Goal: Task Accomplishment & Management: Manage account settings

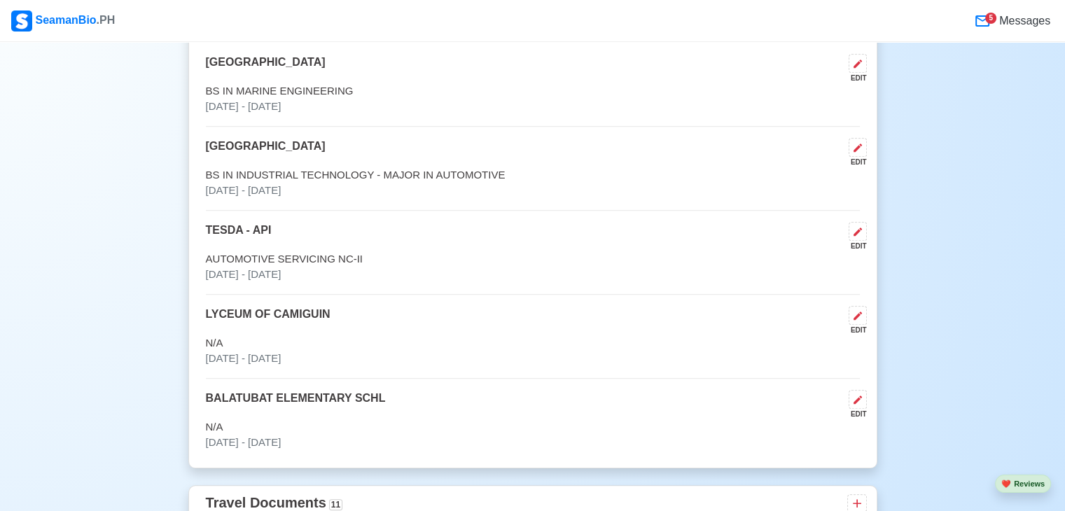
scroll to position [986, 0]
click at [994, 21] on div "5" at bounding box center [990, 18] width 11 height 11
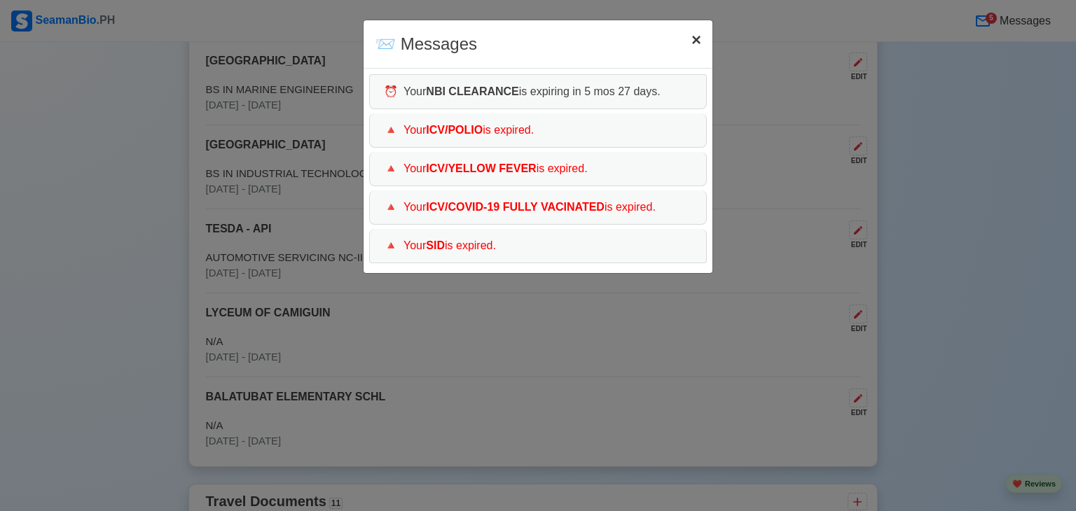
click at [692, 37] on span "×" at bounding box center [696, 39] width 10 height 19
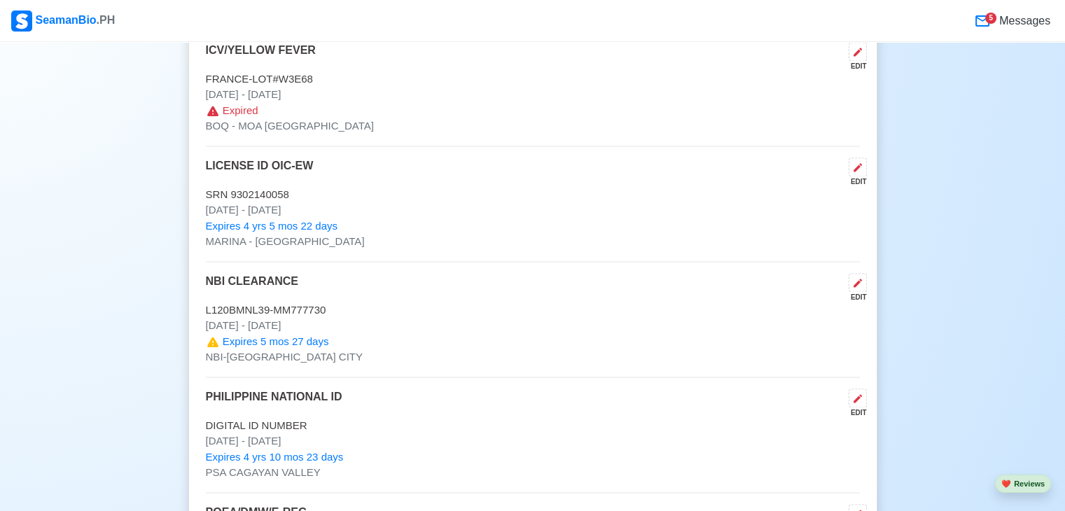
scroll to position [2064, 0]
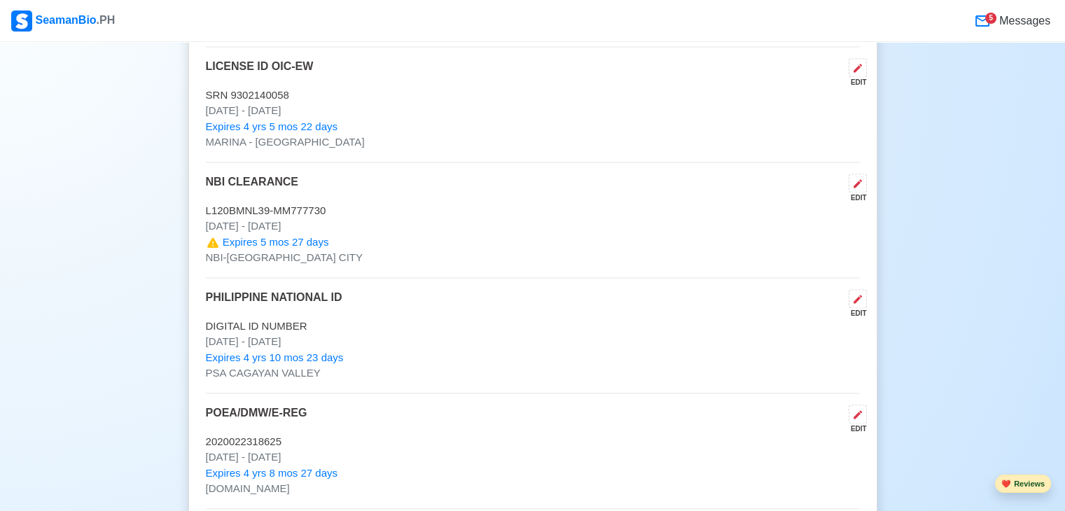
click at [1020, 480] on button "❤️ Reviews" at bounding box center [1023, 484] width 56 height 19
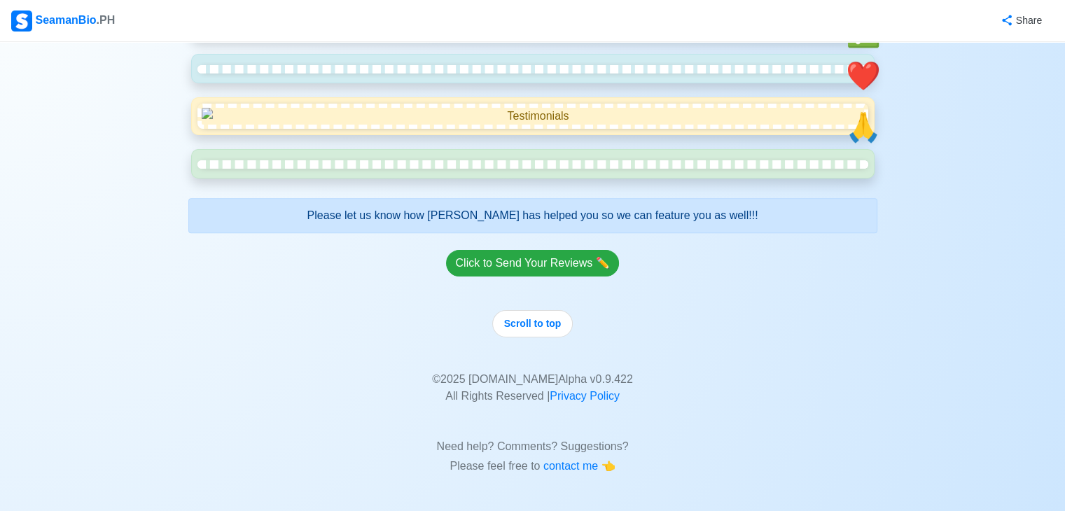
scroll to position [4739, 0]
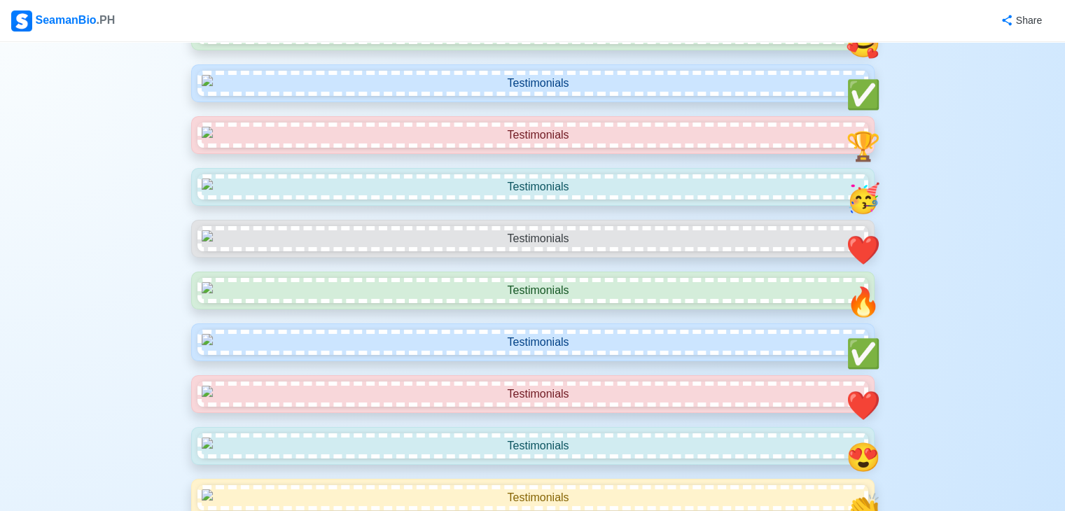
scroll to position [0, 0]
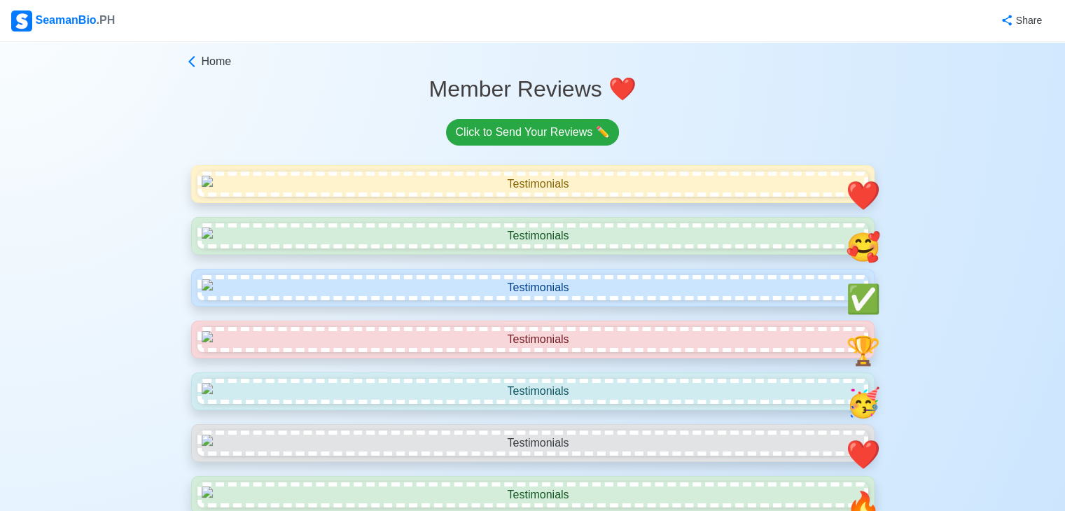
click at [195, 71] on div "Home" at bounding box center [532, 64] width 689 height 22
click at [202, 62] on span "Home" at bounding box center [217, 61] width 30 height 17
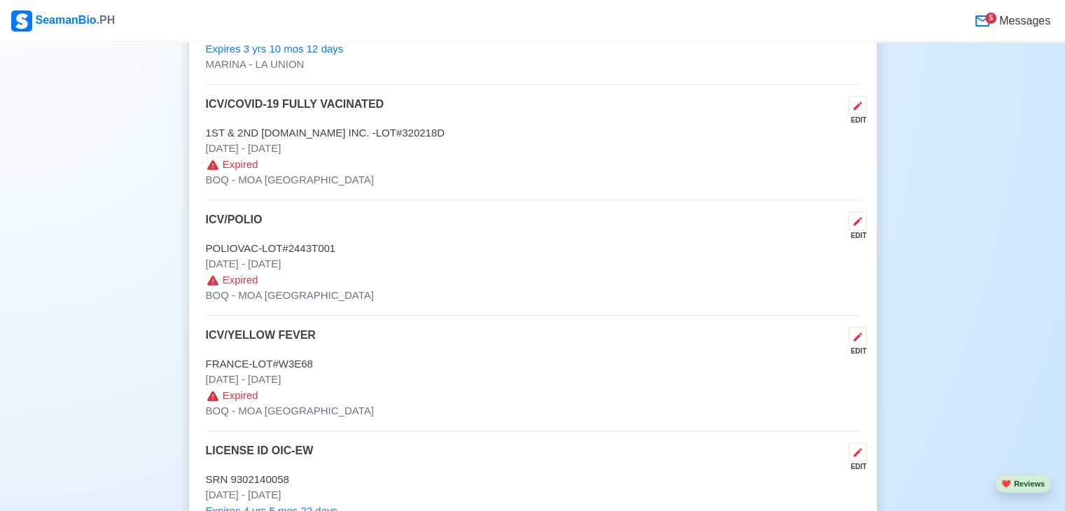
scroll to position [1681, 0]
click at [861, 103] on icon at bounding box center [857, 104] width 11 height 11
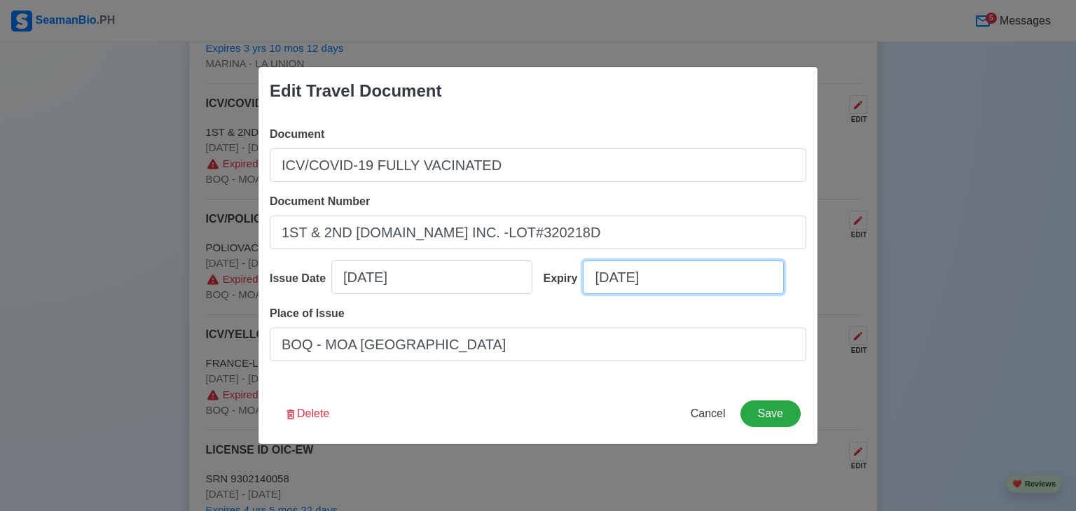
select select "****"
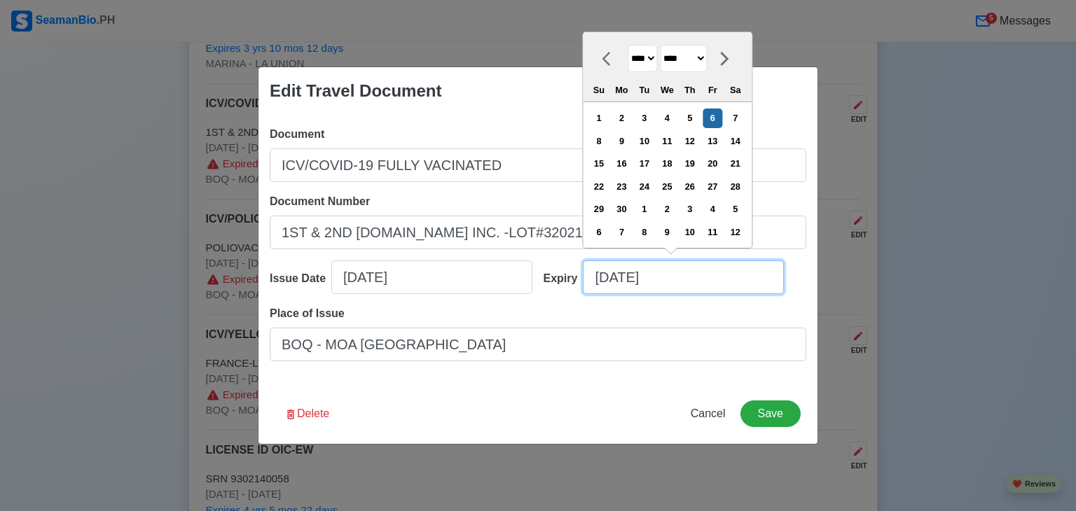
click at [683, 272] on input "[DATE]" at bounding box center [683, 277] width 201 height 34
type input "[DATE]"
select select "****"
type input "06/06/2"
select select "****"
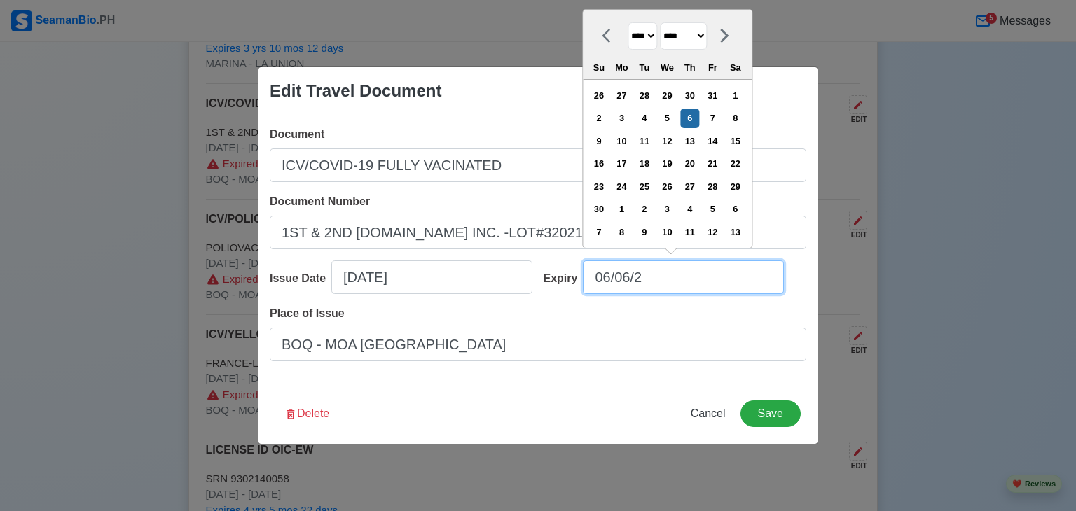
type input "06/06/"
select select "****"
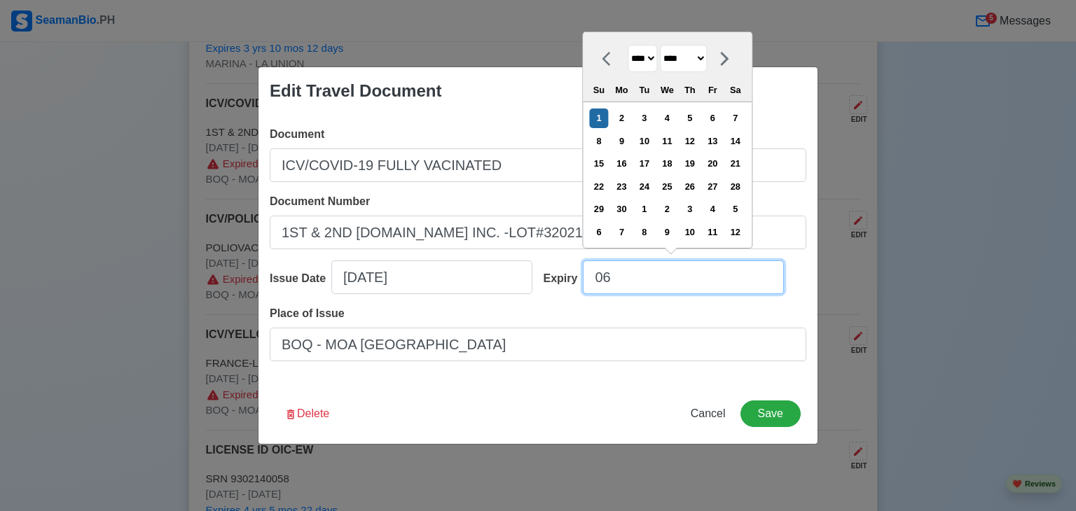
type input "0"
select select "****"
select select "*******"
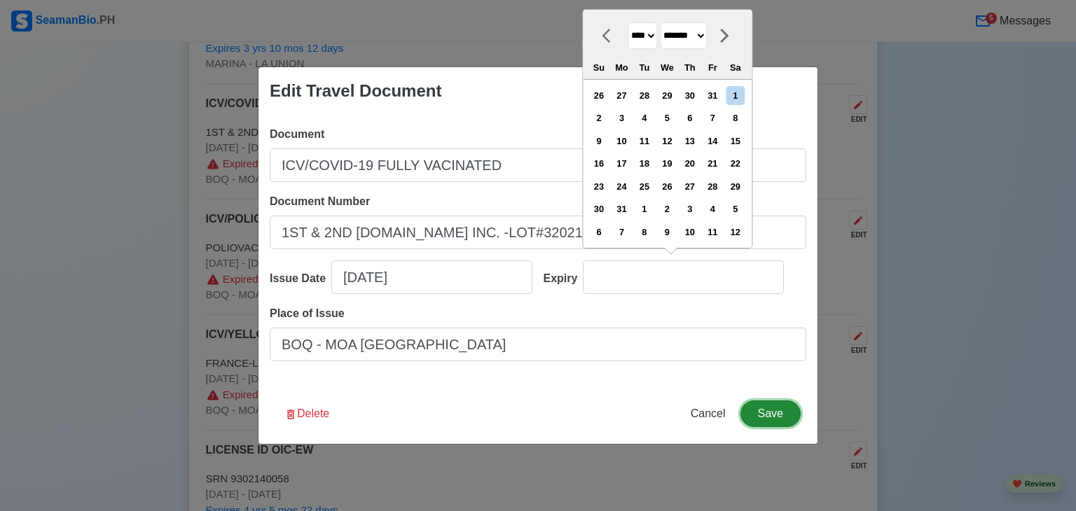
type input "[DATE]"
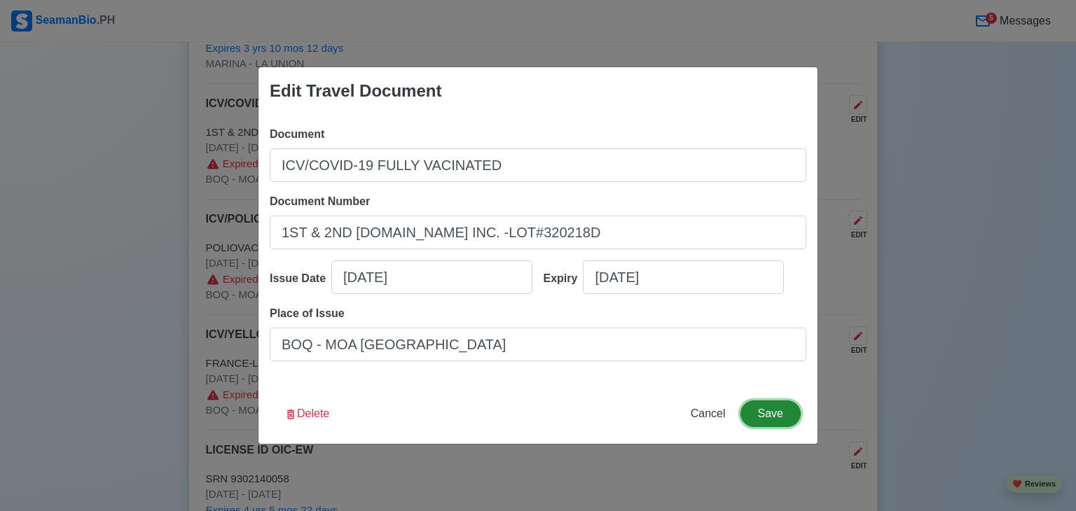
click at [759, 412] on button "Save" at bounding box center [770, 414] width 60 height 27
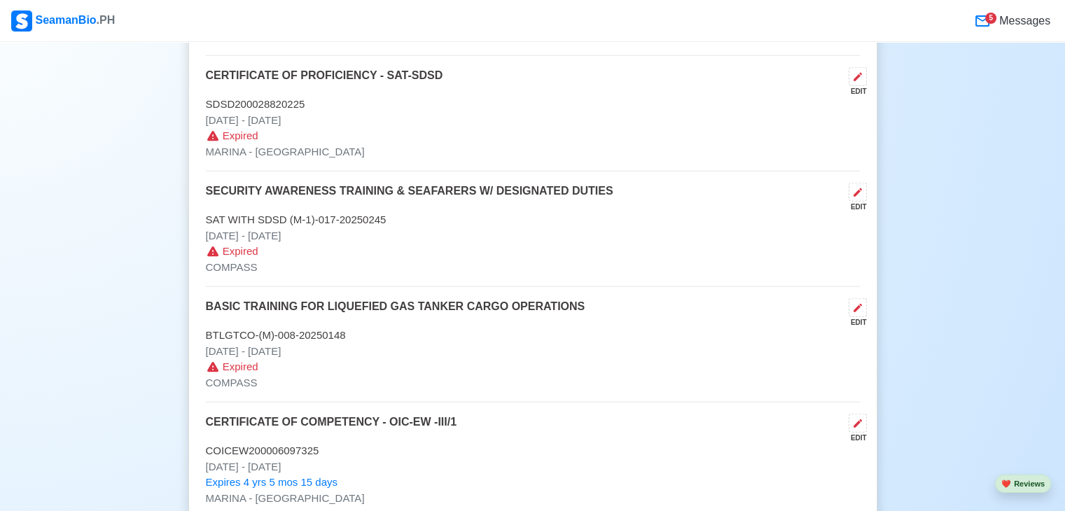
scroll to position [3403, 0]
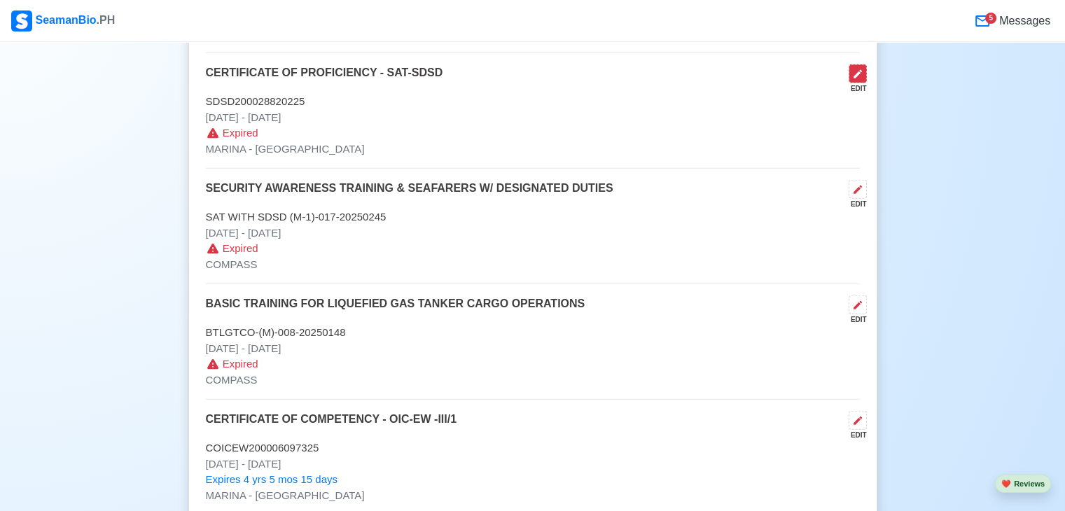
click at [860, 76] on button at bounding box center [858, 73] width 18 height 19
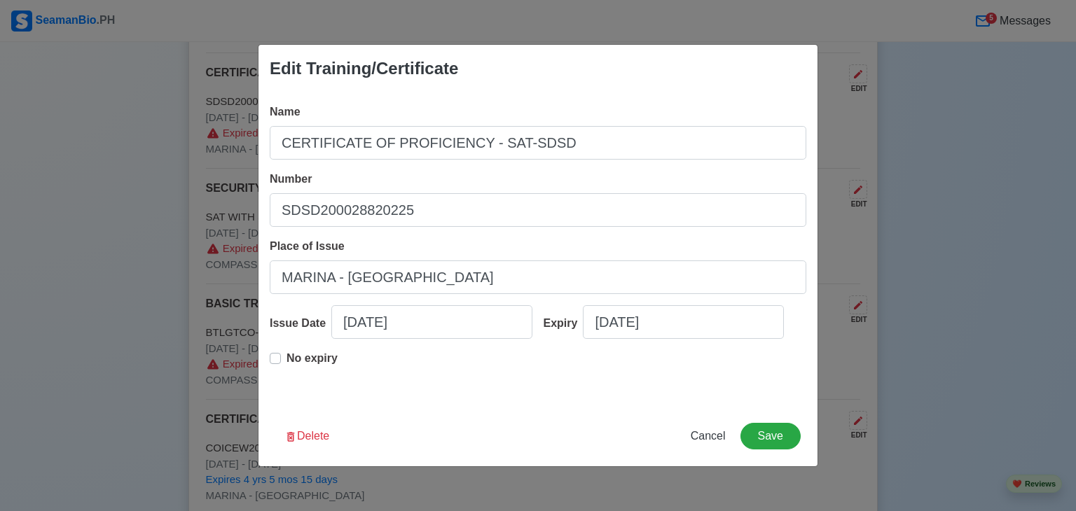
click at [286, 356] on label "No expiry" at bounding box center [311, 364] width 51 height 28
type input "[DATE]"
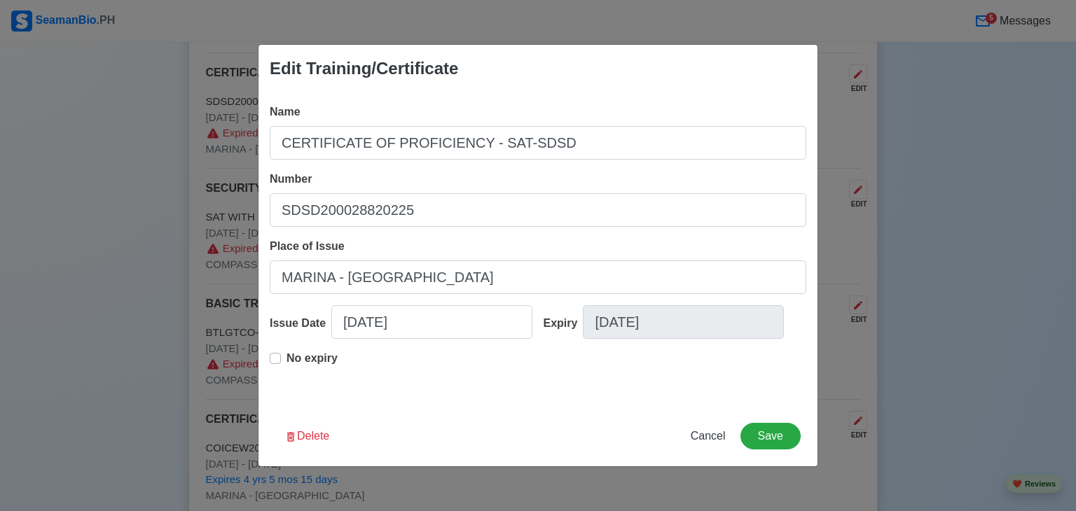
click at [286, 356] on label "No expiry" at bounding box center [311, 364] width 51 height 28
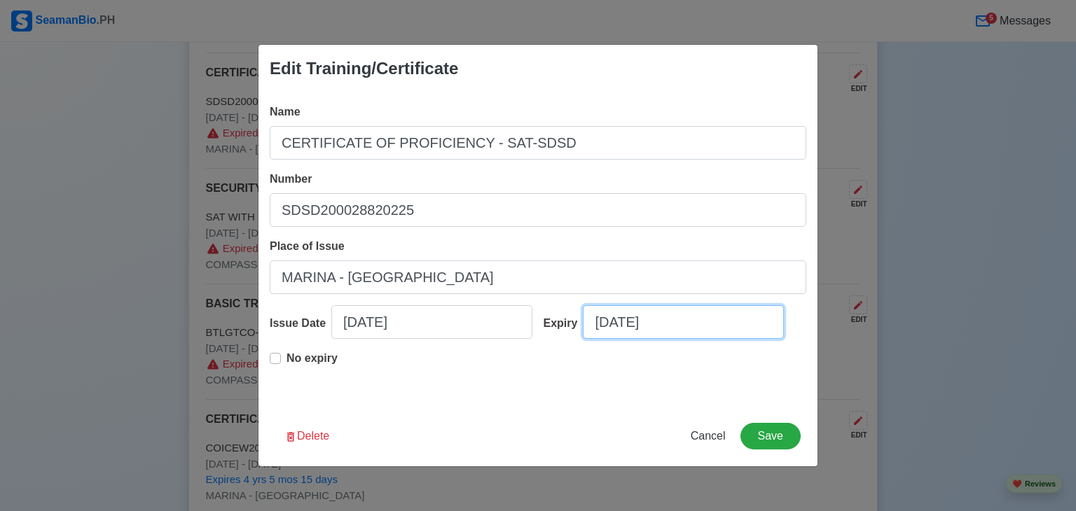
select select "****"
select select "*****"
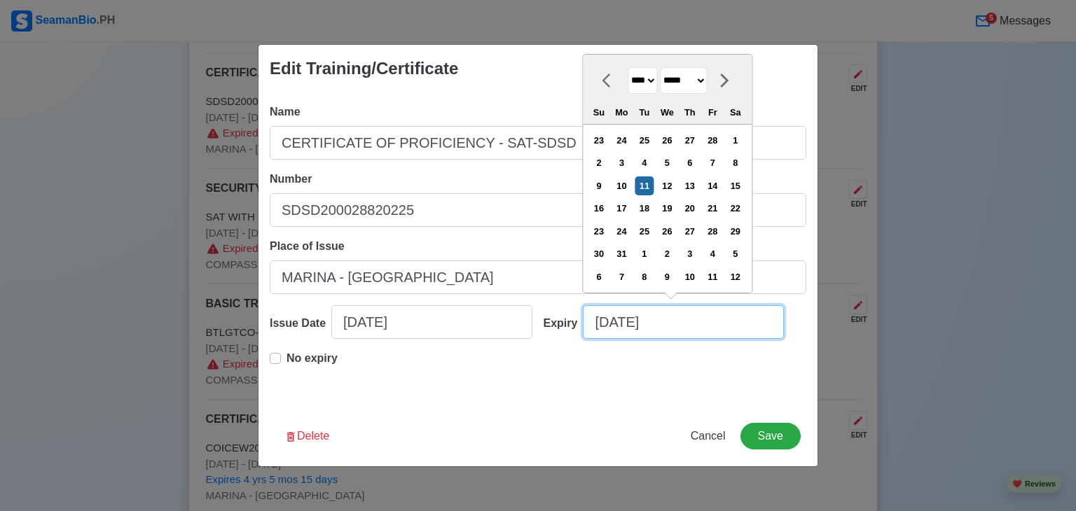
click at [688, 319] on input "[DATE]" at bounding box center [683, 322] width 201 height 34
type input "[DATE]"
select select "****"
type input "03/11/2"
select select "****"
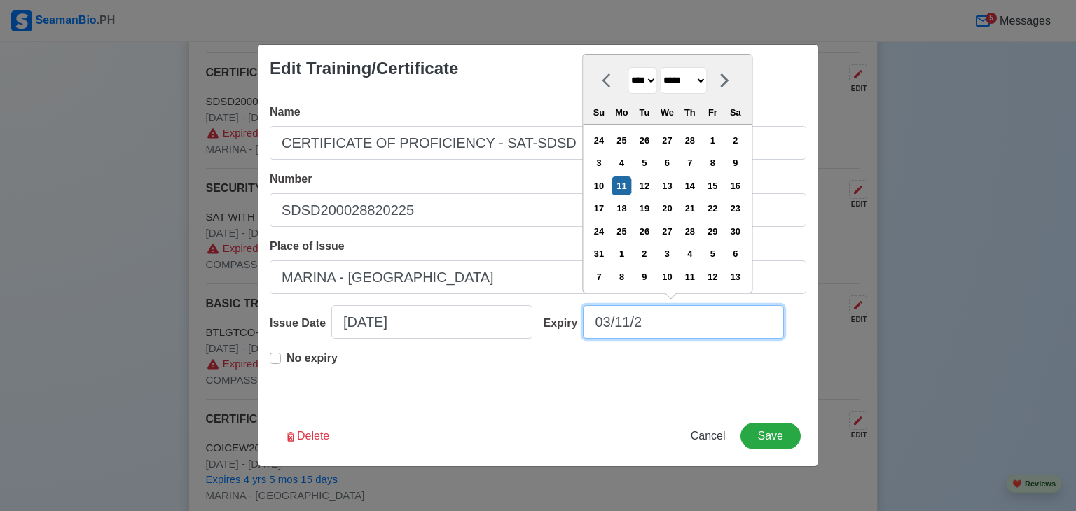
type input "03/11/"
select select "****"
type input "0"
select select "****"
select select "*******"
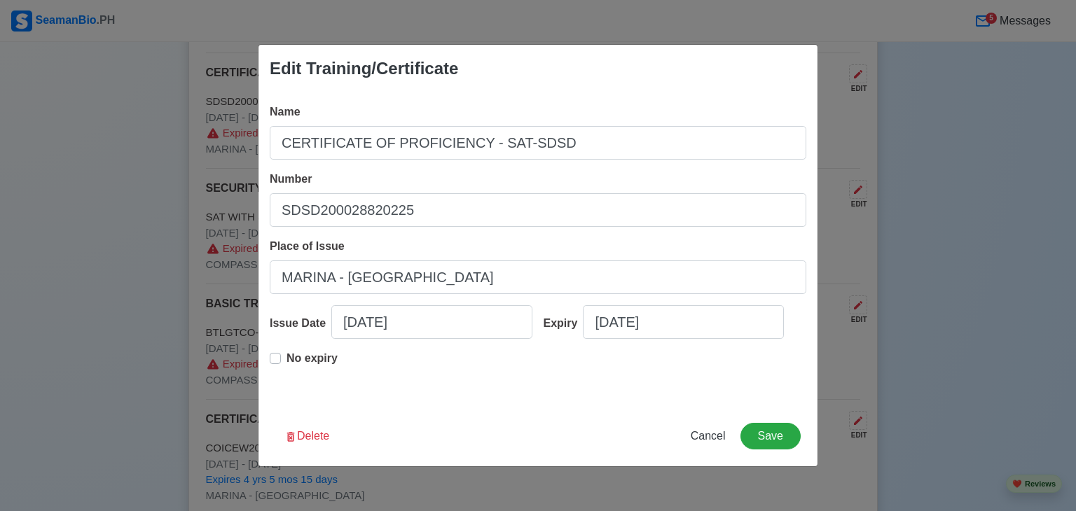
click at [286, 356] on label "No expiry" at bounding box center [311, 364] width 51 height 28
type input "[DATE]"
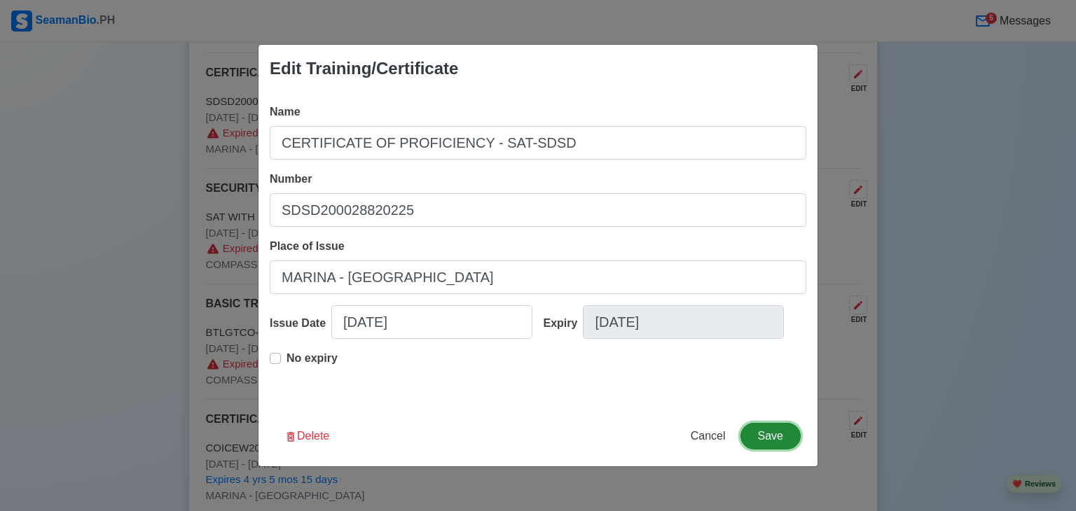
click at [766, 435] on button "Save" at bounding box center [770, 436] width 60 height 27
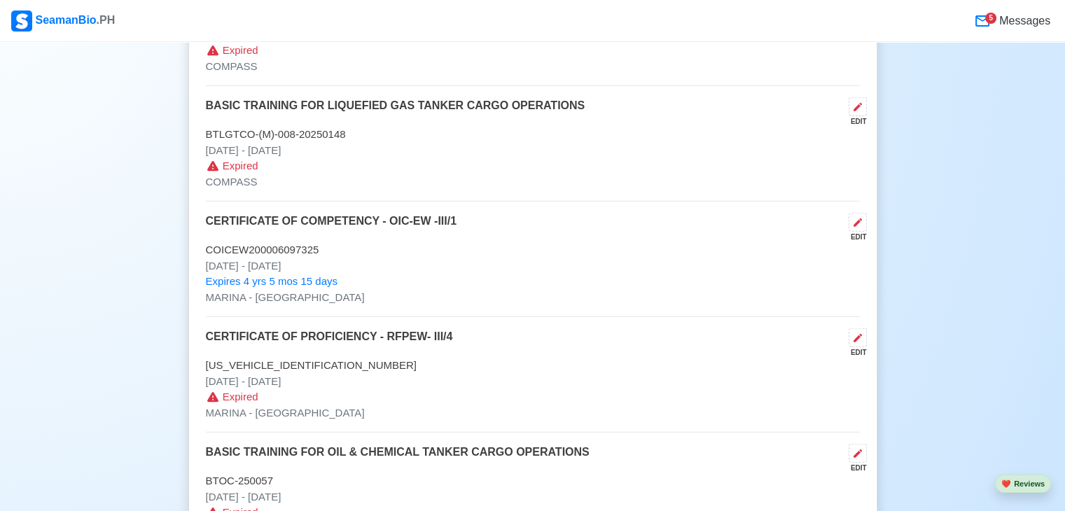
scroll to position [3602, 0]
click at [857, 333] on icon at bounding box center [858, 337] width 8 height 8
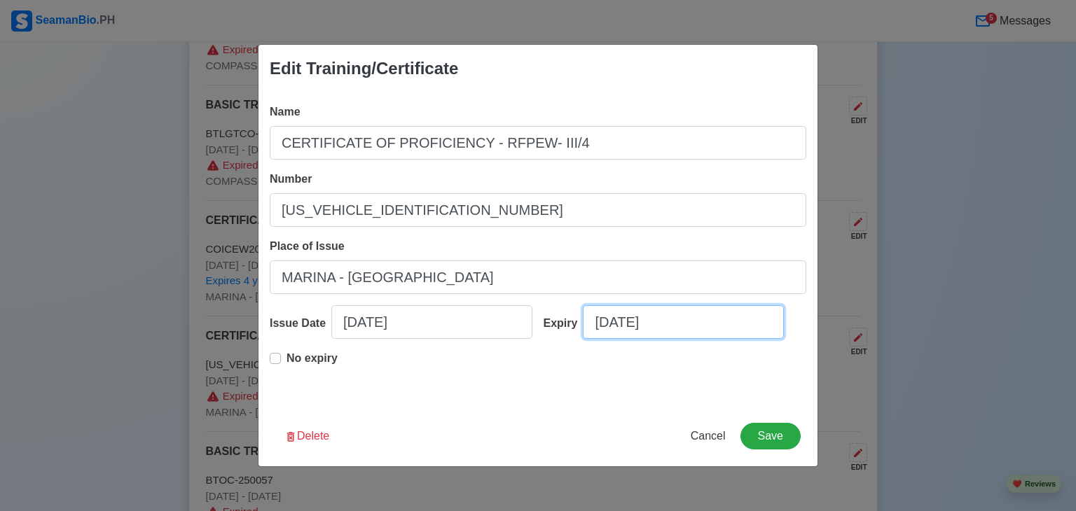
select select "****"
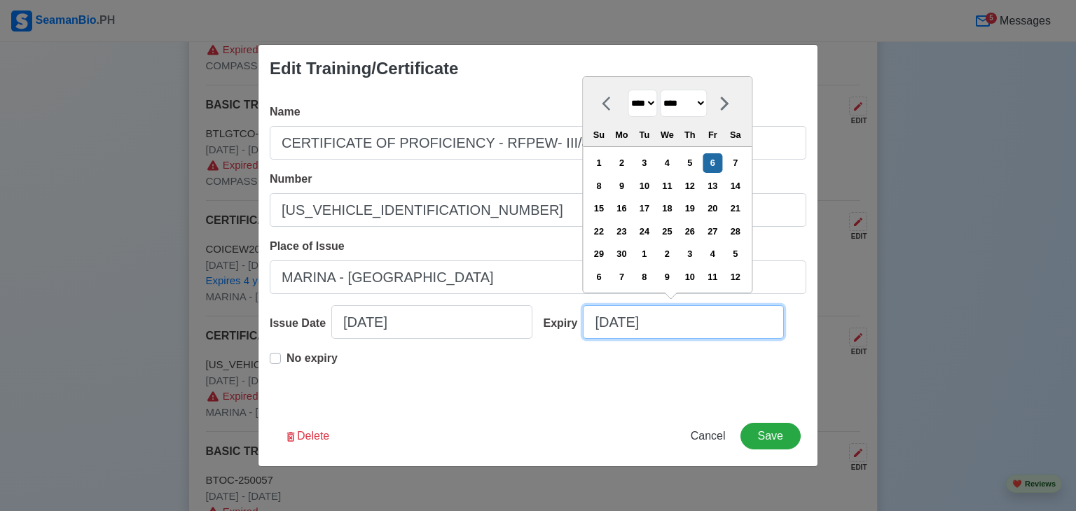
click at [675, 320] on input "[DATE]" at bounding box center [683, 322] width 201 height 34
type input "[DATE]"
select select "****"
type input "06/06/2"
select select "****"
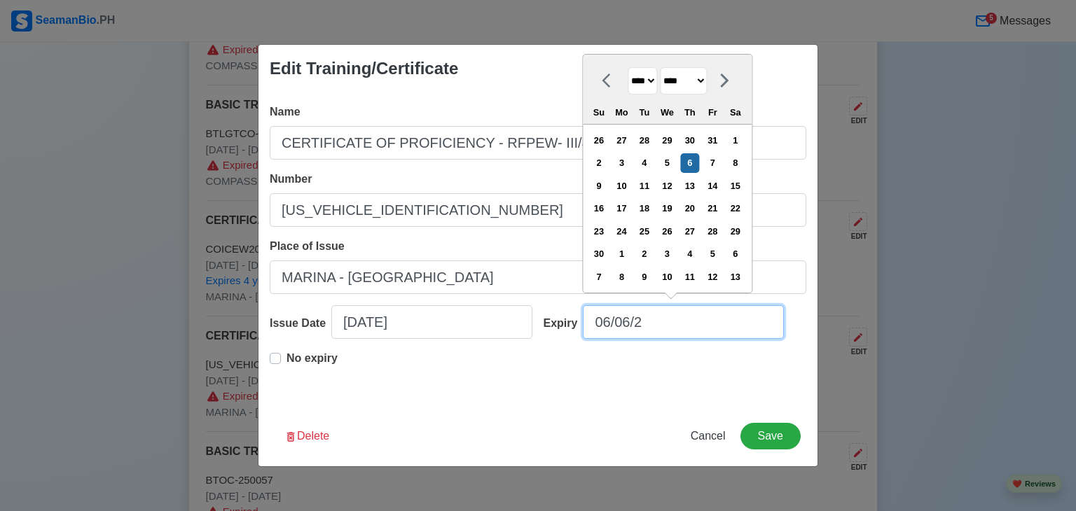
type input "06/06/"
select select "****"
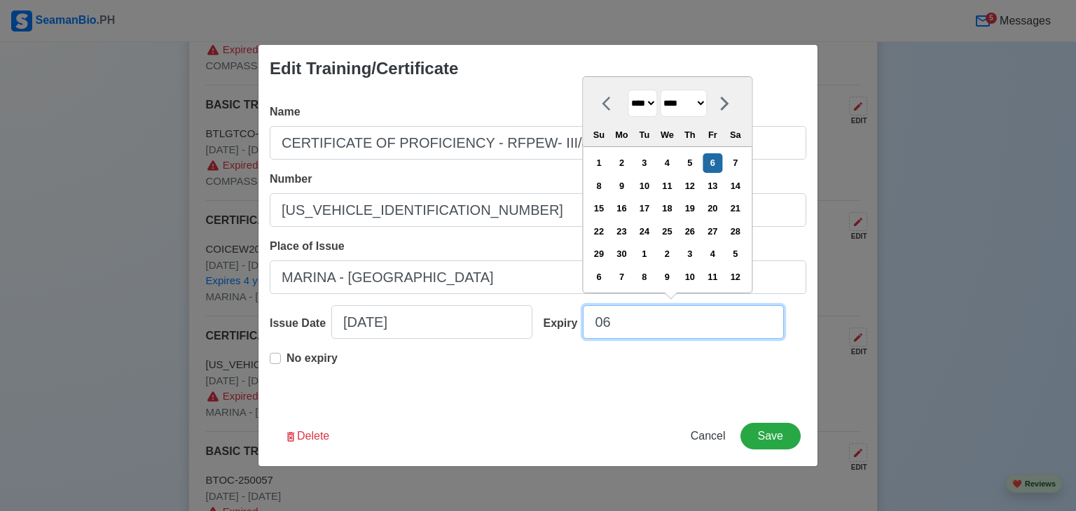
type input "0"
select select "****"
select select "*******"
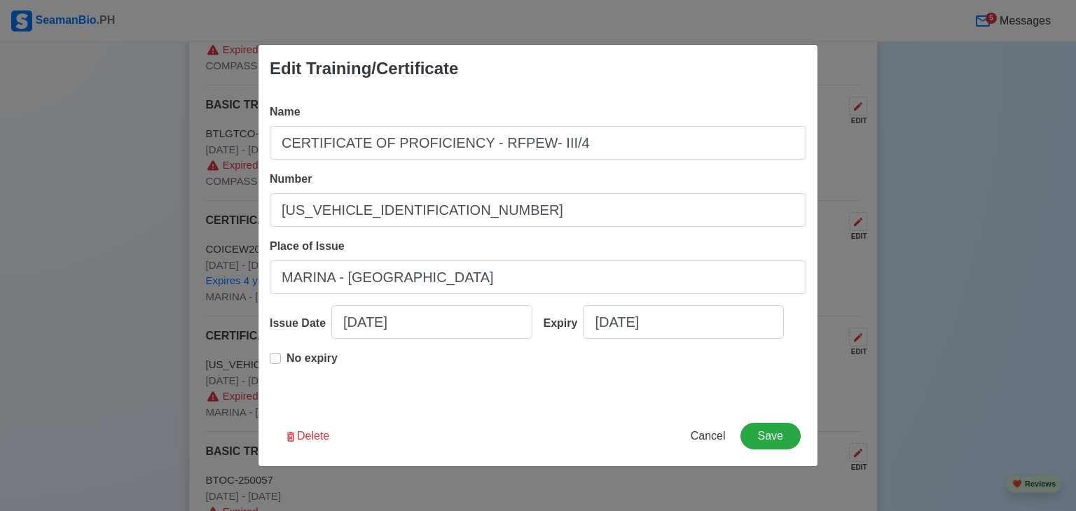
click at [286, 359] on label "No expiry" at bounding box center [311, 364] width 51 height 28
type input "[DATE]"
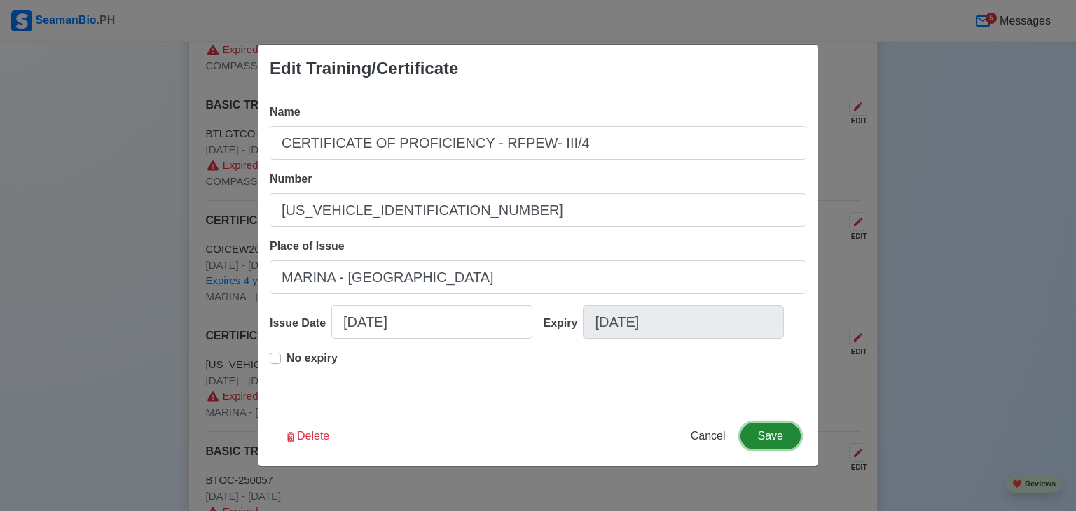
click at [753, 435] on button "Save" at bounding box center [770, 436] width 60 height 27
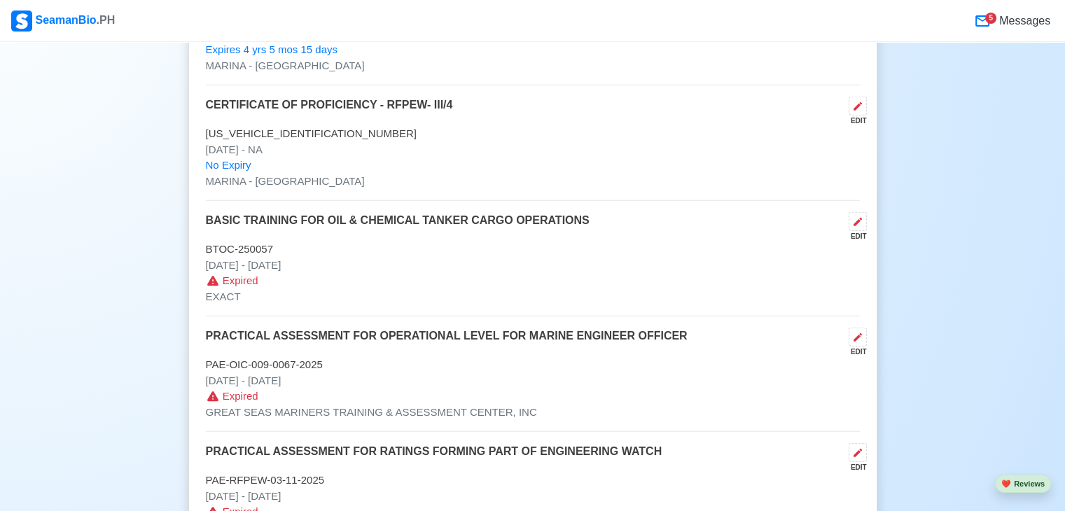
scroll to position [3834, 0]
click at [854, 216] on icon at bounding box center [857, 221] width 11 height 11
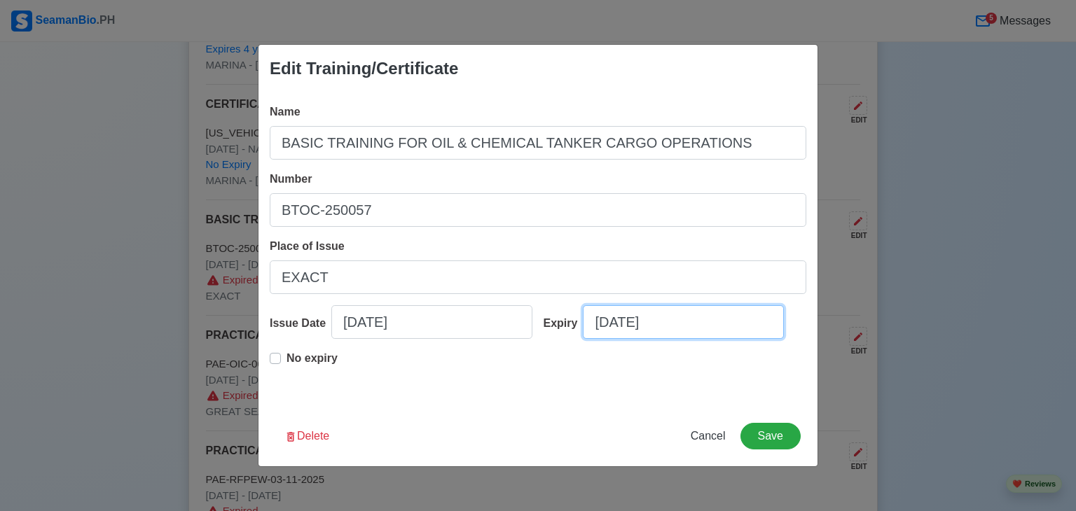
click at [722, 320] on input "[DATE]" at bounding box center [683, 322] width 201 height 34
select select "****"
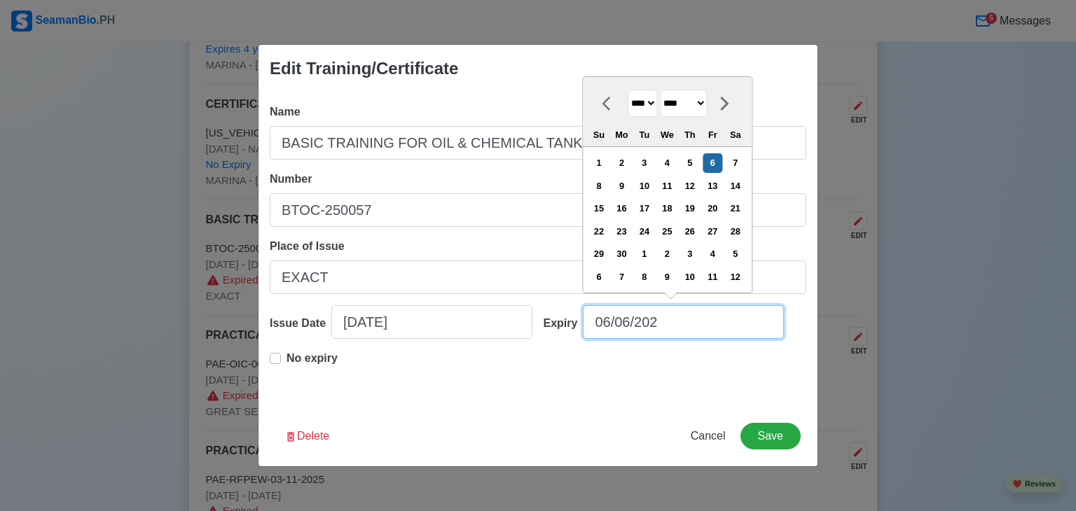
type input "[DATE]"
select select "****"
type input "[DATE]"
select select "****"
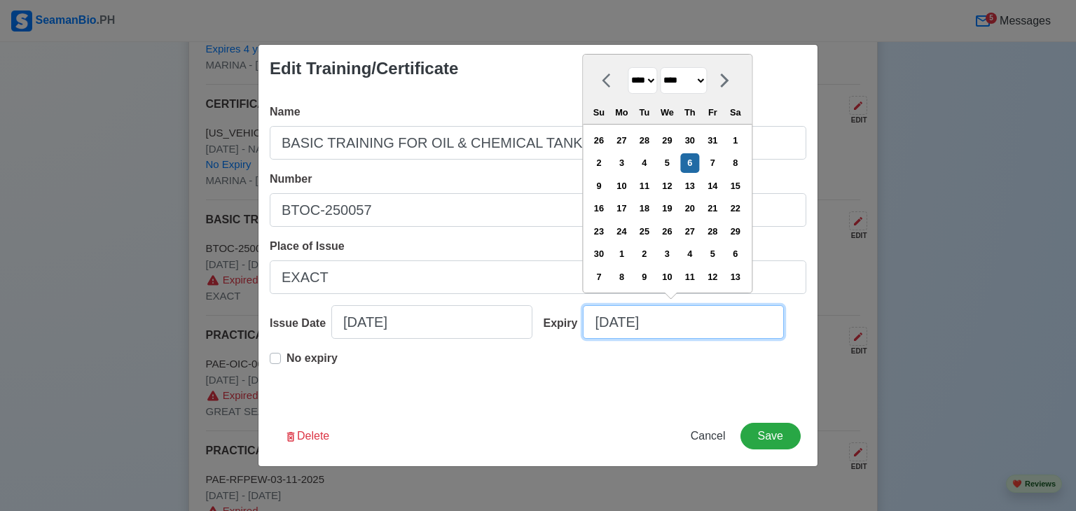
type input "[DATE]"
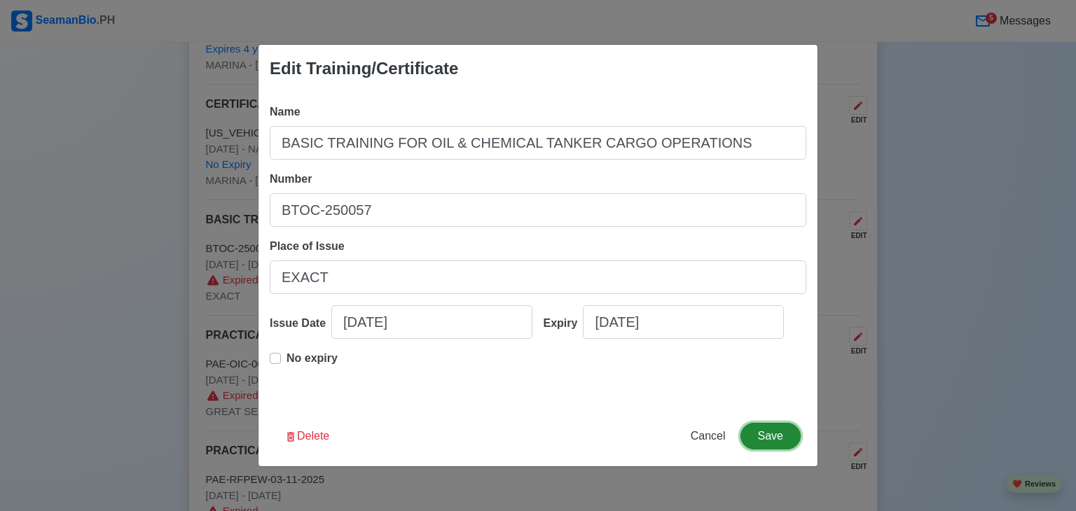
click at [772, 440] on button "Save" at bounding box center [770, 436] width 60 height 27
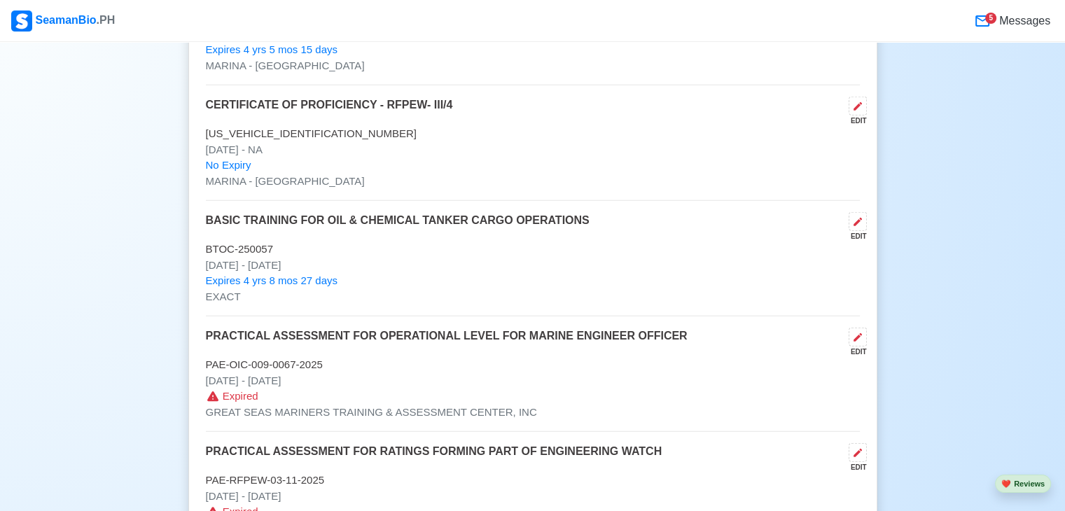
scroll to position [3832, 0]
click at [854, 218] on icon at bounding box center [857, 223] width 11 height 11
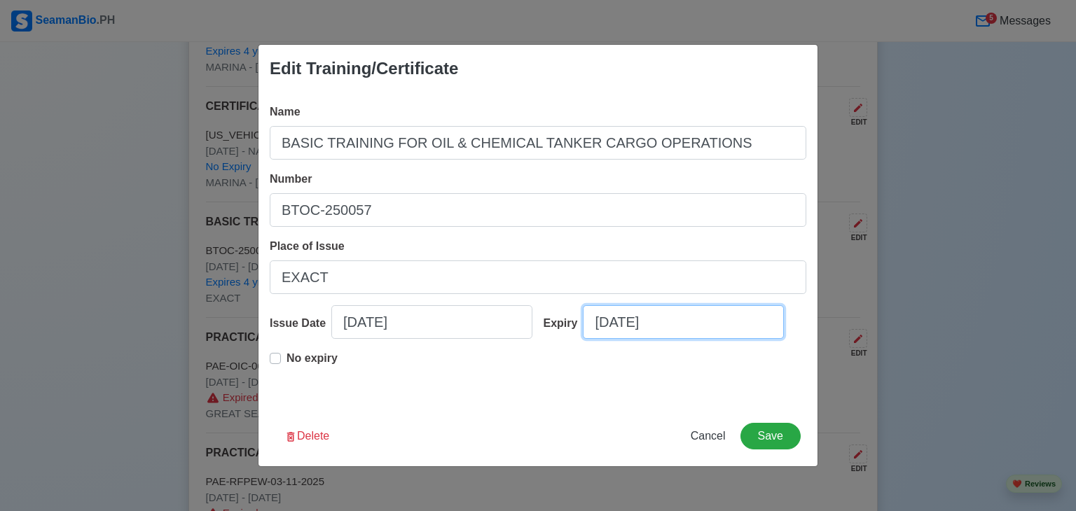
select select "****"
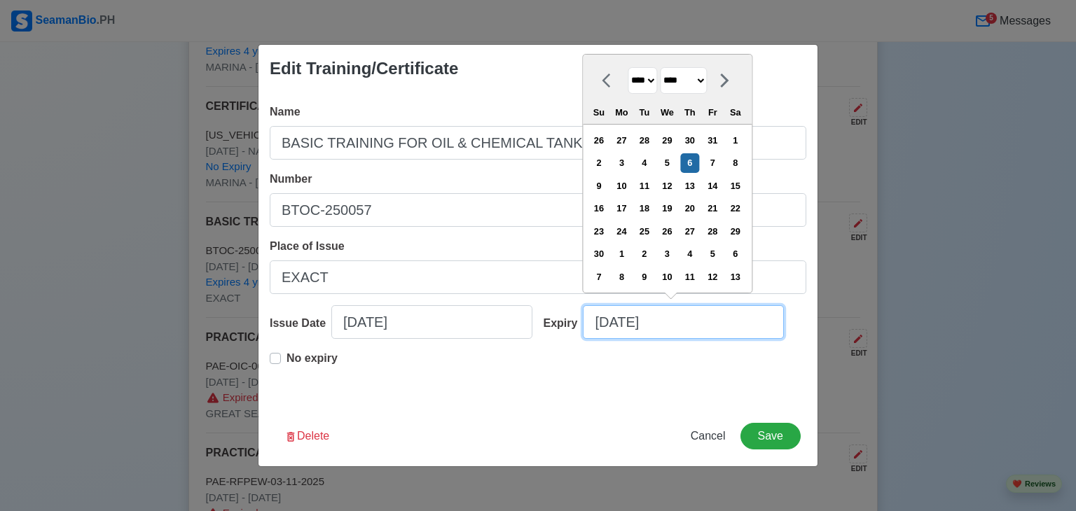
click at [607, 318] on input "[DATE]" at bounding box center [683, 322] width 201 height 34
click at [655, 326] on input "0/06/2030" at bounding box center [683, 322] width 201 height 34
type input "0/06/20"
select select "****"
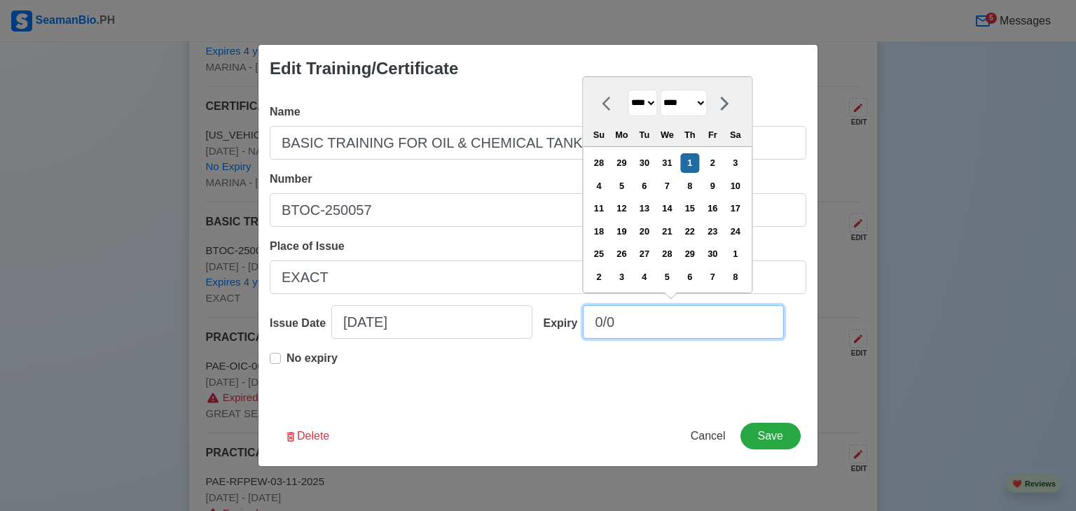
type input "0/"
select select "*******"
type input "0"
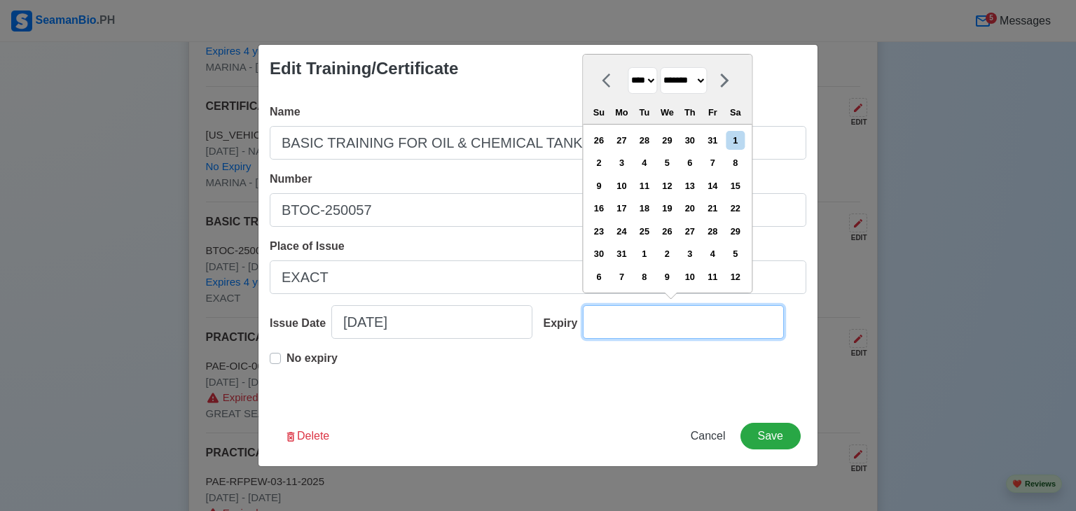
click at [616, 325] on input "Expiry" at bounding box center [683, 322] width 201 height 34
type input "02"
select select "****"
select select "********"
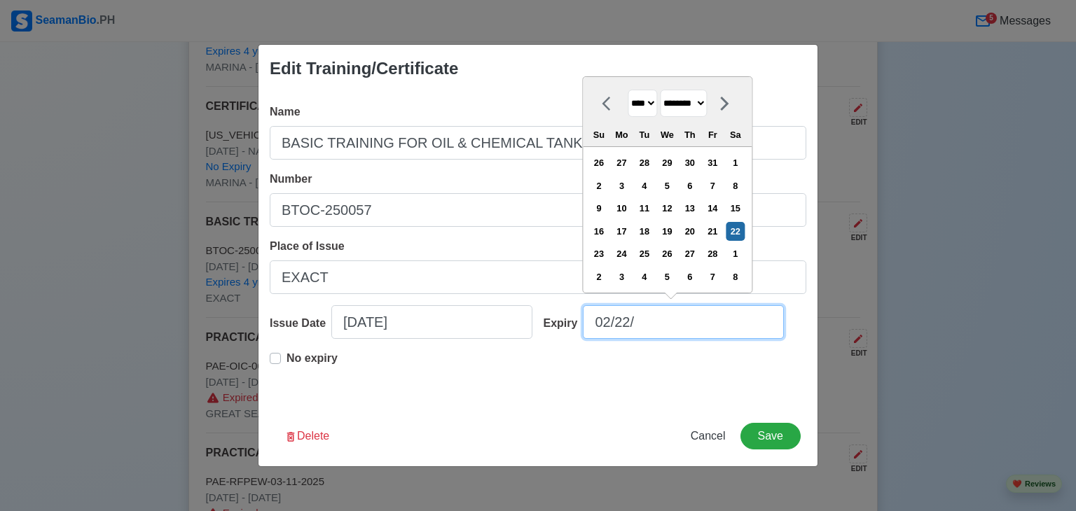
type input "02/22/2"
select select "****"
type input "[DATE]"
select select "****"
type input "[DATE]"
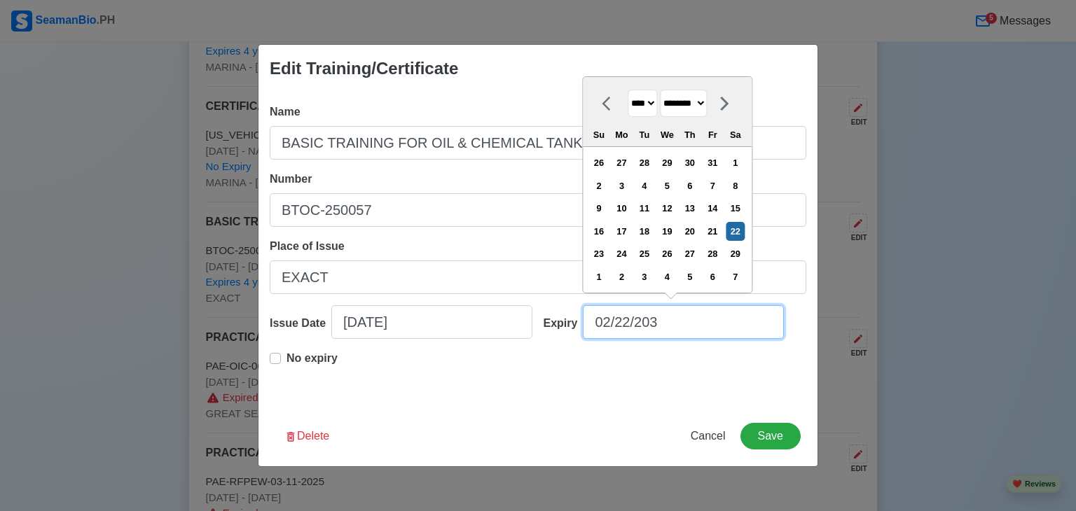
select select "****"
type input "[DATE]"
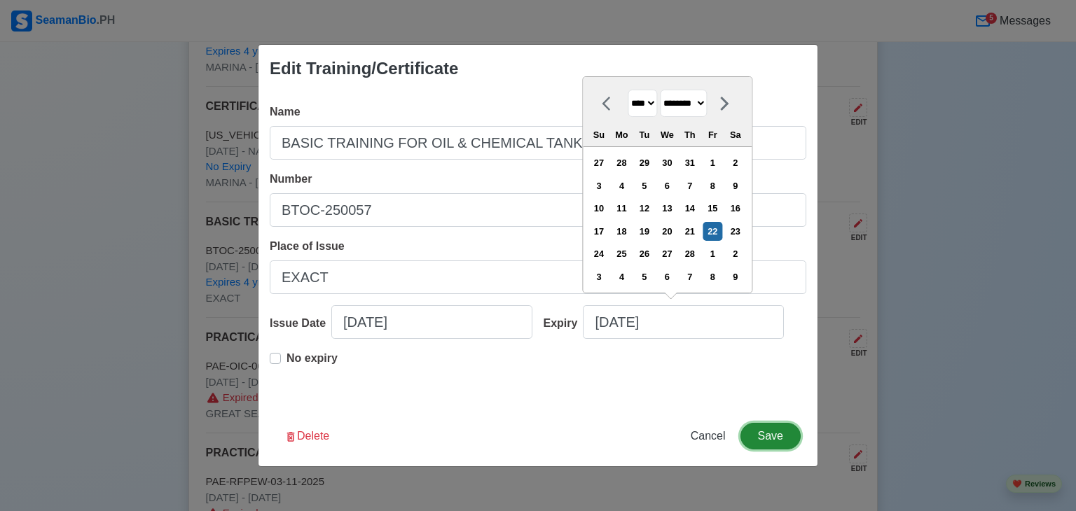
click at [765, 438] on button "Save" at bounding box center [770, 436] width 60 height 27
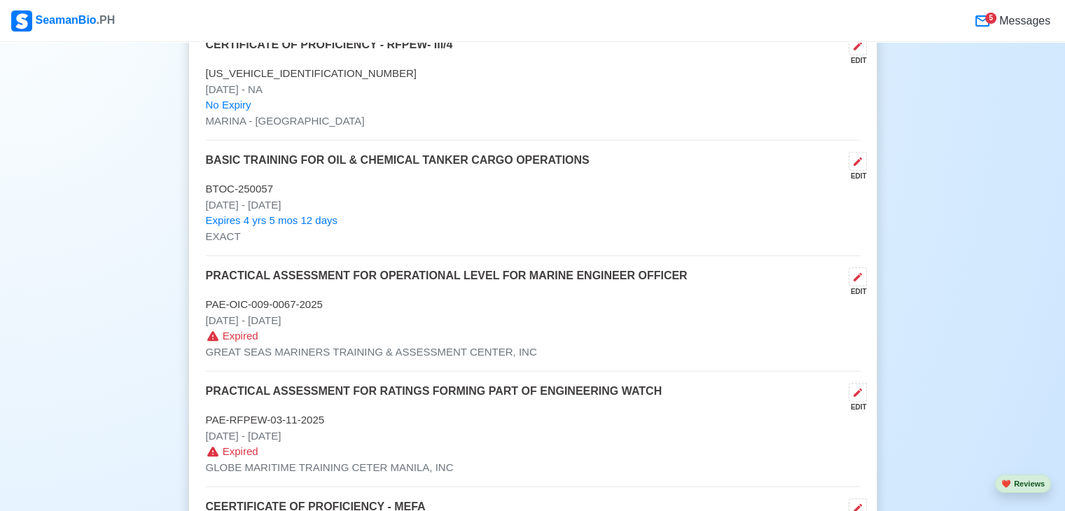
scroll to position [3896, 0]
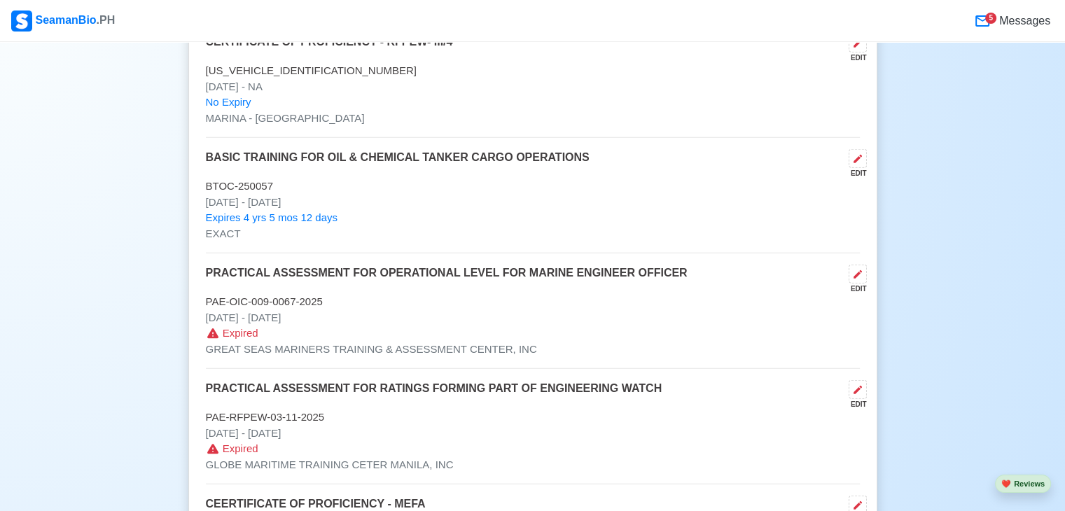
click at [863, 270] on button at bounding box center [858, 274] width 18 height 19
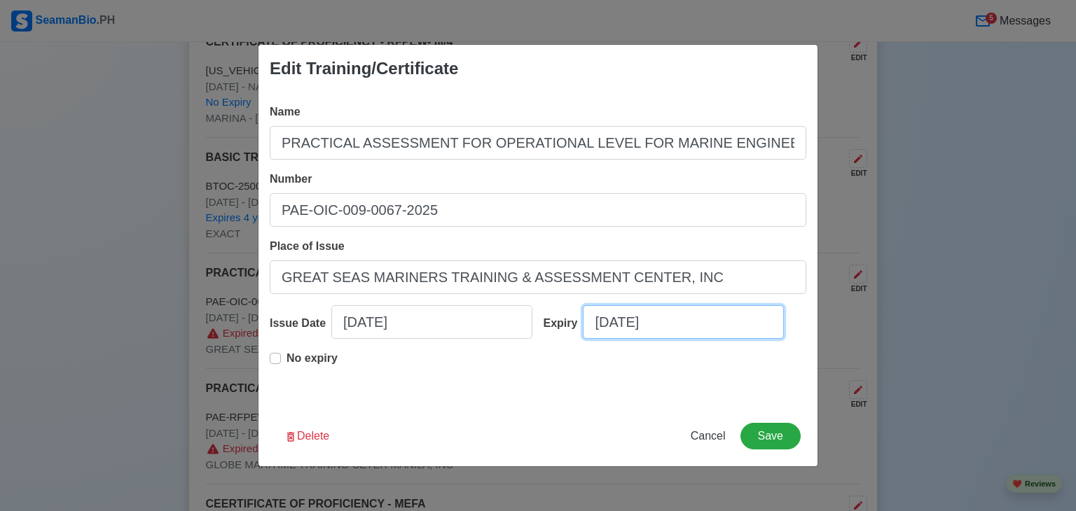
click at [706, 319] on input "[DATE]" at bounding box center [683, 322] width 201 height 34
select select "****"
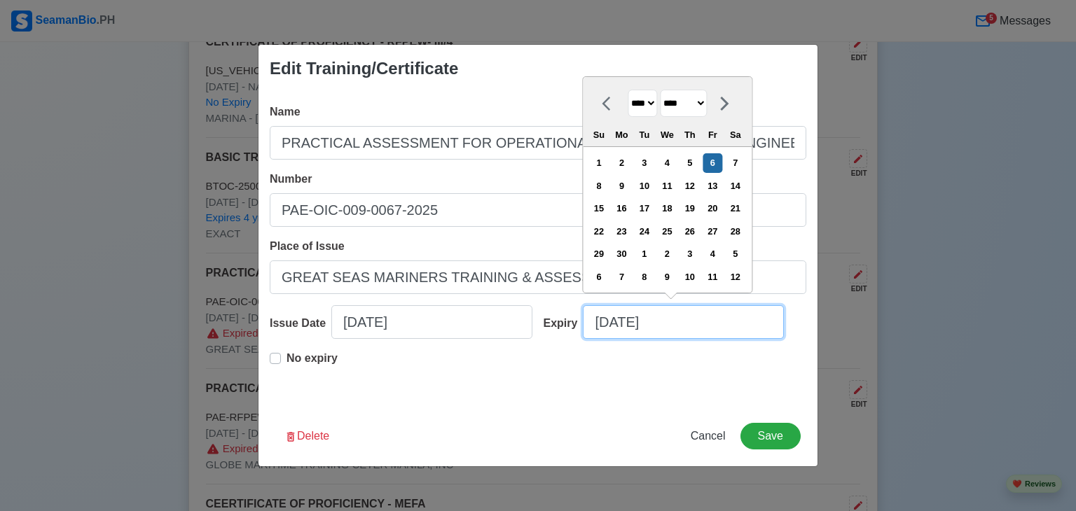
click at [605, 323] on input "[DATE]" at bounding box center [683, 322] width 201 height 34
type input "[DATE]"
select select "********"
type input "[DATE]"
select select "****"
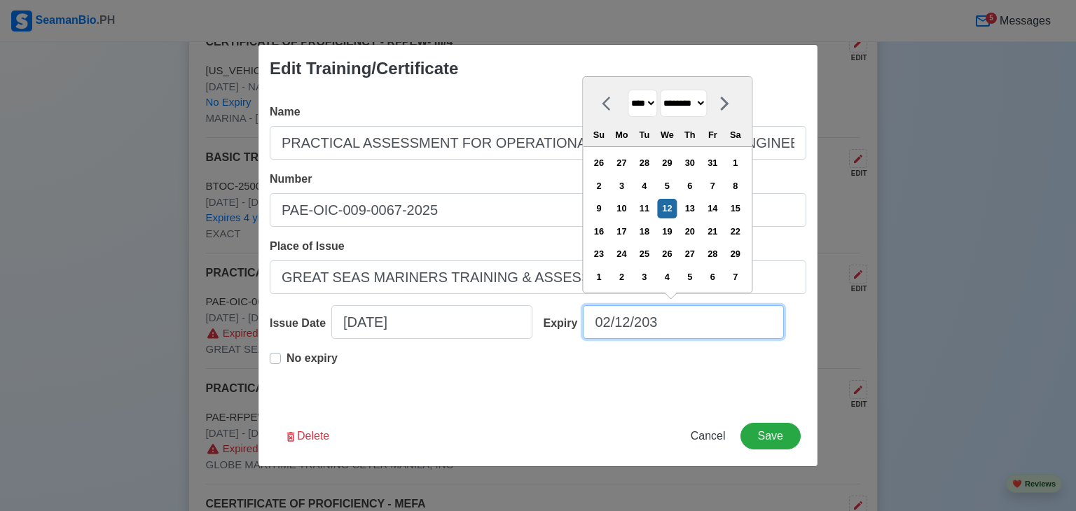
type input "[DATE]"
select select "****"
type input "[DATE]"
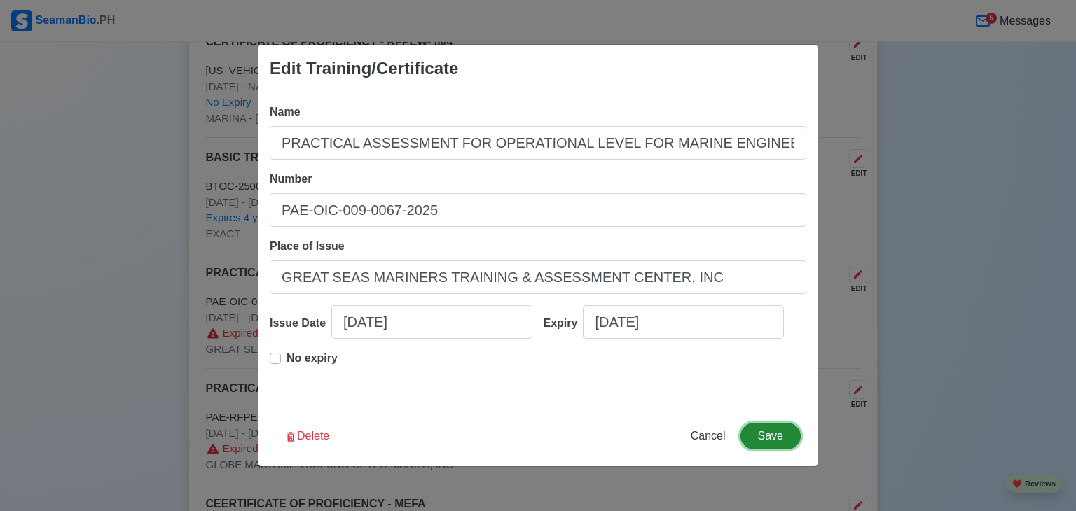
click at [762, 432] on button "Save" at bounding box center [770, 436] width 60 height 27
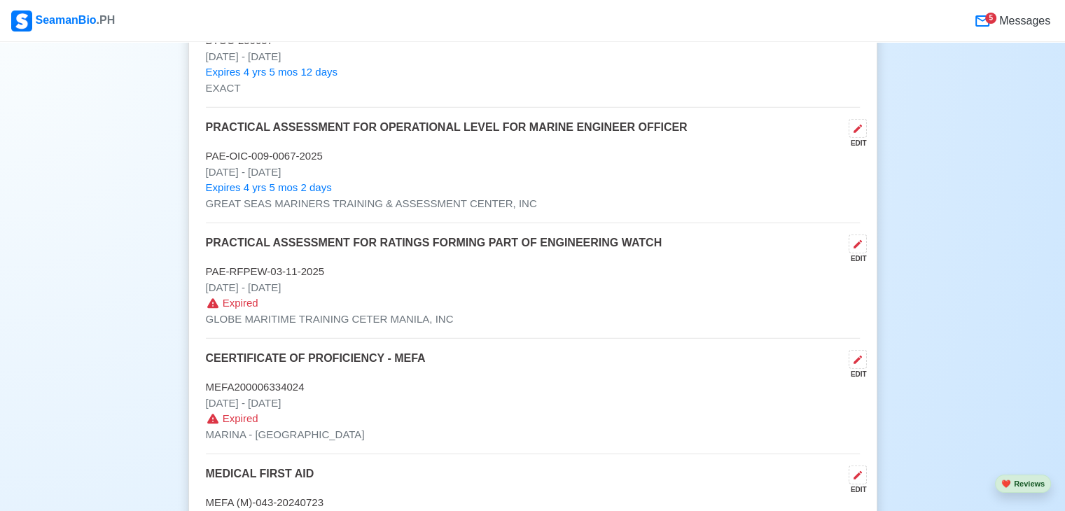
scroll to position [4072, 0]
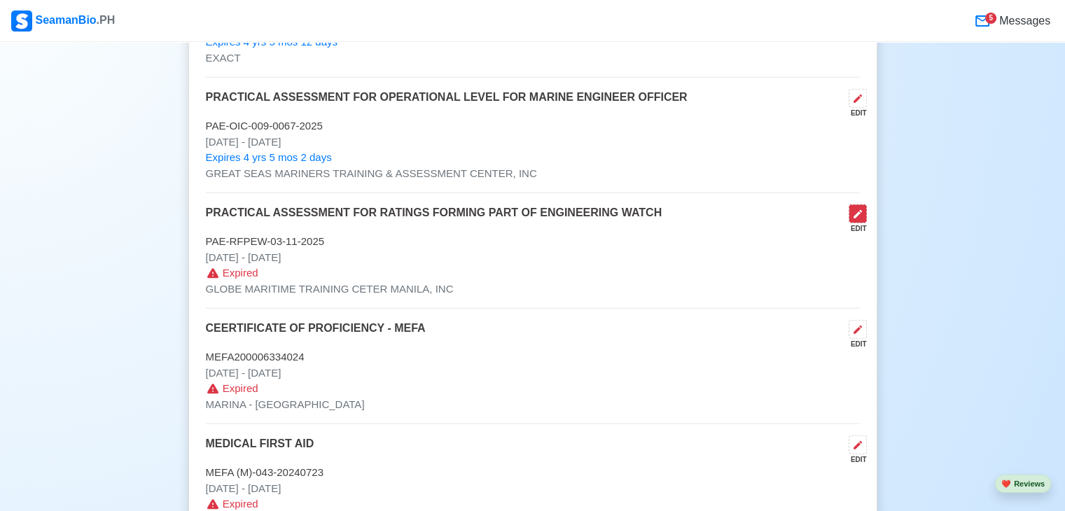
click at [854, 210] on icon at bounding box center [858, 214] width 8 height 8
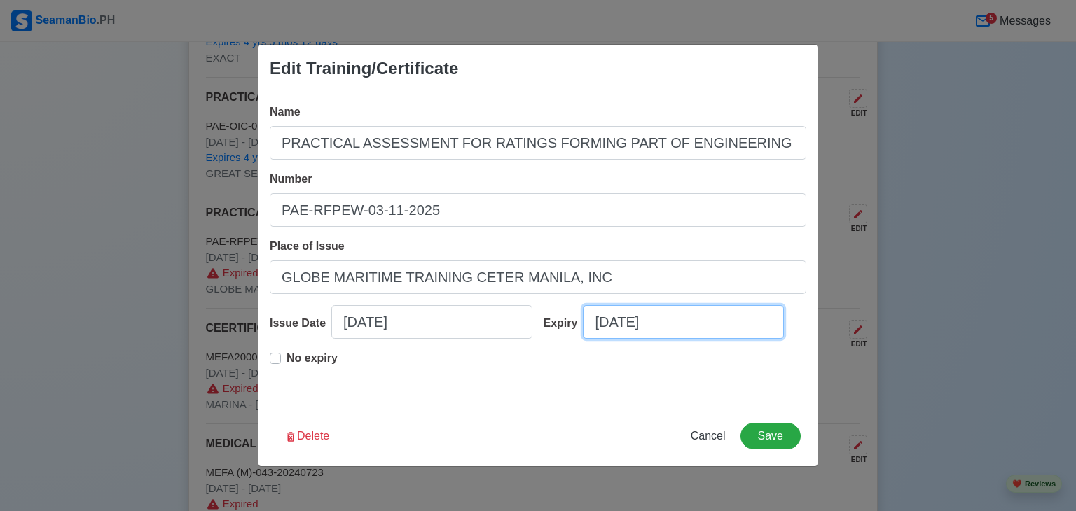
select select "****"
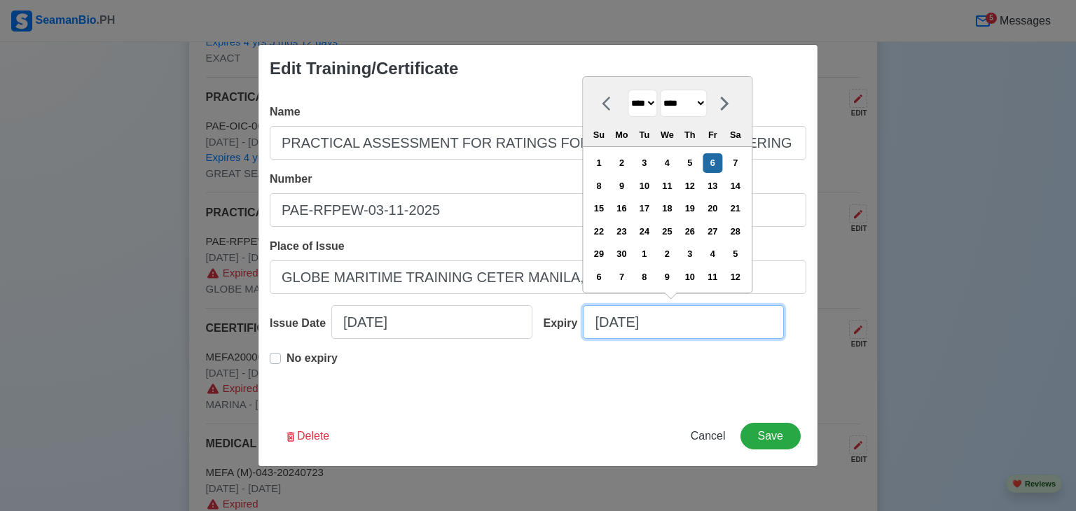
click at [611, 323] on input "[DATE]" at bounding box center [683, 322] width 201 height 34
click at [671, 314] on input "[DATE]" at bounding box center [683, 322] width 201 height 34
type input "[DATE]"
select select "****"
type input "06/06/2"
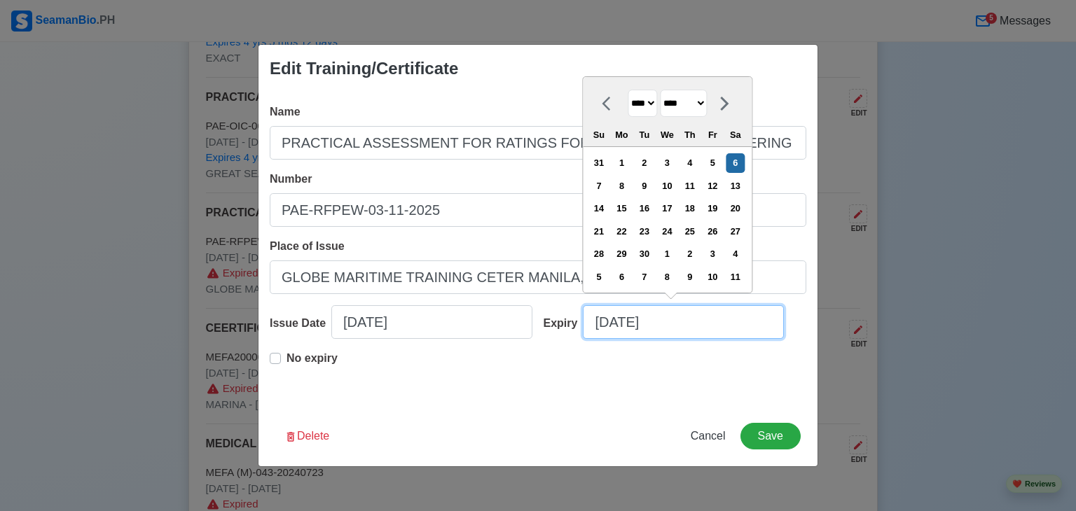
select select "****"
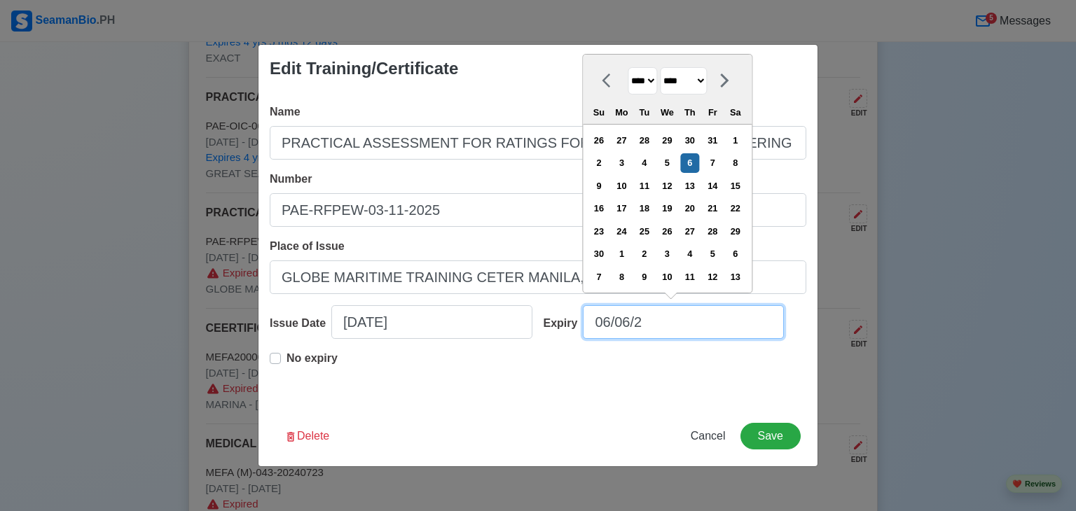
type input "06/06/"
select select "****"
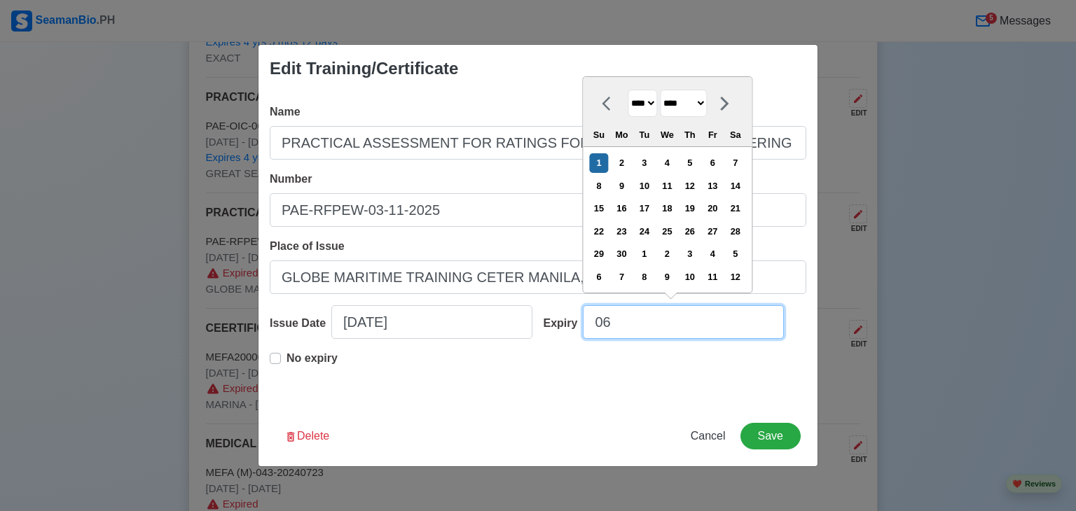
type input "0"
select select "****"
select select "*******"
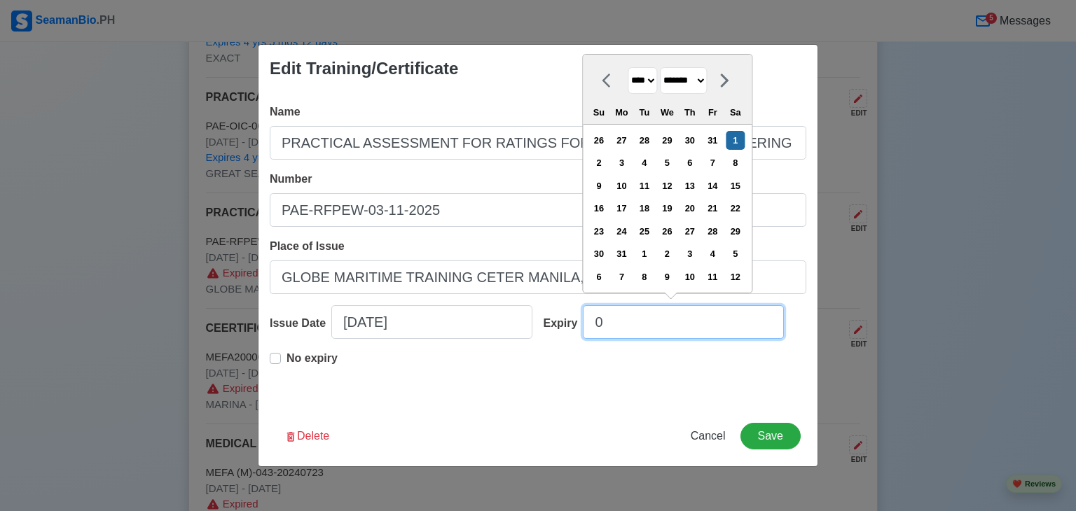
type input "01"
select select "****"
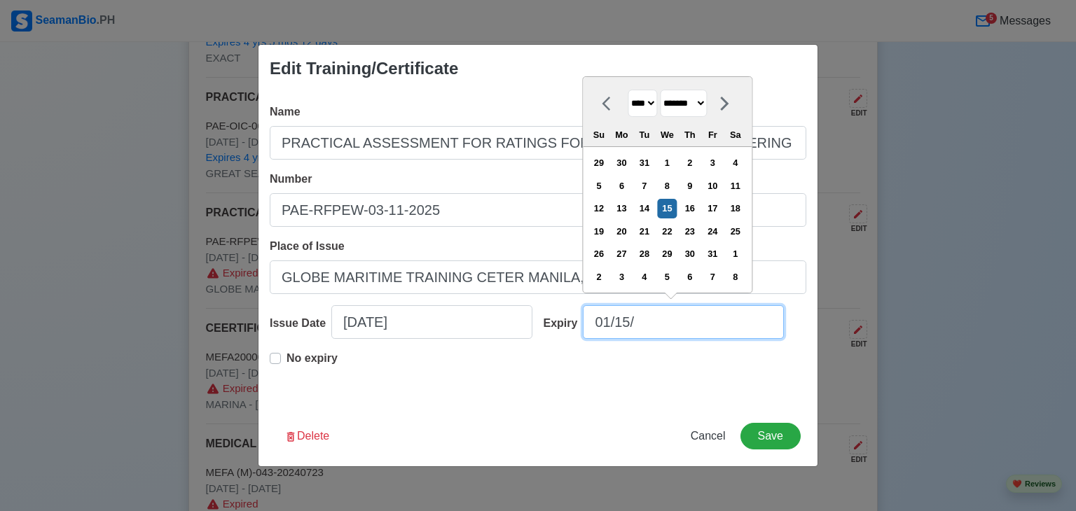
type input "01/15/2"
select select "****"
type input "[DATE]"
select select "****"
type input "[DATE]"
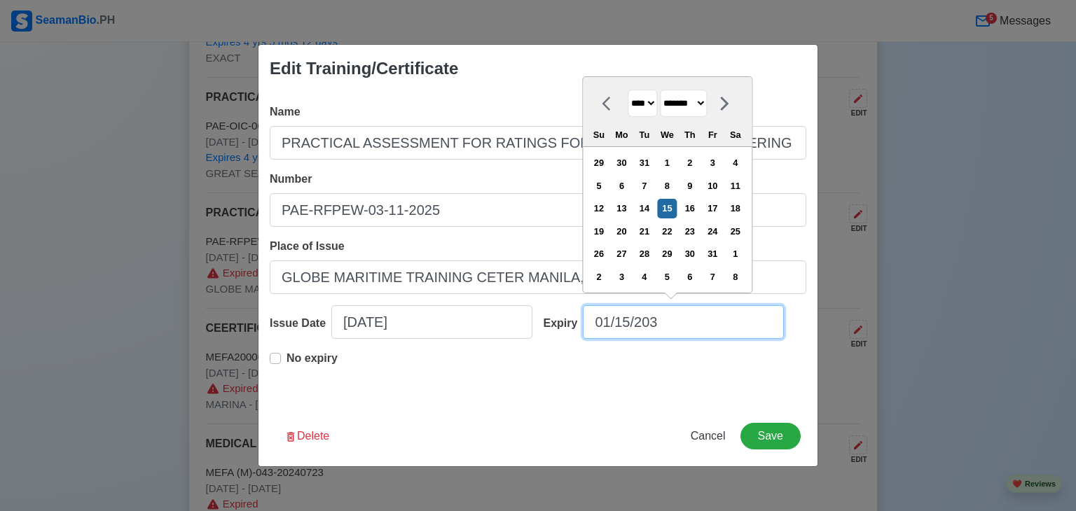
select select "****"
type input "[DATE]"
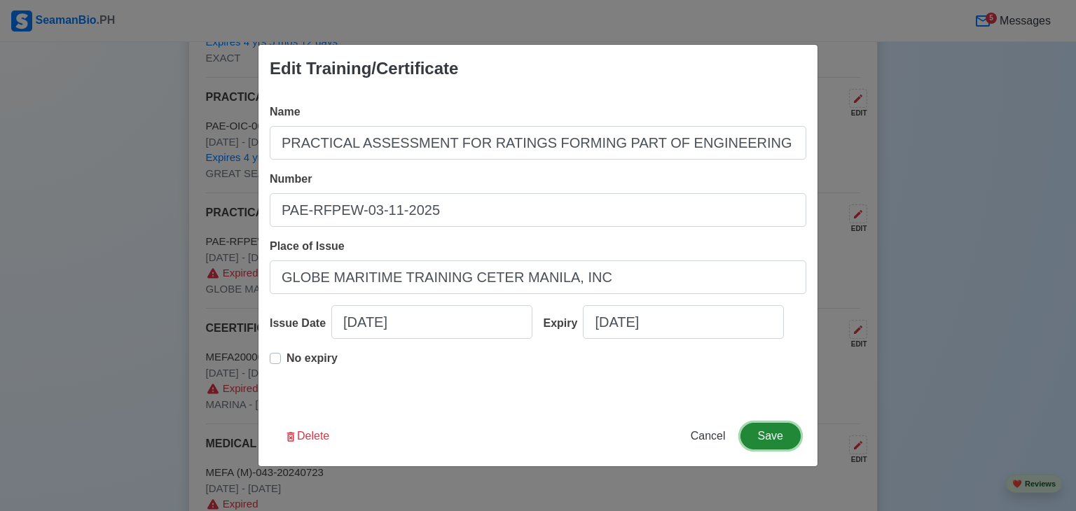
click at [770, 433] on button "Save" at bounding box center [770, 436] width 60 height 27
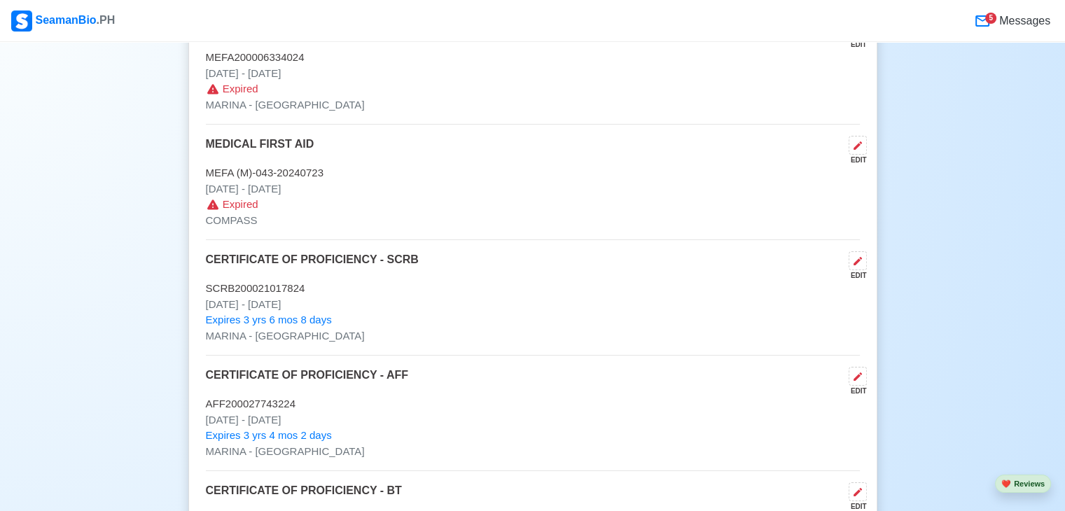
scroll to position [4297, 0]
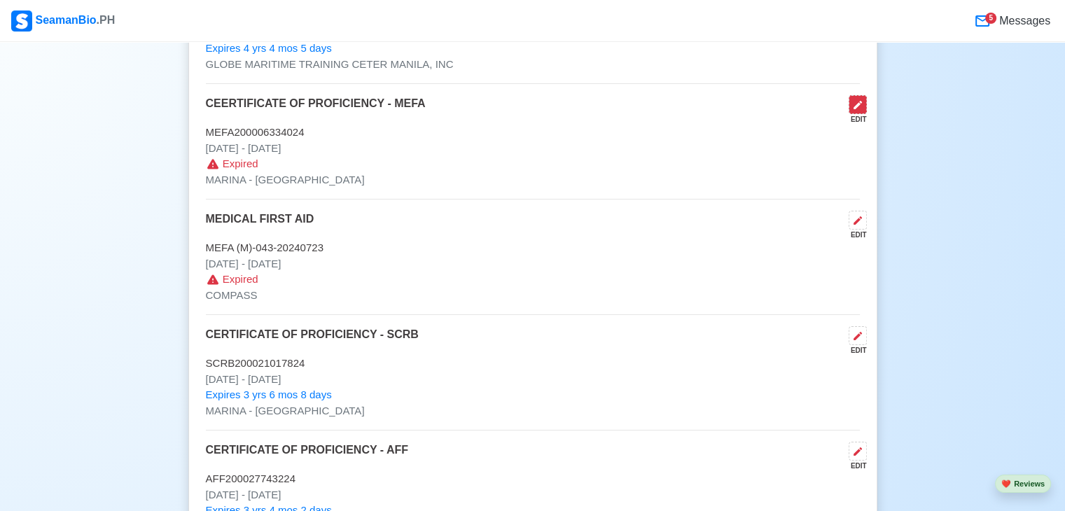
click at [852, 99] on icon at bounding box center [857, 104] width 11 height 11
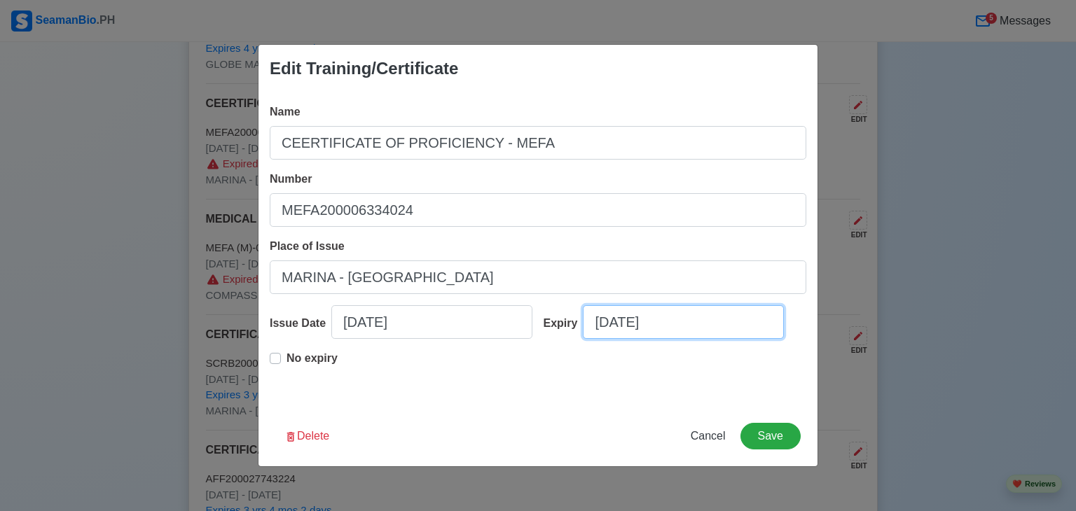
select select "****"
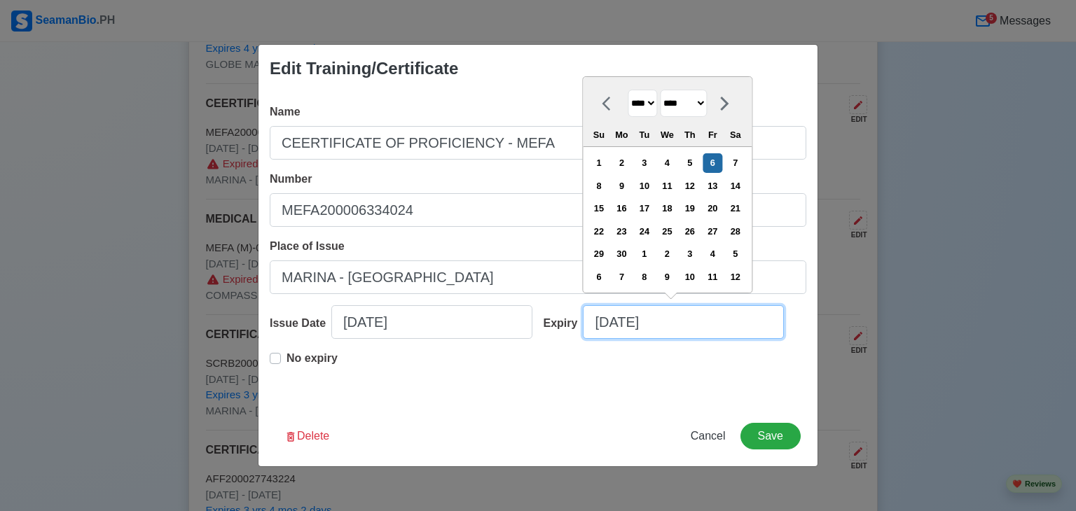
click at [609, 322] on input "[DATE]" at bounding box center [683, 322] width 201 height 34
click at [680, 323] on input "[DATE]" at bounding box center [683, 322] width 201 height 34
type input "[DATE]"
select select "****"
type input "06/06/2"
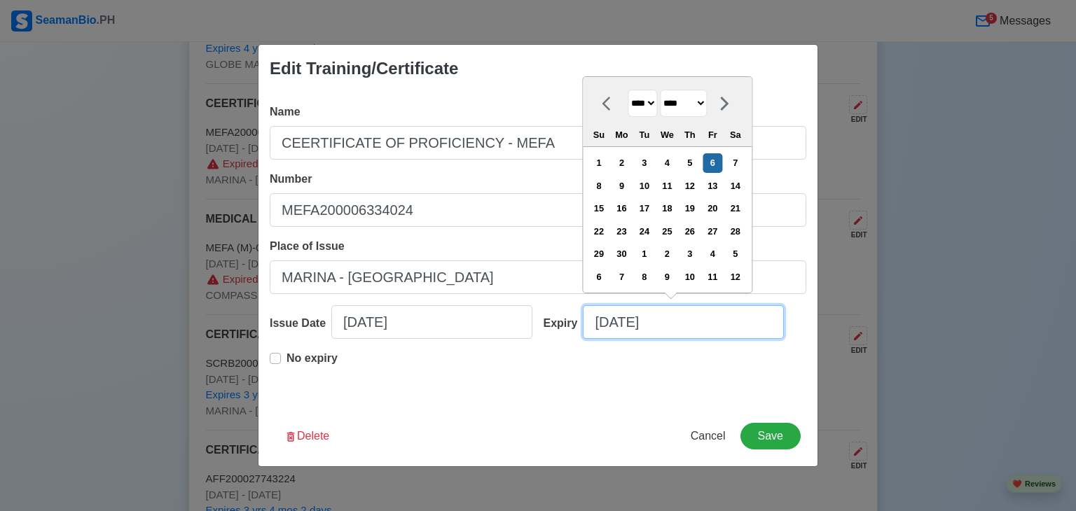
select select "****"
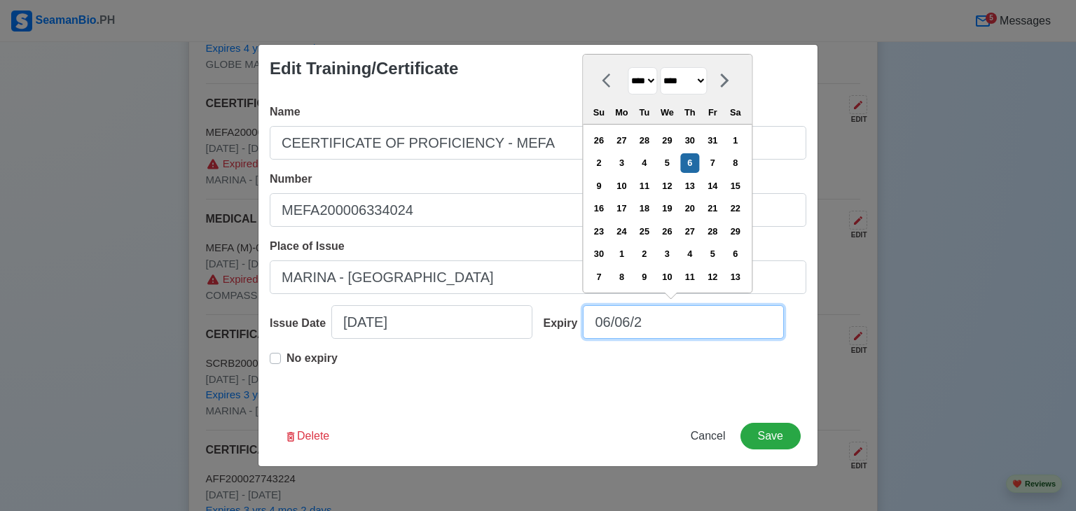
type input "06/06/"
select select "****"
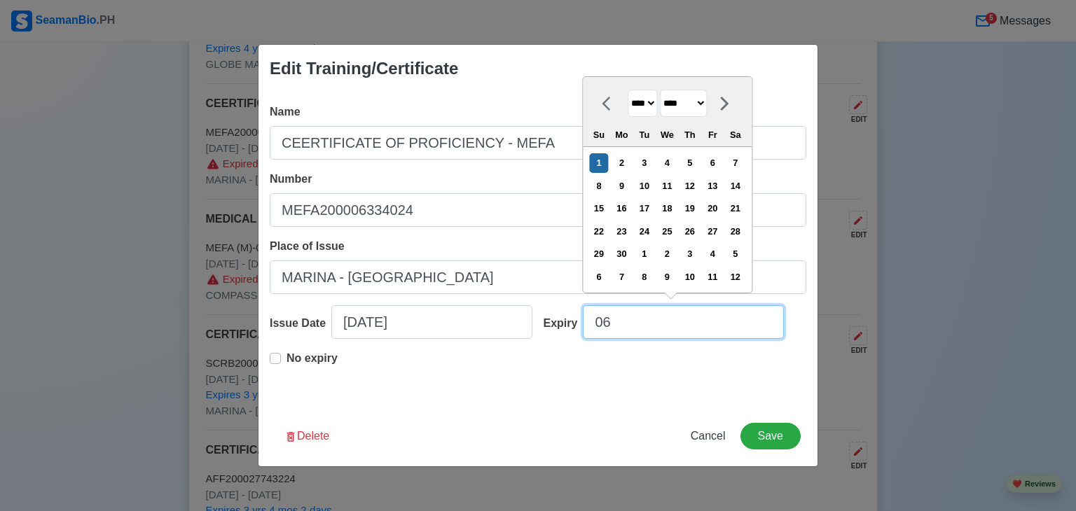
type input "0"
select select "****"
select select "*******"
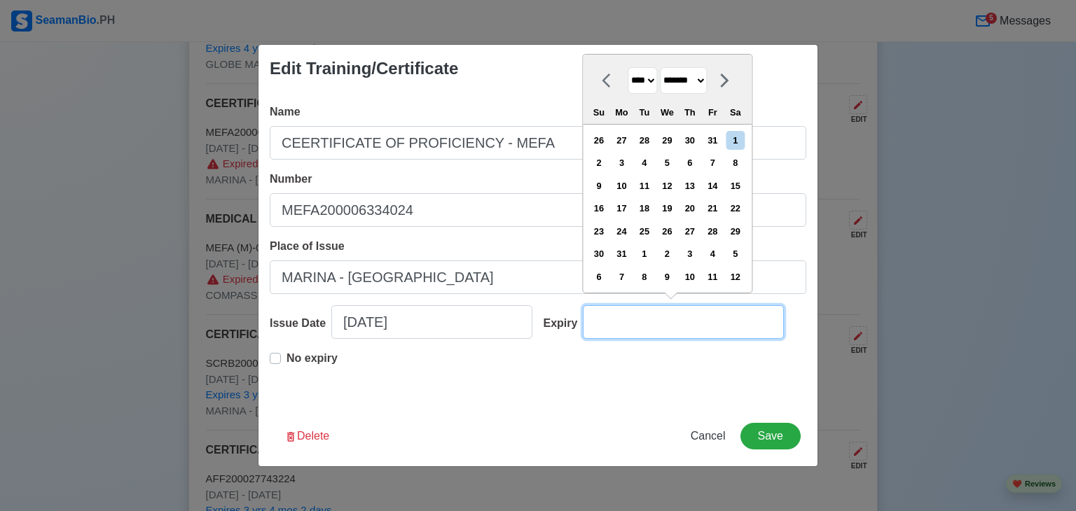
type input "1"
select select "****"
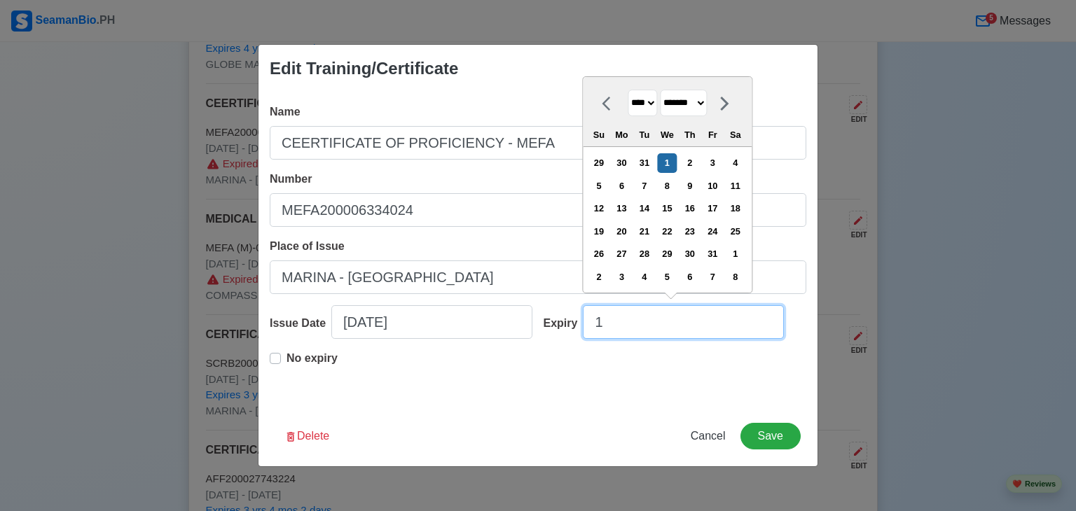
type input "10"
select select "*******"
type input "10/24/2"
select select "****"
type input "[DATE]"
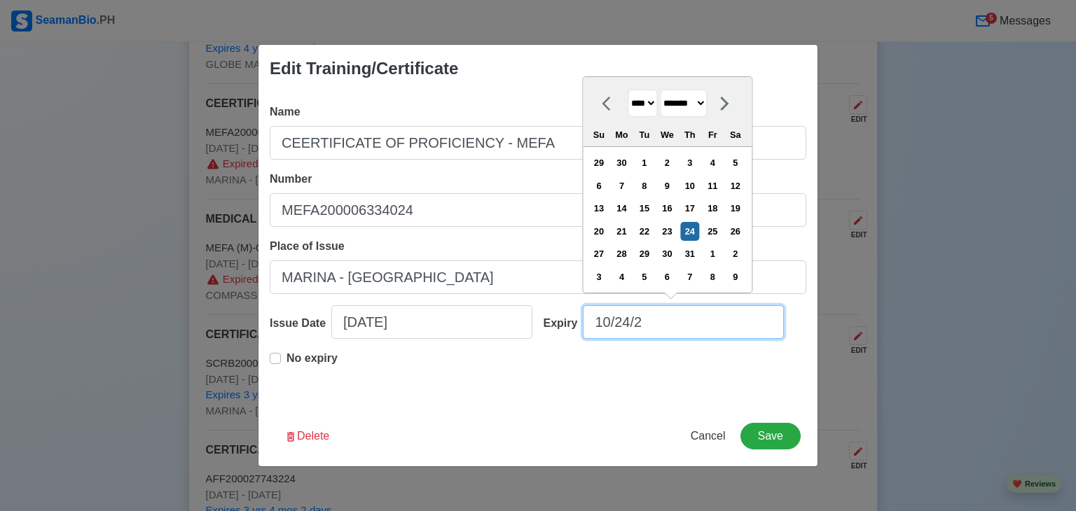
select select "****"
type input "[DATE]"
select select "****"
type input "[DATE]"
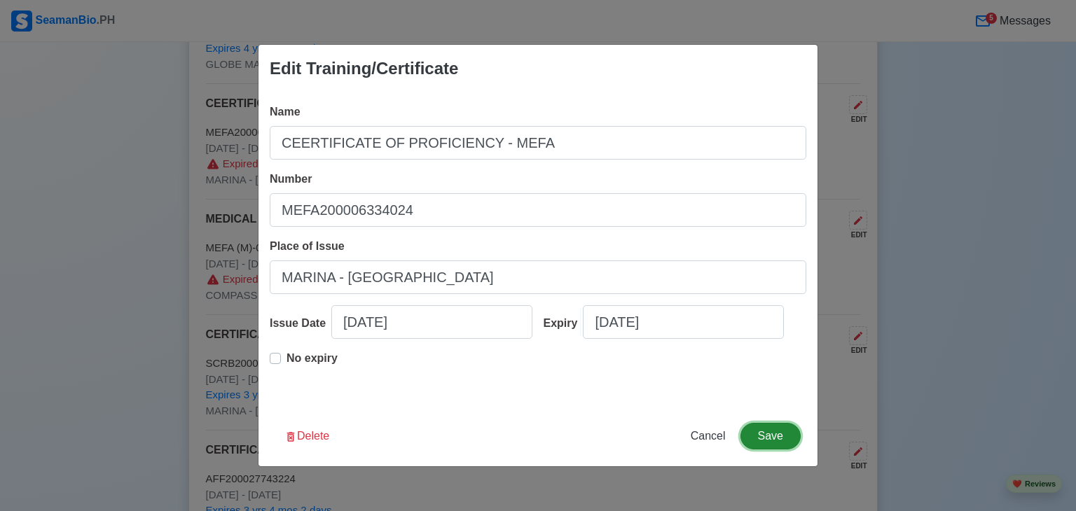
click at [793, 439] on button "Save" at bounding box center [770, 436] width 60 height 27
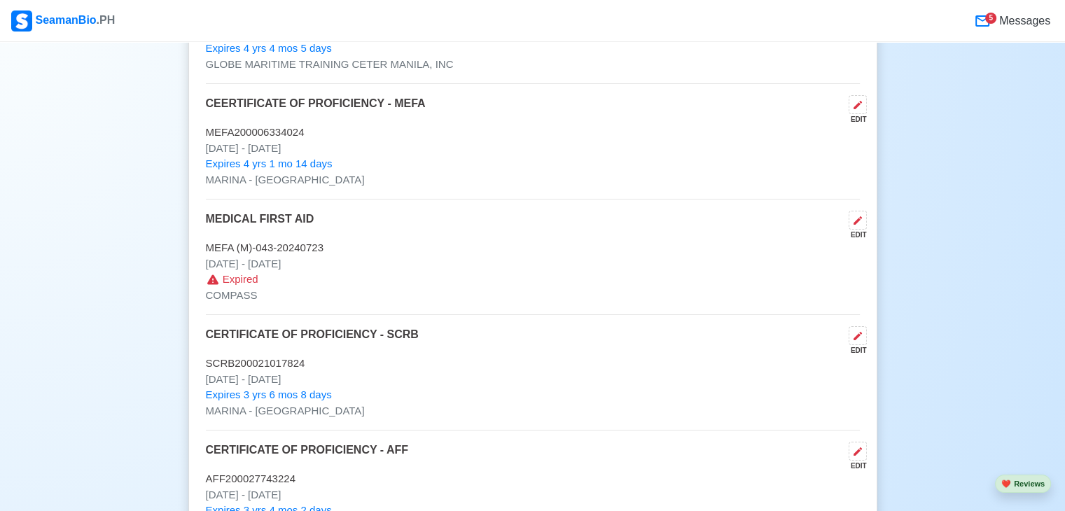
scroll to position [4336, 0]
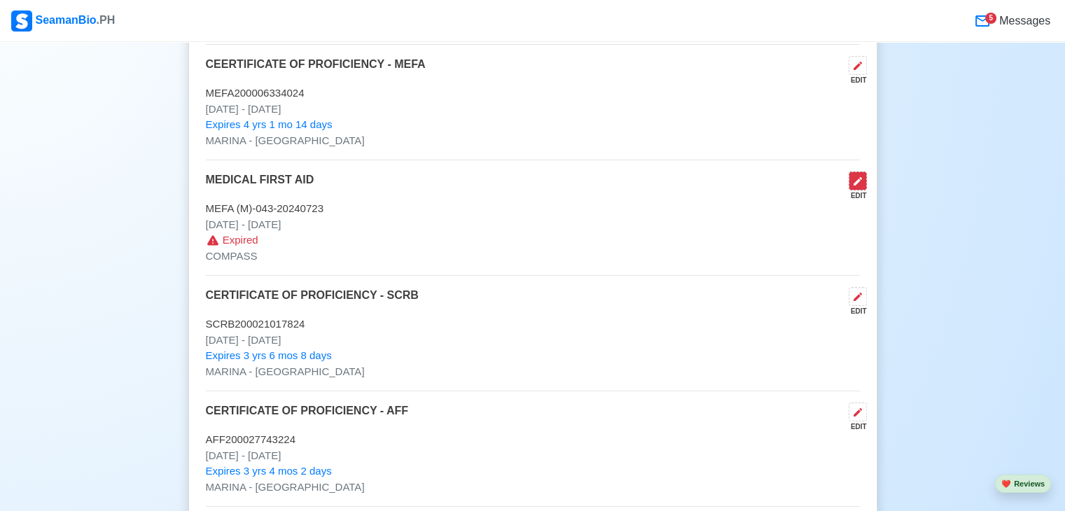
click at [857, 176] on icon at bounding box center [857, 181] width 11 height 11
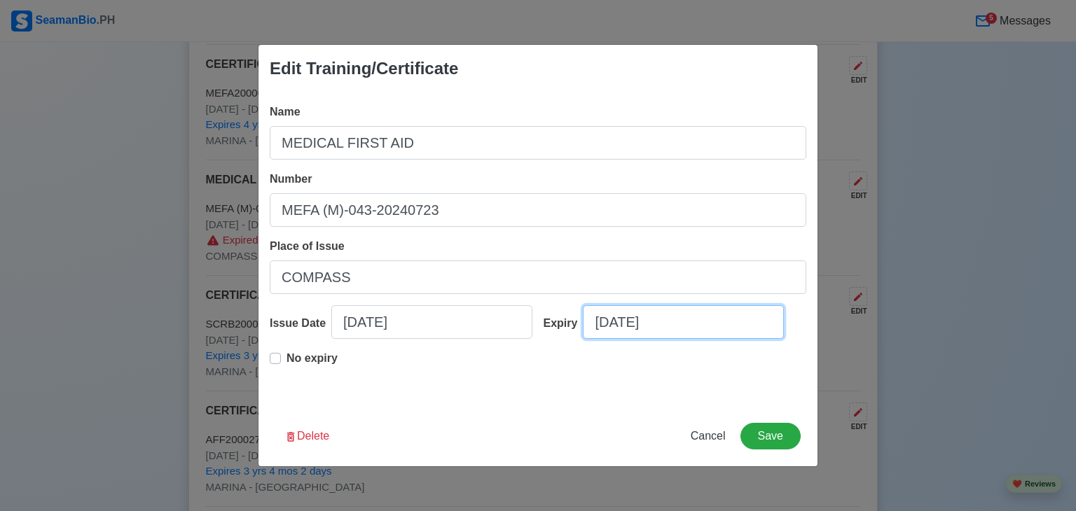
select select "****"
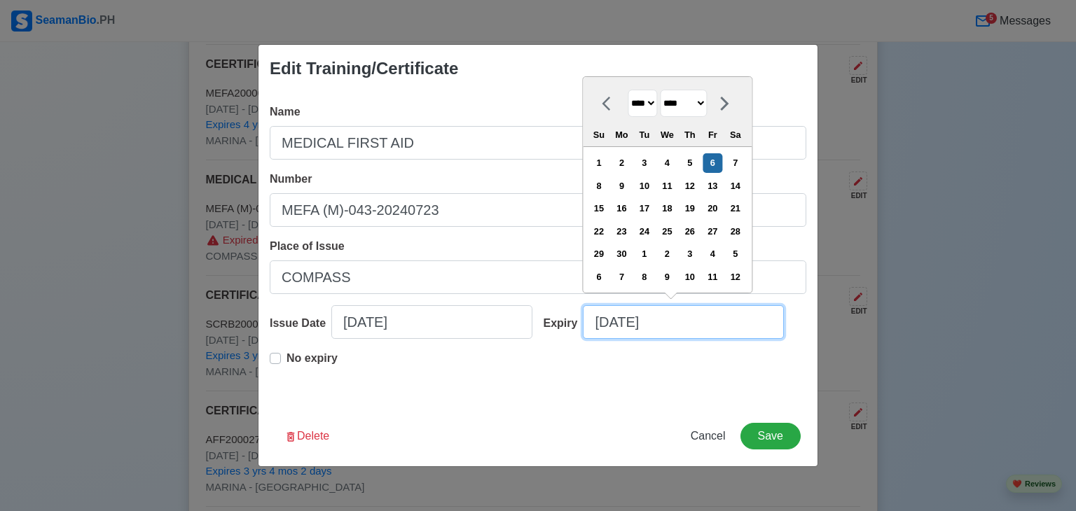
click at [656, 325] on input "[DATE]" at bounding box center [683, 322] width 201 height 34
click at [677, 328] on input "[DATE]" at bounding box center [683, 322] width 201 height 34
type input "[DATE]"
select select "****"
type input "06/06/2"
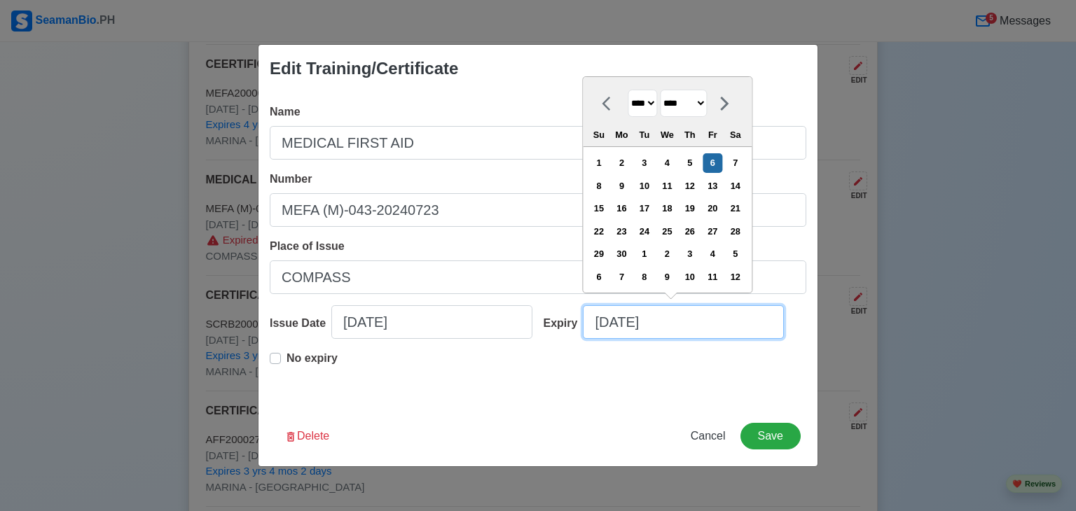
select select "****"
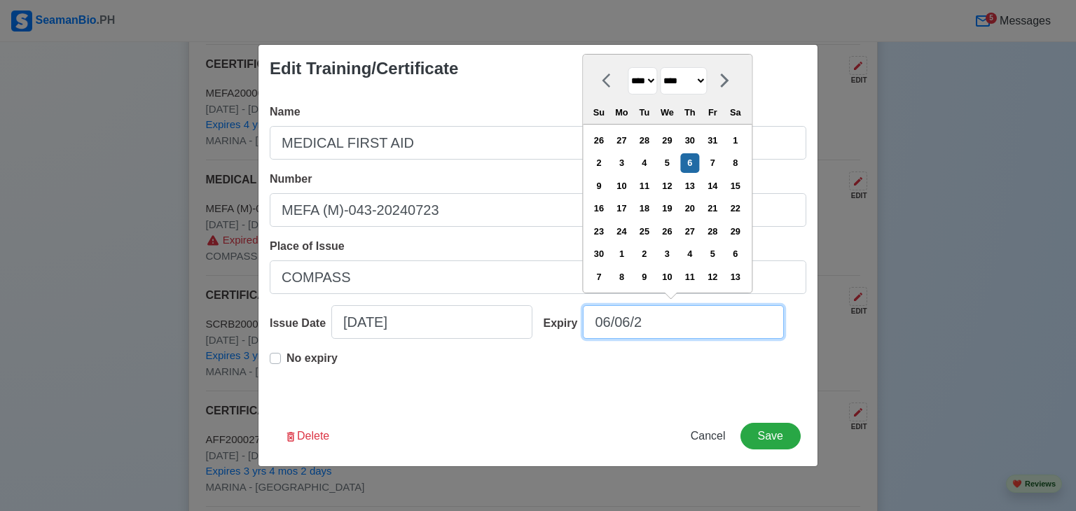
type input "06/06/"
select select "****"
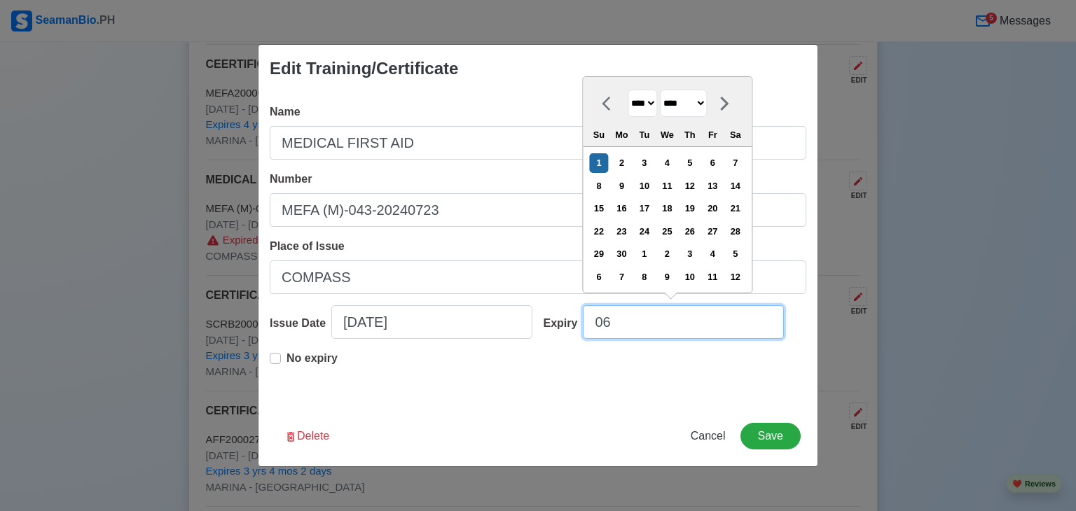
type input "0"
select select "****"
select select "*******"
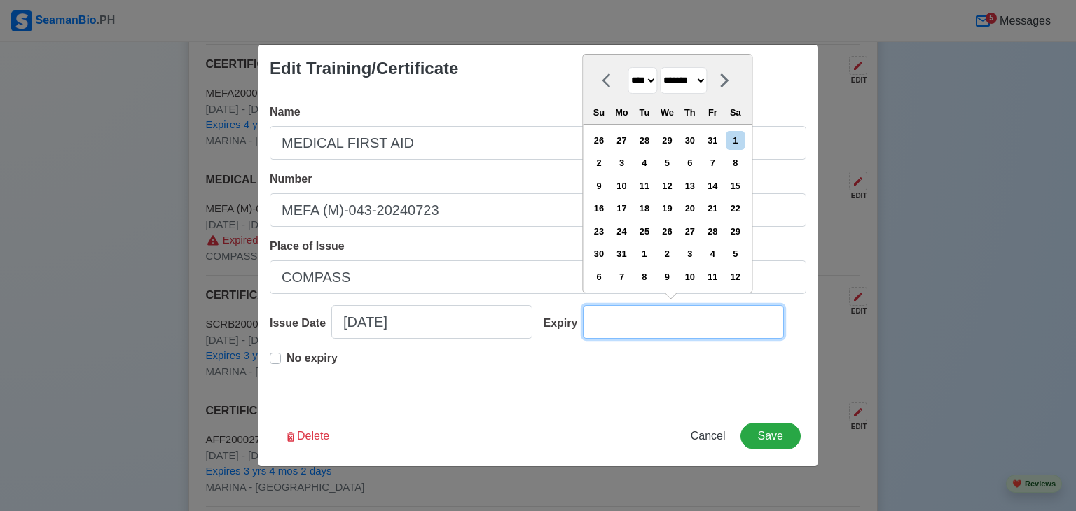
type input "1"
select select "****"
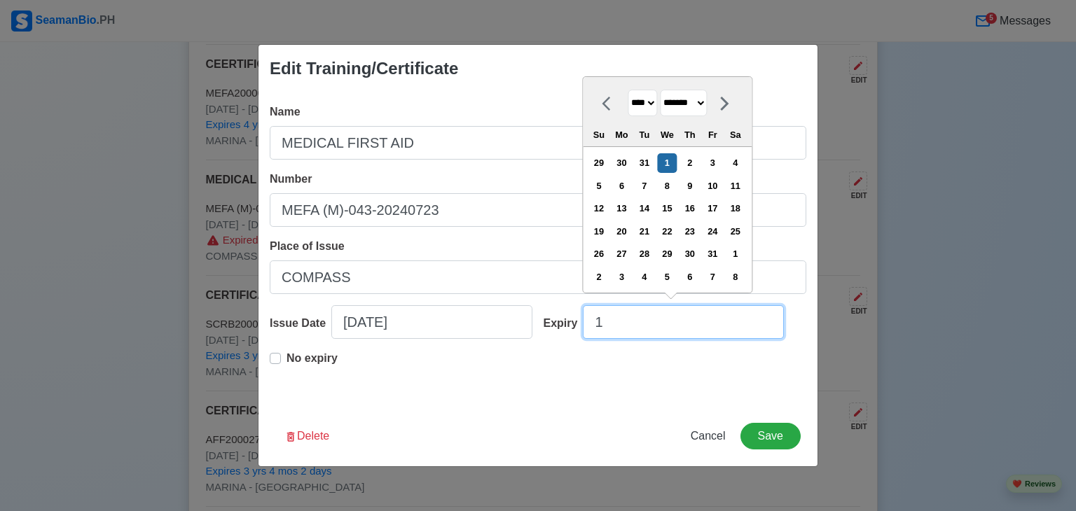
type input "10"
select select "*******"
type input "10/04/2"
select select "****"
type input "[DATE]"
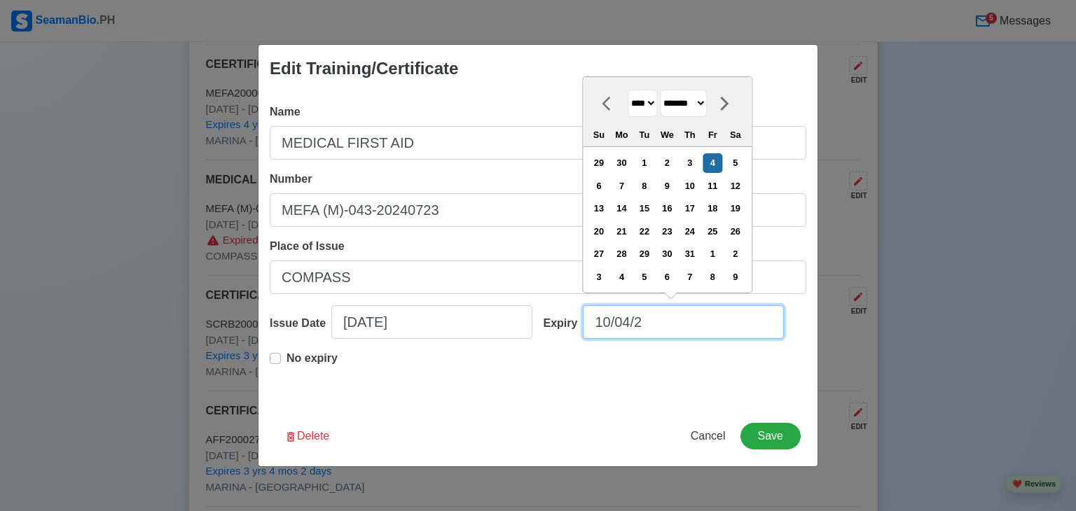
select select "****"
type input "[DATE]"
select select "****"
type input "[DATE]"
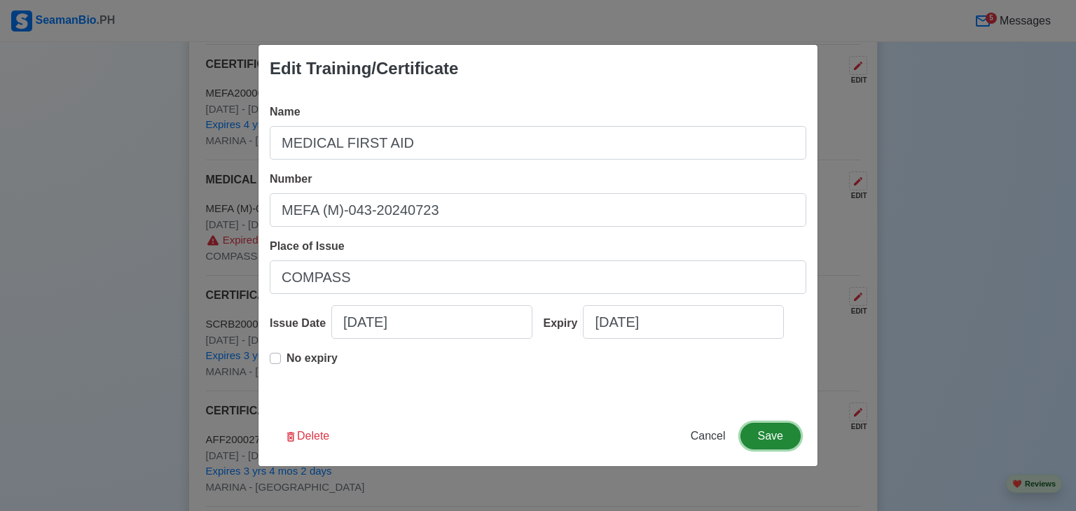
click at [765, 438] on button "Save" at bounding box center [770, 436] width 60 height 27
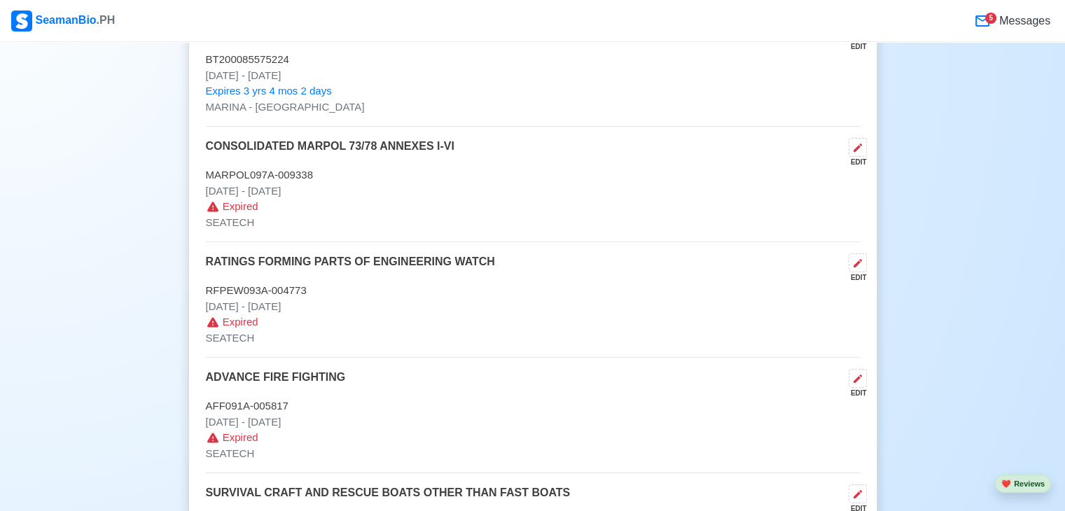
scroll to position [4832, 0]
click at [852, 142] on icon at bounding box center [857, 147] width 11 height 11
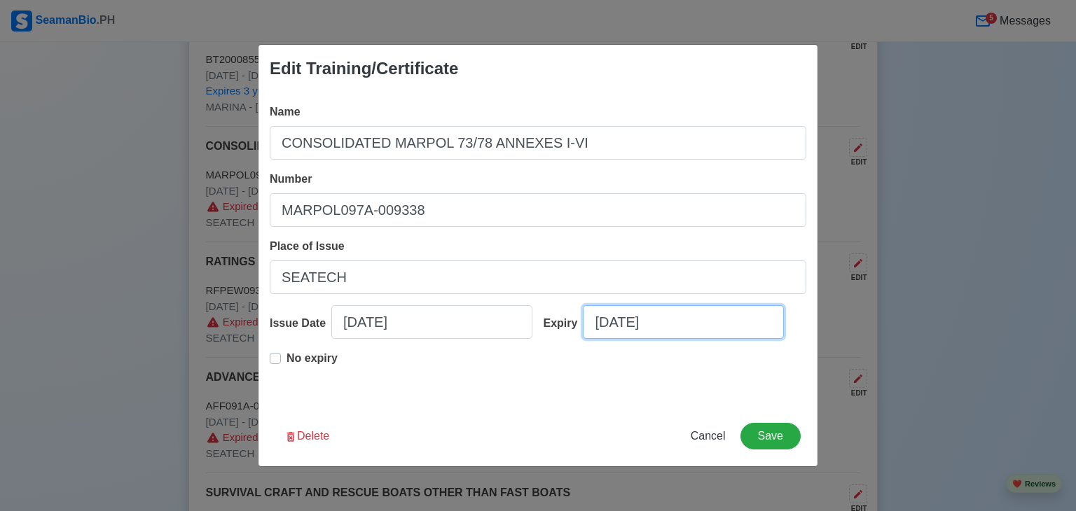
select select "****"
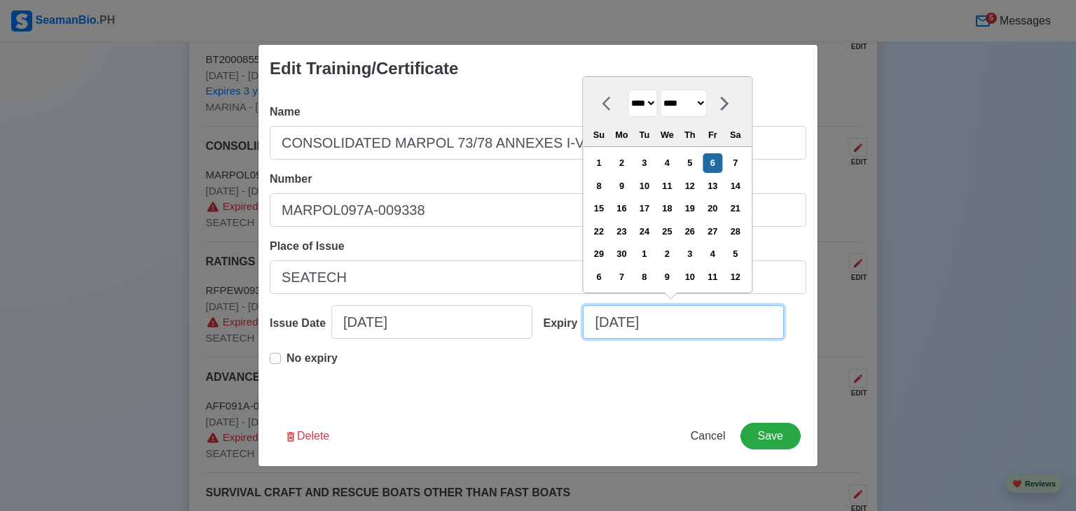
click at [672, 324] on input "[DATE]" at bounding box center [683, 322] width 201 height 34
type input "[DATE]"
select select "****"
type input "06/06/2"
select select "****"
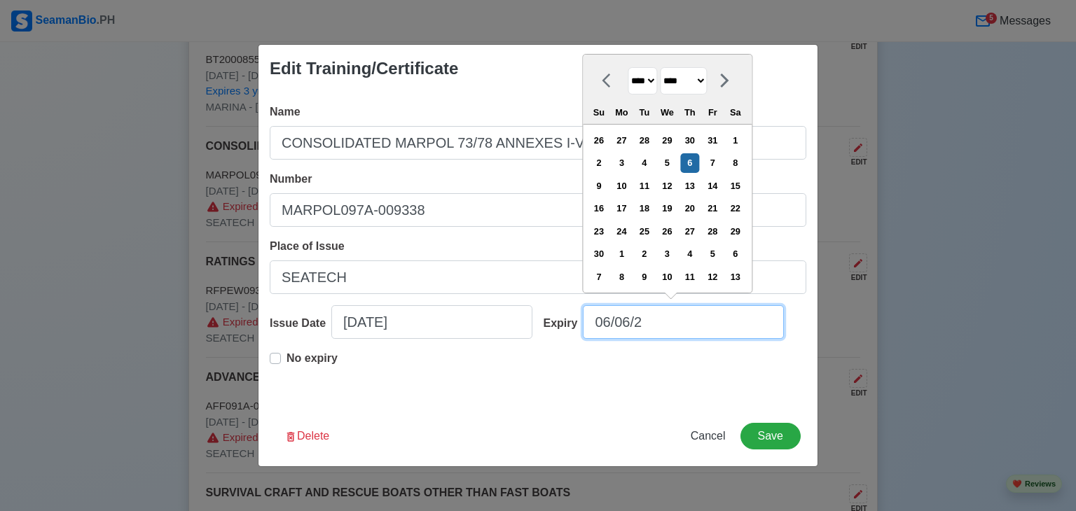
type input "06/06/"
select select "****"
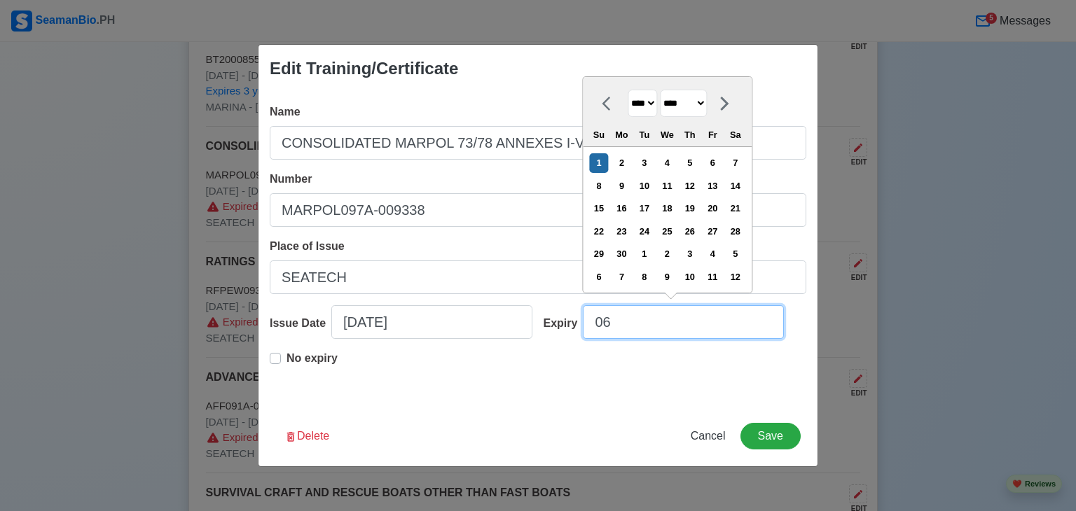
type input "0"
select select "****"
select select "*******"
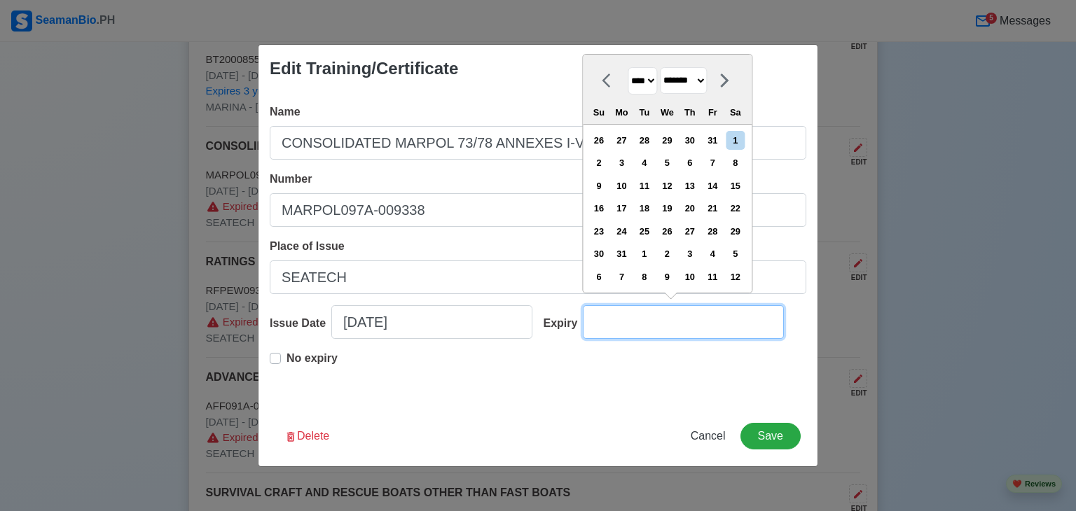
type input "1"
select select "****"
type input "12"
select select "********"
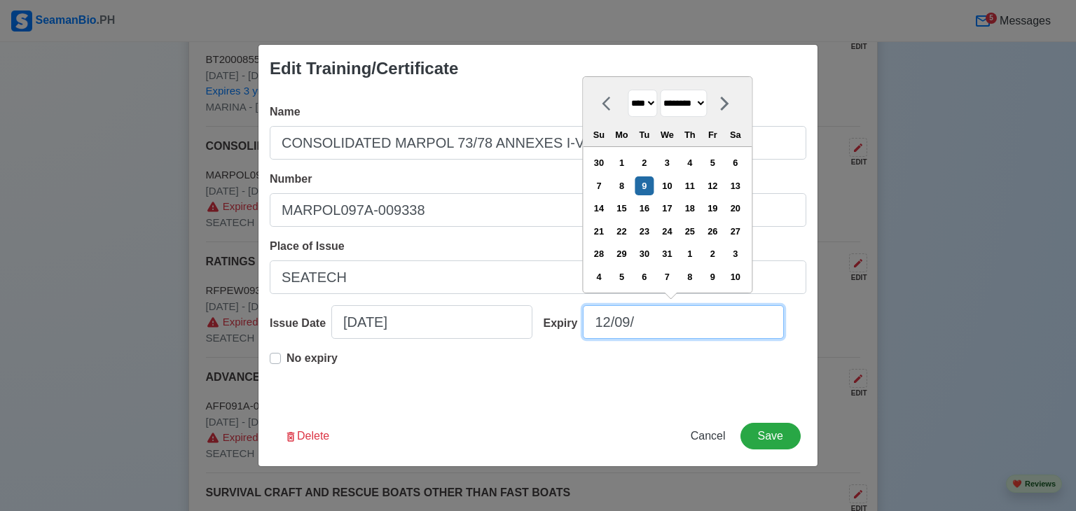
type input "12/09/2"
select select "****"
type input "[DATE]"
select select "****"
type input "[DATE]"
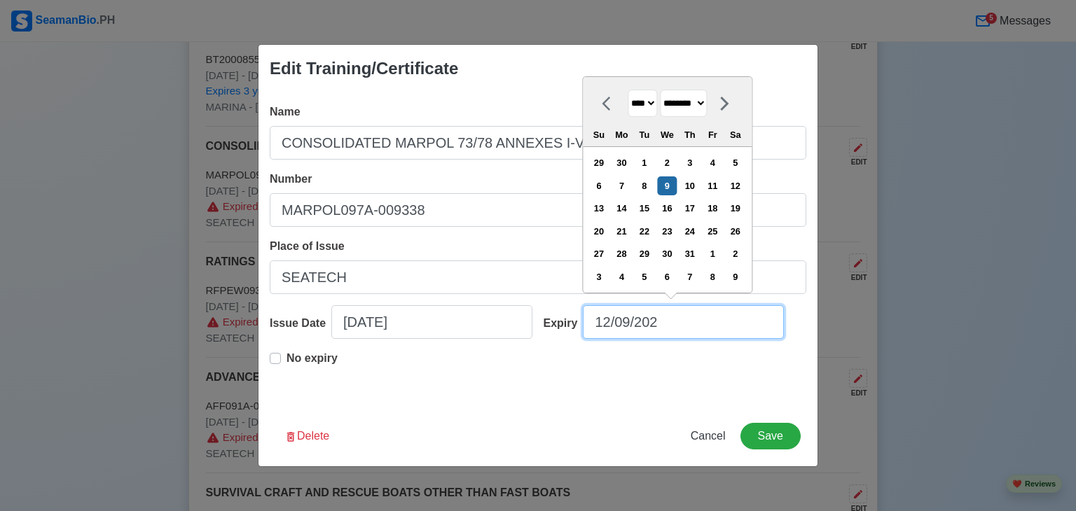
select select "****"
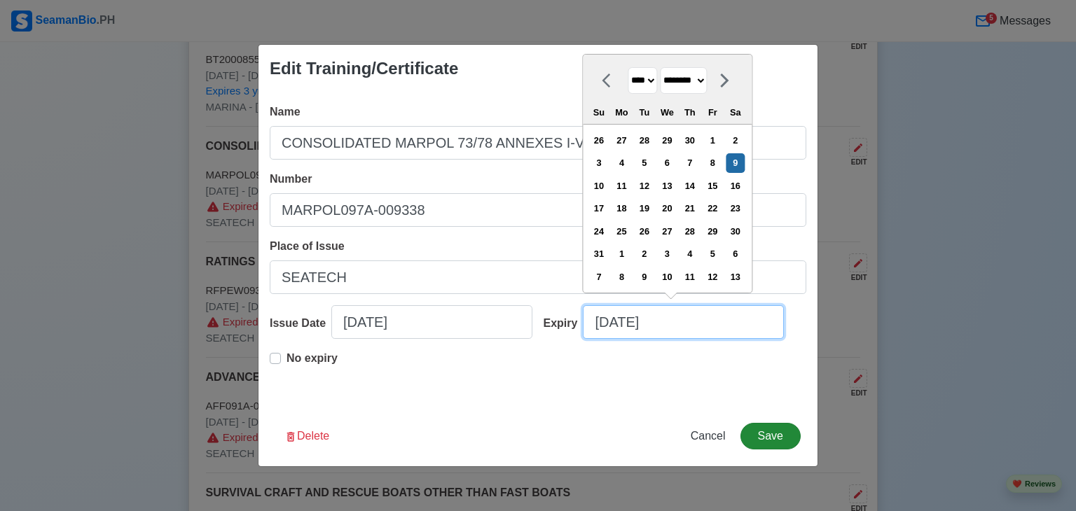
type input "[DATE]"
click at [773, 439] on button "Save" at bounding box center [770, 436] width 60 height 27
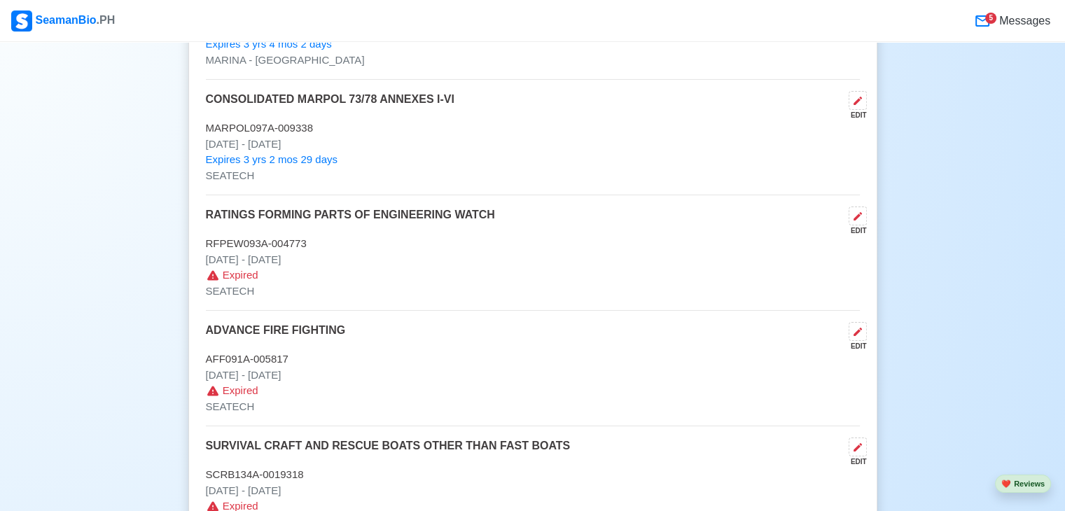
scroll to position [4877, 0]
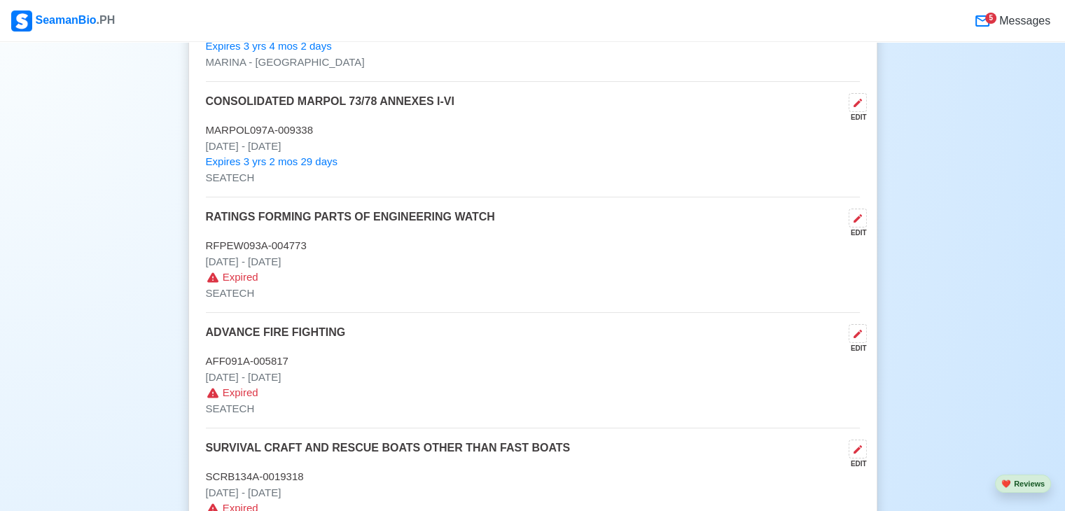
click at [866, 228] on div "EDIT" at bounding box center [855, 233] width 24 height 11
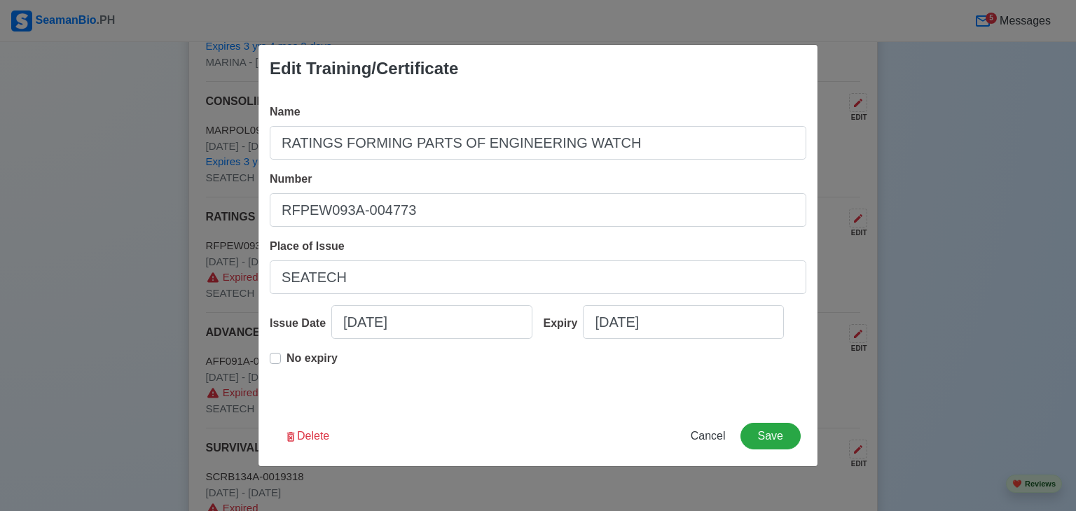
click at [286, 361] on label "No expiry" at bounding box center [311, 364] width 51 height 28
type input "[DATE]"
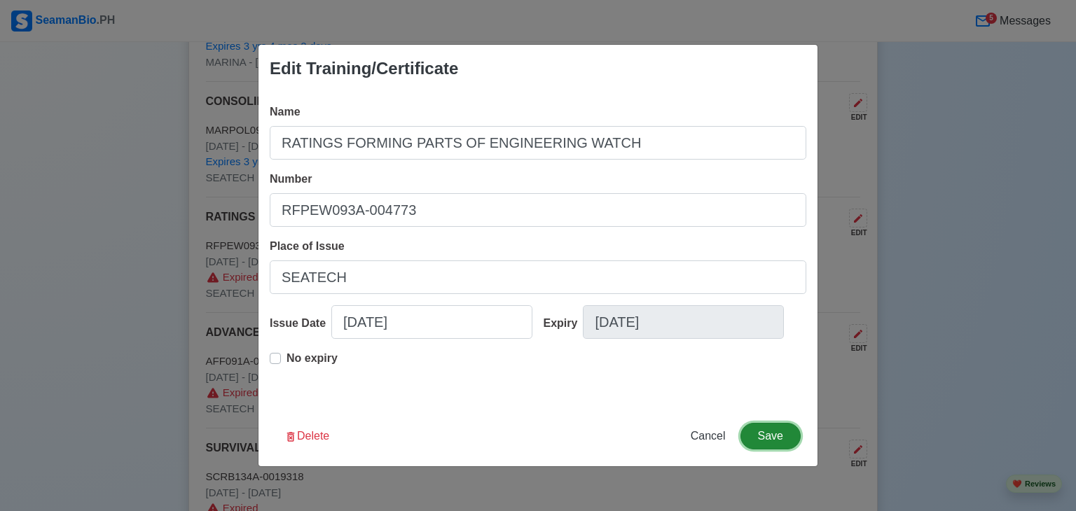
click at [766, 436] on button "Save" at bounding box center [770, 436] width 60 height 27
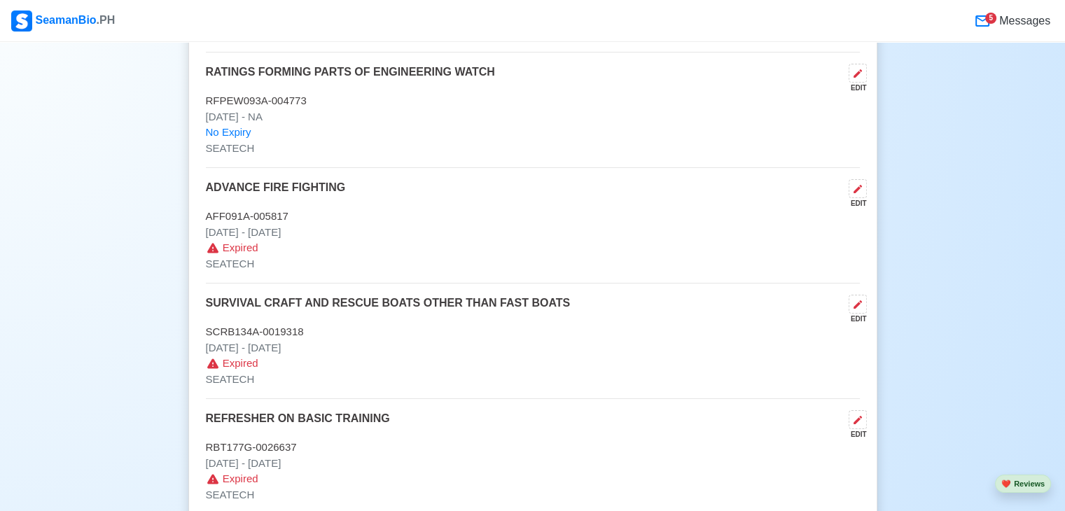
scroll to position [5022, 0]
click at [852, 183] on icon at bounding box center [857, 188] width 11 height 11
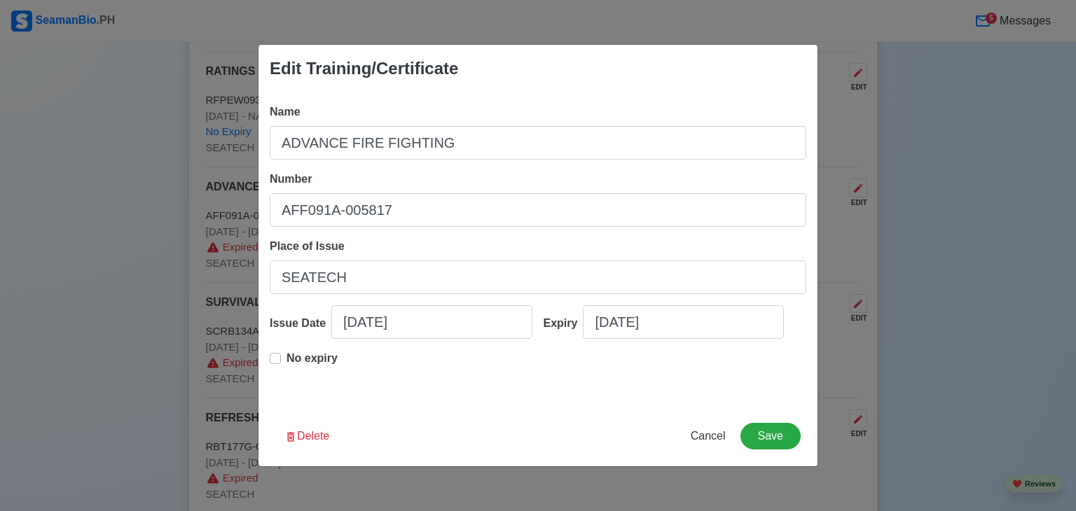
click at [286, 358] on label "No expiry" at bounding box center [311, 364] width 51 height 28
type input "[DATE]"
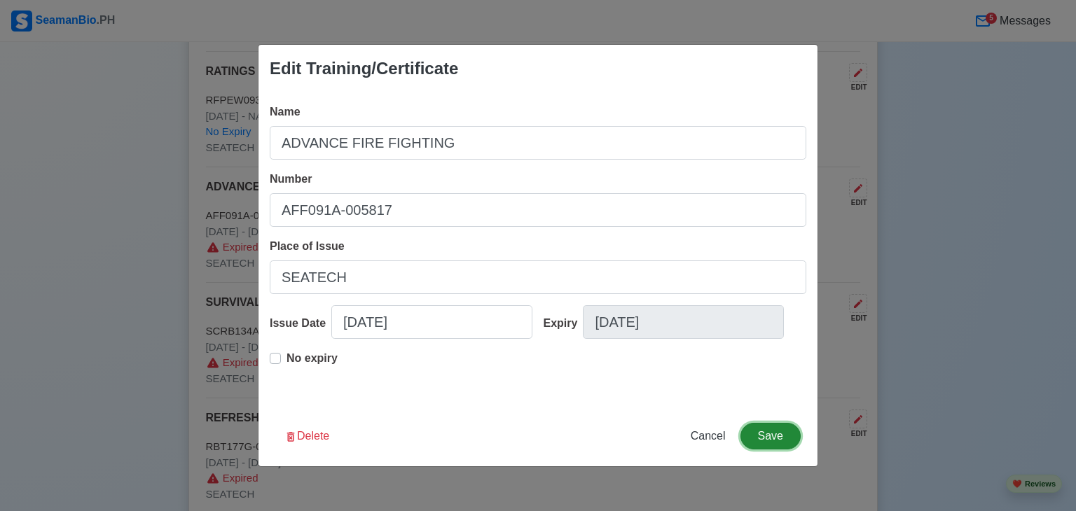
click at [765, 435] on button "Save" at bounding box center [770, 436] width 60 height 27
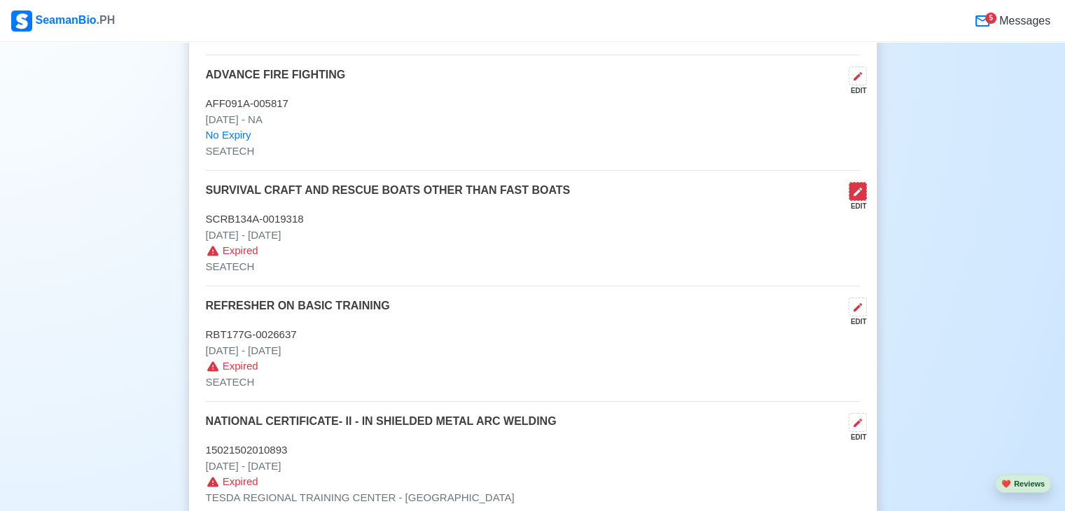
scroll to position [5134, 0]
click at [860, 71] on icon at bounding box center [857, 76] width 11 height 11
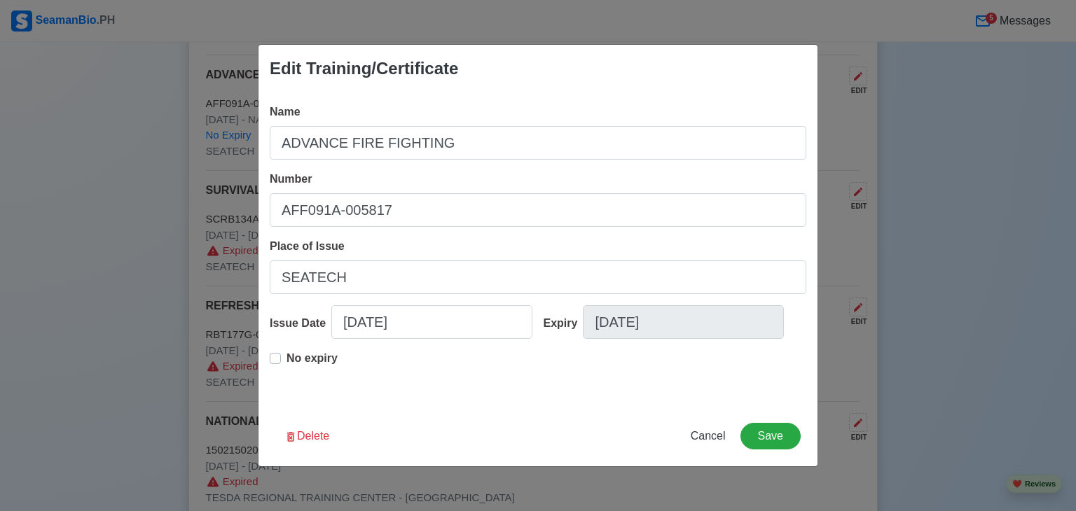
click at [286, 359] on label "No expiry" at bounding box center [311, 364] width 51 height 28
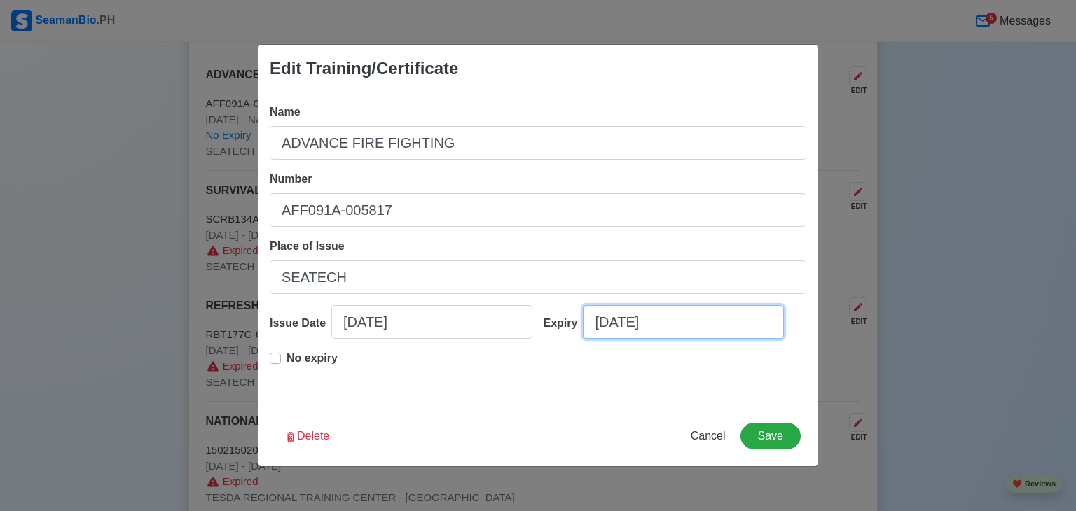
select select "****"
select select "********"
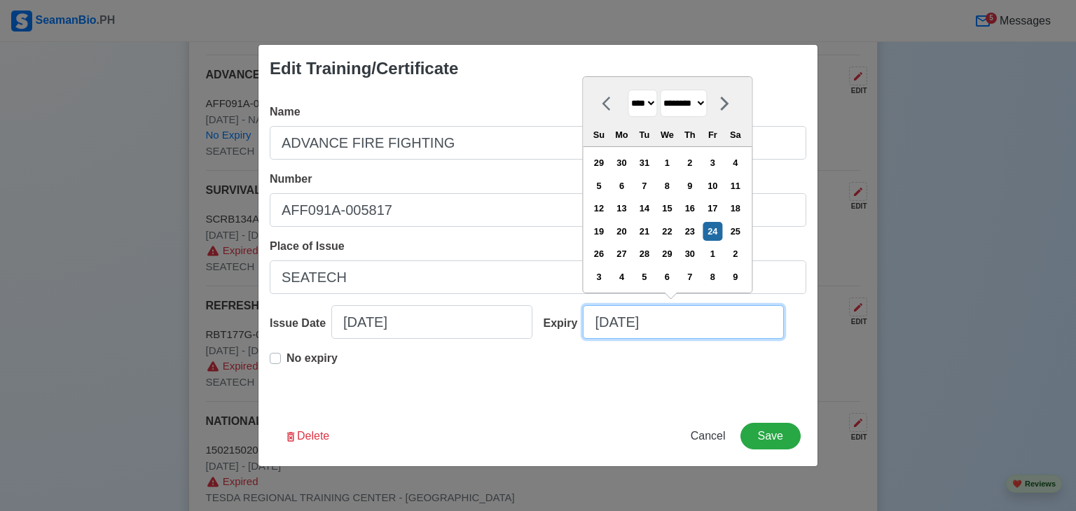
click at [668, 326] on input "[DATE]" at bounding box center [683, 322] width 201 height 34
type input "[DATE]"
select select "****"
type input "11/24/2"
select select "****"
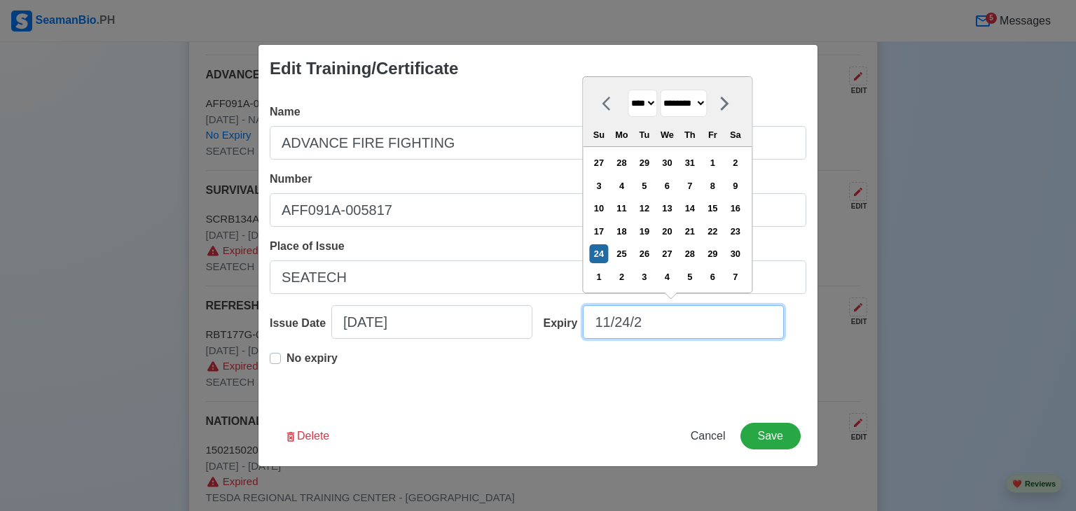
type input "11/24/"
select select "****"
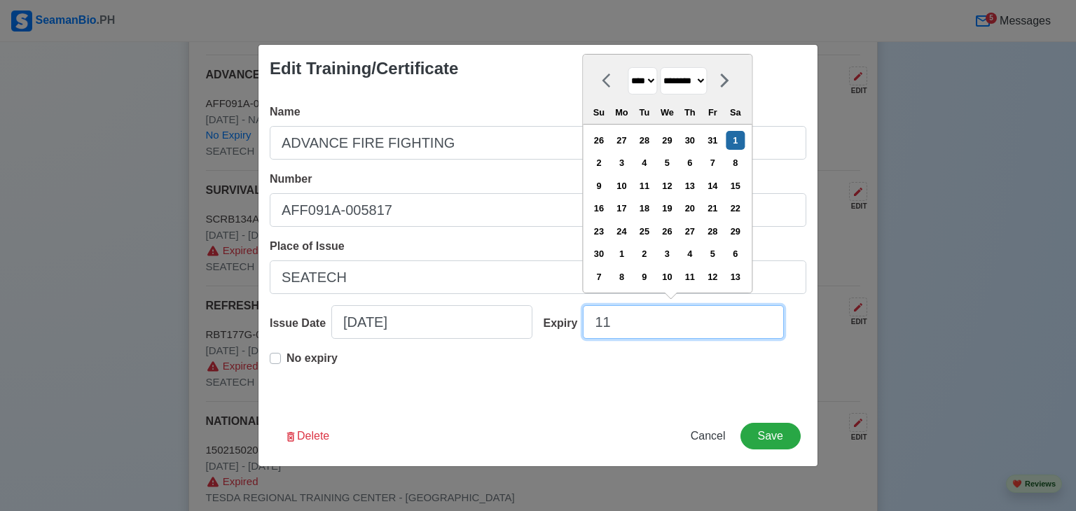
type input "1"
select select "*******"
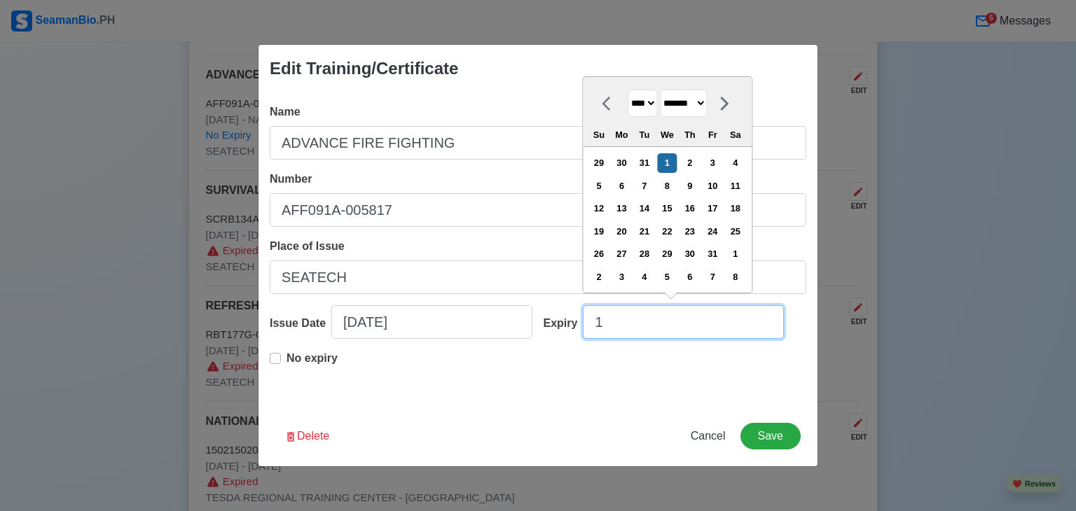
type input "11"
select select "********"
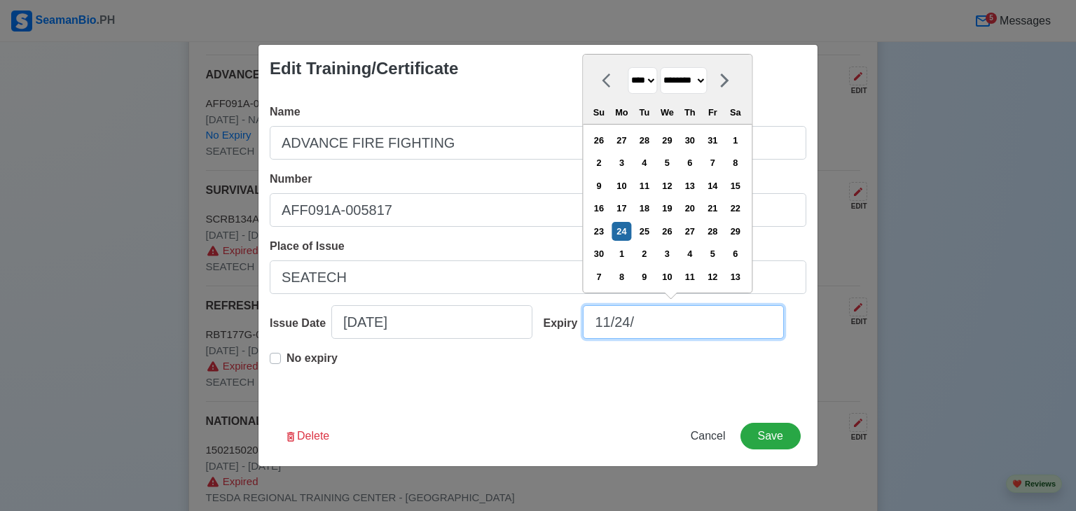
type input "11/24/2"
select select "****"
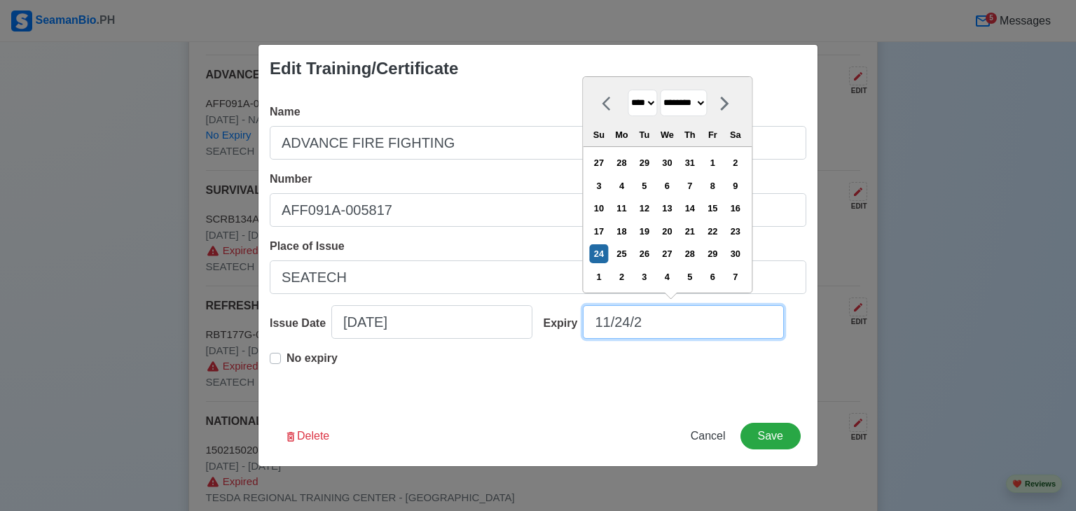
type input "[DATE]"
select select "****"
type input "[DATE]"
select select "****"
type input "[DATE]"
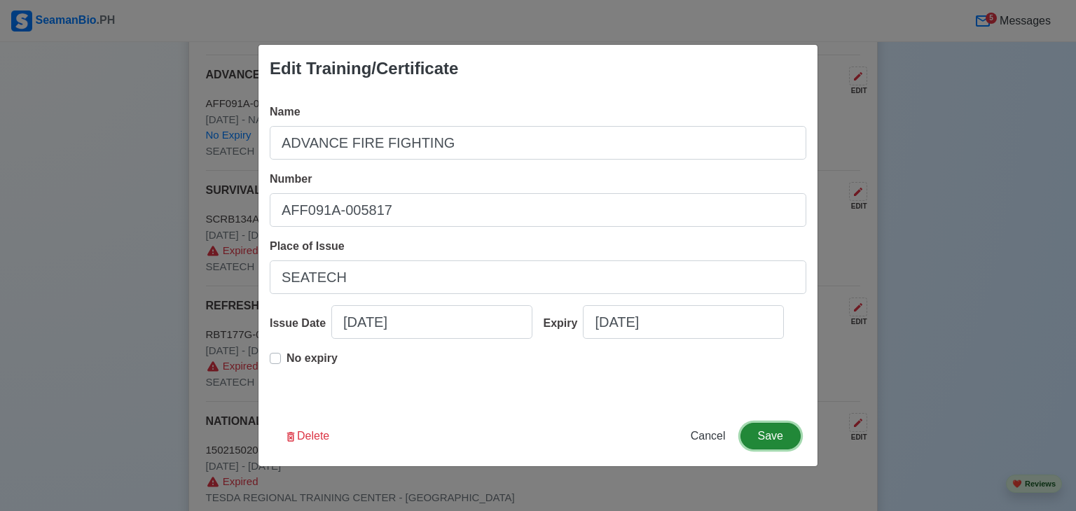
click at [767, 440] on button "Save" at bounding box center [770, 436] width 60 height 27
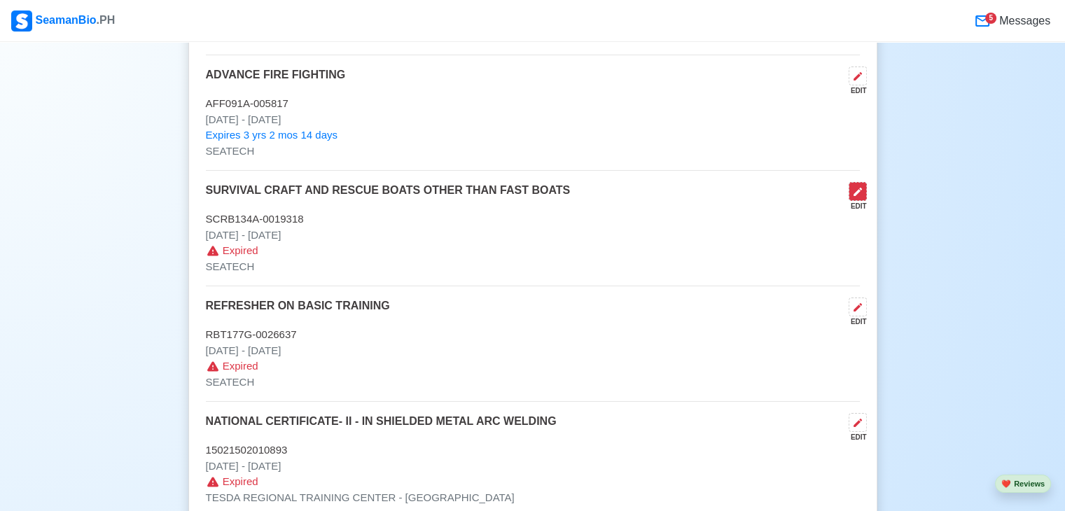
click at [854, 188] on icon at bounding box center [858, 192] width 8 height 8
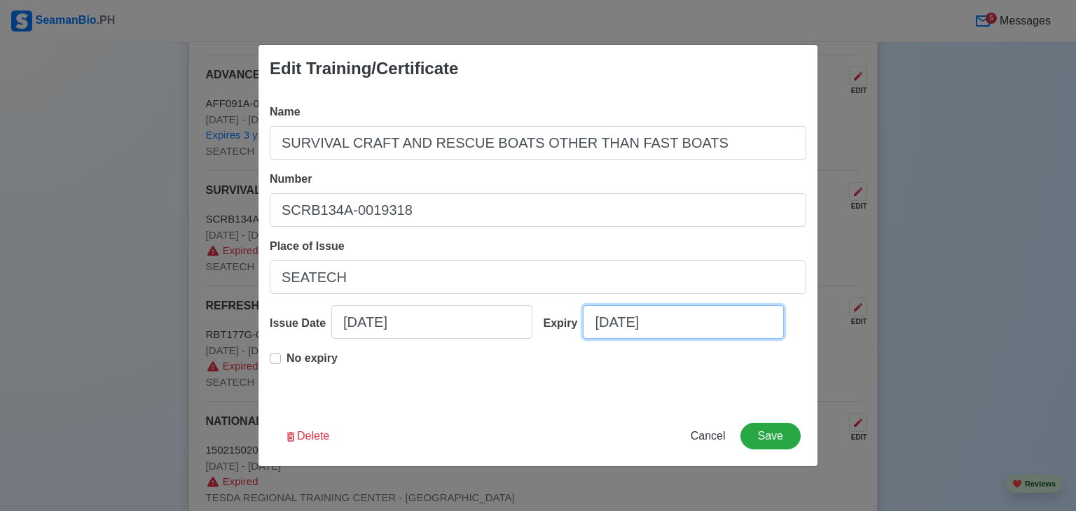
select select "****"
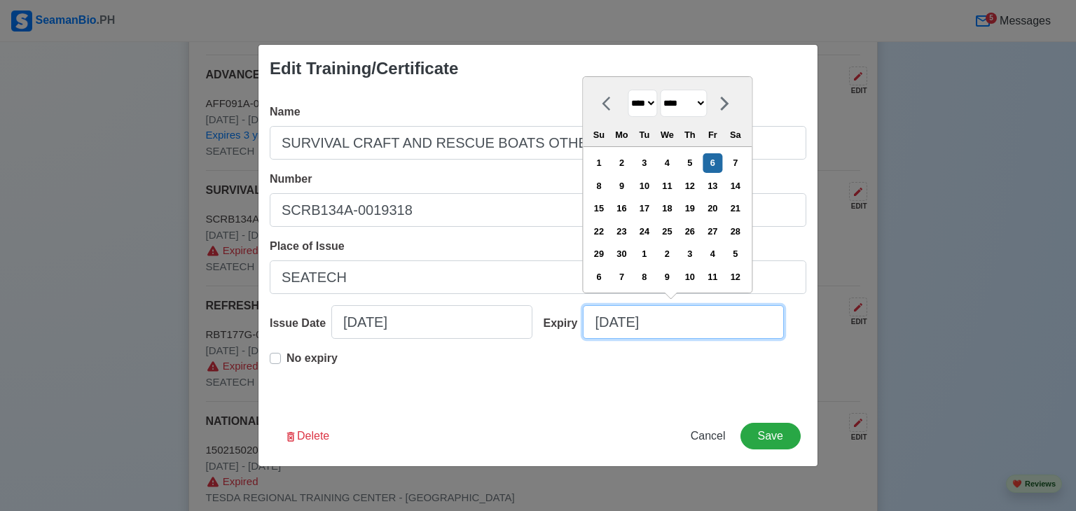
click at [676, 319] on input "[DATE]" at bounding box center [683, 322] width 201 height 34
type input "[DATE]"
select select "****"
type input "06/06/2"
select select "****"
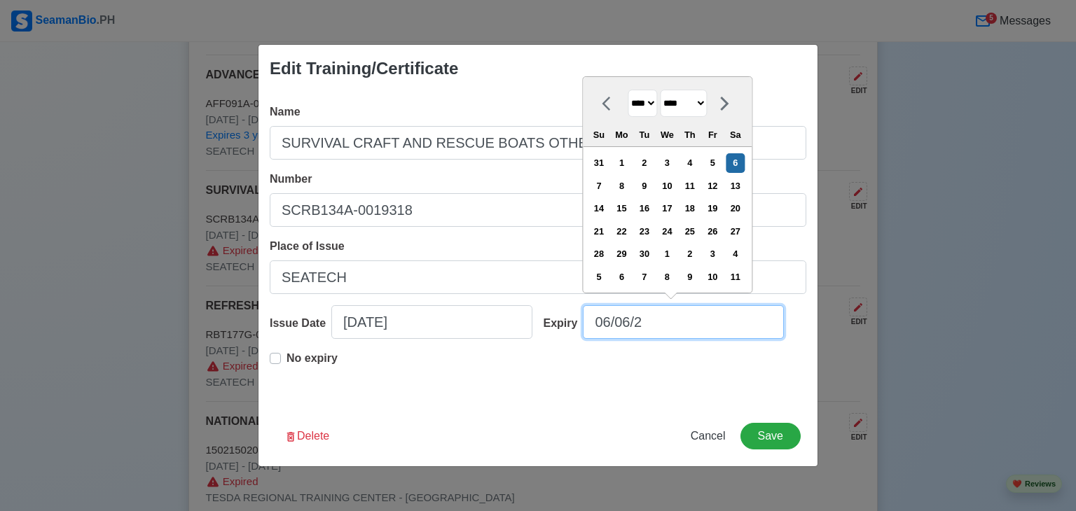
type input "06/06/"
select select "****"
type input "0"
select select "****"
select select "*******"
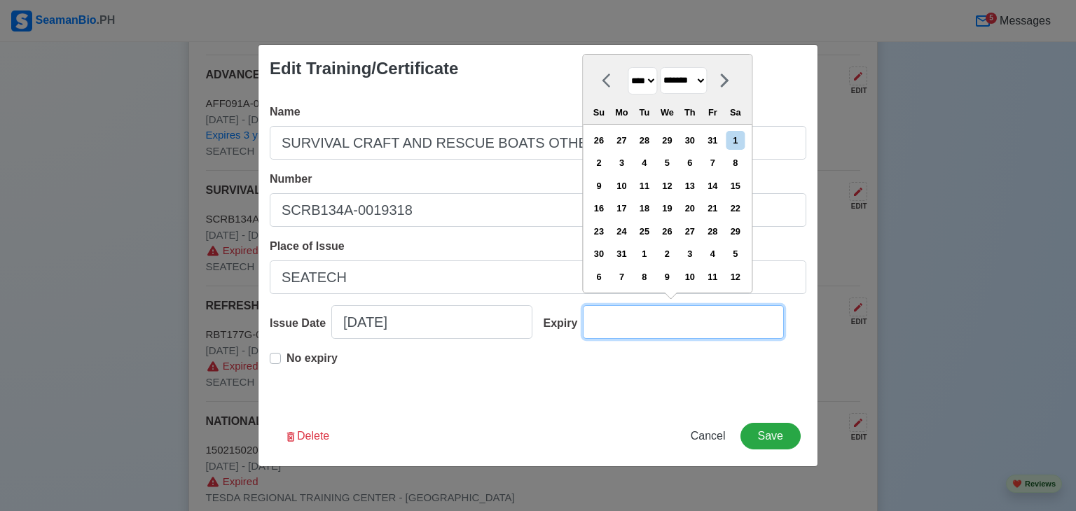
type input "1"
select select "****"
type input "11"
select select "********"
type input "11/18/2"
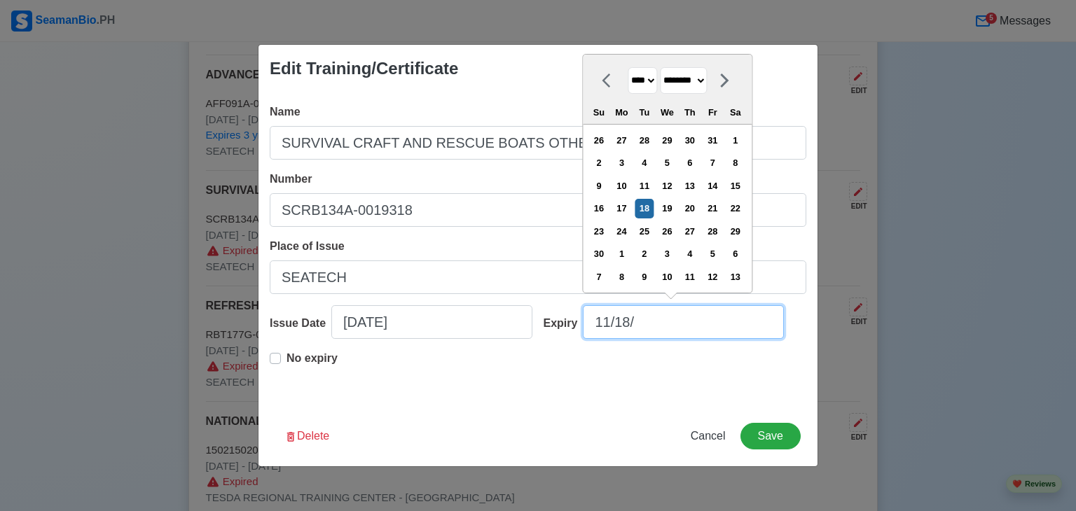
select select "****"
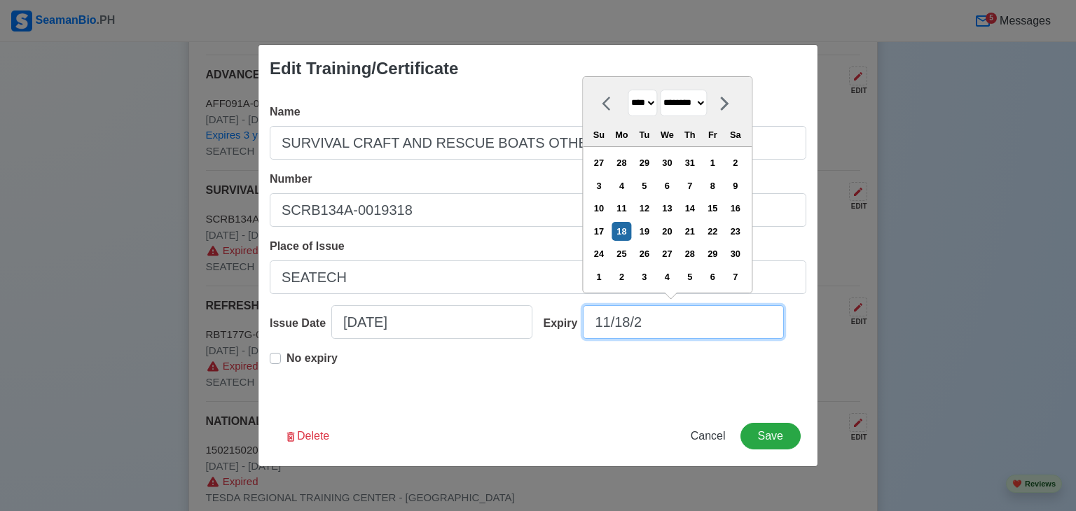
type input "[DATE]"
select select "****"
type input "[DATE]"
select select "****"
type input "[DATE]"
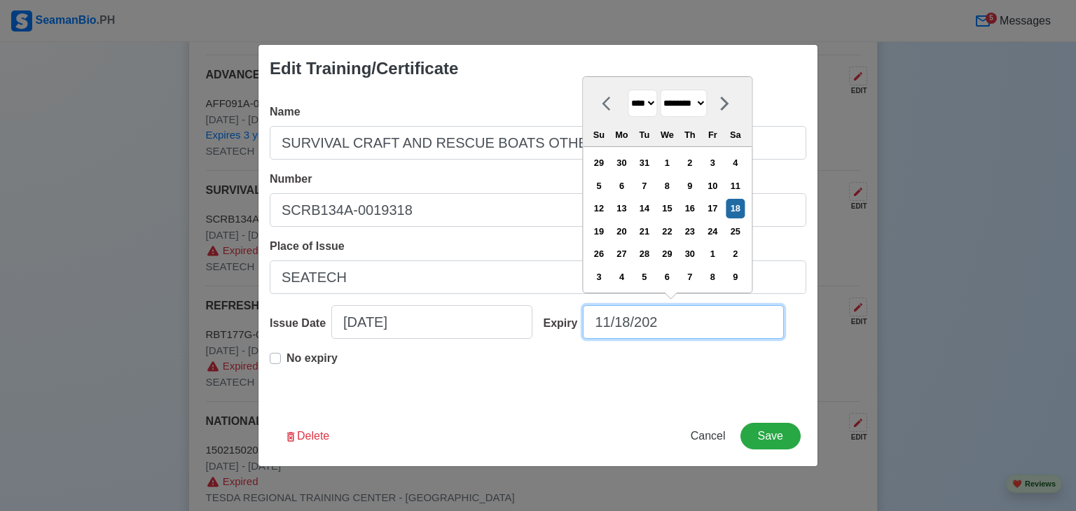
select select "****"
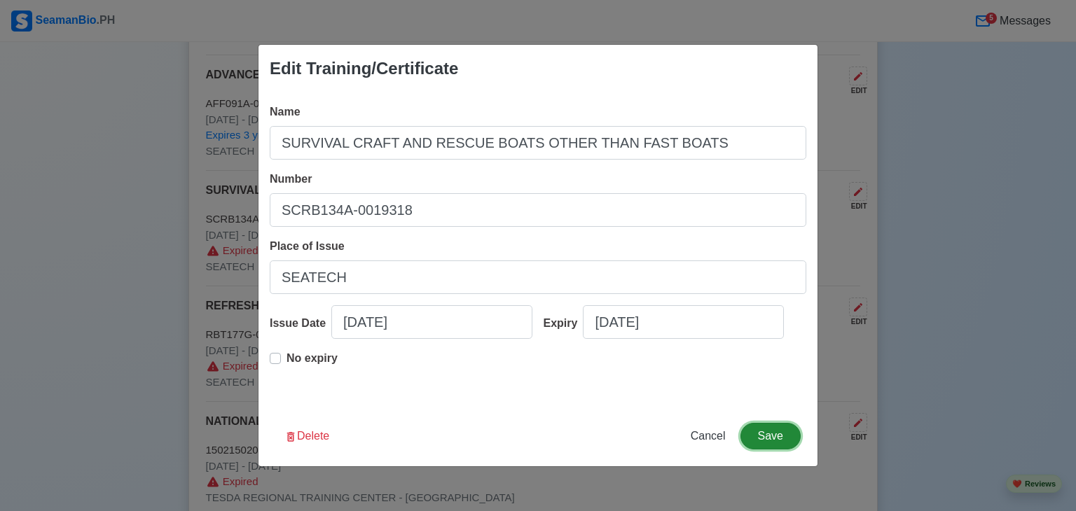
click at [760, 435] on button "Save" at bounding box center [770, 436] width 60 height 27
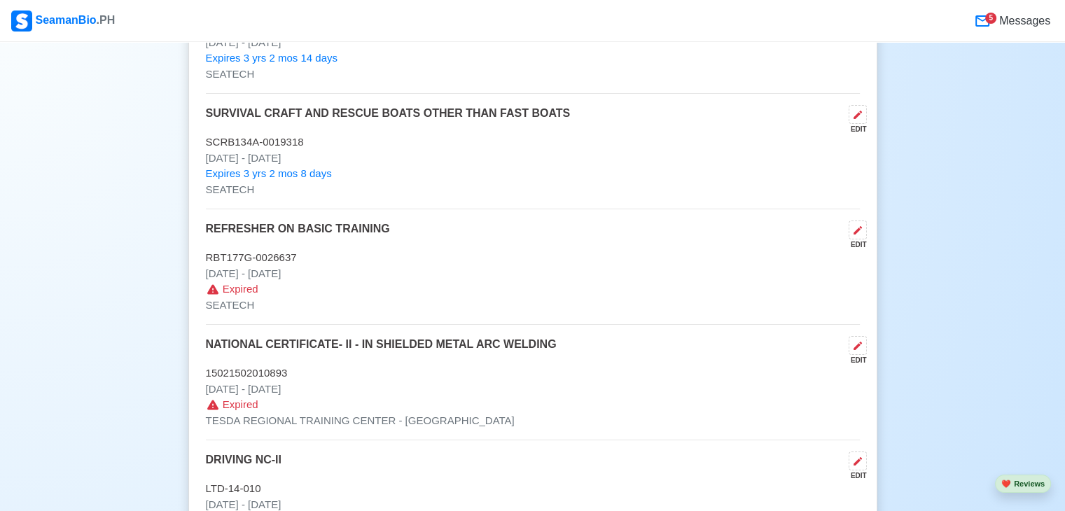
scroll to position [5216, 0]
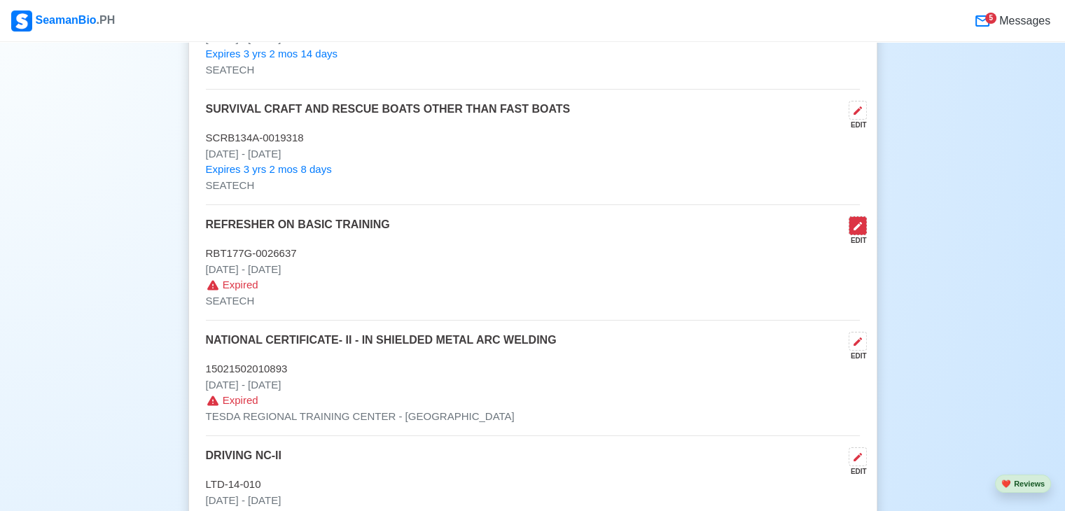
click at [854, 221] on icon at bounding box center [857, 226] width 11 height 11
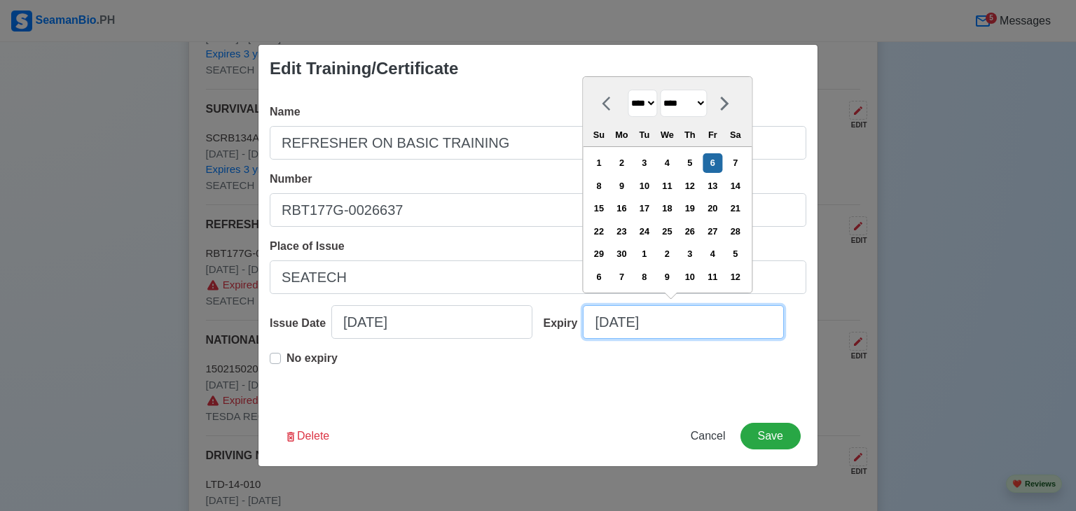
click at [672, 334] on input "[DATE]" at bounding box center [683, 322] width 201 height 34
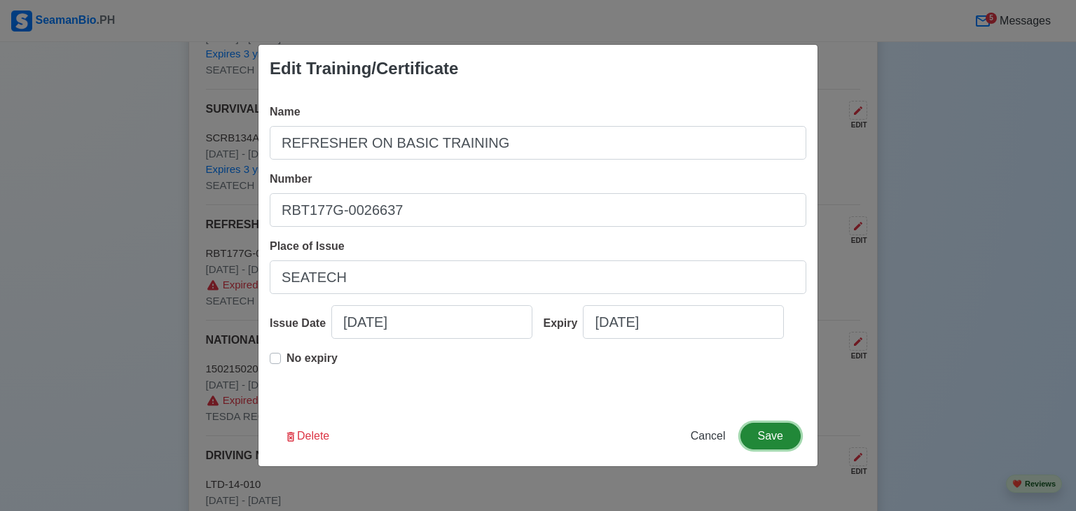
click at [773, 433] on button "Save" at bounding box center [770, 436] width 60 height 27
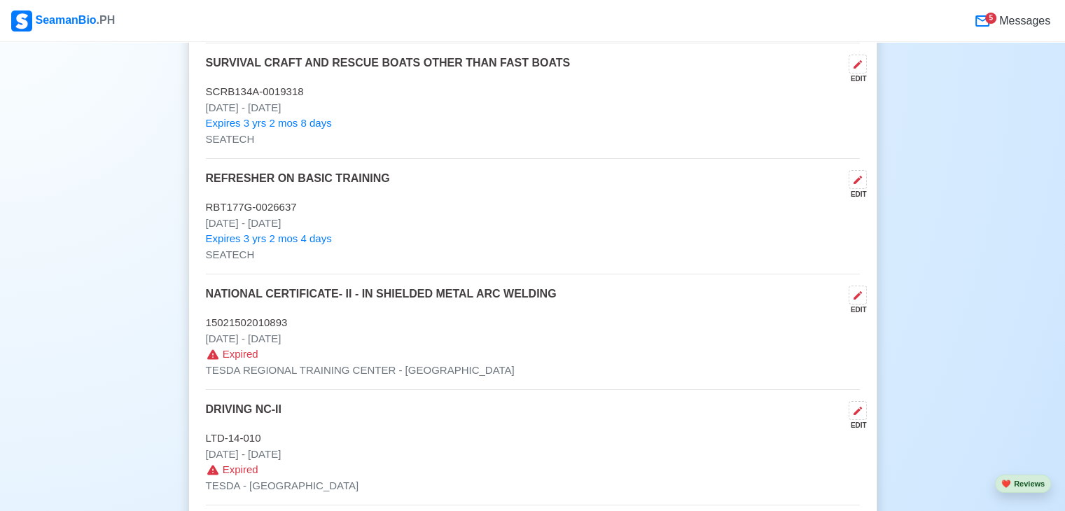
scroll to position [5262, 0]
click at [852, 289] on icon at bounding box center [857, 294] width 11 height 11
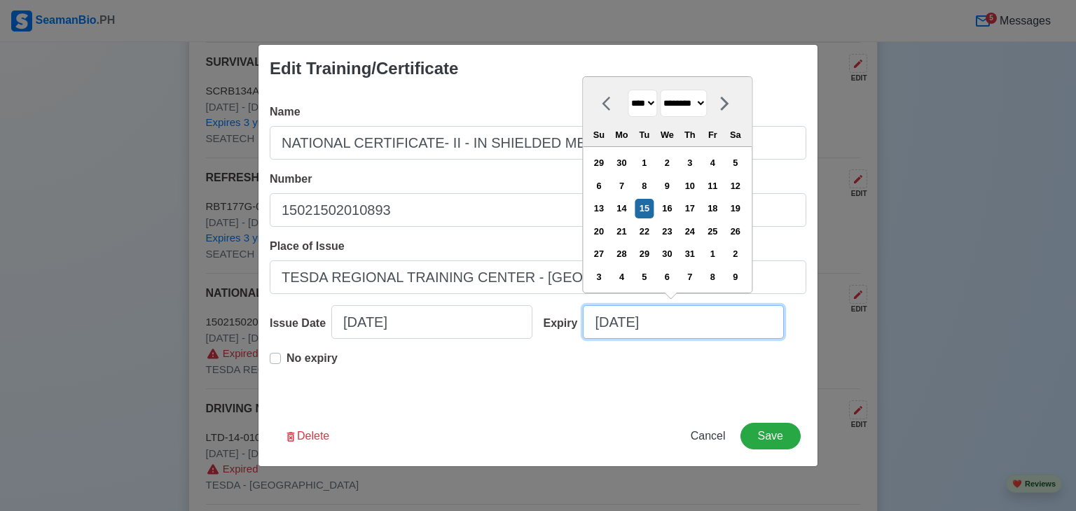
click at [669, 323] on input "[DATE]" at bounding box center [683, 322] width 201 height 34
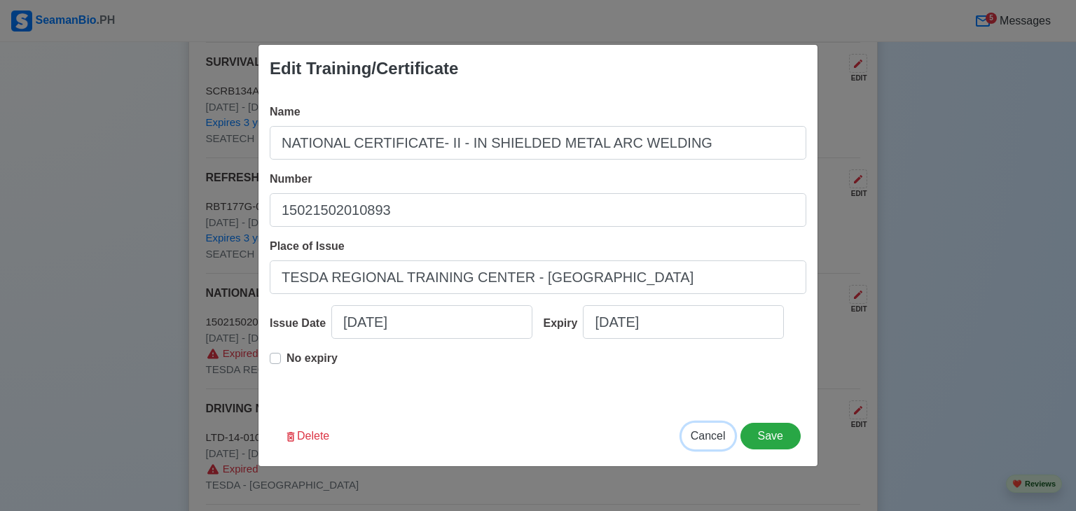
click at [706, 435] on span "Cancel" at bounding box center [707, 436] width 35 height 12
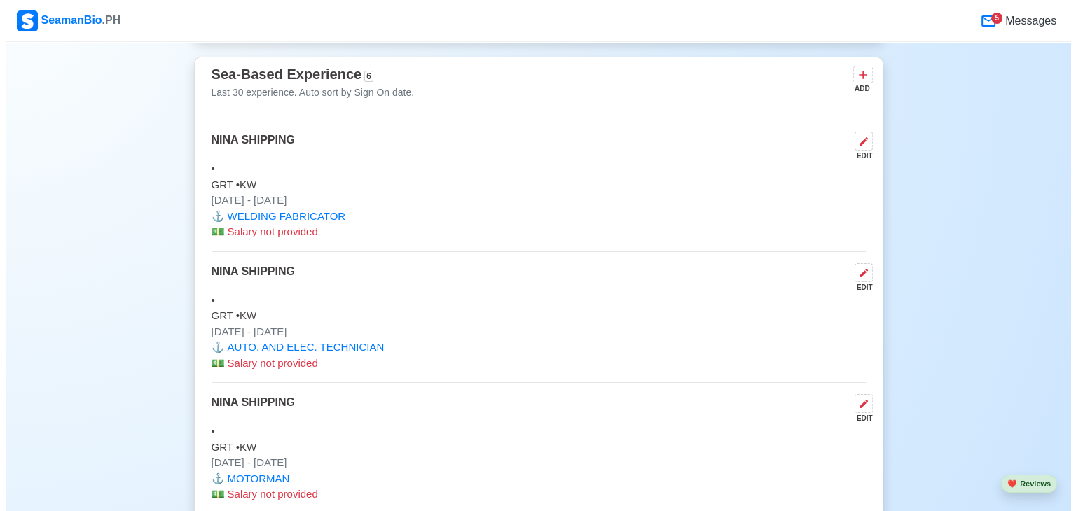
scroll to position [6078, 0]
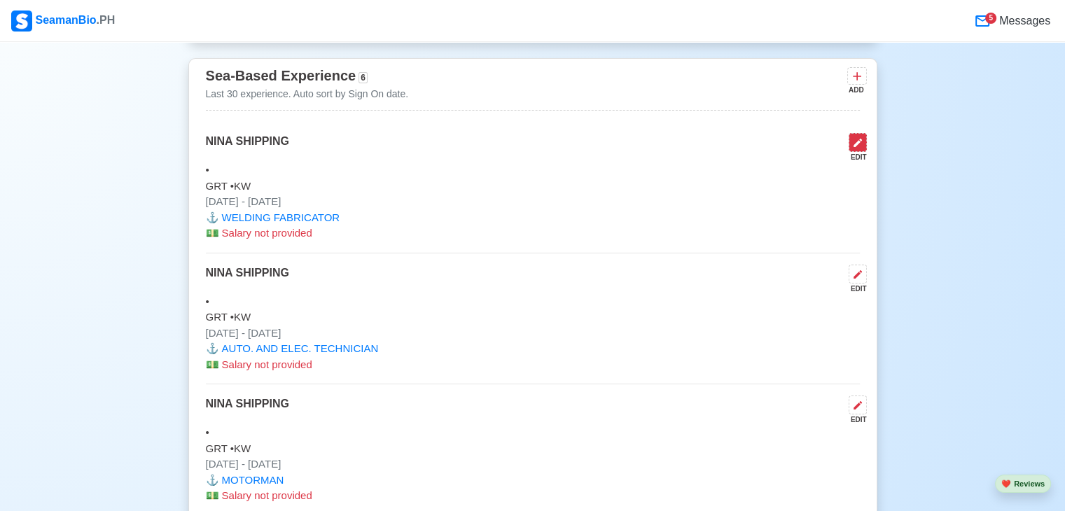
click at [857, 137] on icon at bounding box center [857, 142] width 11 height 11
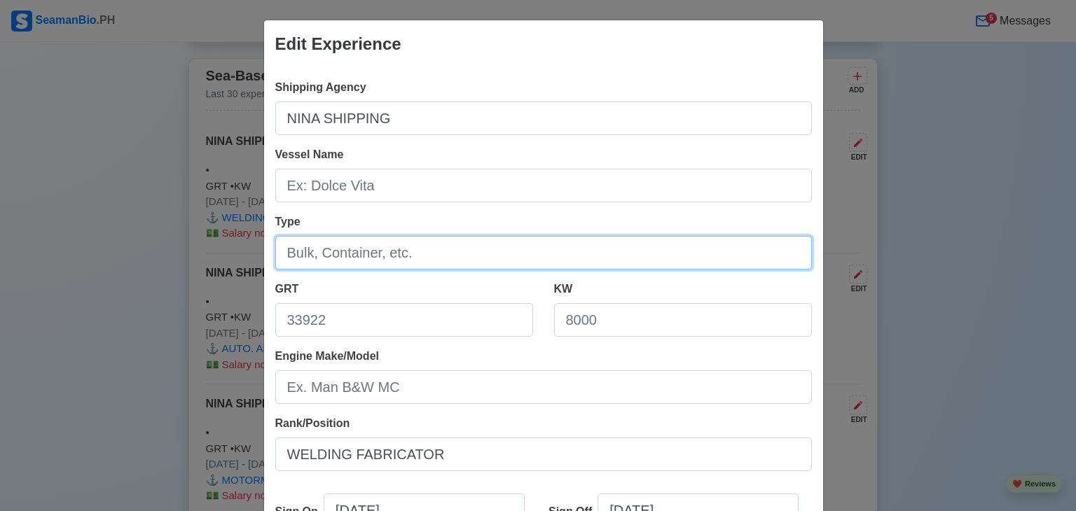
click at [422, 265] on input "Type" at bounding box center [543, 253] width 536 height 34
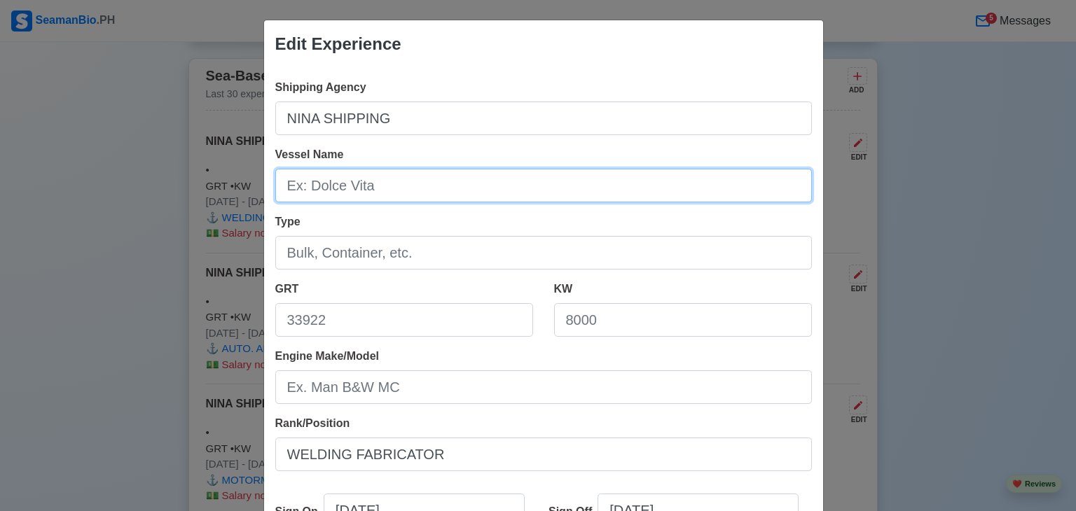
click at [377, 190] on input "Vessel Name" at bounding box center [543, 186] width 536 height 34
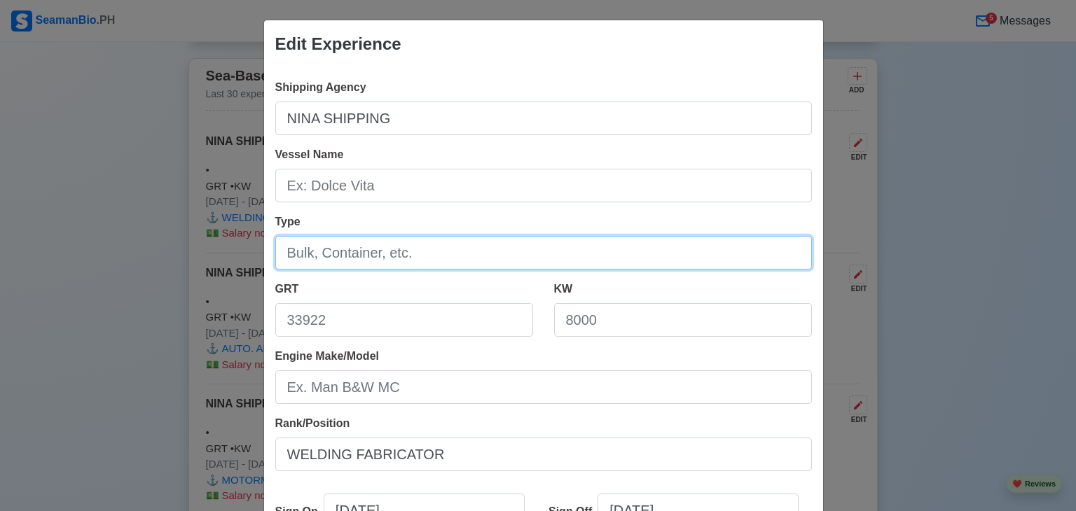
click at [364, 254] on input "Type" at bounding box center [543, 253] width 536 height 34
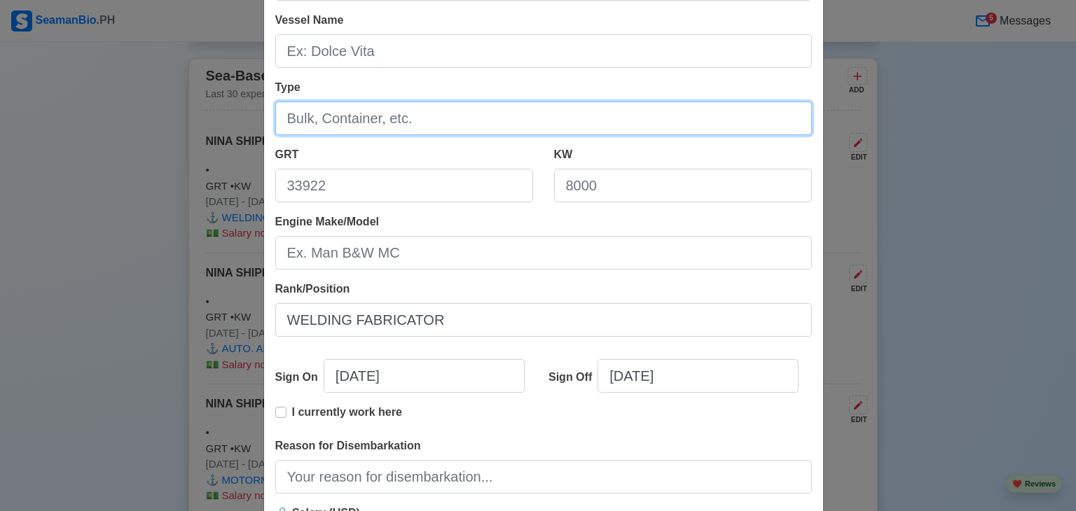
scroll to position [143, 0]
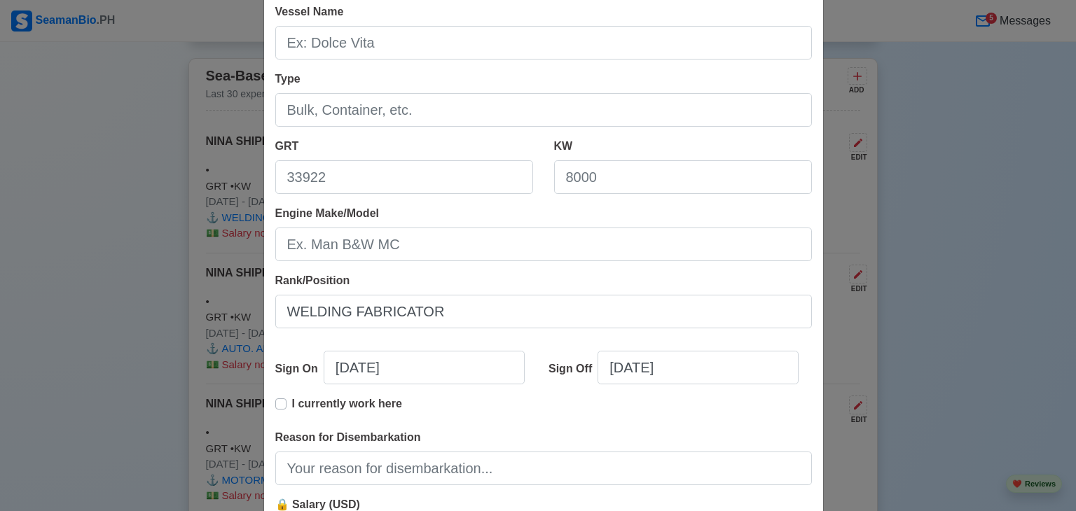
click at [92, 278] on div "Edit Experience Shipping Agency NINA SHIPPING Vessel Name Type GRT KW Engine Ma…" at bounding box center [538, 255] width 1076 height 511
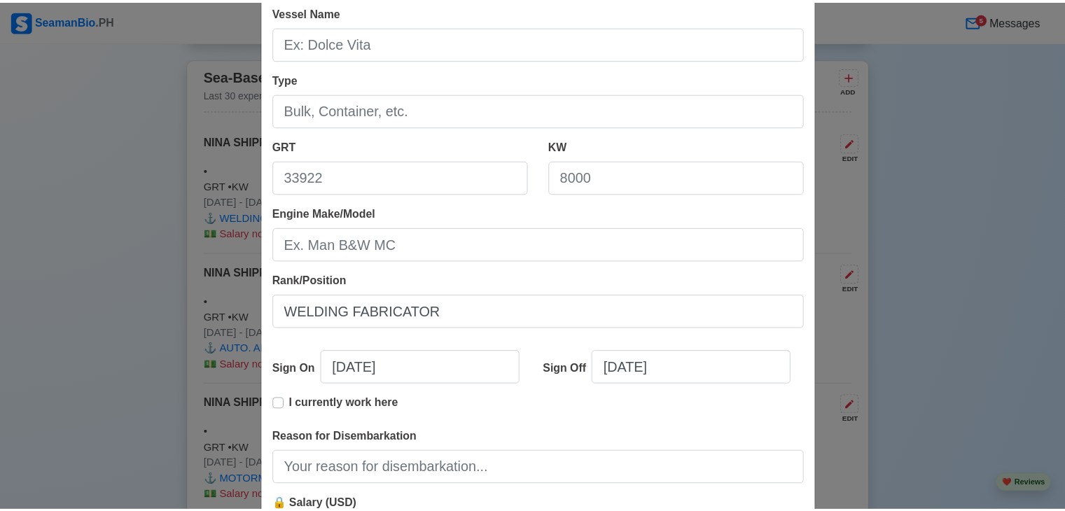
scroll to position [286, 0]
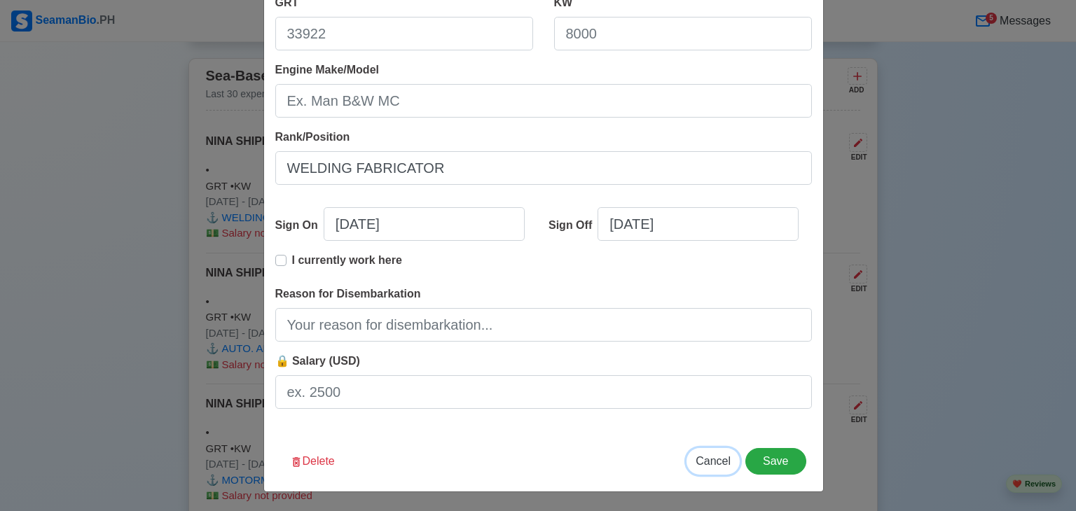
click at [718, 462] on span "Cancel" at bounding box center [712, 461] width 35 height 12
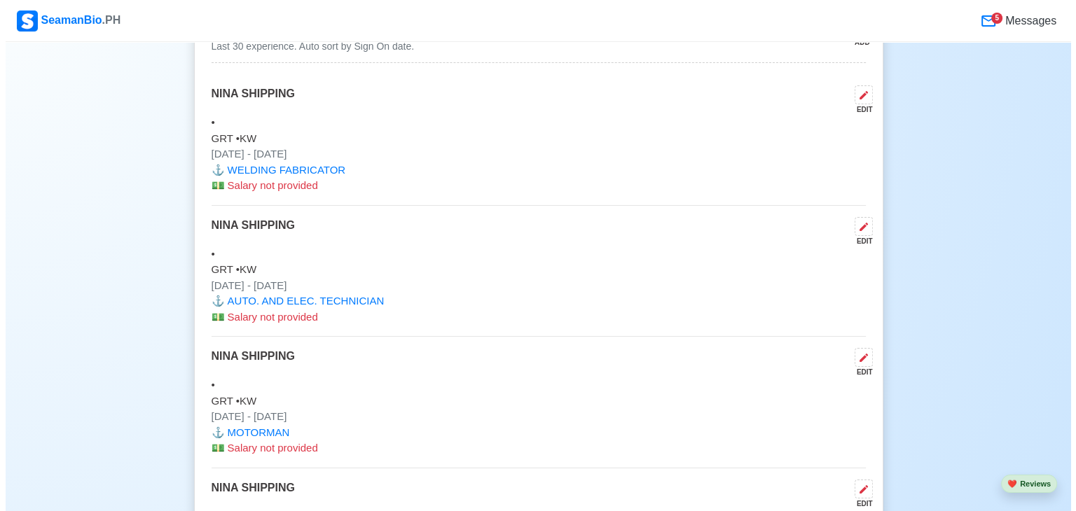
scroll to position [6125, 0]
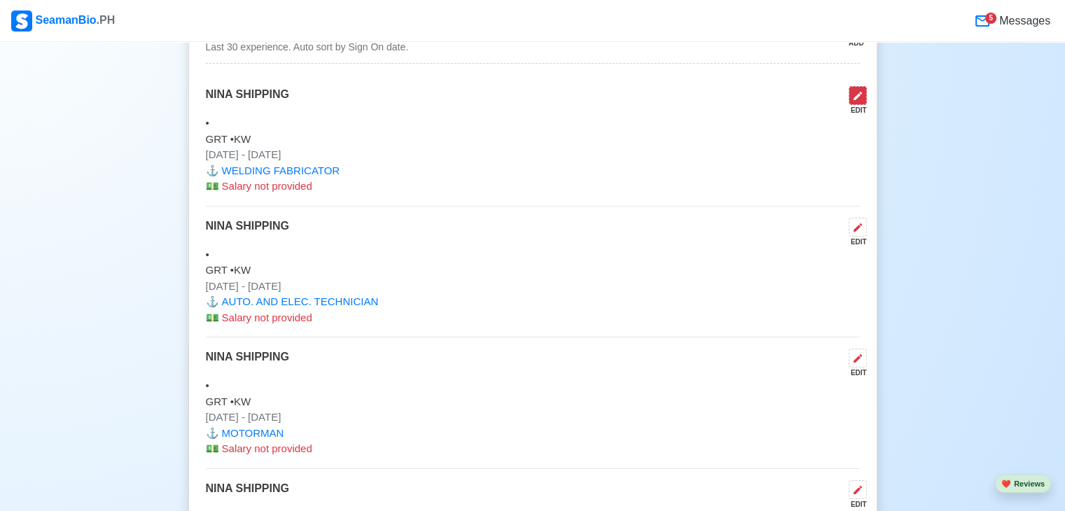
click at [859, 90] on icon at bounding box center [857, 95] width 11 height 11
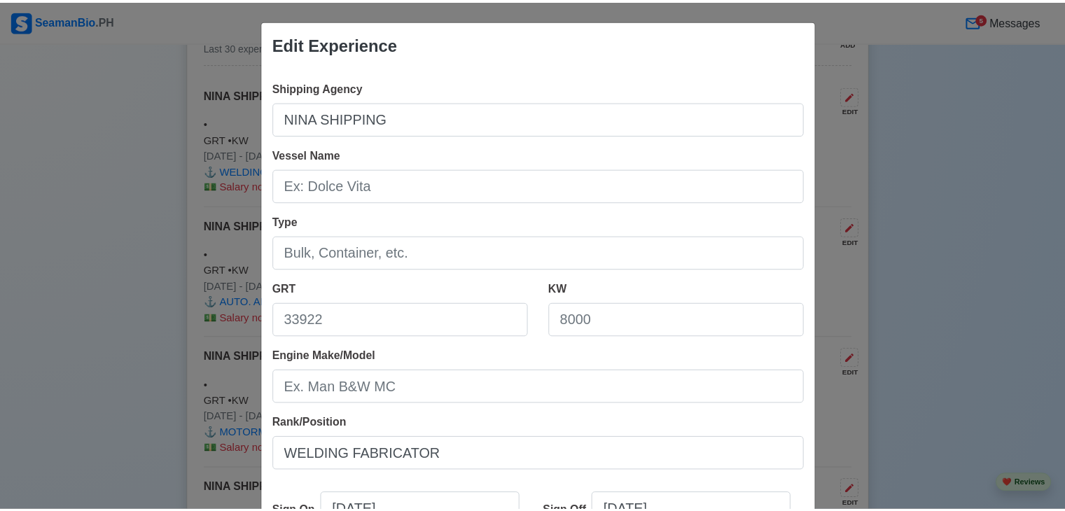
scroll to position [286, 0]
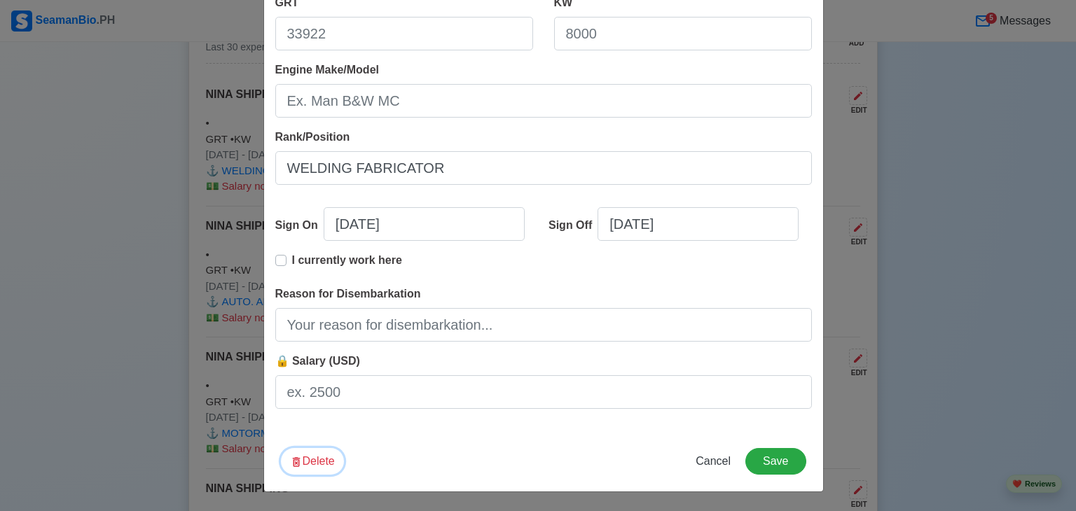
click at [297, 457] on button "Delete" at bounding box center [312, 461] width 63 height 27
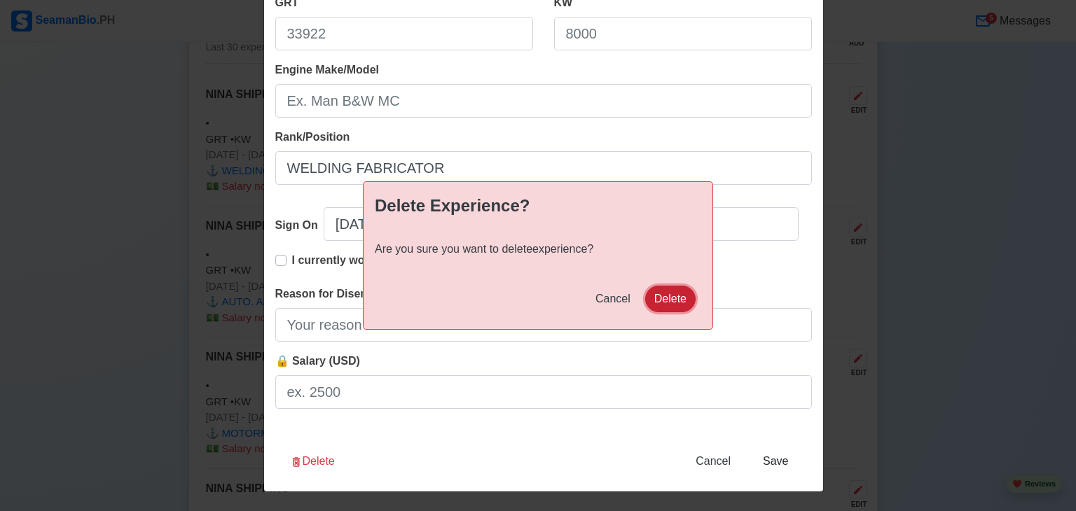
click at [667, 300] on button "Delete" at bounding box center [670, 299] width 50 height 27
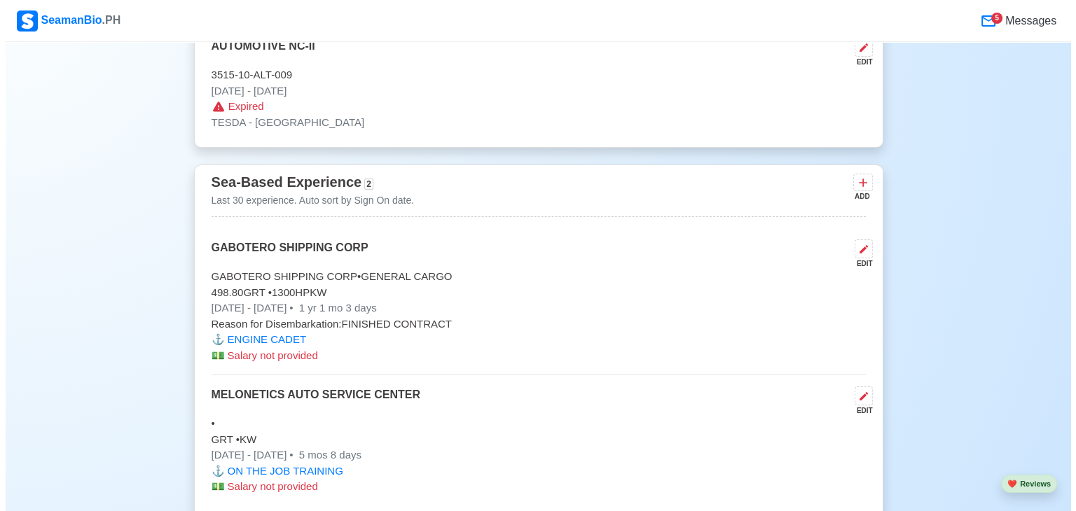
scroll to position [5975, 0]
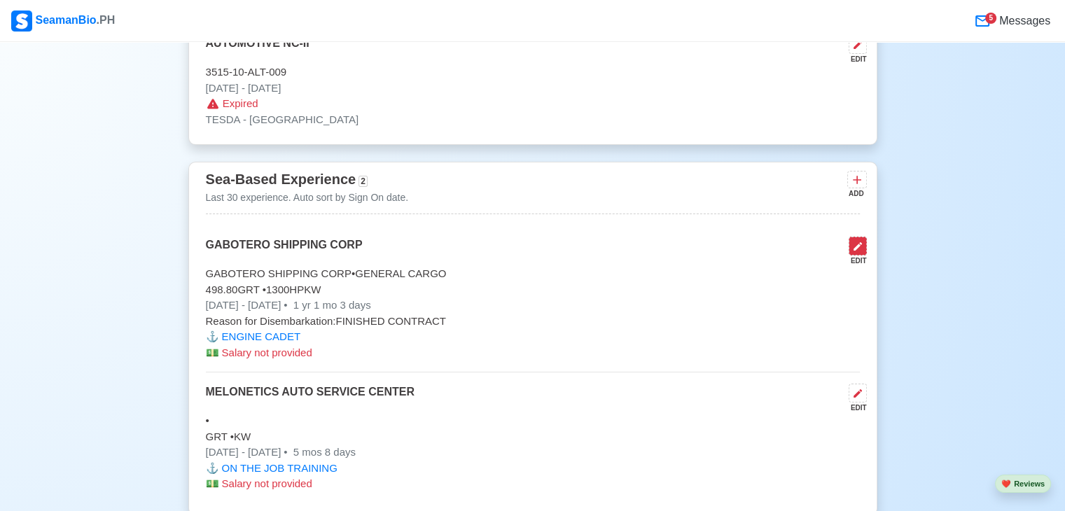
click at [860, 241] on icon at bounding box center [857, 246] width 11 height 11
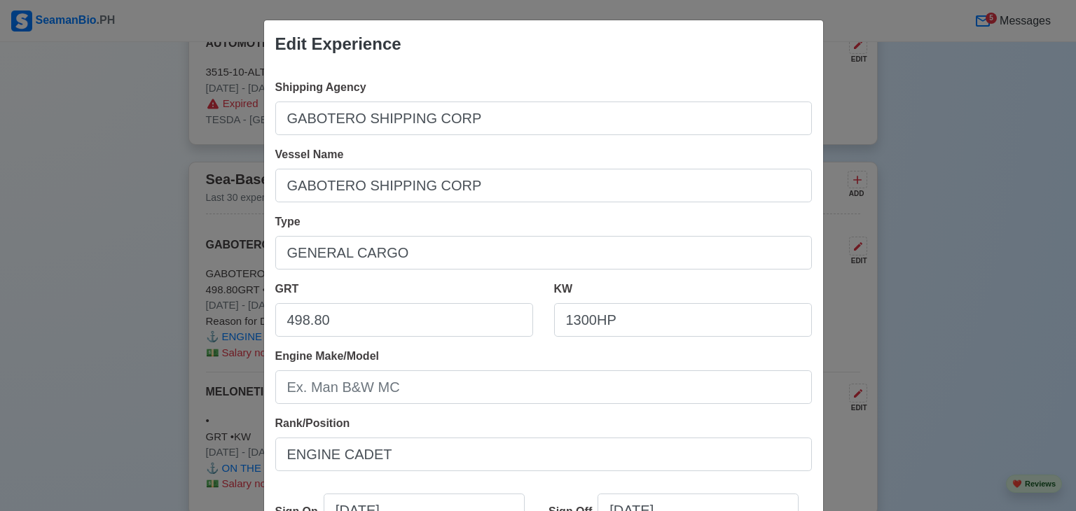
click at [919, 265] on div "Edit Experience Shipping Agency GABOTERO SHIPPING CORP Vessel Name GABOTERO SHI…" at bounding box center [538, 255] width 1076 height 511
drag, startPoint x: 268, startPoint y: 317, endPoint x: 283, endPoint y: 277, distance: 43.2
click at [283, 277] on div "Shipping Agency GABOTERO SHIPPING CORP Vessel Name GABOTERO SHIPPING CORP Type …" at bounding box center [543, 393] width 559 height 650
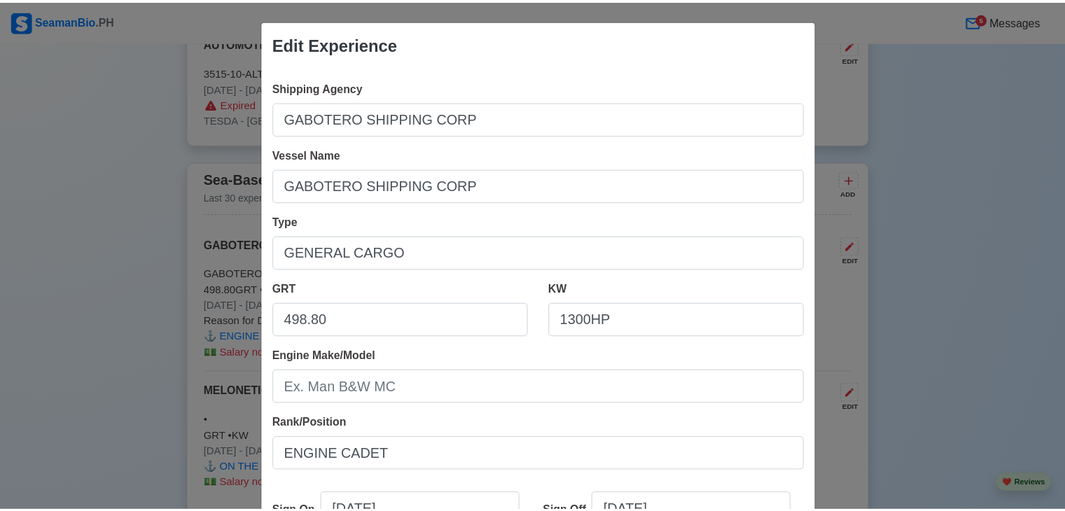
scroll to position [286, 0]
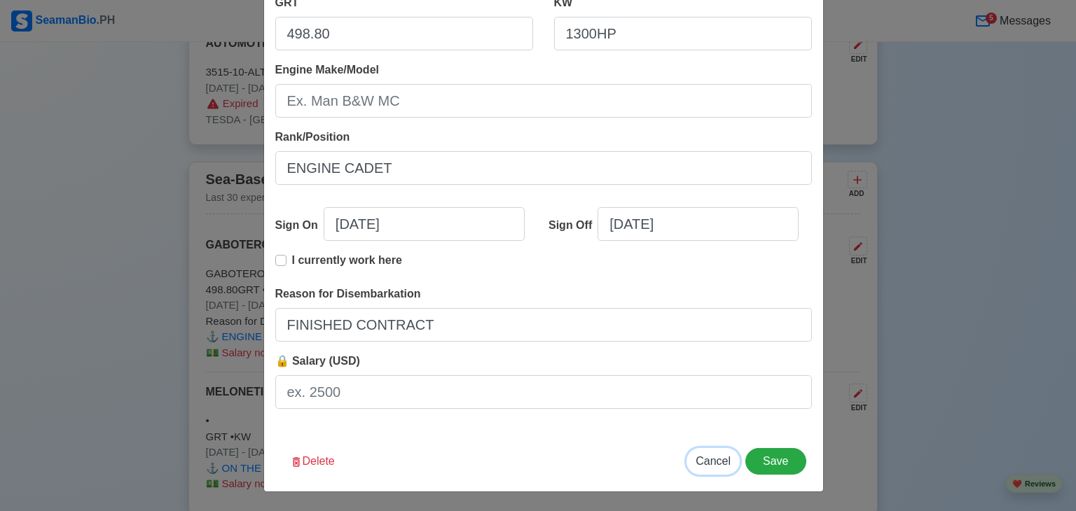
click at [705, 463] on span "Cancel" at bounding box center [712, 461] width 35 height 12
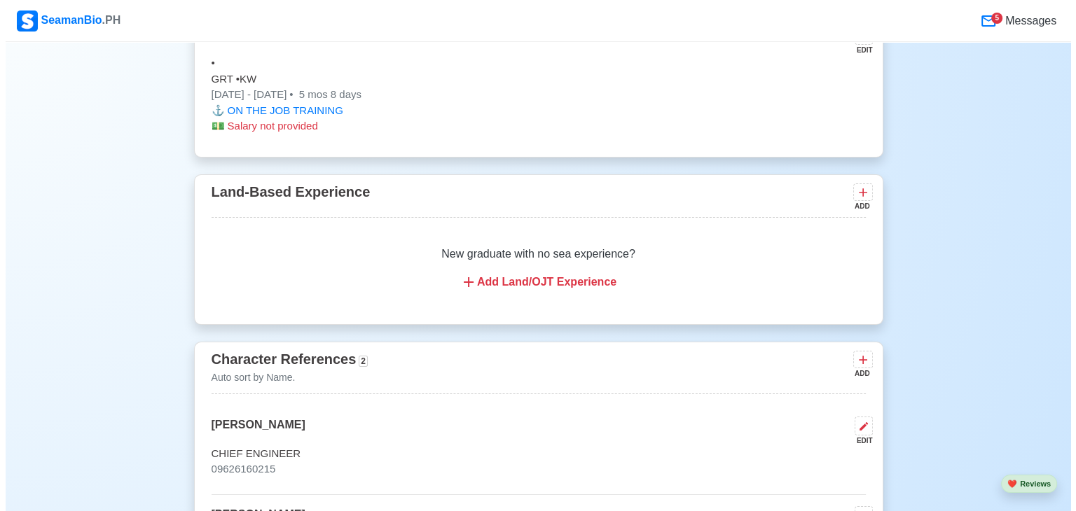
scroll to position [6347, 0]
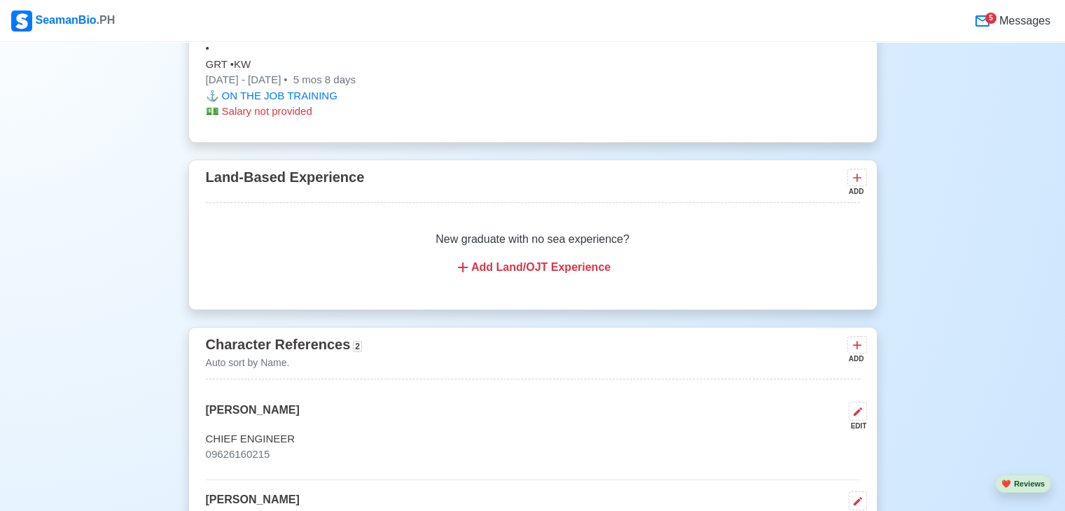
click at [545, 259] on div "Add Land/OJT Experience" at bounding box center [533, 267] width 620 height 17
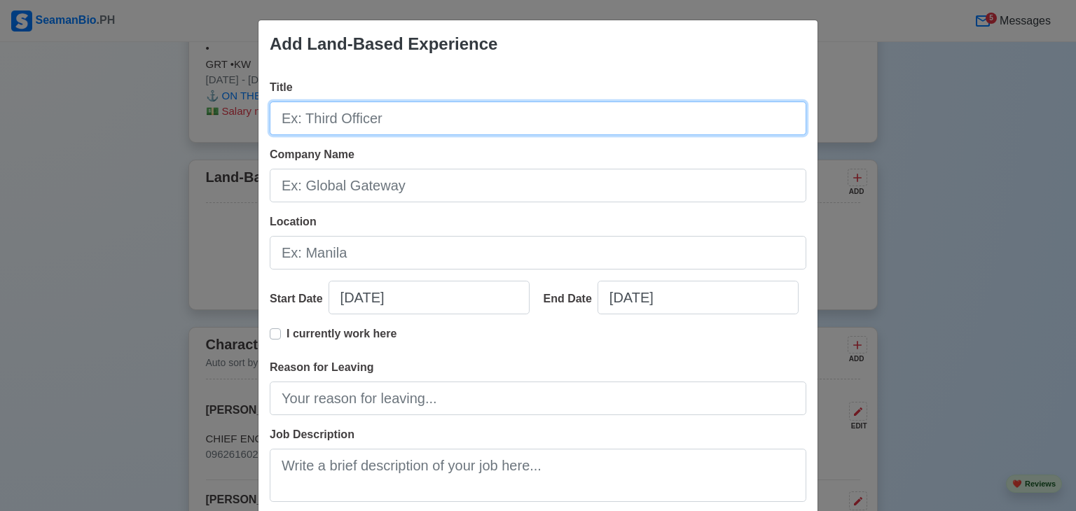
click at [339, 112] on input "Title" at bounding box center [538, 119] width 536 height 34
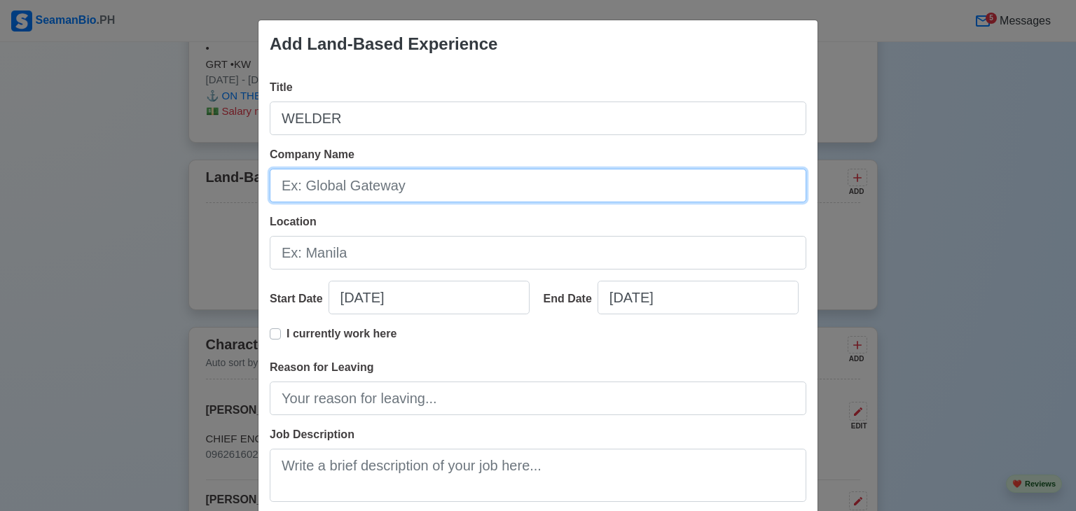
click at [365, 190] on input "Company Name" at bounding box center [538, 186] width 536 height 34
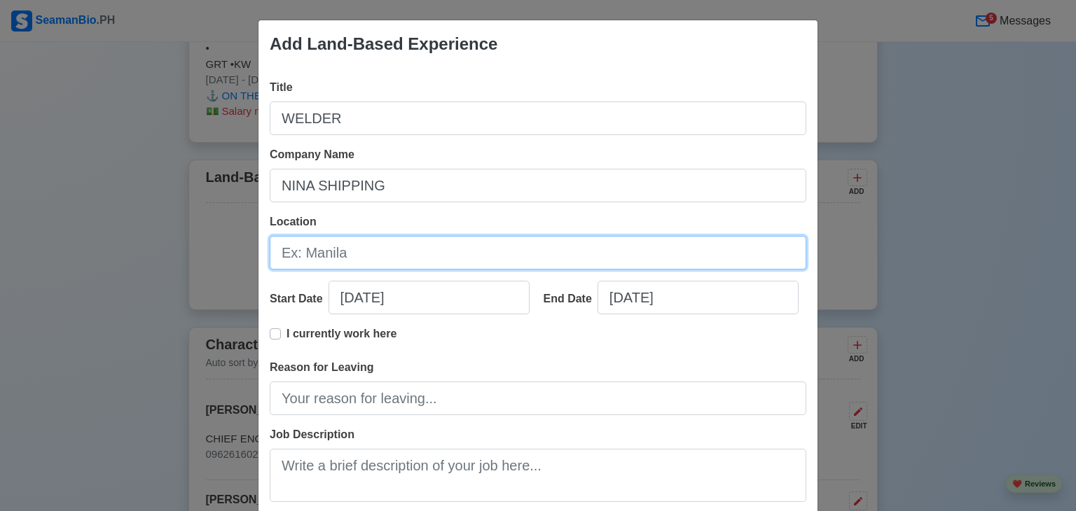
click at [352, 260] on input "Location" at bounding box center [538, 253] width 536 height 34
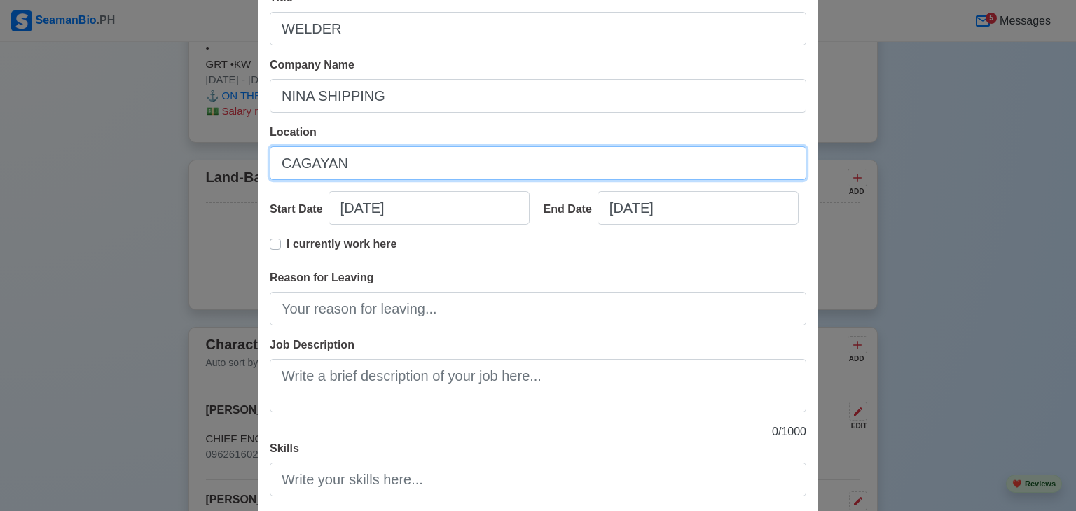
scroll to position [95, 0]
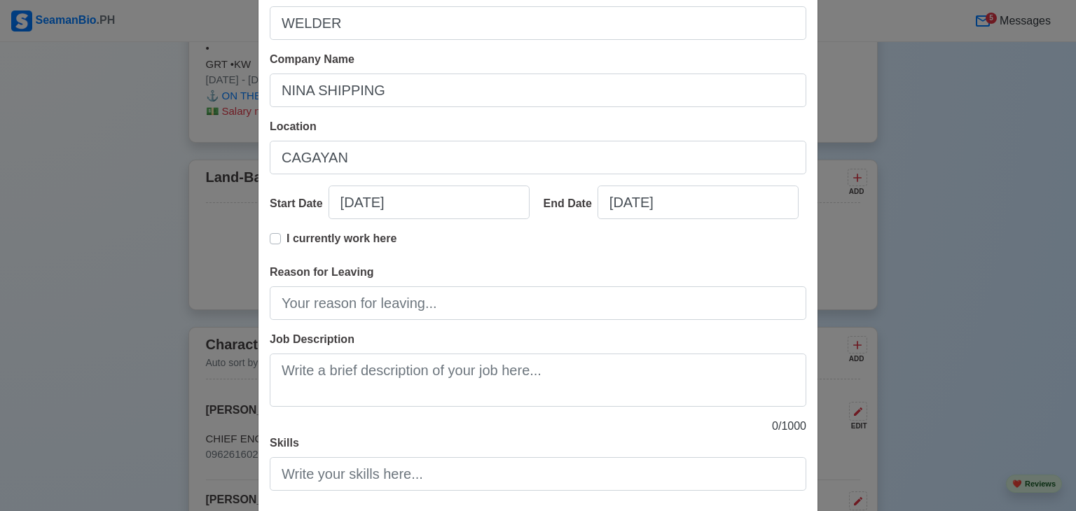
click at [641, 57] on div "Company Name [PERSON_NAME] SHIPPING" at bounding box center [538, 79] width 536 height 56
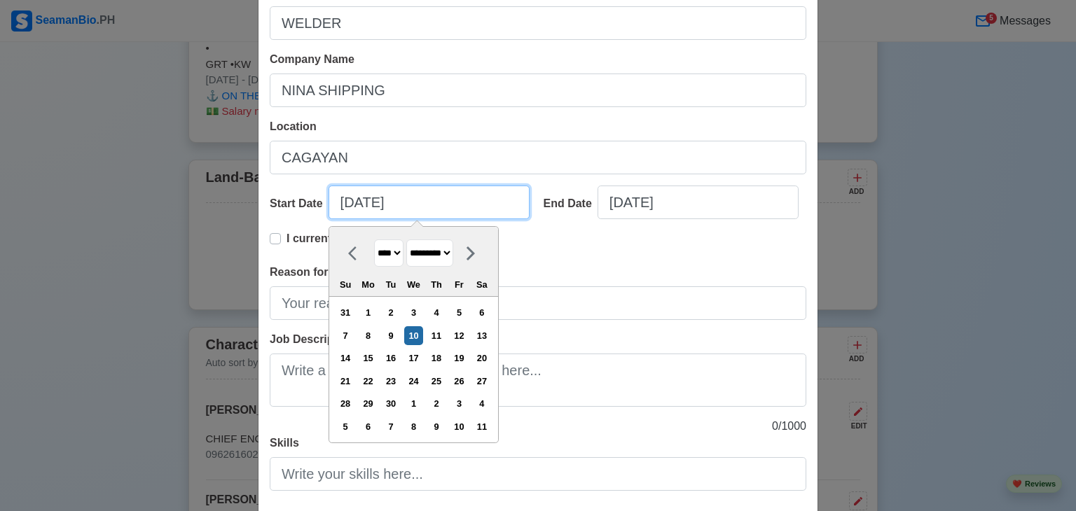
click at [440, 207] on input "[DATE]" at bounding box center [428, 203] width 201 height 34
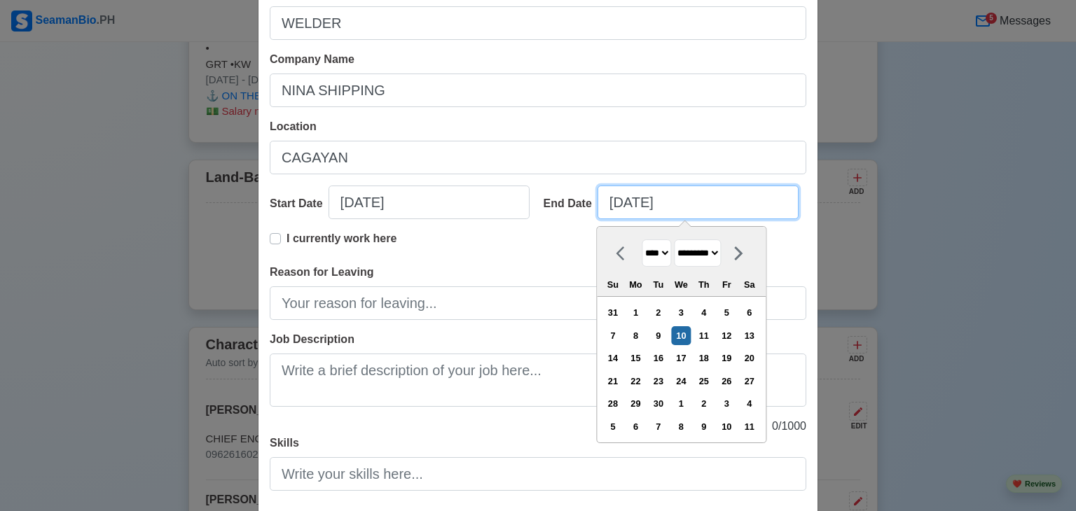
click at [693, 209] on input "[DATE]" at bounding box center [697, 203] width 201 height 34
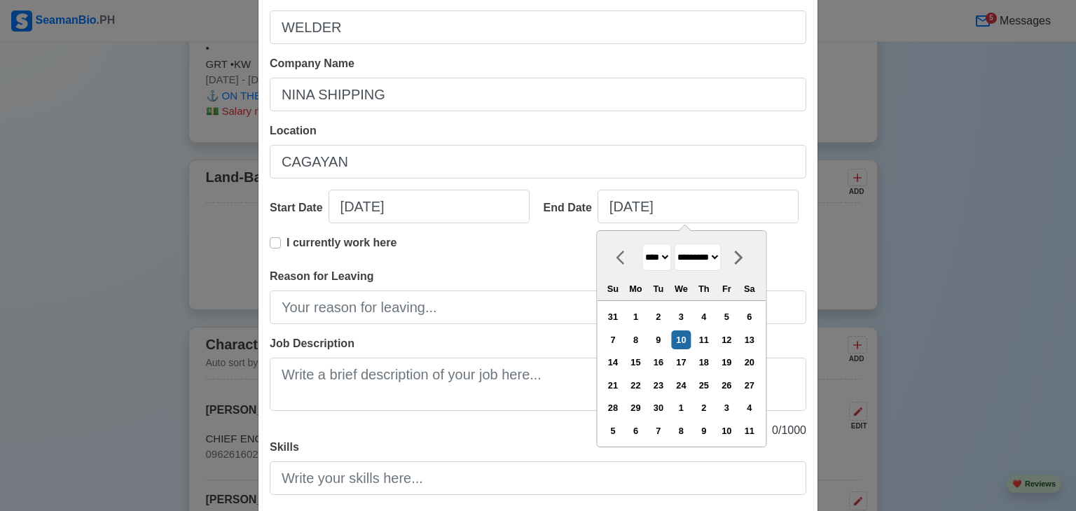
scroll to position [177, 0]
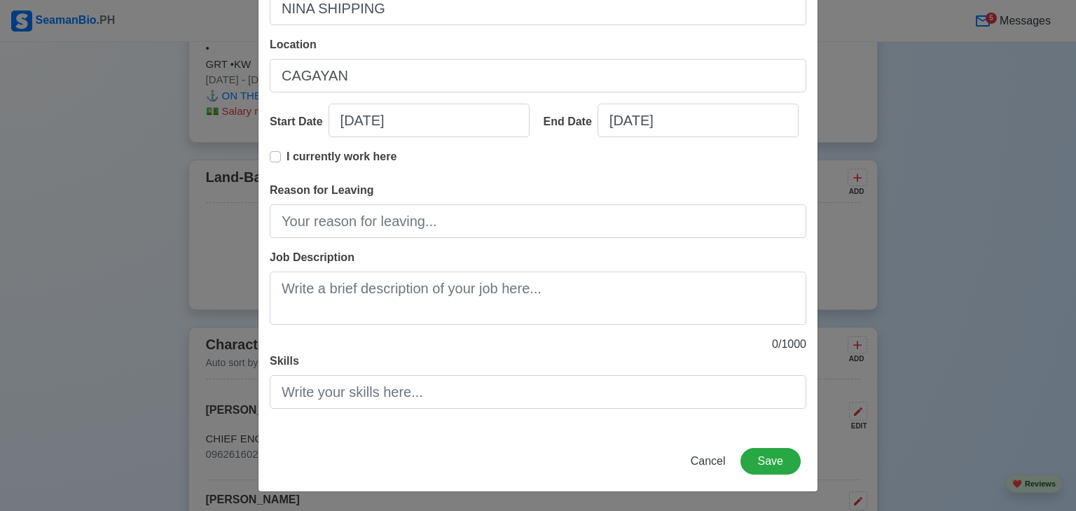
click at [854, 79] on div "Add Land-Based Experience Title WELDER Company Name [PERSON_NAME] SHIPPING Loca…" at bounding box center [538, 255] width 1076 height 511
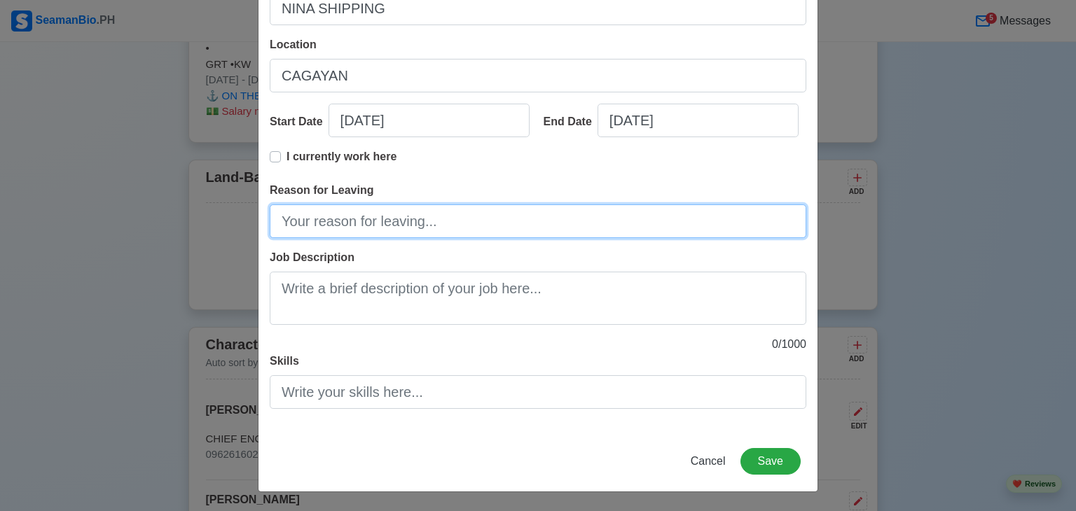
click at [366, 228] on input "Reason for Leaving" at bounding box center [538, 221] width 536 height 34
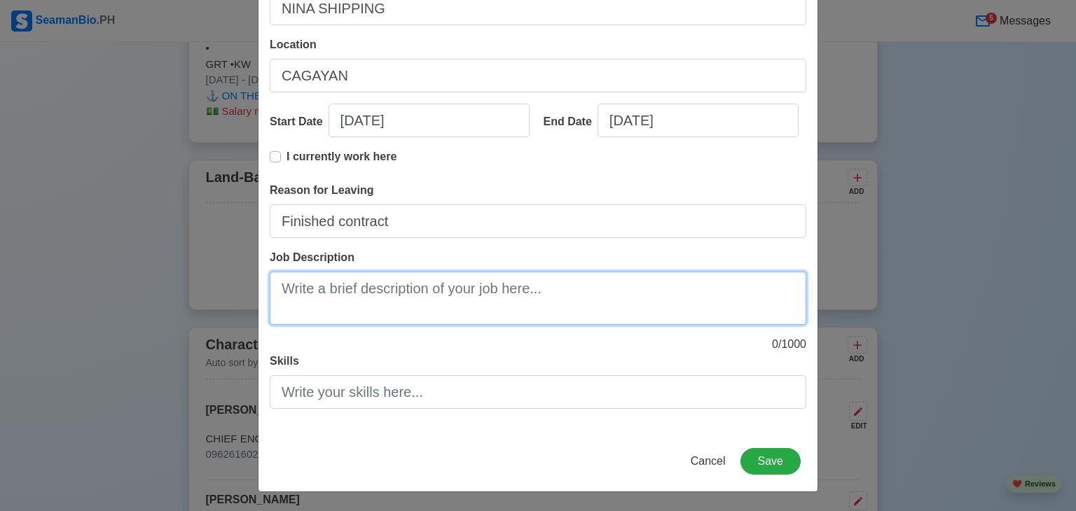
click at [379, 309] on textarea "Job Description" at bounding box center [538, 298] width 536 height 53
click at [361, 294] on textarea "Job Description" at bounding box center [538, 298] width 536 height 53
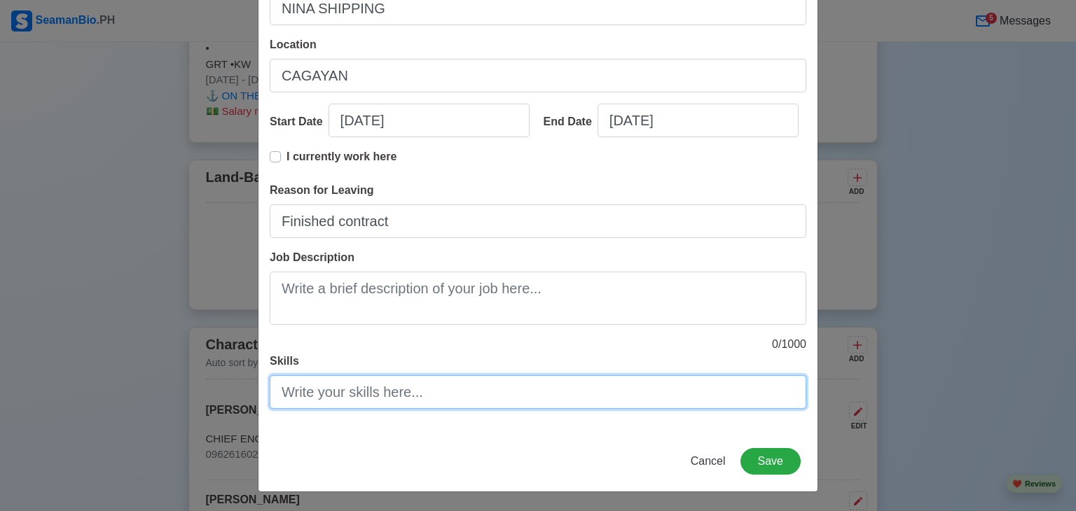
click at [373, 392] on input "Skills" at bounding box center [538, 392] width 536 height 34
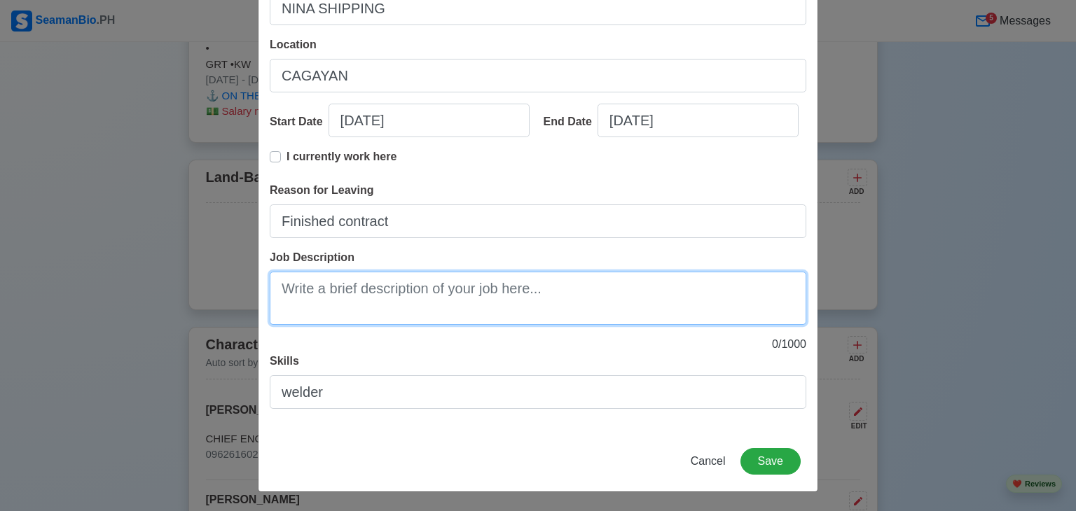
click at [373, 309] on textarea "Job Description" at bounding box center [538, 298] width 536 height 53
click at [475, 289] on textarea "fabrication of main engine founfation base." at bounding box center [538, 298] width 536 height 53
click at [560, 303] on textarea "fabrication of main engine foundation base." at bounding box center [538, 298] width 536 height 53
click at [557, 286] on textarea "fabrication of main engine foundation base. marine transmission base and" at bounding box center [538, 298] width 536 height 53
click at [496, 305] on textarea "fabrication of main engine foundation base, marine transmission base and" at bounding box center [538, 298] width 536 height 53
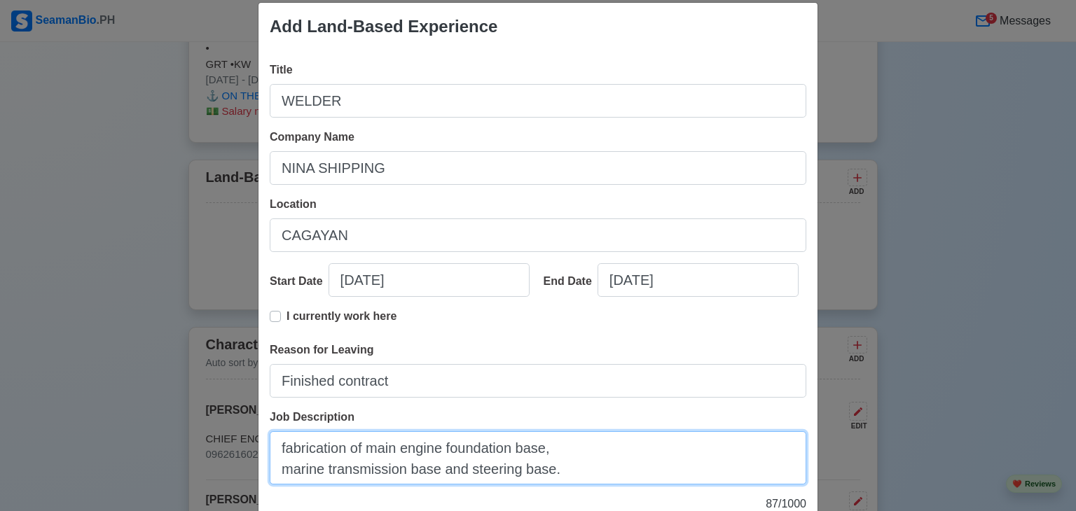
scroll to position [14, 0]
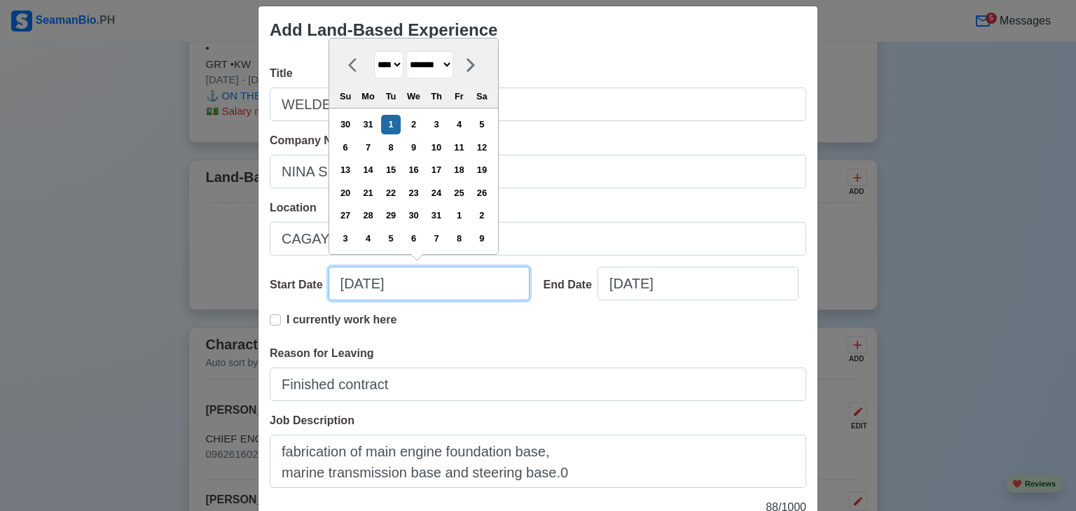
click at [345, 278] on input "[DATE]" at bounding box center [428, 284] width 201 height 34
click at [350, 281] on input "[DATE]" at bounding box center [428, 284] width 201 height 34
click at [371, 284] on input "[DATE]" at bounding box center [428, 284] width 201 height 34
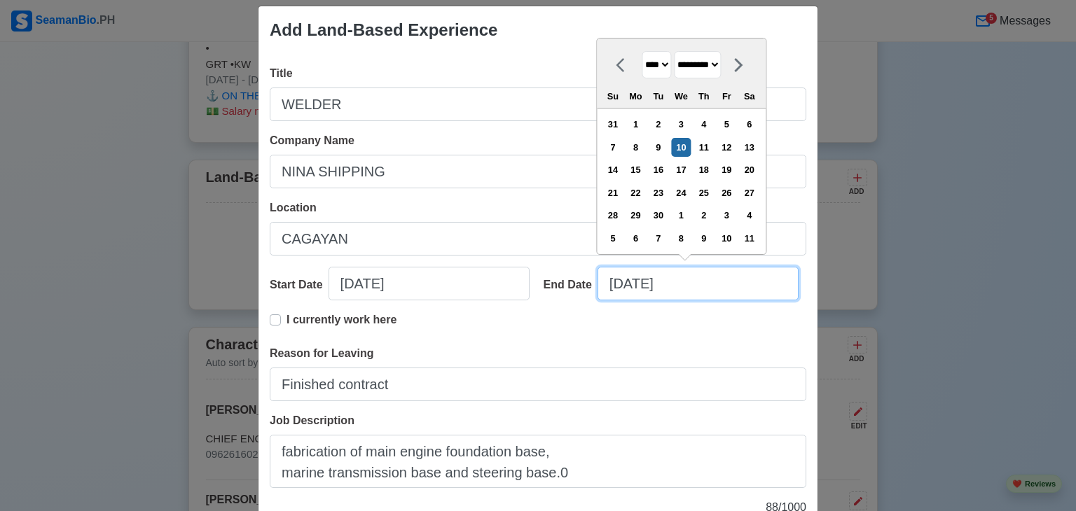
click at [678, 282] on input "[DATE]" at bounding box center [697, 284] width 201 height 34
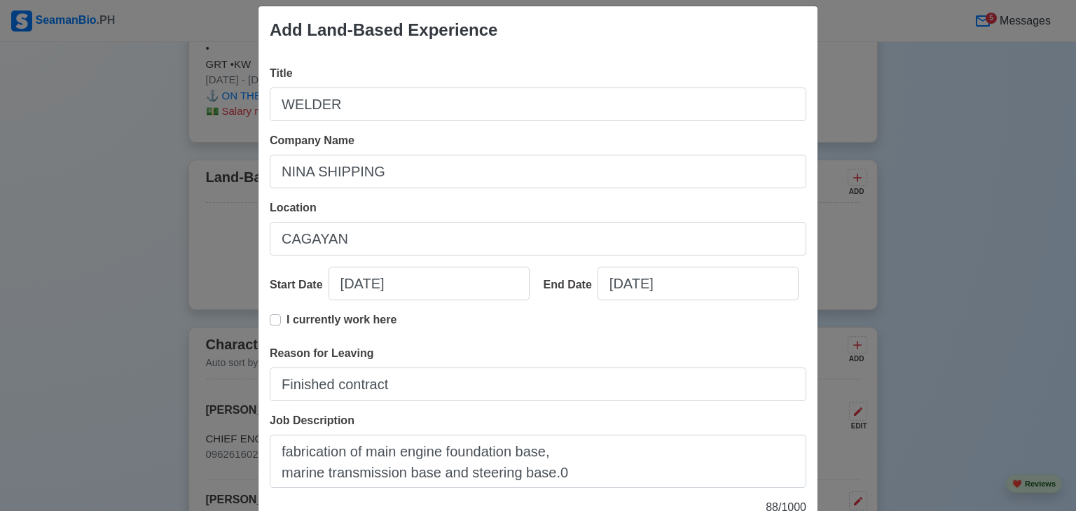
click at [539, 16] on div "Add Land-Based Experience" at bounding box center [537, 30] width 559 height 48
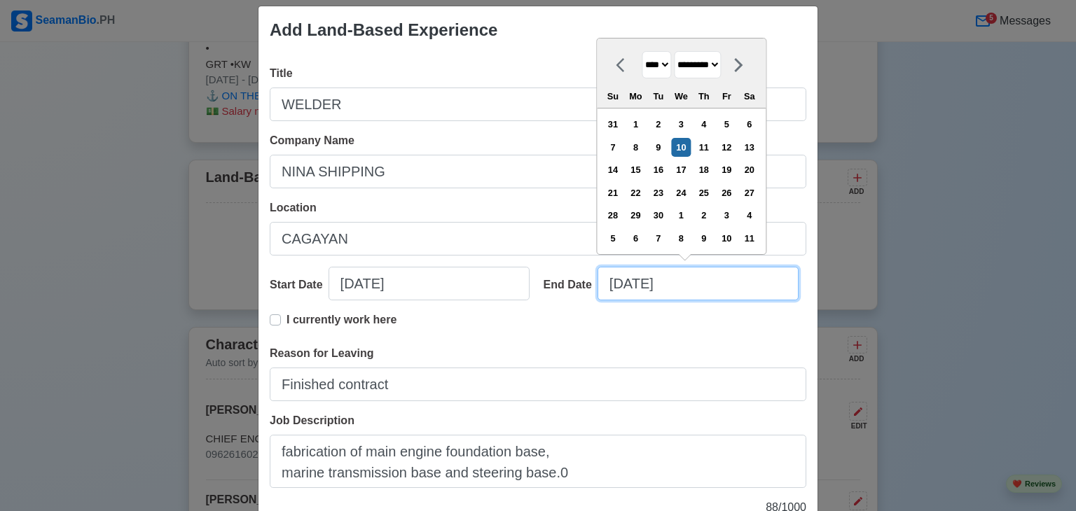
click at [615, 284] on input "[DATE]" at bounding box center [697, 284] width 201 height 34
click at [639, 284] on input "[DATE]" at bounding box center [697, 284] width 201 height 34
click at [708, 289] on input "[DATE]" at bounding box center [697, 284] width 201 height 34
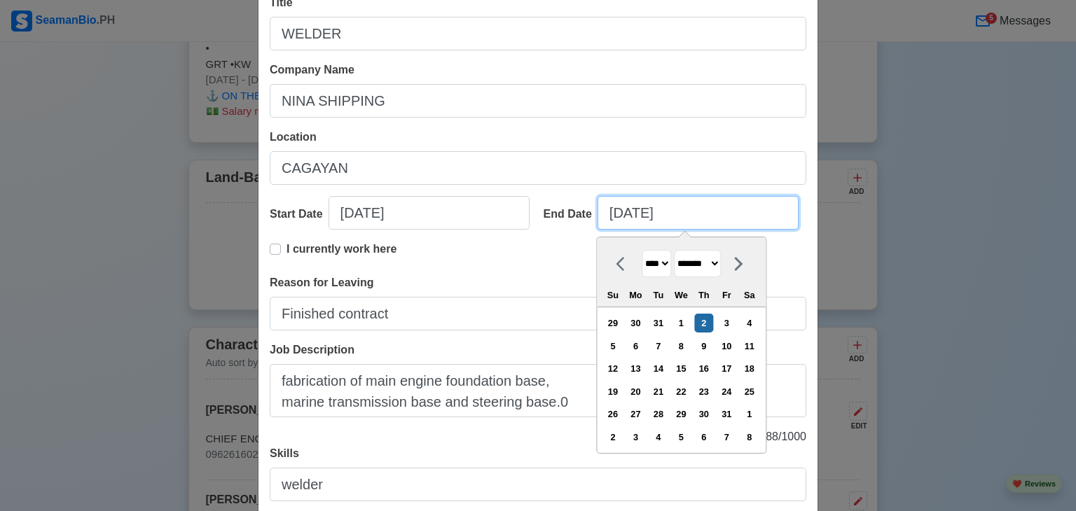
scroll to position [108, 0]
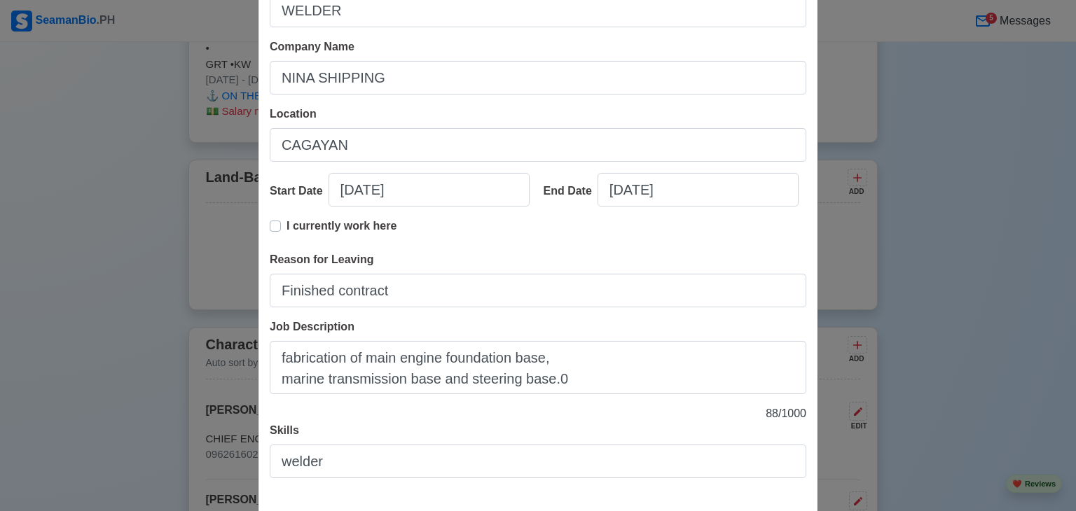
click at [517, 440] on div "Skills welder" at bounding box center [538, 450] width 536 height 56
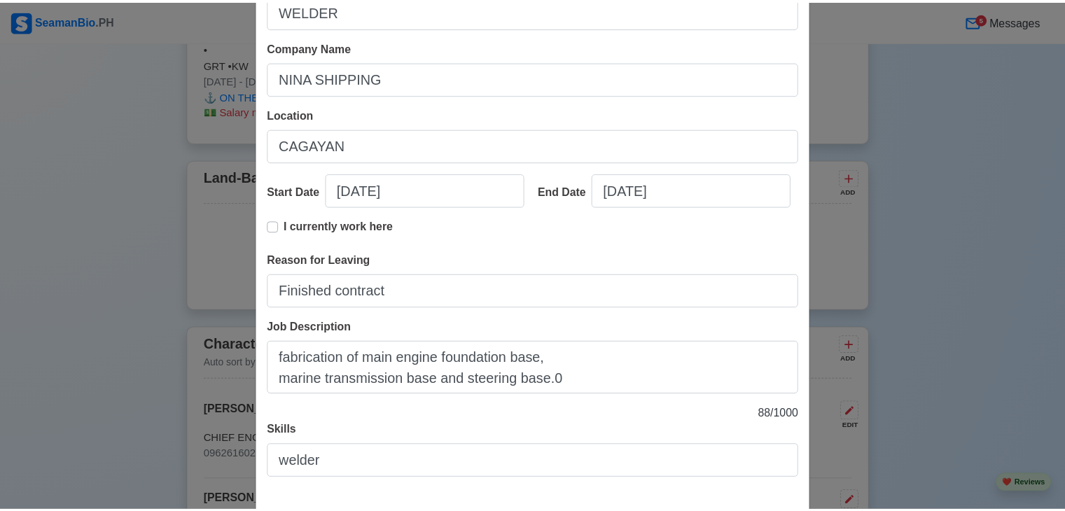
scroll to position [177, 0]
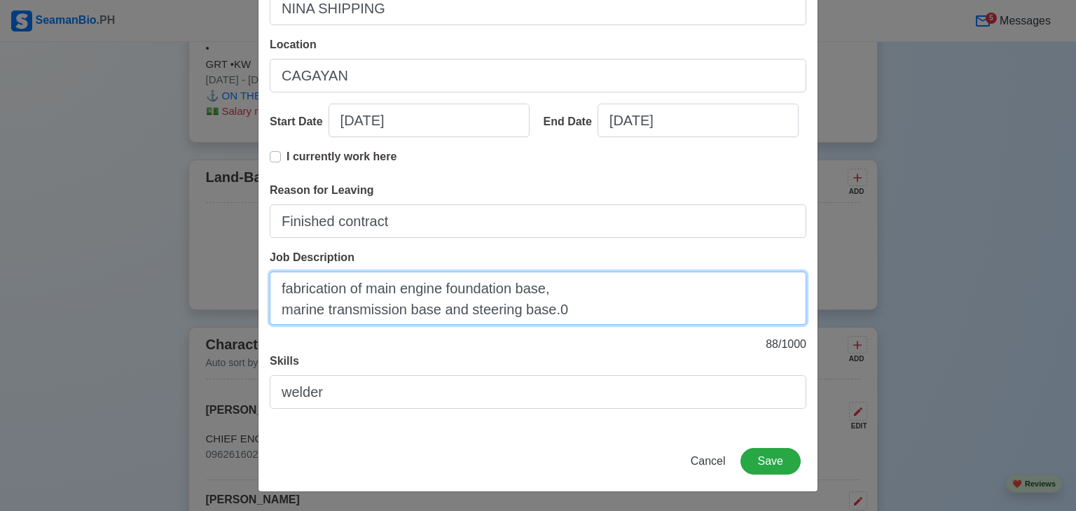
click at [609, 320] on textarea "fabrication of main engine foundation base, marine transmission base and steeri…" at bounding box center [538, 298] width 536 height 53
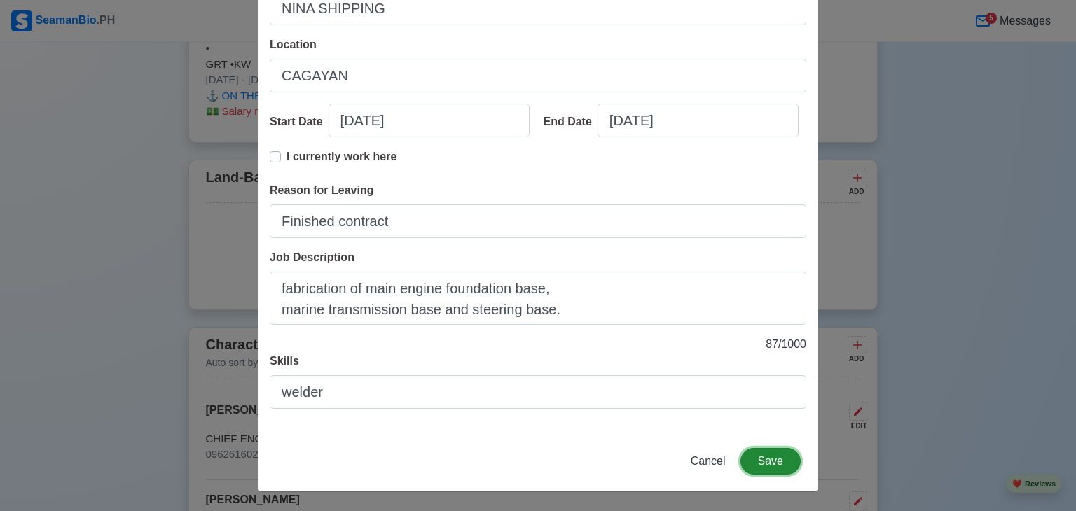
click at [750, 457] on button "Save" at bounding box center [770, 461] width 60 height 27
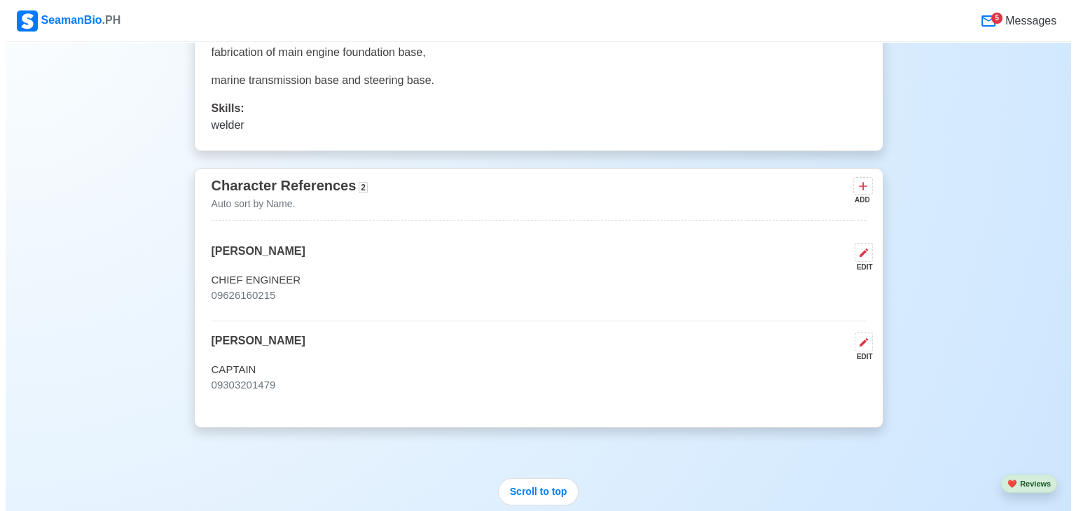
scroll to position [6657, 0]
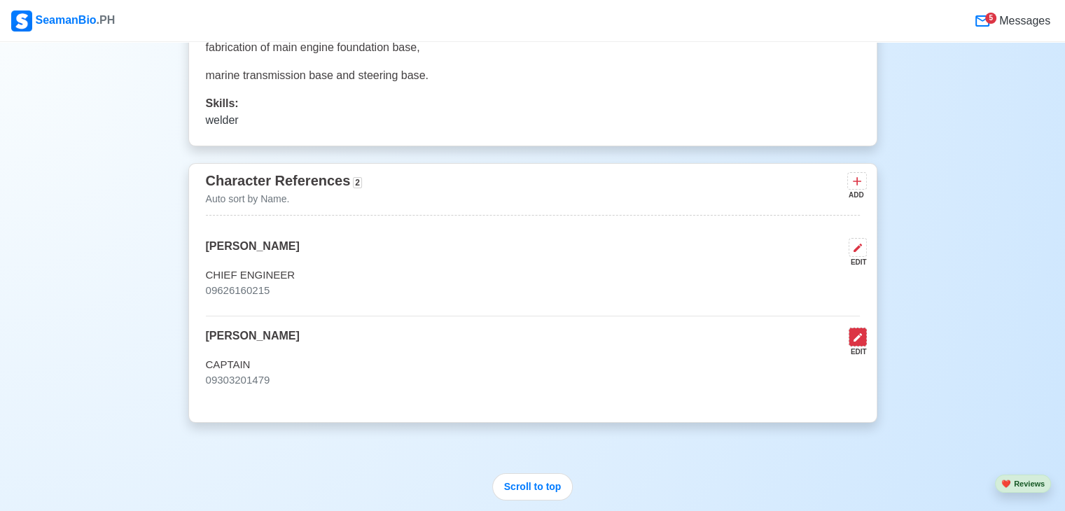
click at [857, 333] on icon at bounding box center [858, 337] width 8 height 8
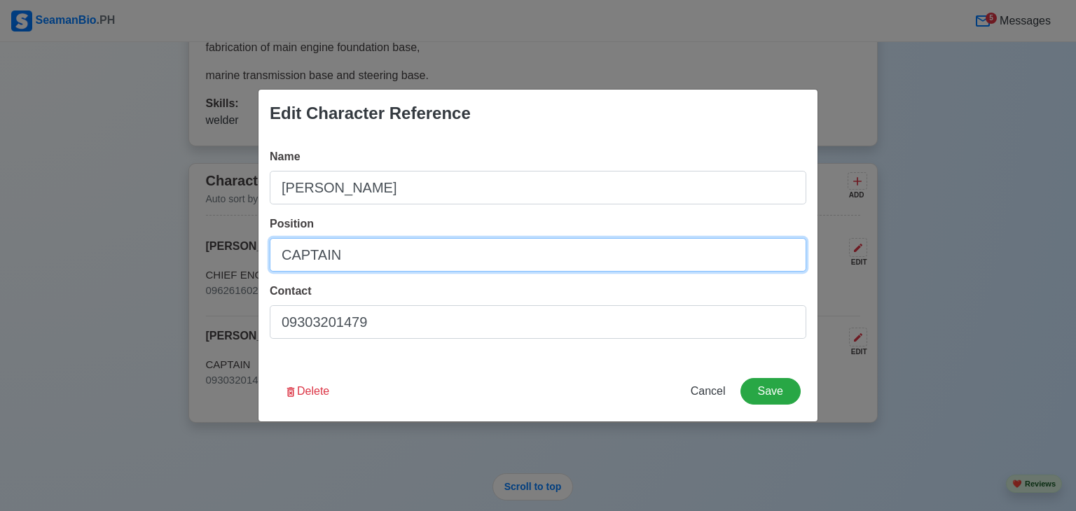
click at [360, 244] on input "CAPTAIN" at bounding box center [538, 255] width 536 height 34
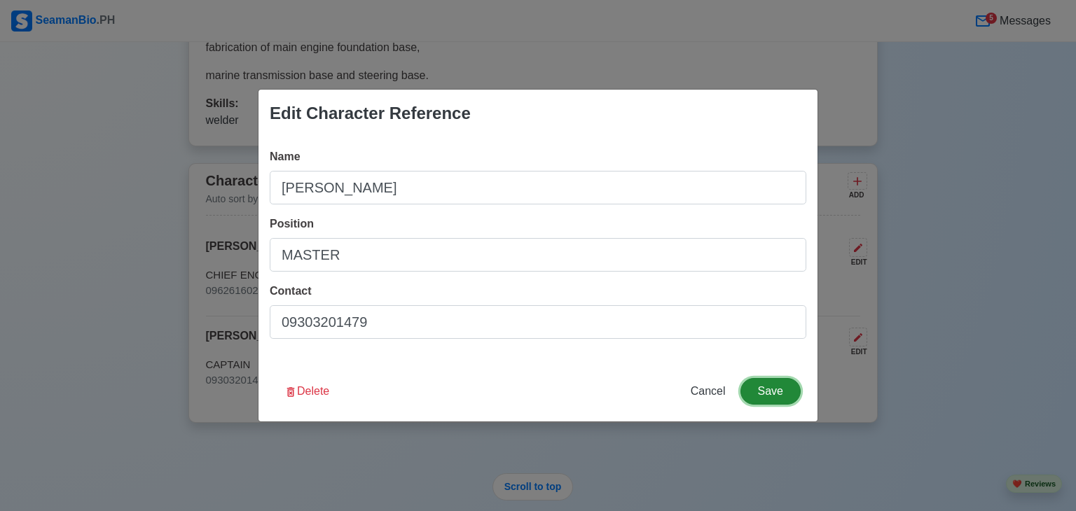
click at [759, 390] on button "Save" at bounding box center [770, 391] width 60 height 27
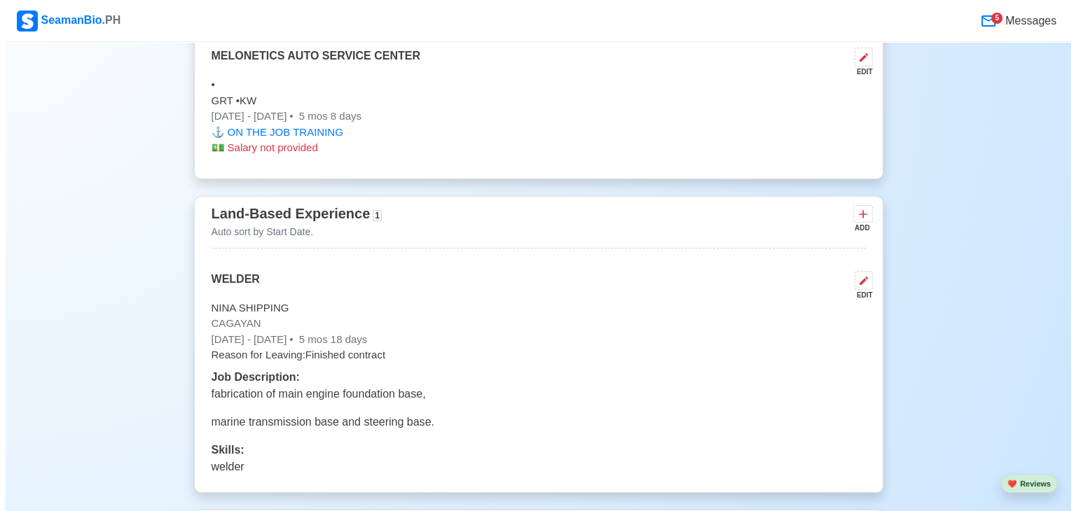
scroll to position [6312, 0]
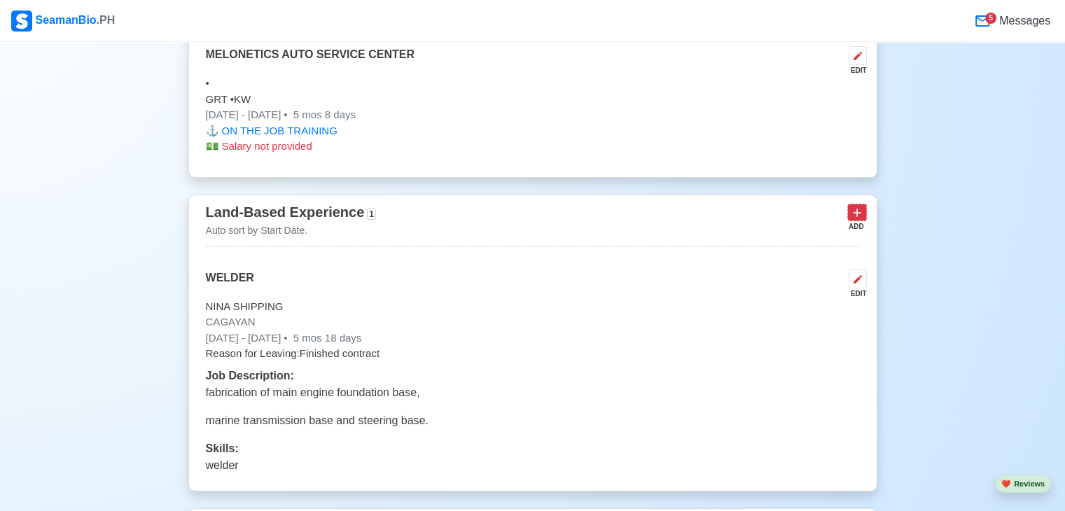
click at [854, 206] on icon at bounding box center [857, 213] width 14 height 14
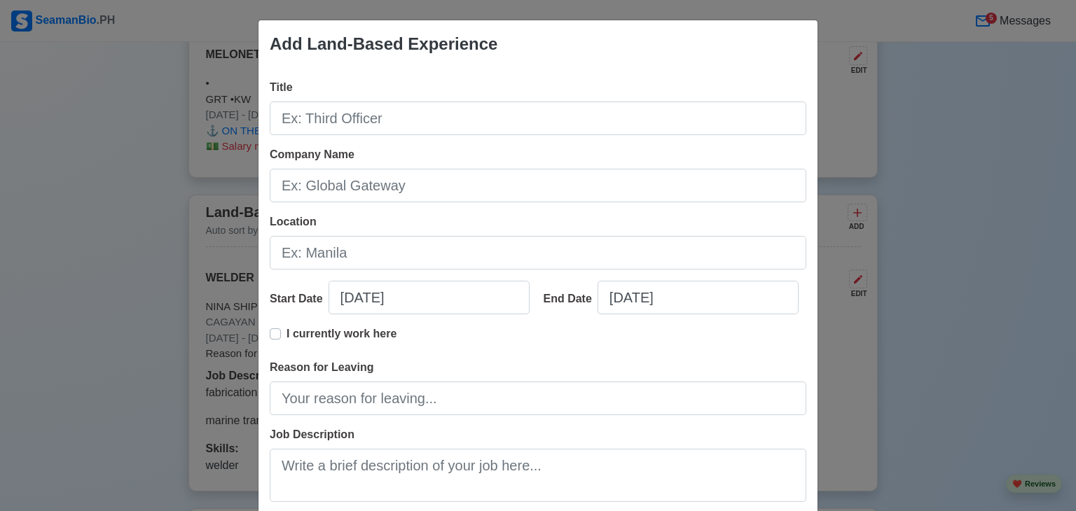
click at [94, 256] on div "Add Land-Based Experience Title Company Name Location Start Date [DATE] End Dat…" at bounding box center [538, 255] width 1076 height 511
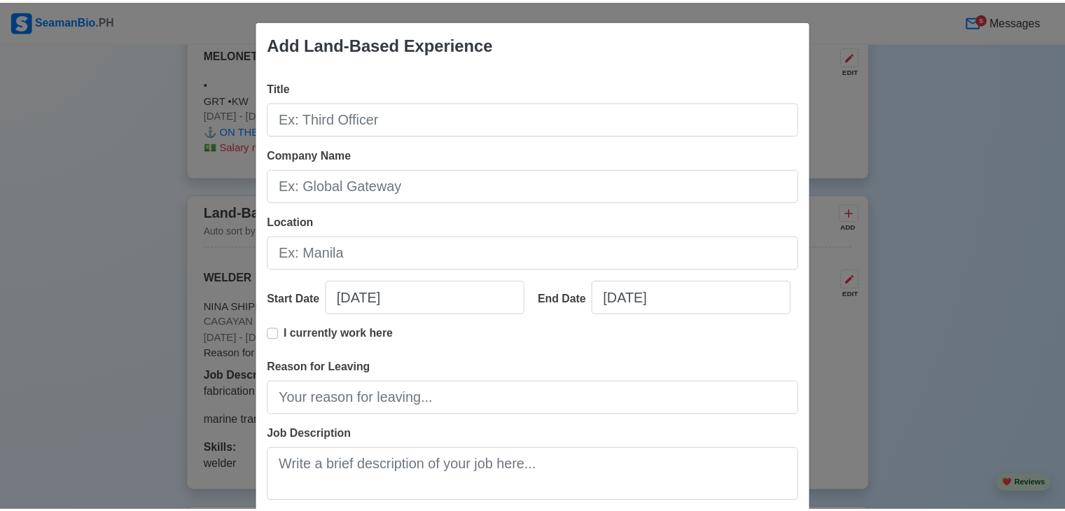
scroll to position [177, 0]
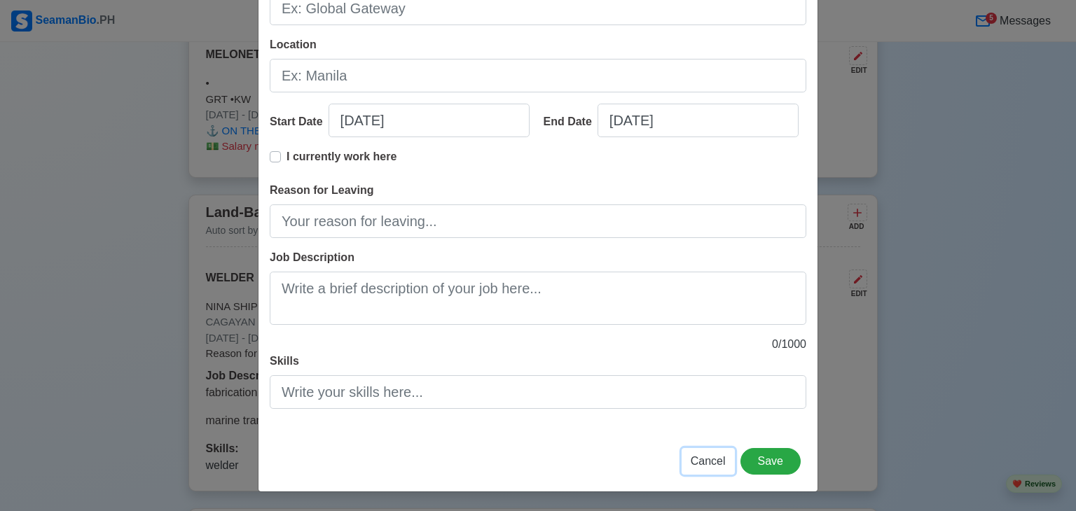
click at [715, 463] on span "Cancel" at bounding box center [707, 461] width 35 height 12
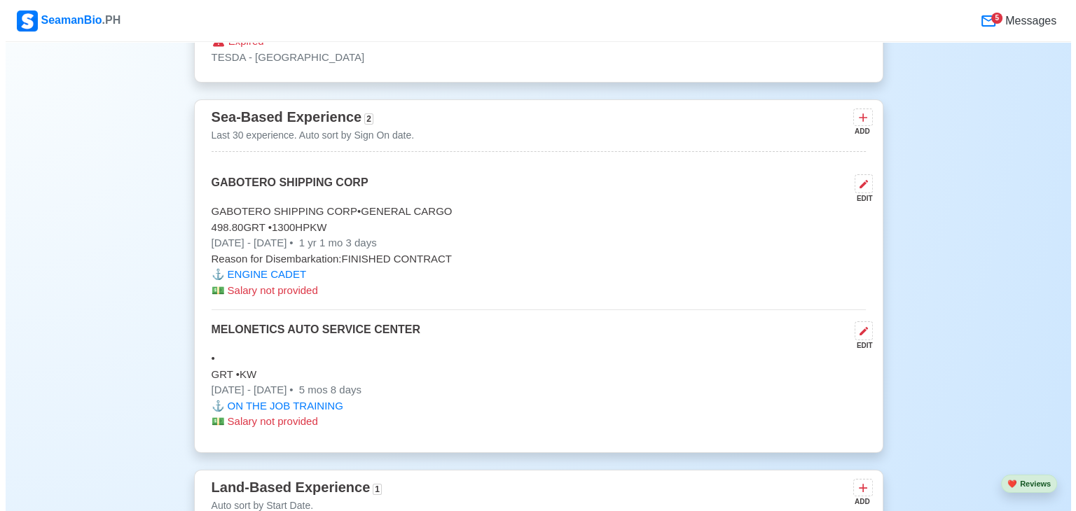
scroll to position [6036, 0]
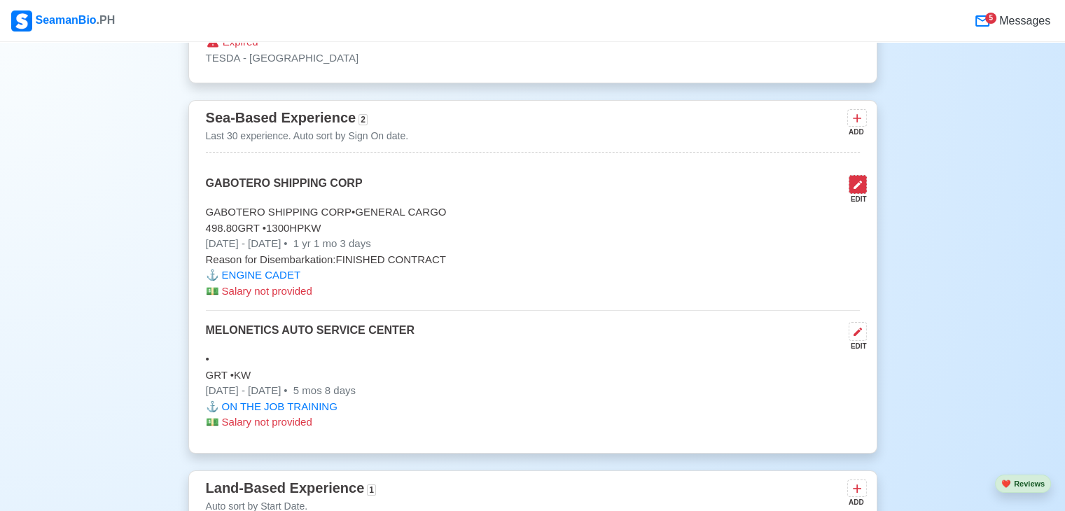
click at [859, 179] on icon at bounding box center [857, 184] width 11 height 11
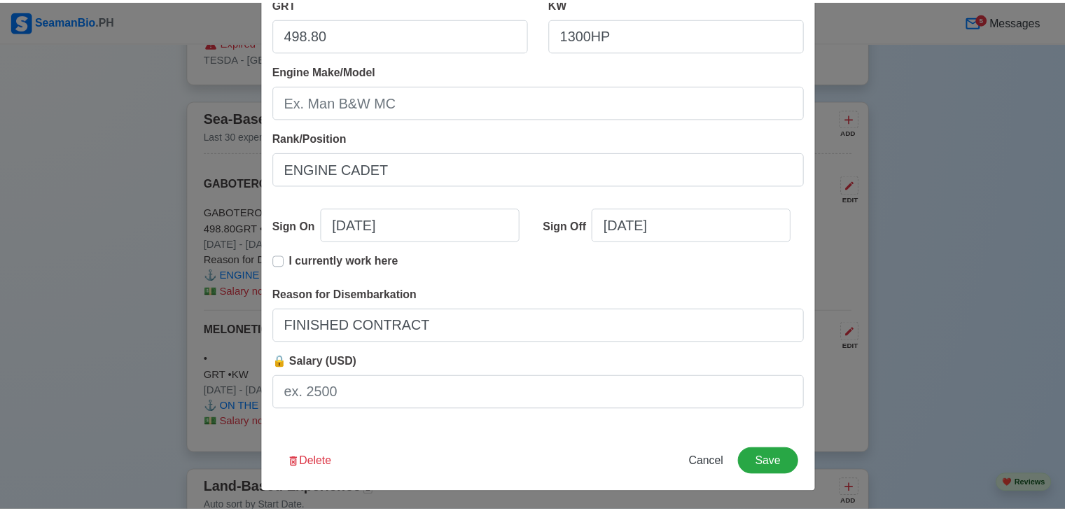
scroll to position [286, 0]
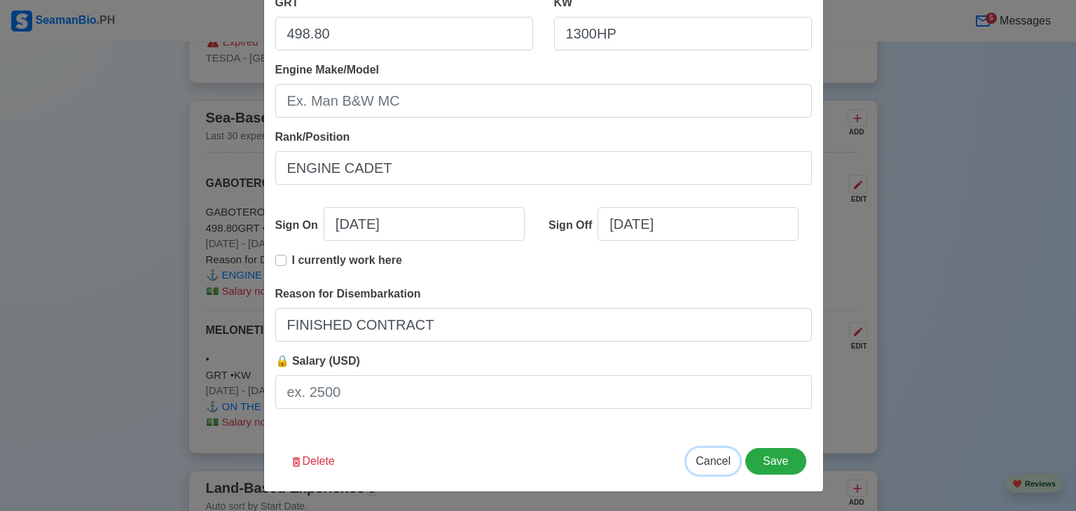
click at [705, 466] on span "Cancel" at bounding box center [712, 461] width 35 height 12
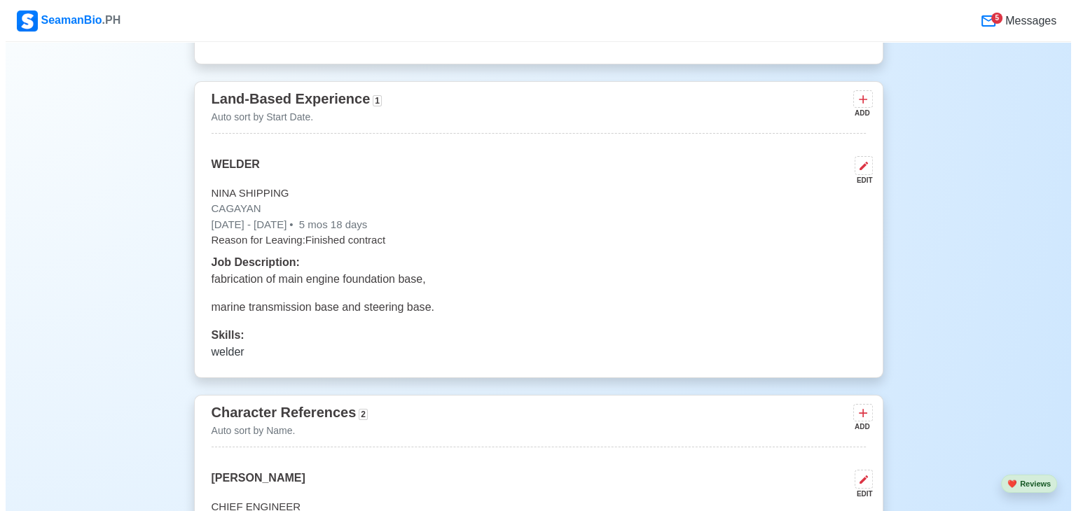
scroll to position [6395, 0]
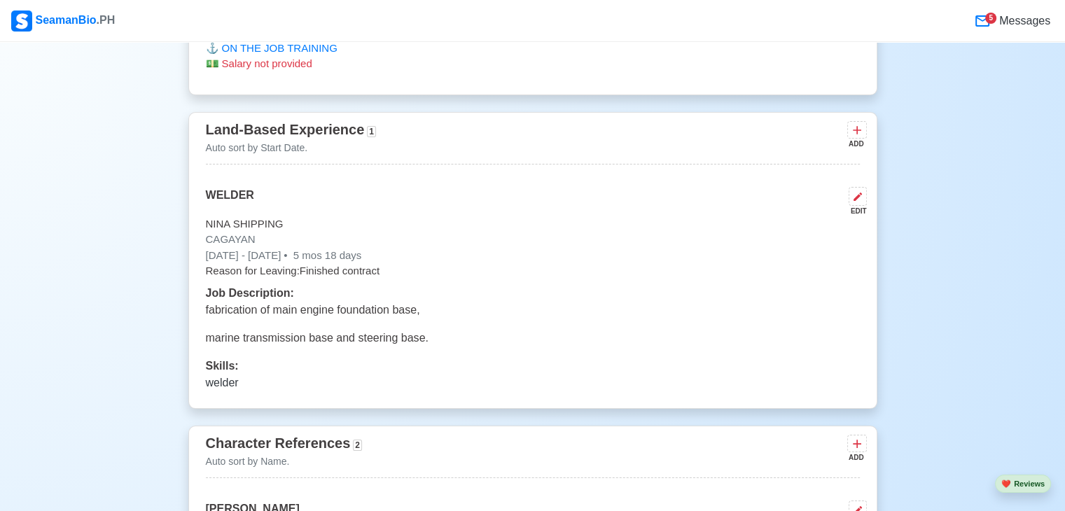
click at [859, 139] on div "ADD" at bounding box center [855, 144] width 17 height 11
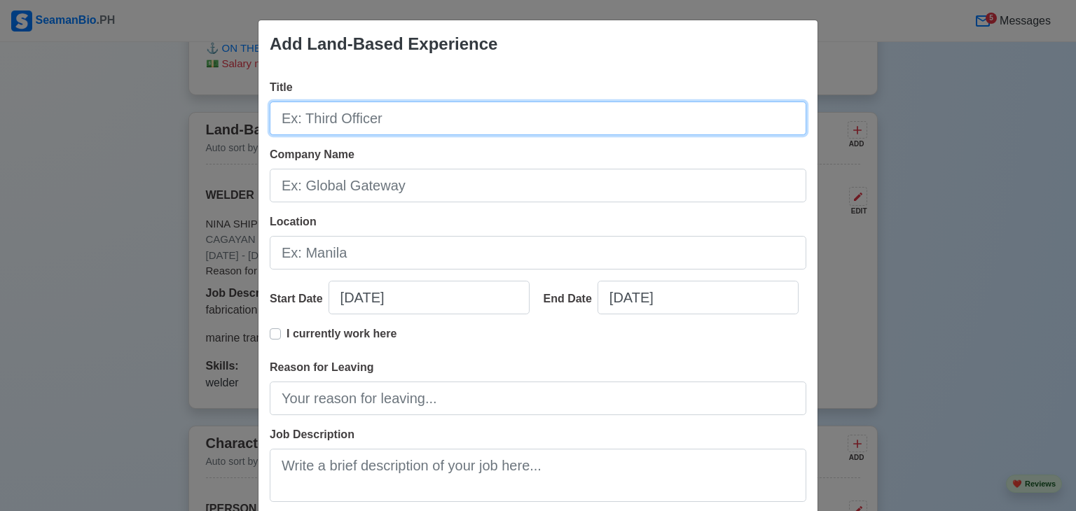
click at [318, 112] on input "Title" at bounding box center [538, 119] width 536 height 34
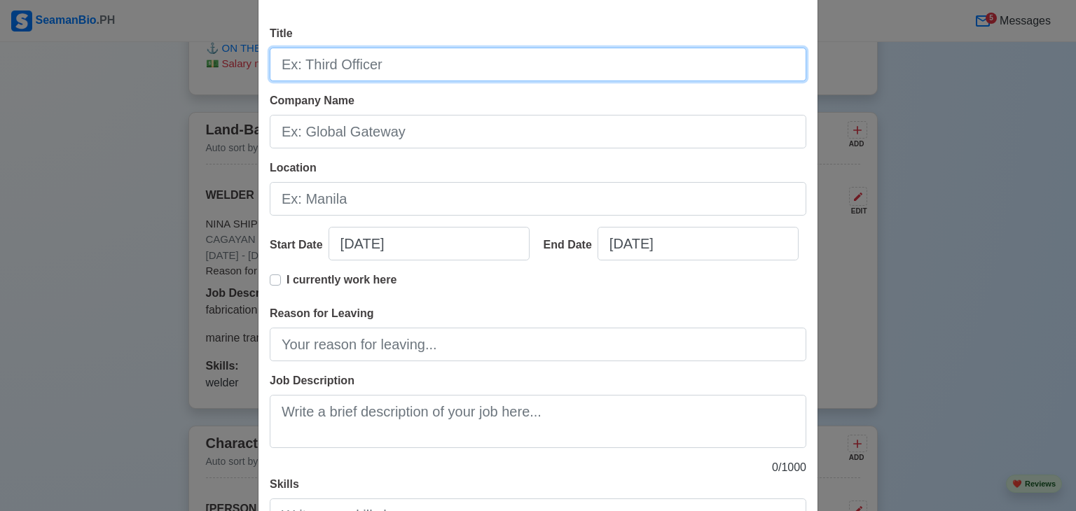
scroll to position [0, 0]
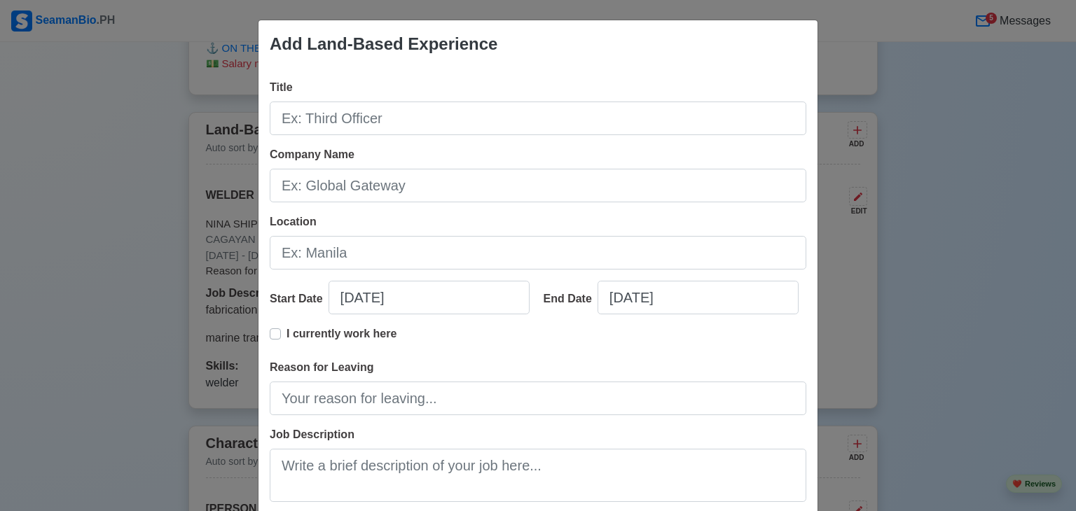
click at [781, 64] on div "Add Land-Based Experience" at bounding box center [537, 44] width 559 height 48
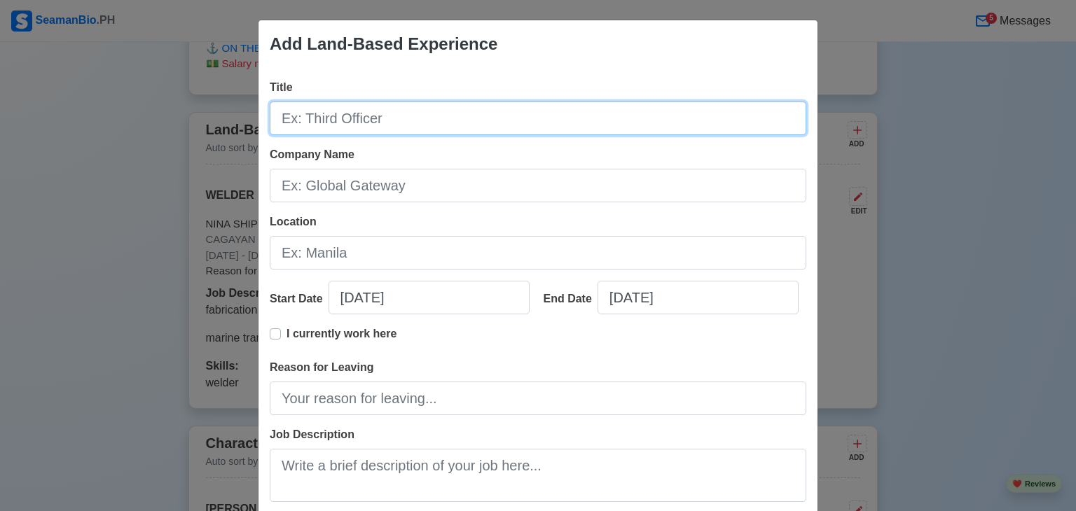
click at [391, 116] on input "Title" at bounding box center [538, 119] width 536 height 34
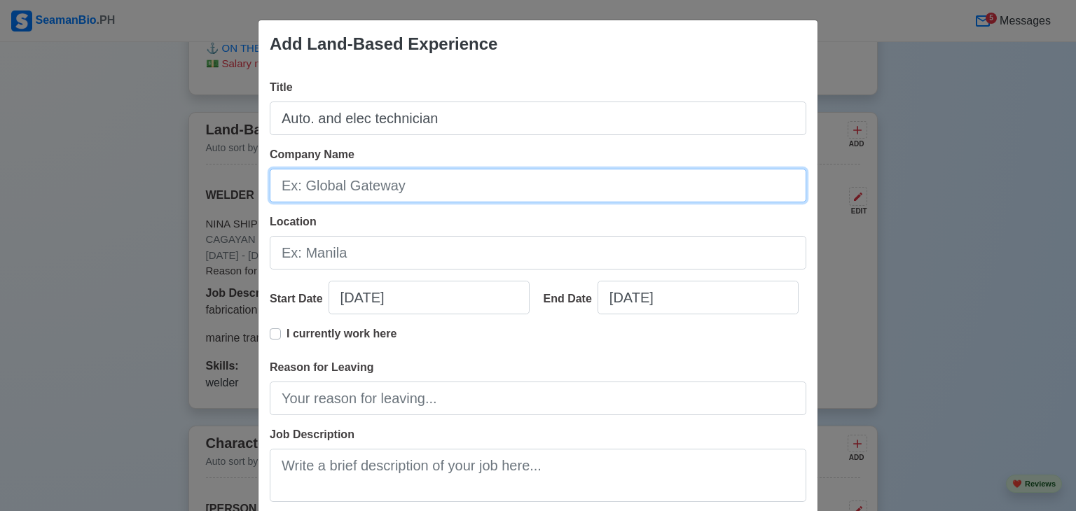
click at [367, 184] on input "Company Name" at bounding box center [538, 186] width 536 height 34
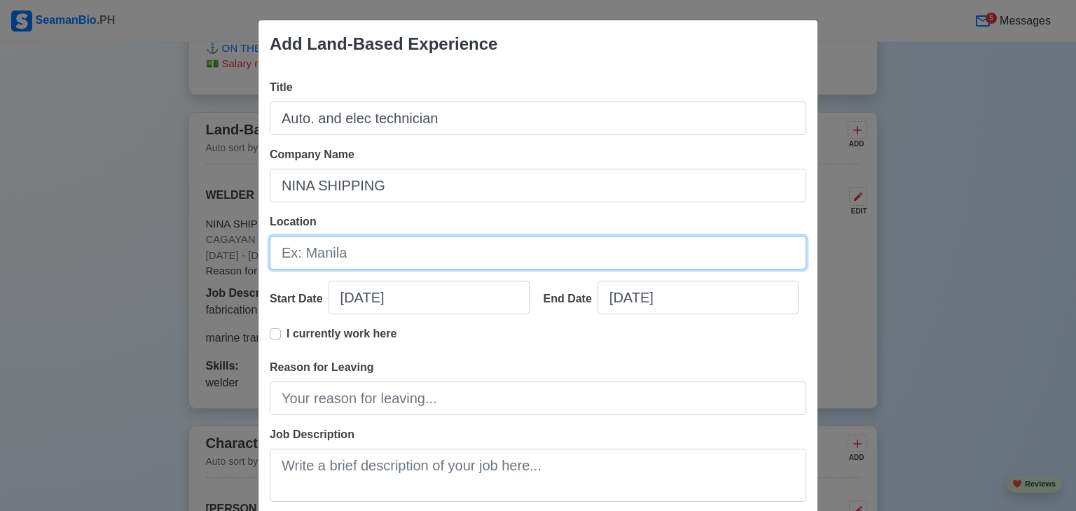
click at [354, 260] on input "Location" at bounding box center [538, 253] width 536 height 34
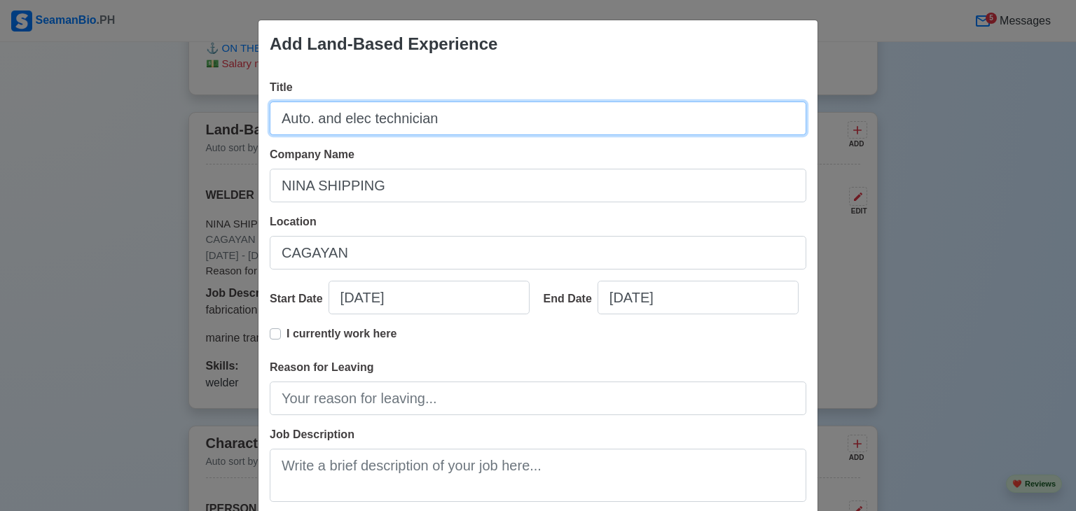
click at [396, 124] on input "Auto. and elec technician" at bounding box center [538, 119] width 536 height 34
click at [433, 120] on input "Auto. and elec technician" at bounding box center [538, 119] width 536 height 34
click at [378, 123] on input "AUTO AND ELEC TECHNICIAN" at bounding box center [538, 119] width 536 height 34
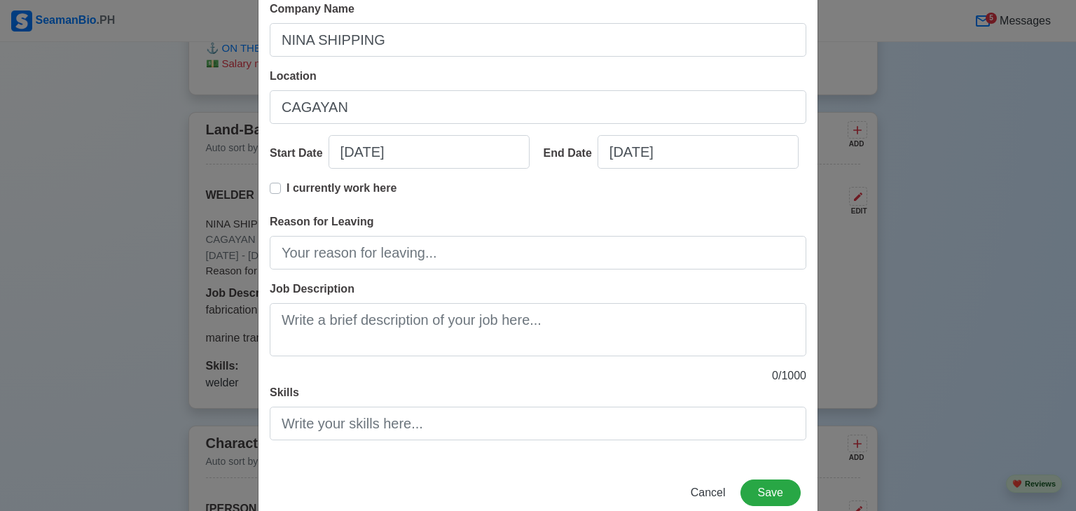
scroll to position [153, 0]
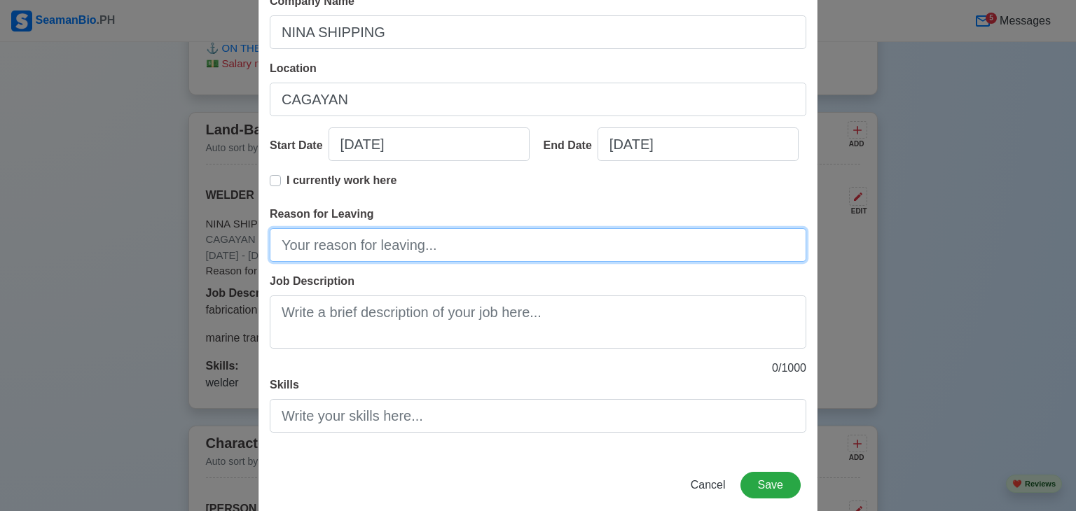
click at [367, 247] on input "Reason for Leaving" at bounding box center [538, 245] width 536 height 34
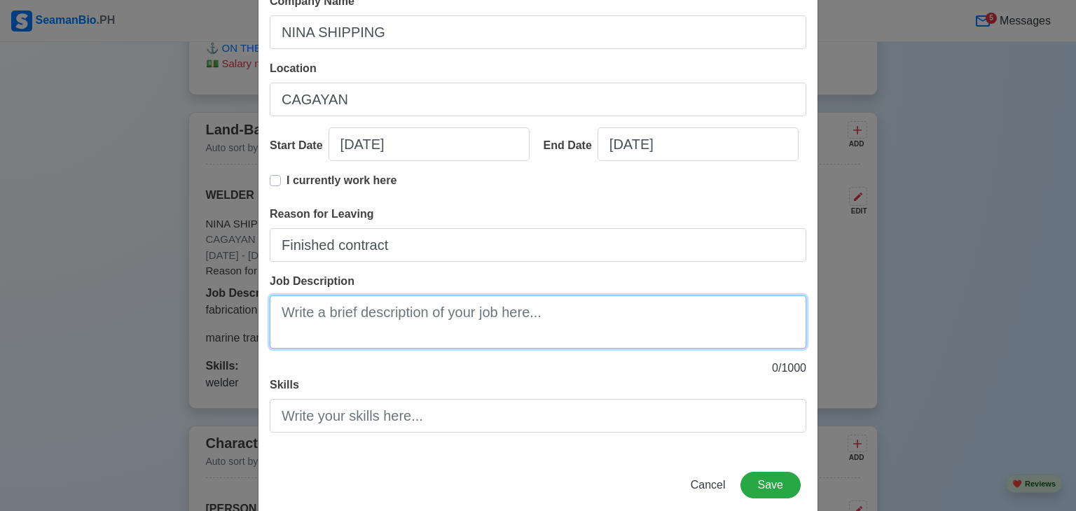
click at [342, 323] on textarea "Job Description" at bounding box center [538, 322] width 536 height 53
click at [342, 323] on textarea "I" at bounding box center [538, 322] width 536 height 53
click at [348, 312] on textarea "Installing naavigational lights" at bounding box center [538, 322] width 536 height 53
click at [445, 312] on textarea "Installing navigational lights" at bounding box center [538, 322] width 536 height 53
click at [655, 312] on textarea "Installing navigational lights, like; sail lights, anchor lights mashead" at bounding box center [538, 322] width 536 height 53
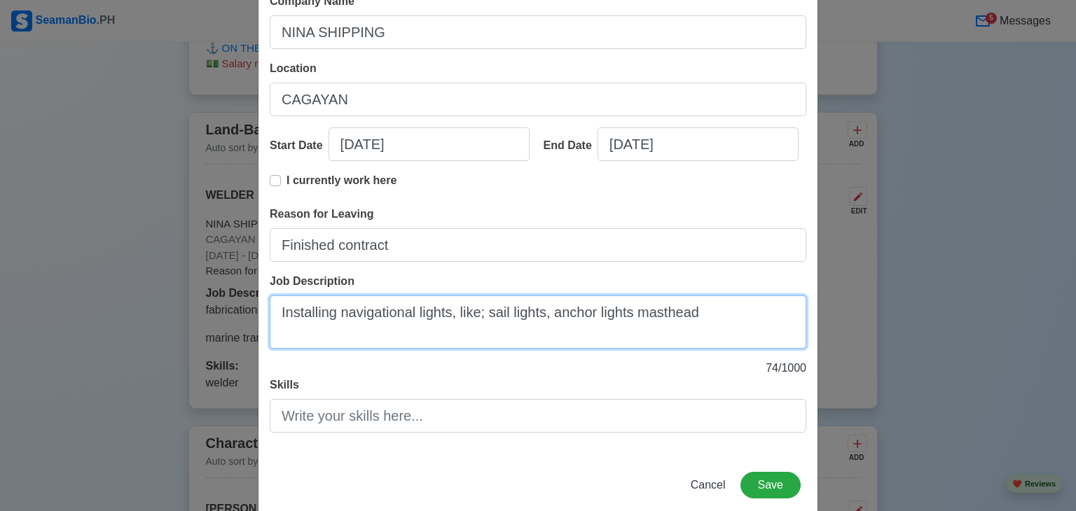
click at [700, 314] on textarea "Installing navigational lights, like; sail lights, anchor lights masthead" at bounding box center [538, 322] width 536 height 53
click at [625, 310] on textarea "Installing navigational lights, like; sail lights, anchor lights masthead" at bounding box center [538, 322] width 536 height 53
click at [709, 313] on textarea "Installing navigational lights, like; sail lights, anchor lights, masthead" at bounding box center [538, 322] width 536 height 53
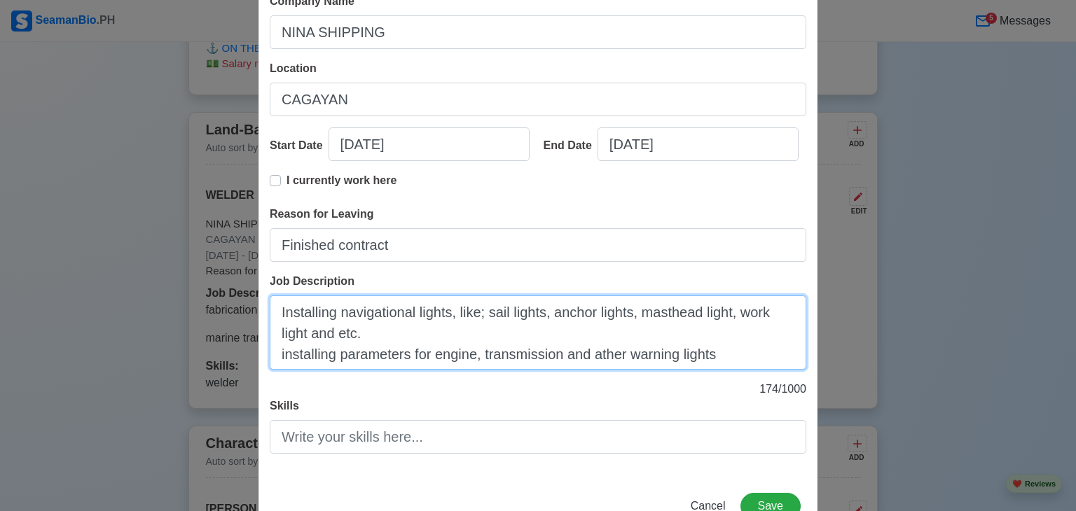
click at [595, 354] on textarea "Installing navigational lights, like; sail lights, anchor lights, masthead ligh…" at bounding box center [538, 333] width 536 height 74
click at [709, 359] on textarea "Installing navigational lights, like; sail lights, anchor lights, masthead ligh…" at bounding box center [538, 333] width 536 height 74
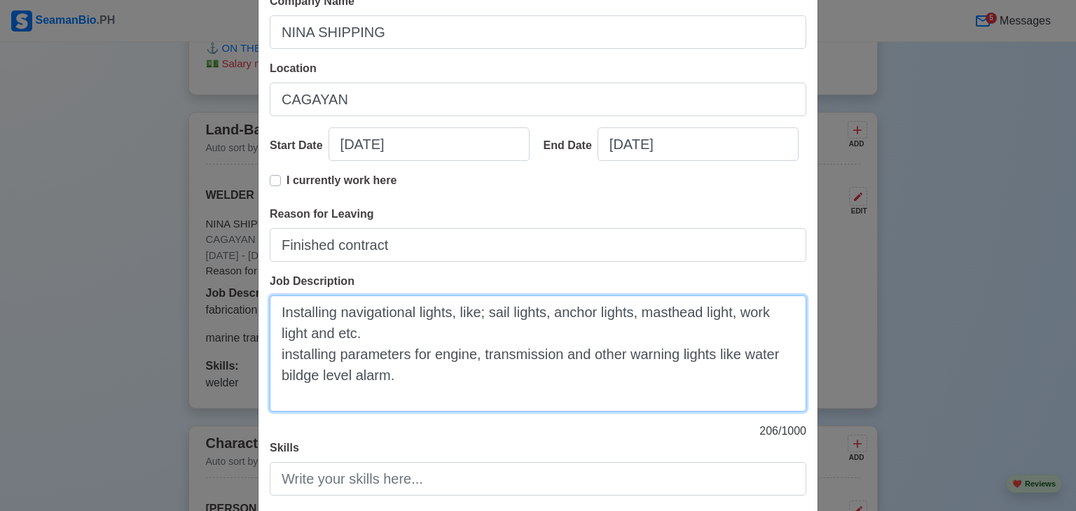
click at [476, 356] on textarea "Installing navigational lights, like; sail lights, anchor lights, masthead ligh…" at bounding box center [538, 354] width 536 height 116
click at [578, 356] on textarea "Installing navigational lights, like; sail lights, anchor lights, masthead ligh…" at bounding box center [538, 354] width 536 height 116
click at [649, 357] on textarea "Installing navigational lights, like; sail lights, anchor lights, masthead ligh…" at bounding box center [538, 354] width 536 height 116
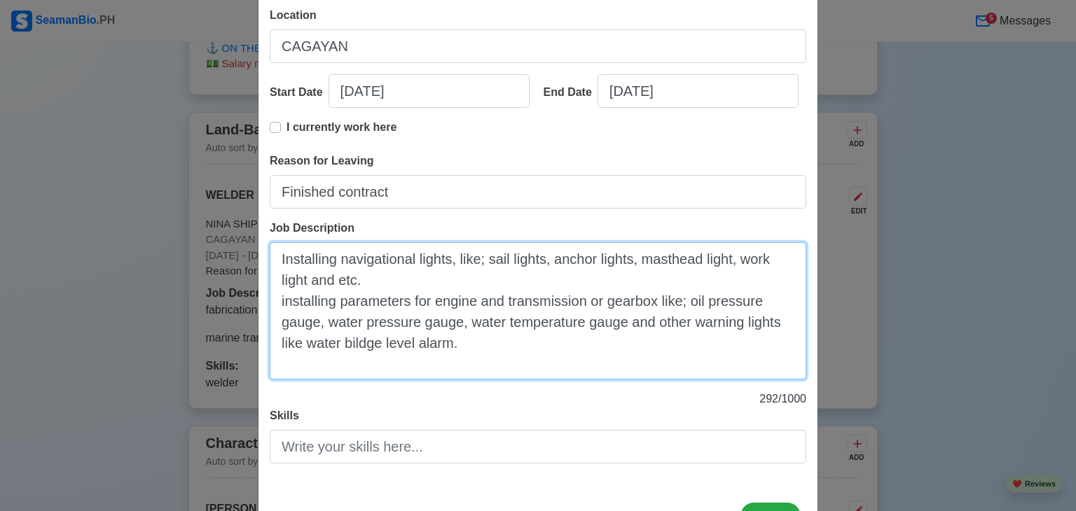
scroll to position [234, 0]
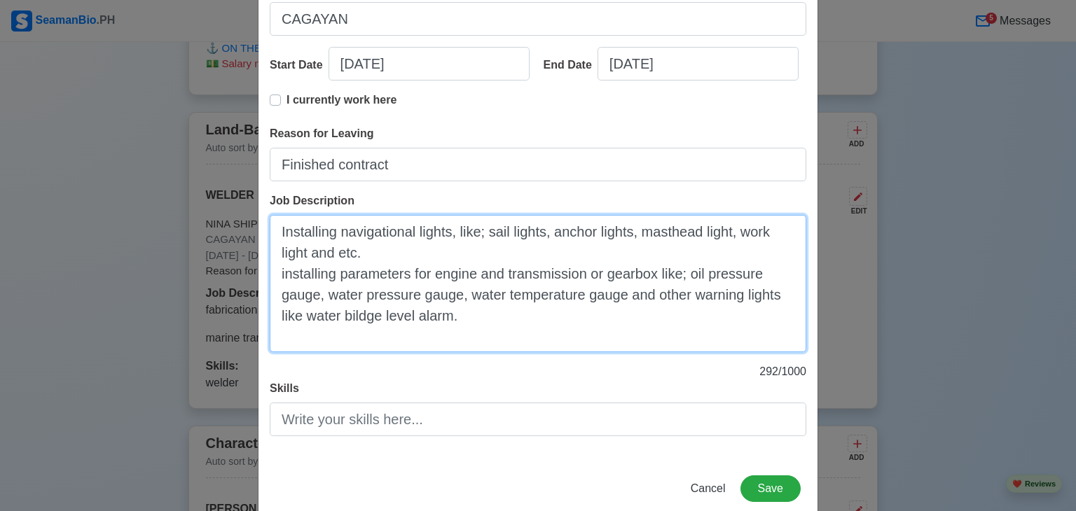
click at [481, 313] on textarea "Installing navigational lights, like; sail lights, anchor lights, masthead ligh…" at bounding box center [538, 283] width 536 height 137
click at [625, 300] on textarea "Installing navigational lights, like; sail lights, anchor lights, masthead ligh…" at bounding box center [538, 283] width 536 height 137
click at [452, 321] on textarea "Installing navigational lights, like; sail lights, anchor lights, masthead ligh…" at bounding box center [538, 283] width 536 height 137
click at [771, 299] on textarea "Installing navigational lights, like; sail lights, anchor lights, masthead ligh…" at bounding box center [538, 283] width 536 height 137
click at [679, 277] on textarea "Installing navigational lights, like; sail lights, anchor lights, masthead ligh…" at bounding box center [538, 283] width 536 height 137
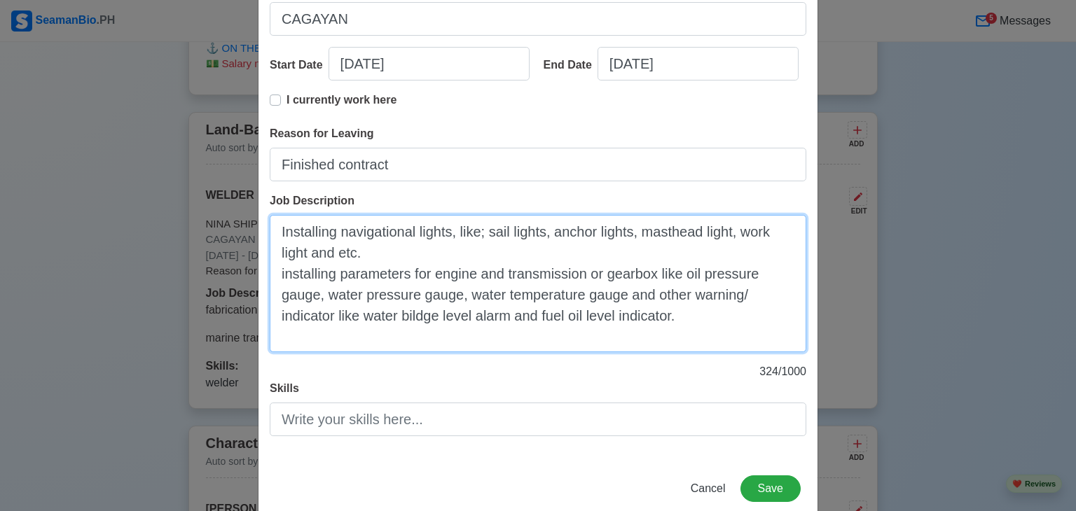
click at [676, 317] on textarea "Installing navigational lights, like; sail lights, anchor lights, masthead ligh…" at bounding box center [538, 283] width 536 height 137
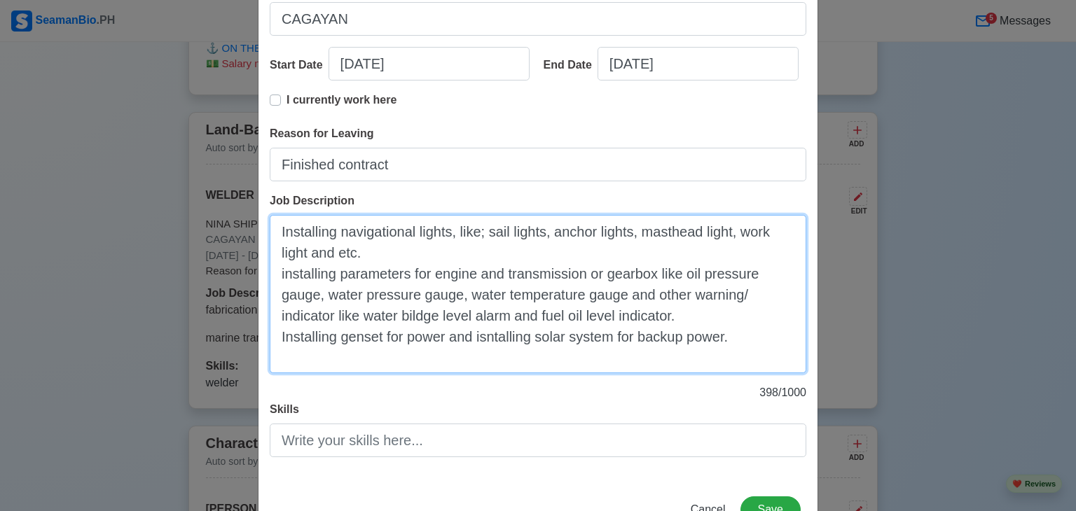
click at [275, 237] on textarea "Installing navigational lights, like; sail lights, anchor lights, masthead ligh…" at bounding box center [538, 294] width 536 height 158
click at [277, 276] on textarea "1. Installing navigational lights, like; sail lights, anchor lights, masthead l…" at bounding box center [538, 294] width 536 height 158
click at [275, 340] on textarea "1. Installing navigational lights, like; sail lights, anchor lights, masthead l…" at bounding box center [538, 294] width 536 height 158
click at [286, 339] on textarea "1. Installing navigational lights, like; sail lights, anchor lights, masthead l…" at bounding box center [538, 294] width 536 height 158
click at [270, 331] on textarea "1. Installing navigational lights, like; sail lights, anchor lights, masthead l…" at bounding box center [538, 294] width 536 height 158
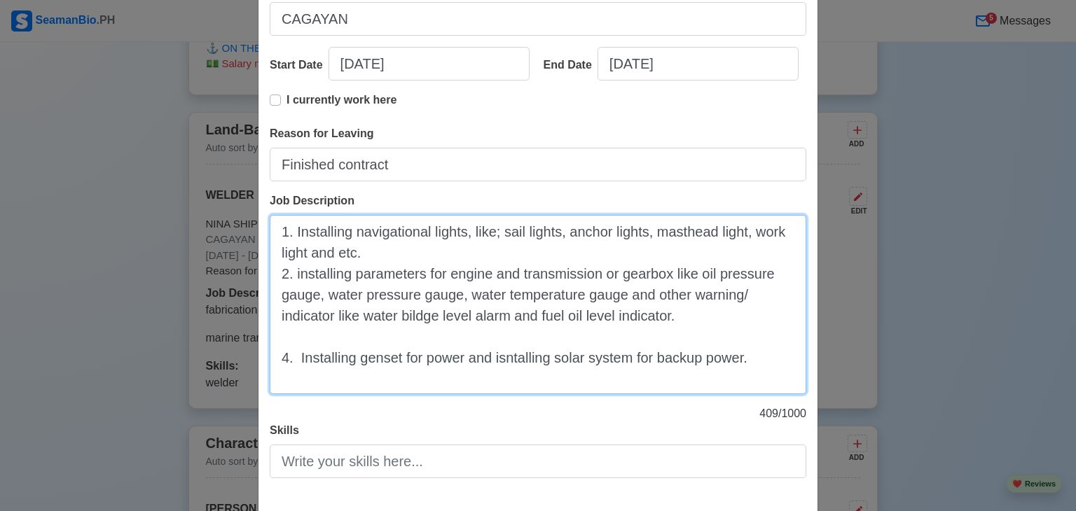
click at [277, 333] on textarea "1. Installing navigational lights, like; sail lights, anchor lights, masthead l…" at bounding box center [538, 304] width 536 height 179
click at [496, 361] on textarea "1. Installing navigational lights, like; sail lights, anchor lights, masthead l…" at bounding box center [538, 304] width 536 height 179
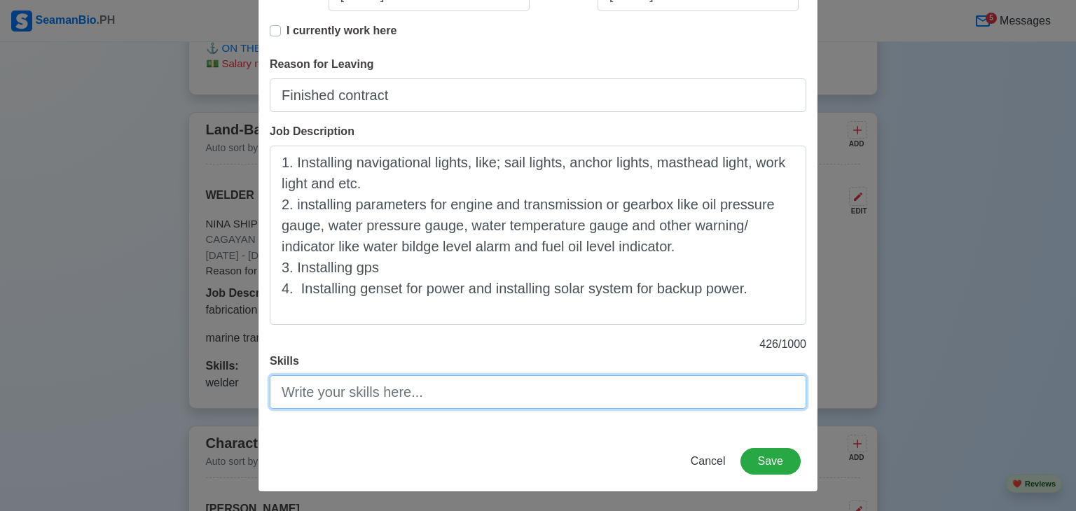
click at [429, 393] on input "Skills" at bounding box center [538, 392] width 536 height 34
click at [378, 392] on input "Skills" at bounding box center [538, 392] width 536 height 34
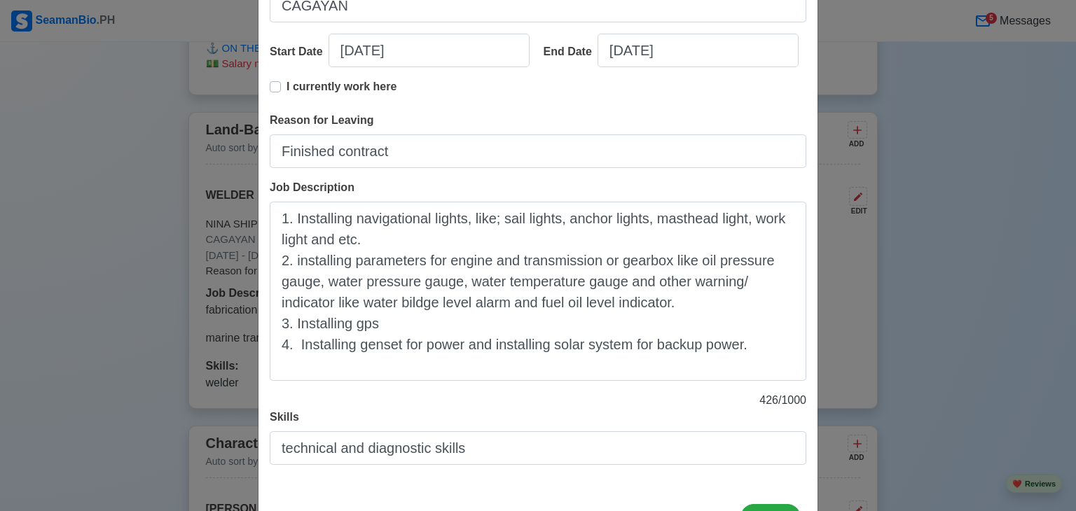
scroll to position [248, 0]
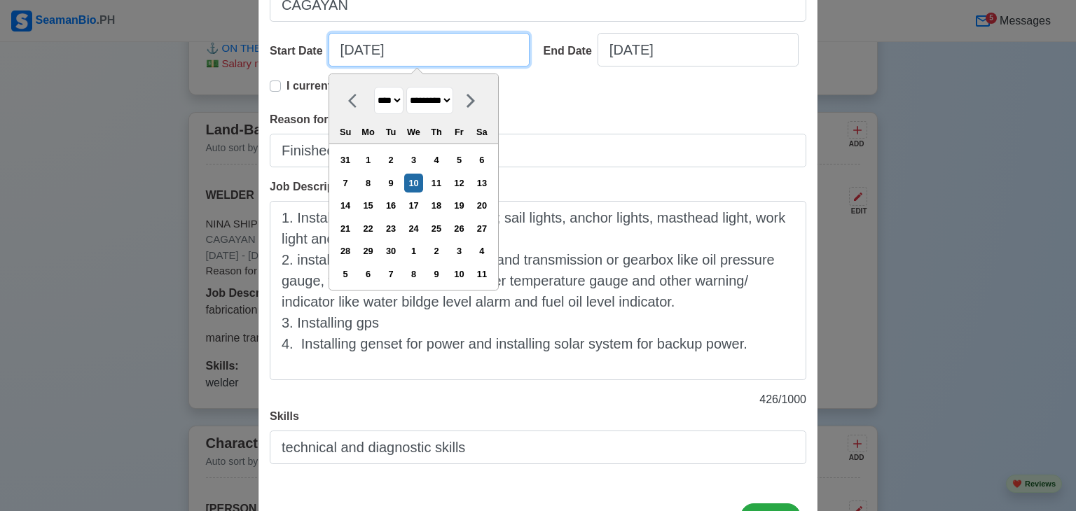
click at [349, 49] on input "[DATE]" at bounding box center [428, 50] width 201 height 34
click at [401, 50] on input "[DATE]" at bounding box center [428, 50] width 201 height 34
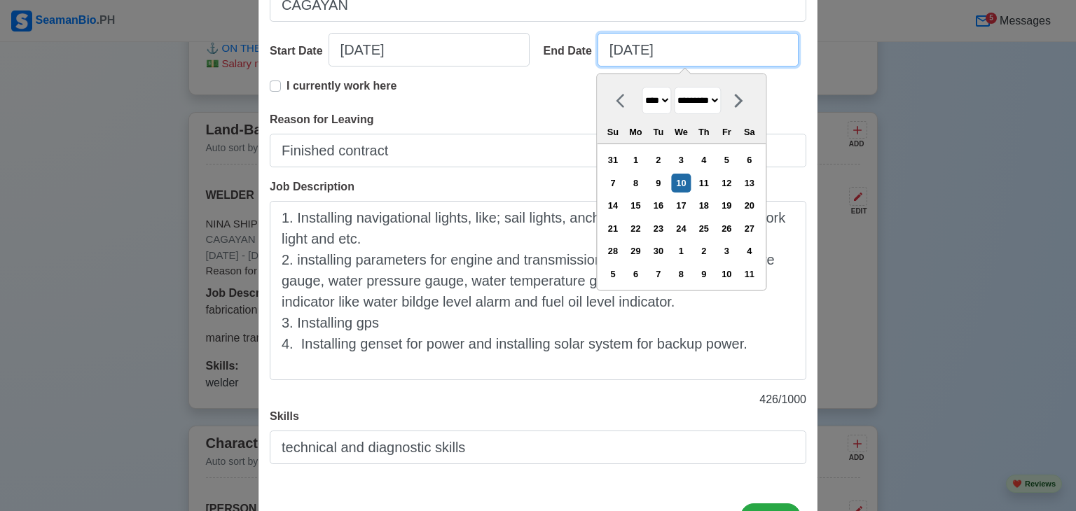
click at [672, 55] on input "[DATE]" at bounding box center [697, 50] width 201 height 34
click at [616, 50] on input "[DATE]" at bounding box center [697, 50] width 201 height 34
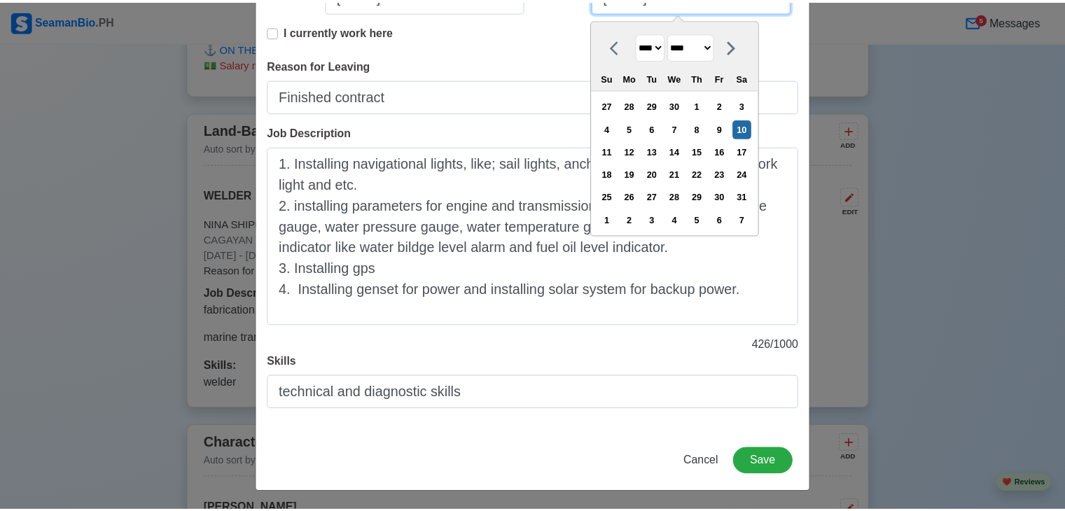
scroll to position [303, 0]
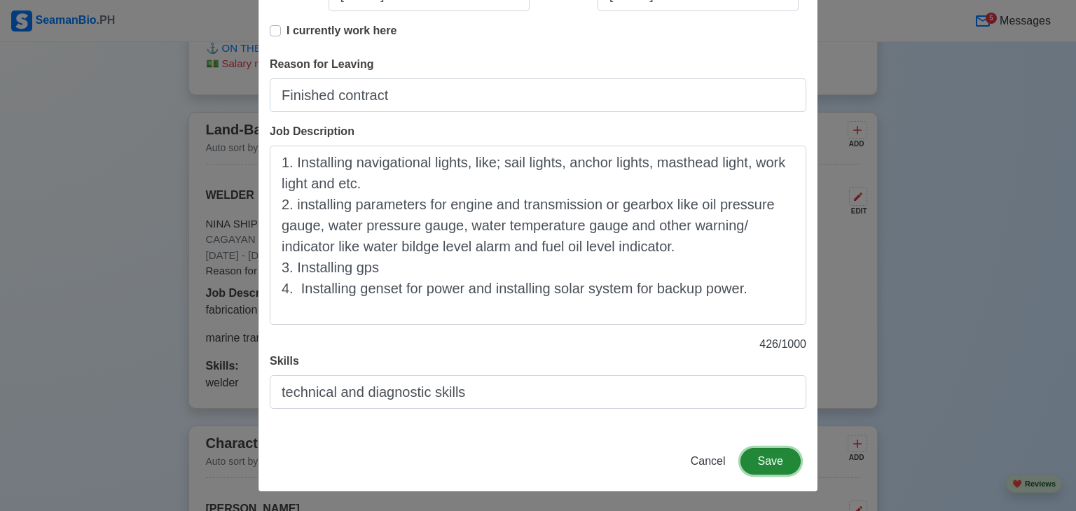
click at [767, 454] on button "Save" at bounding box center [770, 461] width 60 height 27
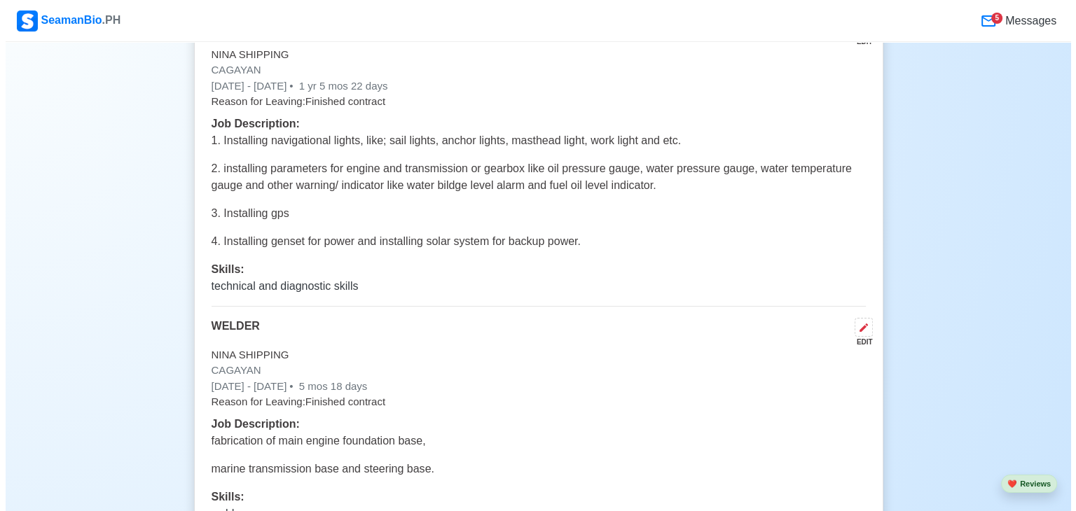
scroll to position [6582, 0]
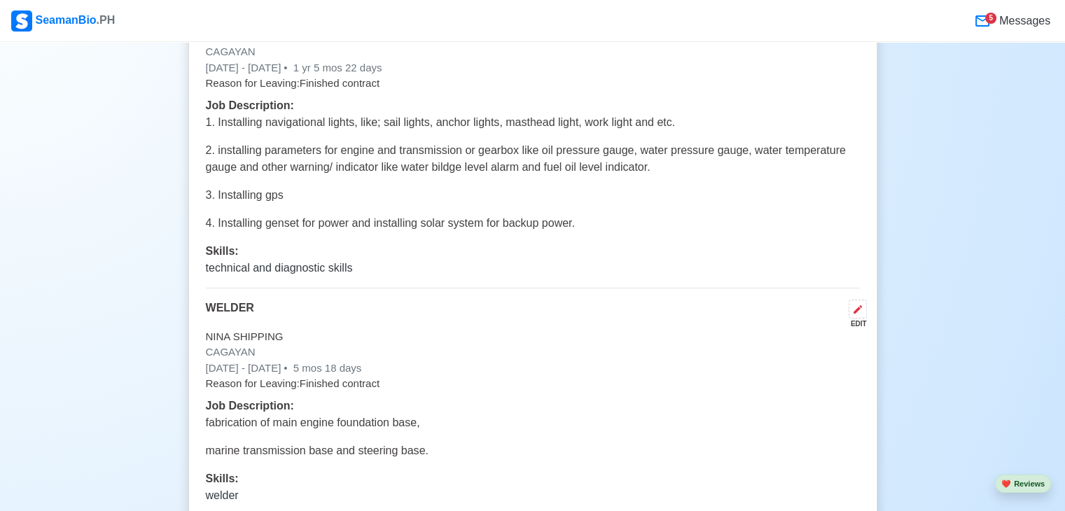
click at [677, 361] on p "[DATE] - [DATE] • 5 mos 18 days" at bounding box center [533, 369] width 654 height 16
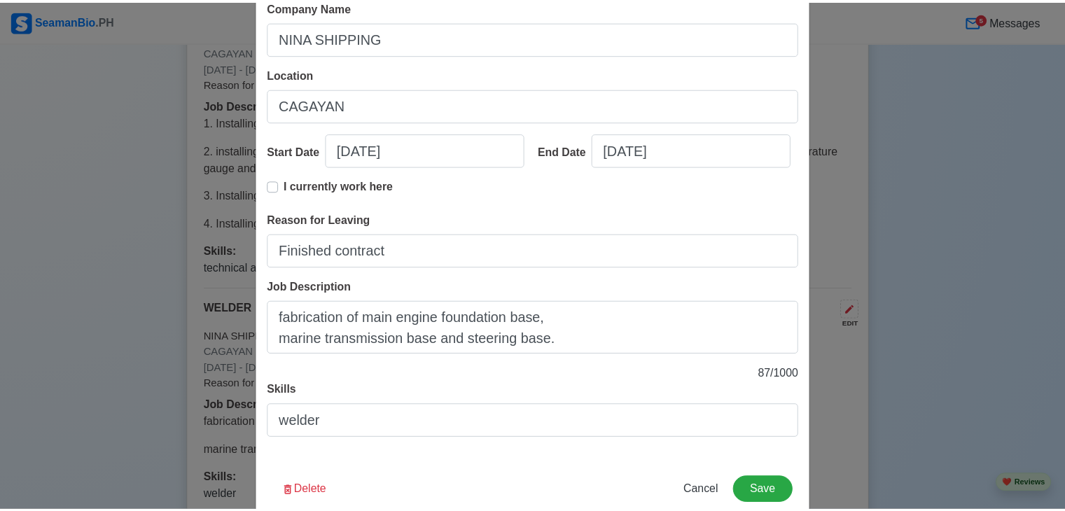
scroll to position [177, 0]
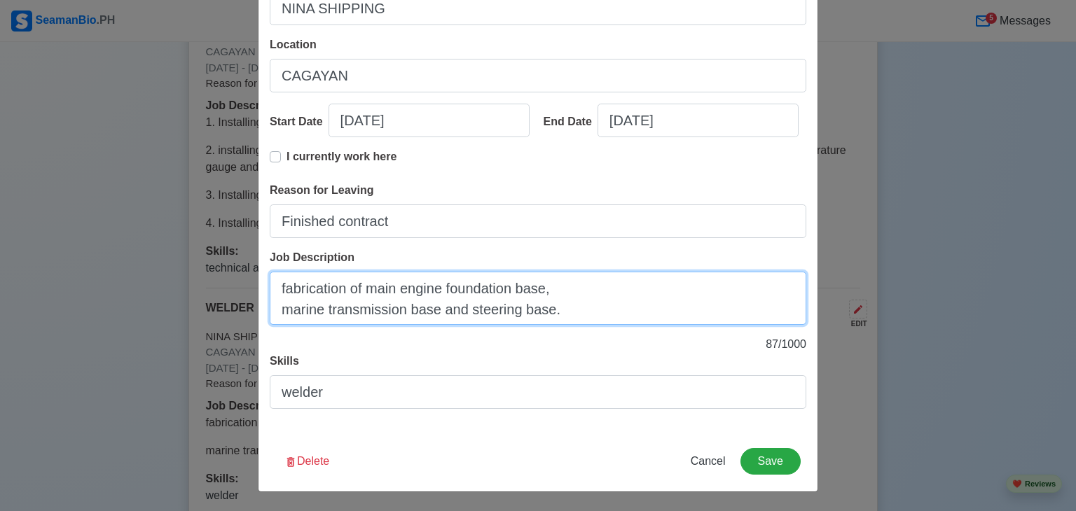
click at [282, 286] on textarea "fabrication of main engine foundation base, marine transmission base and steeri…" at bounding box center [538, 298] width 536 height 53
click at [461, 314] on textarea "Fabrication of main engine foundation base, marine transmission base and steeri…" at bounding box center [538, 298] width 536 height 53
click at [531, 307] on textarea "Fabrication of main engine foundation base, marine transmission base, steering …" at bounding box center [538, 298] width 536 height 53
click at [518, 312] on textarea "Fabrication of main engine foundation base, marine transmission base, steering …" at bounding box center [538, 298] width 536 height 53
click at [492, 311] on textarea "Fabrication of main engine foundation base, marine transmission base, steering …" at bounding box center [538, 298] width 536 height 53
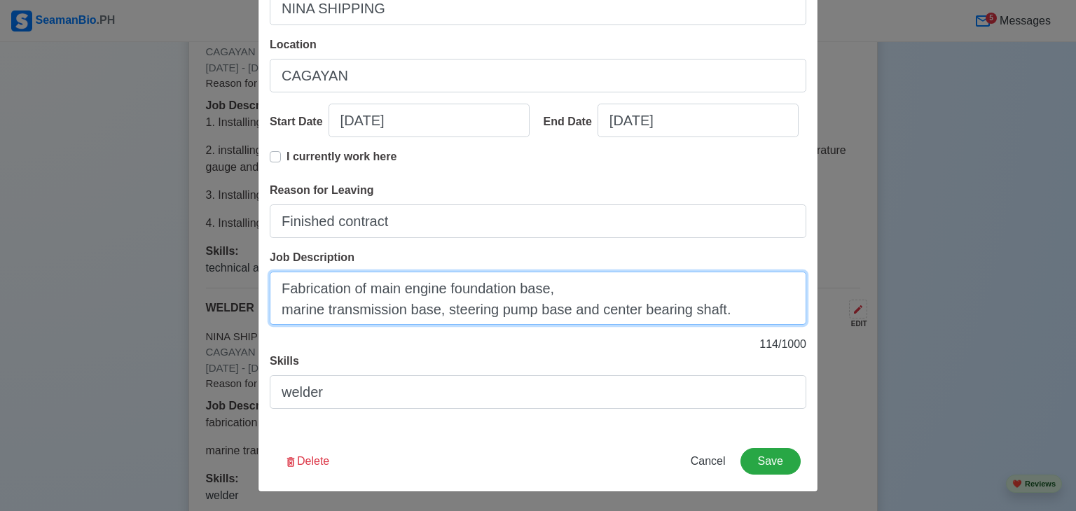
click at [492, 311] on textarea "Fabrication of main engine foundation base, marine transmission base, steering …" at bounding box center [538, 298] width 536 height 53
click at [437, 309] on textarea "Fabrication of main engine foundation base, marine transmission base, steering …" at bounding box center [538, 298] width 536 height 53
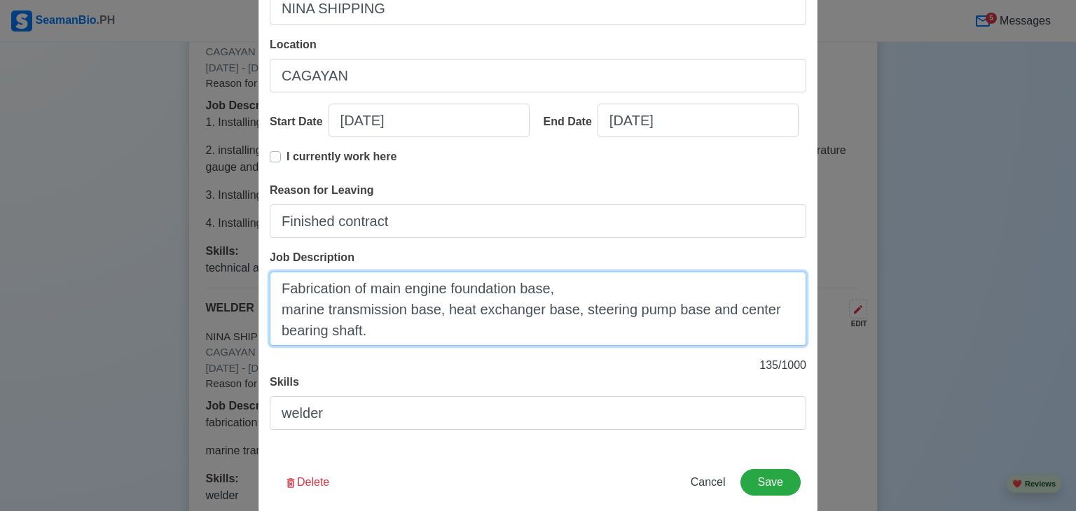
click at [693, 311] on textarea "Fabrication of main engine foundation base, marine transmission base, heat exch…" at bounding box center [538, 309] width 536 height 74
click at [465, 333] on textarea "Fabrication of main engine foundation base, marine transmission base, heat exch…" at bounding box center [538, 309] width 536 height 74
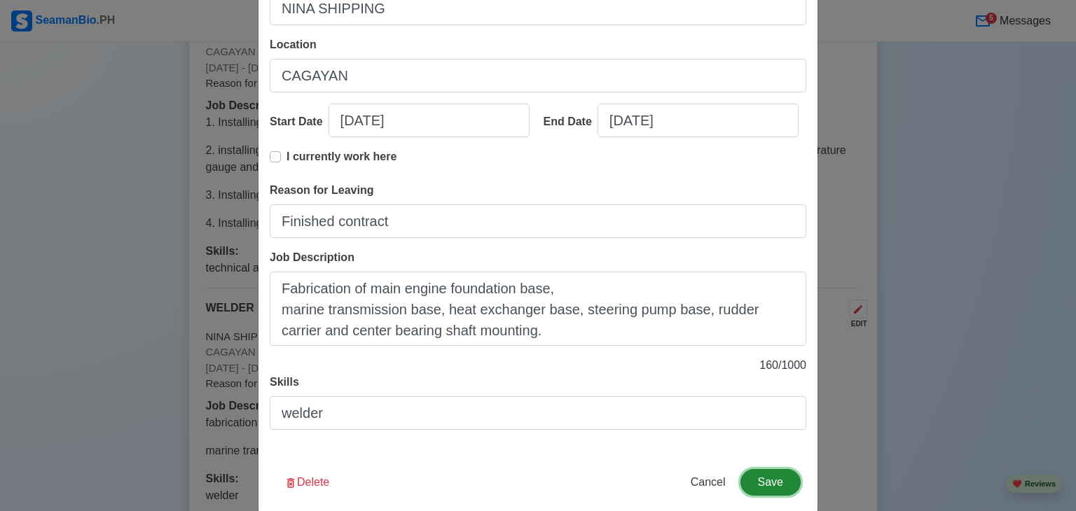
click at [779, 485] on button "Save" at bounding box center [770, 482] width 60 height 27
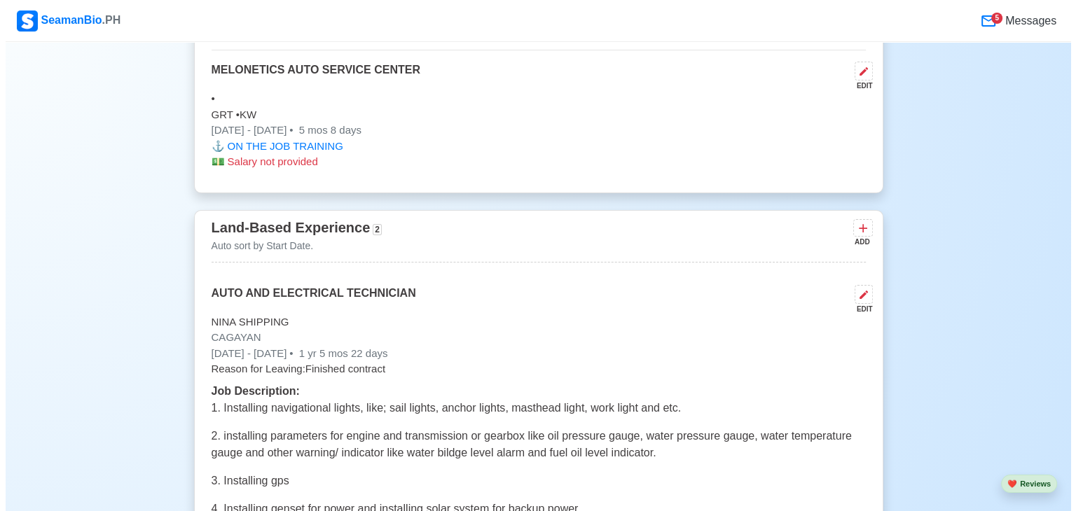
scroll to position [6281, 0]
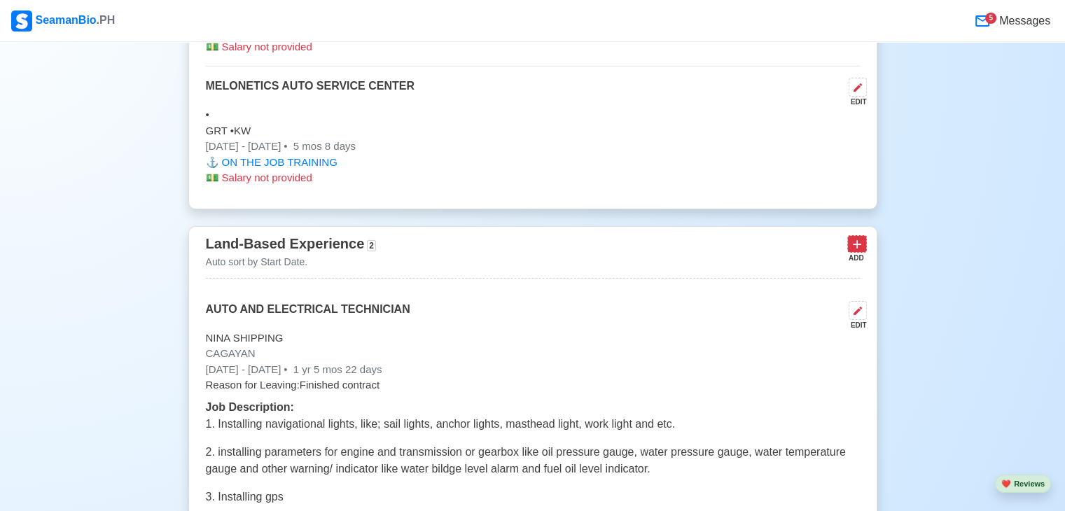
click at [856, 240] on icon at bounding box center [857, 244] width 8 height 8
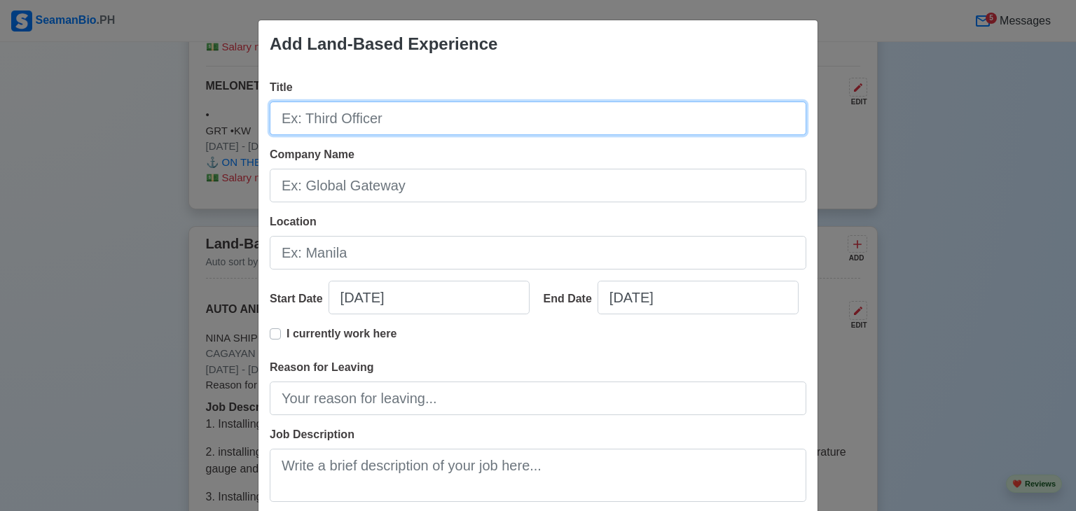
click at [345, 122] on input "Title" at bounding box center [538, 119] width 536 height 34
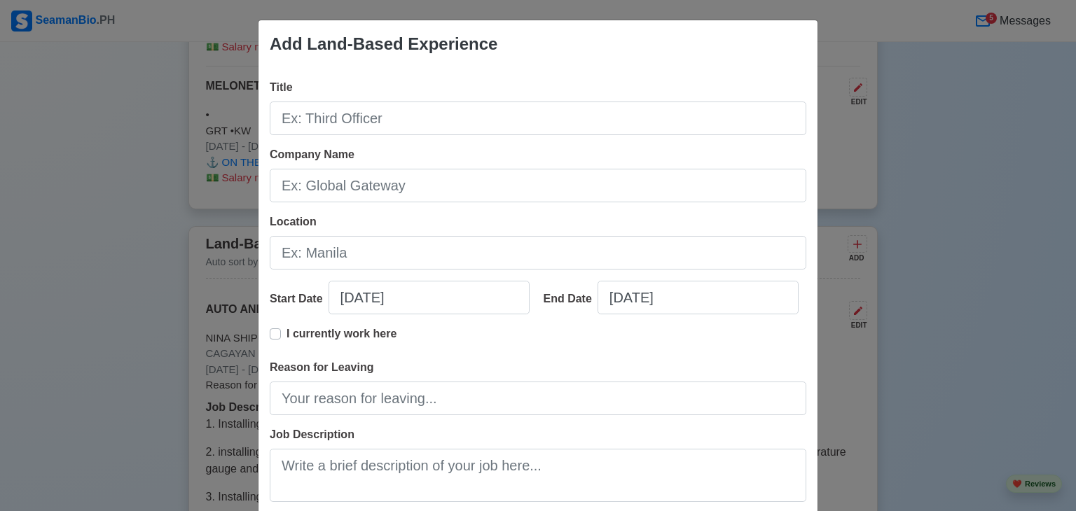
click at [74, 197] on div "Add Land-Based Experience Title Company Name Location Start Date [DATE] End Dat…" at bounding box center [538, 255] width 1076 height 511
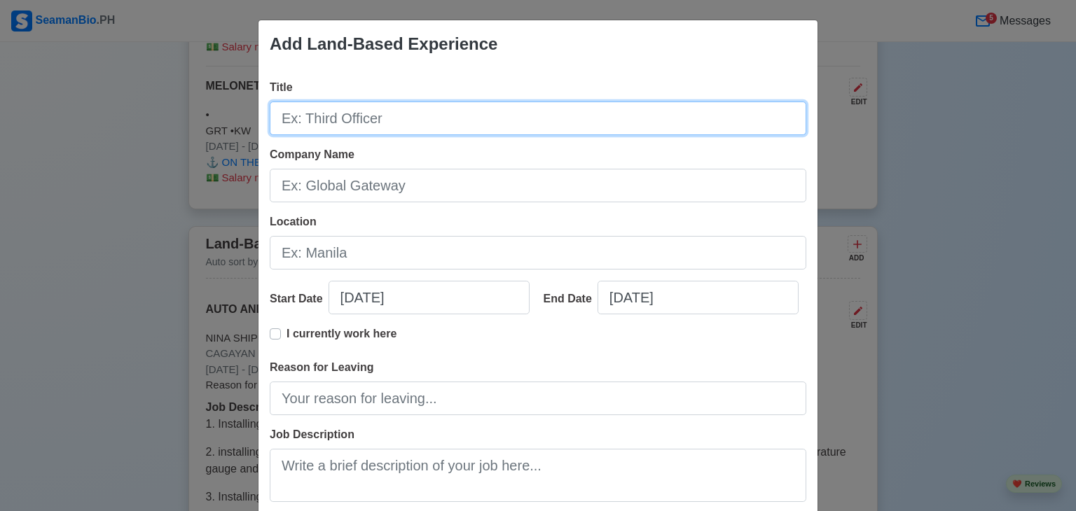
click at [356, 120] on input "Title" at bounding box center [538, 119] width 536 height 34
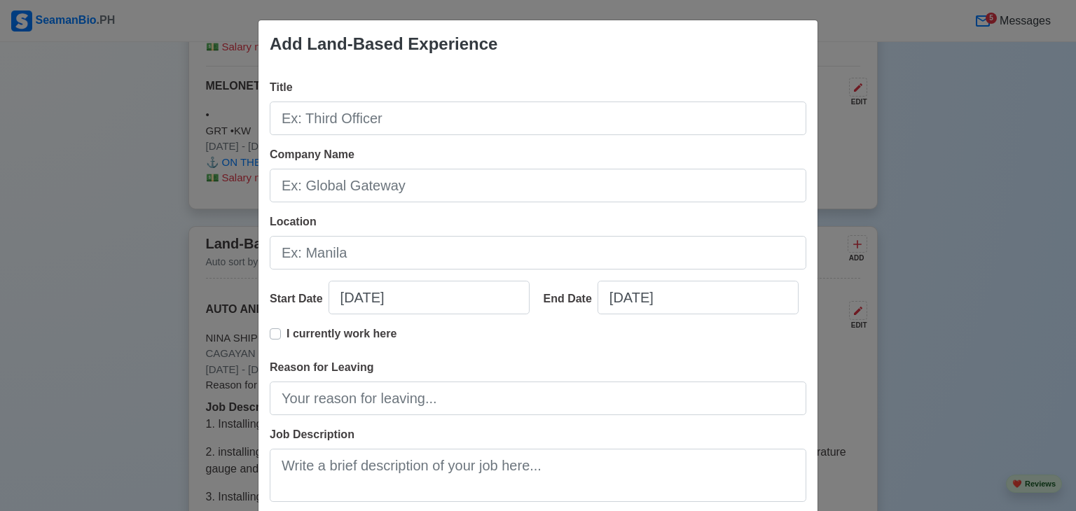
click at [21, 263] on div "Add Land-Based Experience Title Company Name Location Start Date [DATE] End Dat…" at bounding box center [538, 255] width 1076 height 511
click at [943, 151] on div "Add Land-Based Experience Title Company Name Location Start Date [DATE] End Dat…" at bounding box center [538, 255] width 1076 height 511
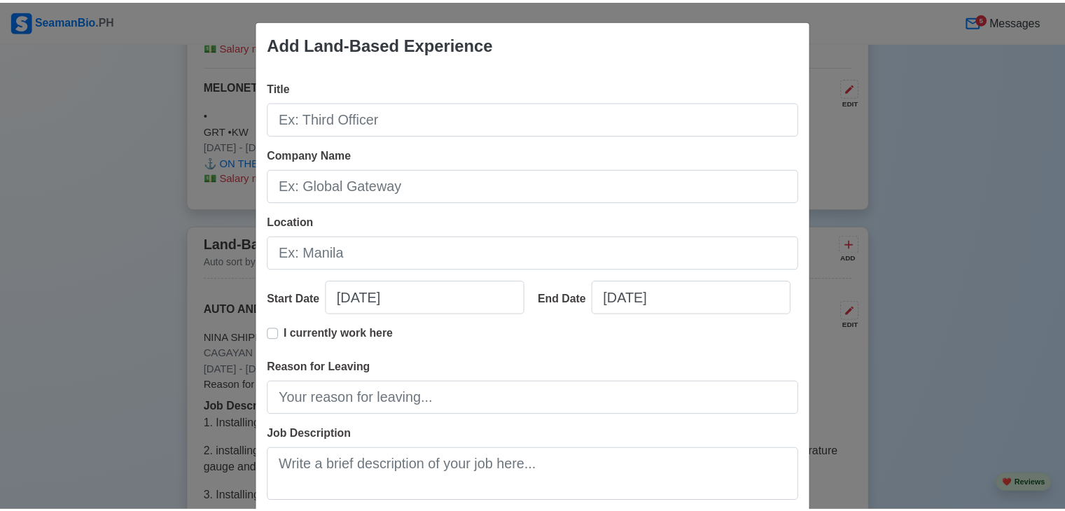
scroll to position [177, 0]
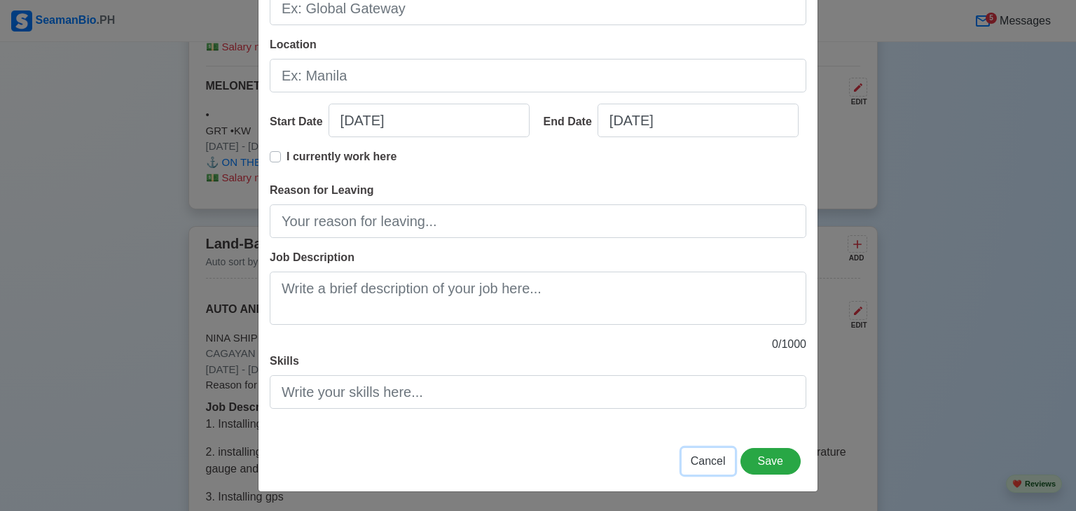
click at [701, 467] on span "Cancel" at bounding box center [707, 461] width 35 height 12
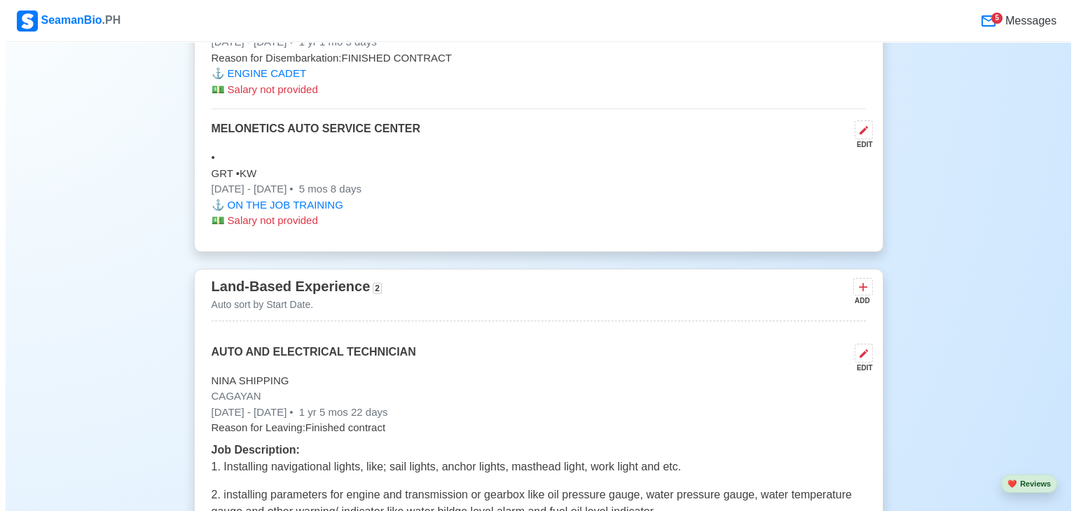
scroll to position [6252, 0]
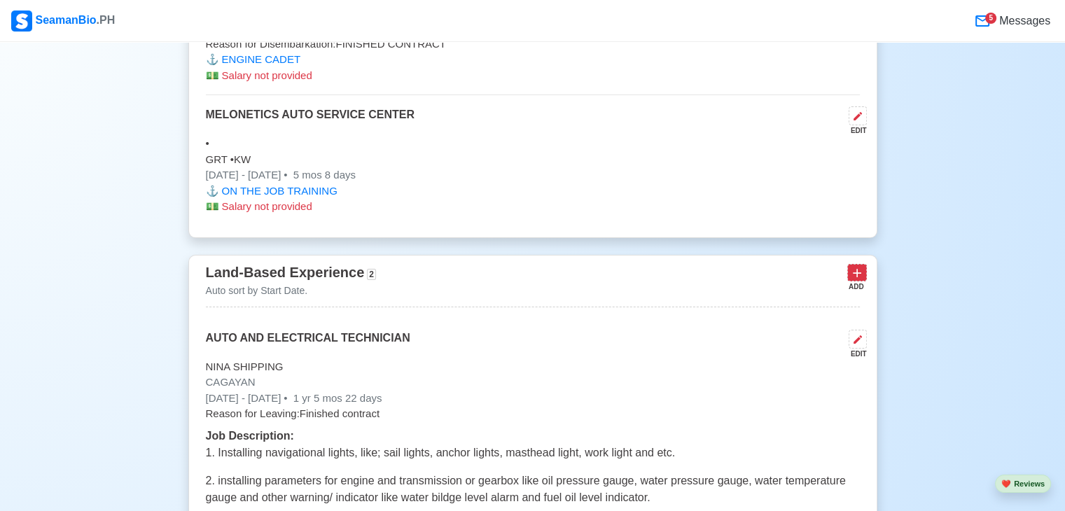
click at [854, 266] on icon at bounding box center [857, 273] width 14 height 14
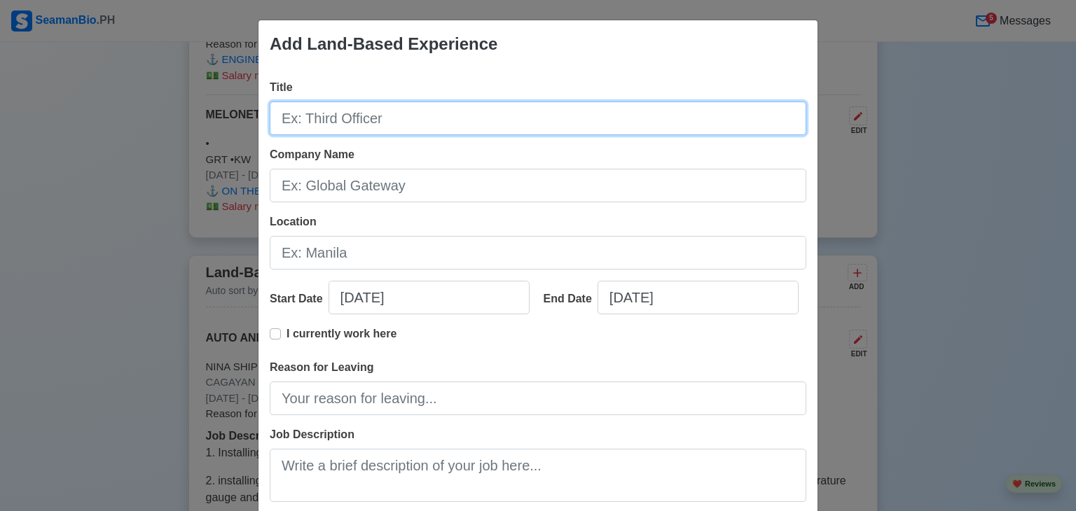
click at [385, 121] on input "Title" at bounding box center [538, 119] width 536 height 34
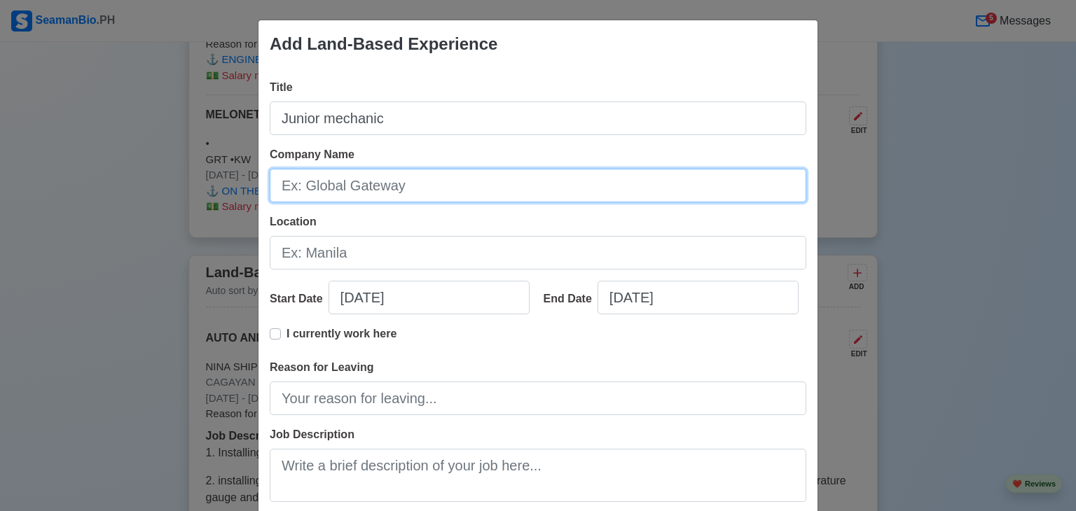
click at [367, 186] on input "Company Name" at bounding box center [538, 186] width 536 height 34
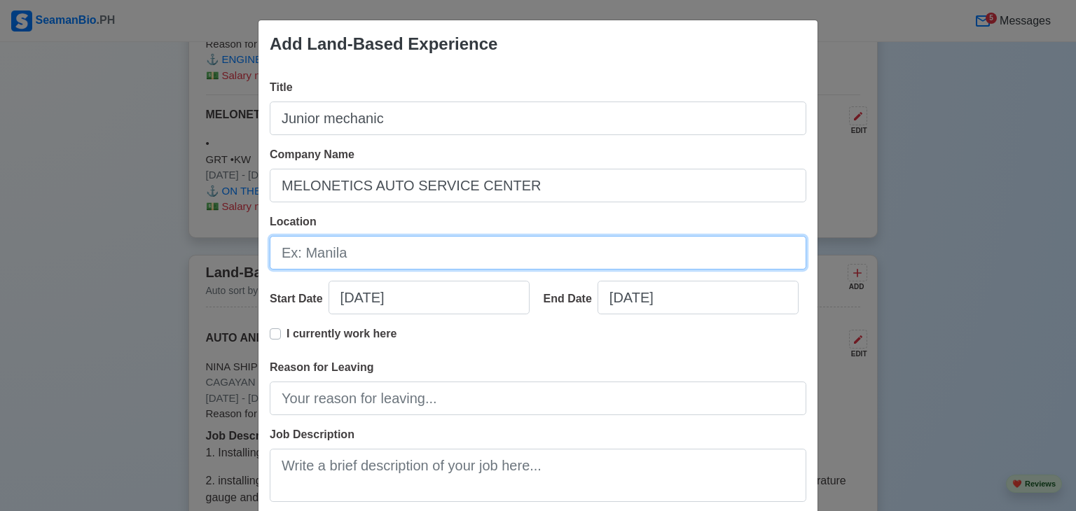
click at [328, 255] on input "Location" at bounding box center [538, 253] width 536 height 34
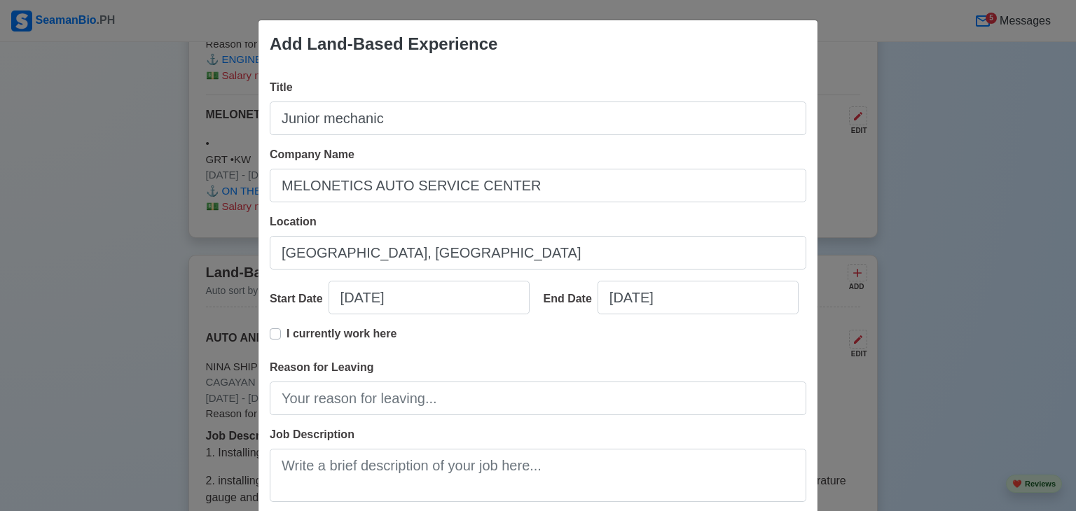
click at [155, 231] on div "Add Land-Based Experience Title Junior mechanic Company Name MELONETICS AUTO SE…" at bounding box center [538, 255] width 1076 height 511
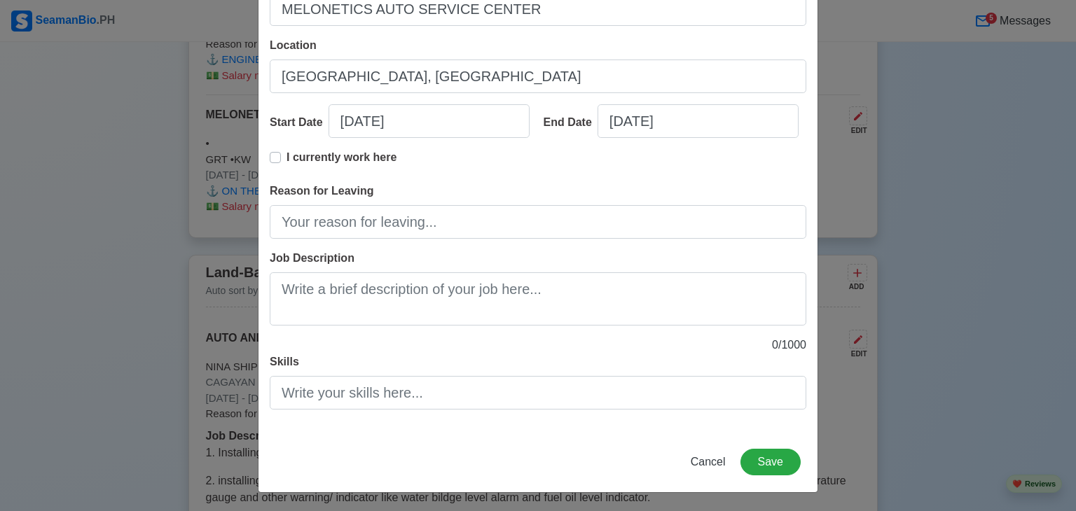
scroll to position [0, 0]
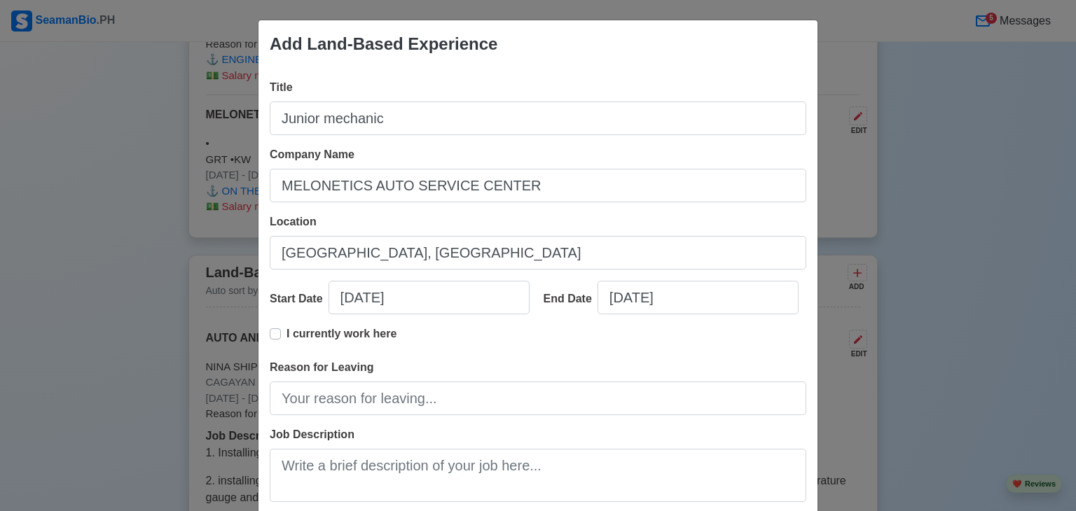
click at [543, 235] on div "Location [GEOGRAPHIC_DATA], [GEOGRAPHIC_DATA]" at bounding box center [538, 242] width 536 height 56
click at [501, 85] on div "Title Junior mechanic" at bounding box center [538, 107] width 536 height 56
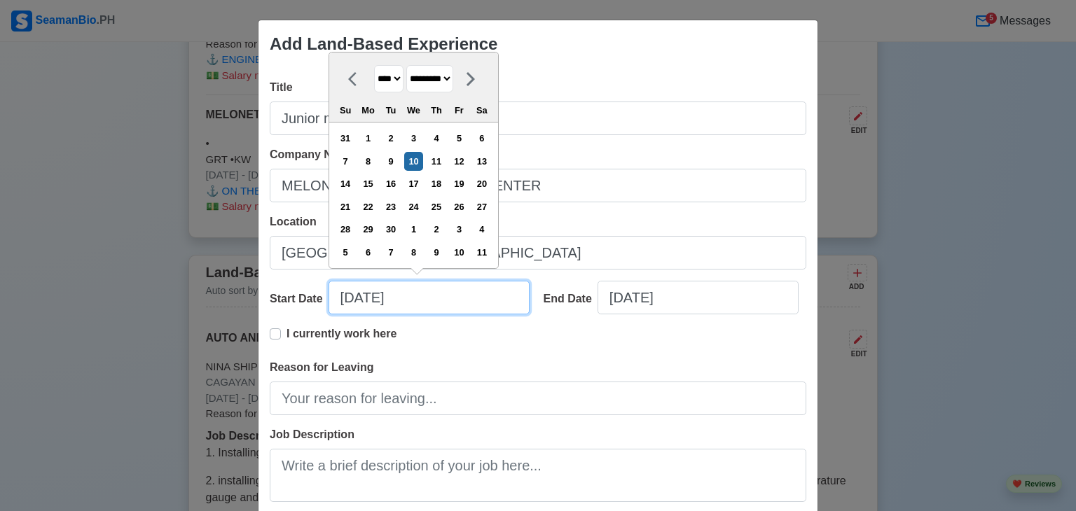
click at [347, 300] on input "[DATE]" at bounding box center [428, 298] width 201 height 34
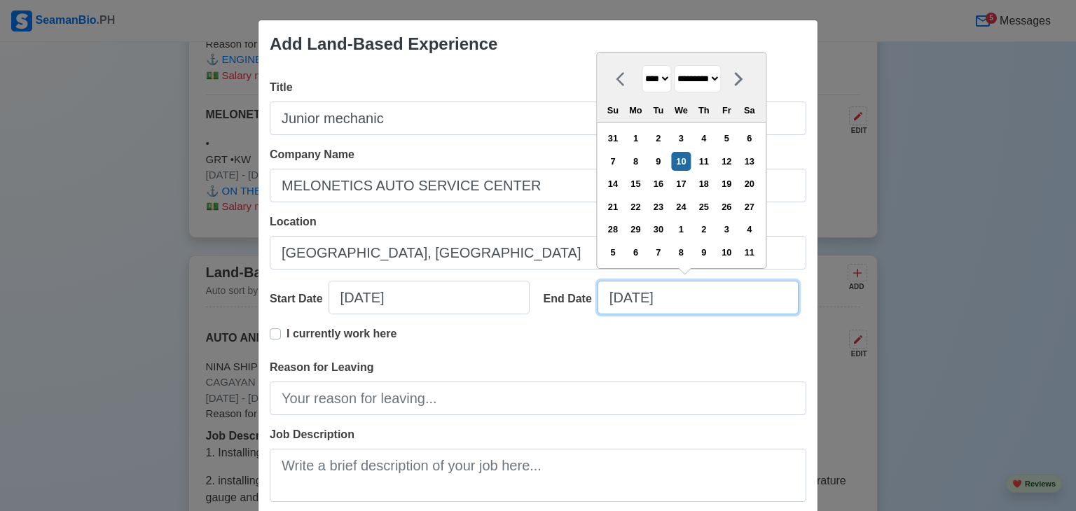
click at [616, 300] on input "[DATE]" at bounding box center [697, 298] width 201 height 34
click at [636, 298] on input "[DATE]" at bounding box center [697, 298] width 201 height 34
click at [679, 300] on input "[DATE]" at bounding box center [697, 298] width 201 height 34
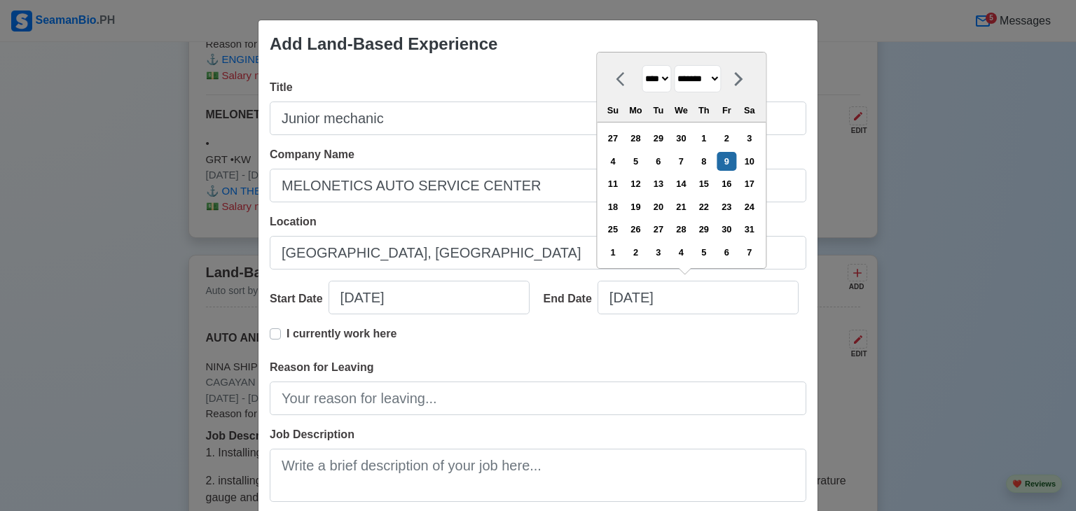
click at [675, 347] on div "I currently work here" at bounding box center [538, 343] width 536 height 34
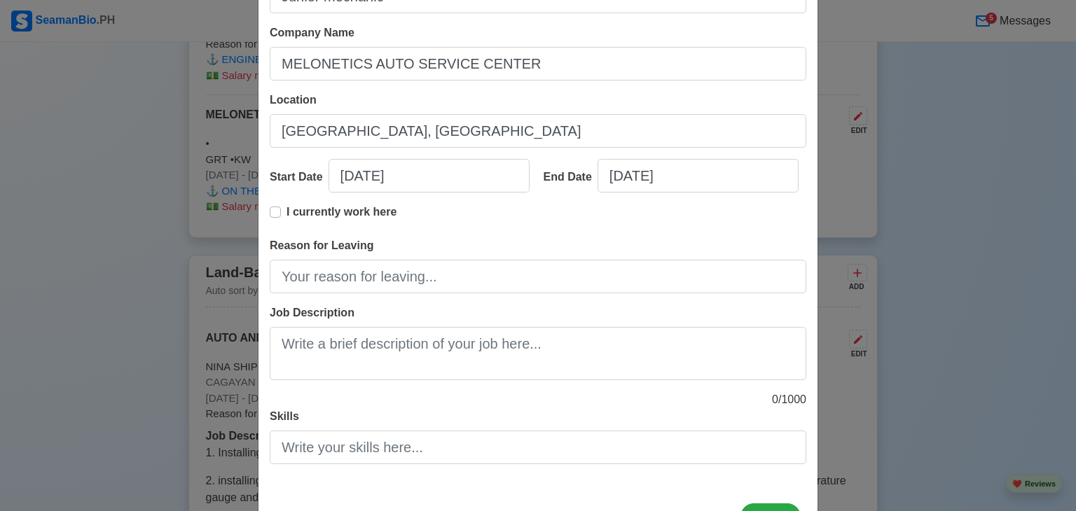
scroll to position [106, 0]
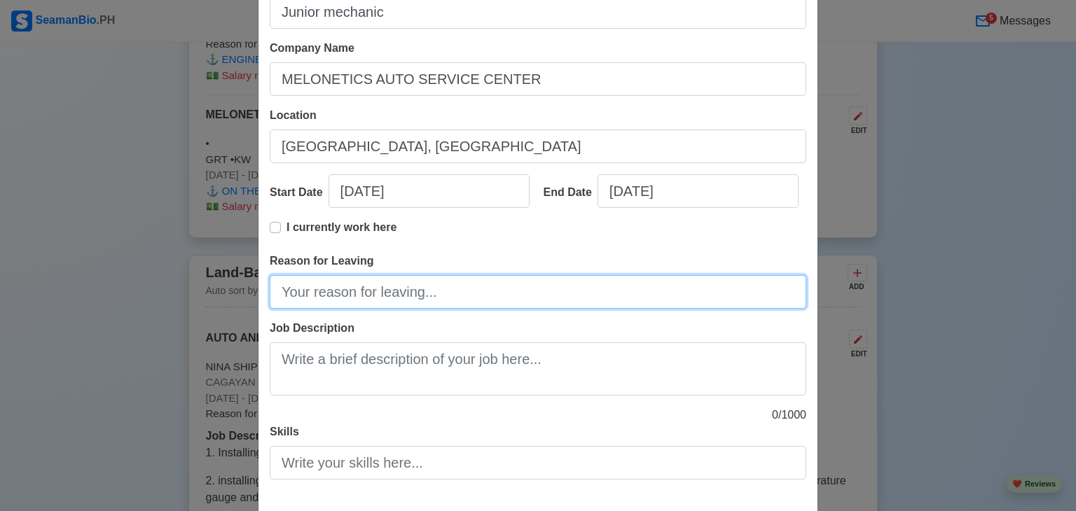
click at [485, 296] on input "Reason for Leaving" at bounding box center [538, 292] width 536 height 34
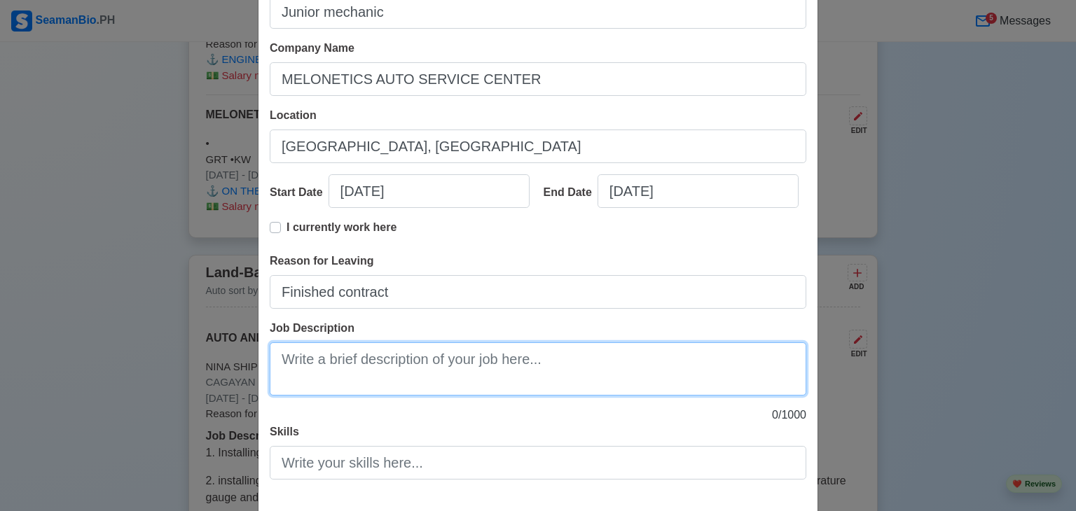
click at [360, 370] on textarea "Job Description" at bounding box center [538, 368] width 536 height 53
click at [285, 359] on textarea "under chasis servicing" at bounding box center [538, 368] width 536 height 53
click at [417, 362] on textarea "Under chasis servicing" at bounding box center [538, 368] width 536 height 53
click at [319, 384] on textarea "Under chasis servicing" at bounding box center [538, 368] width 536 height 53
click at [434, 371] on textarea "Under chasis servicing" at bounding box center [538, 368] width 536 height 53
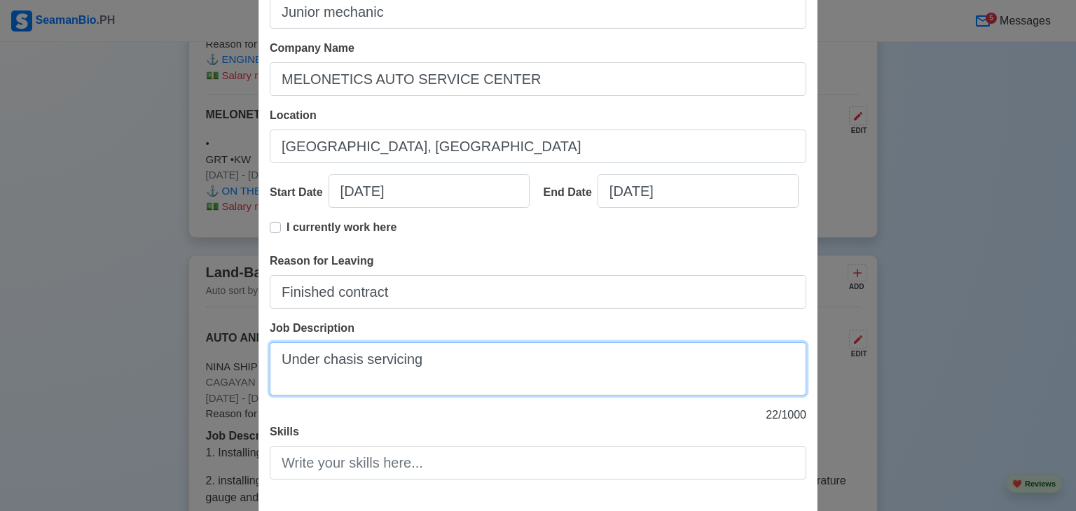
click at [427, 359] on textarea "Under chasis servicing" at bounding box center [538, 368] width 536 height 53
click at [538, 359] on textarea "Under chasis servicing like repair or replace wheel hub bearing," at bounding box center [538, 368] width 536 height 53
click at [675, 365] on textarea "Under chasis servicing like repair or replaced wheel hub bearing," at bounding box center [538, 368] width 536 height 53
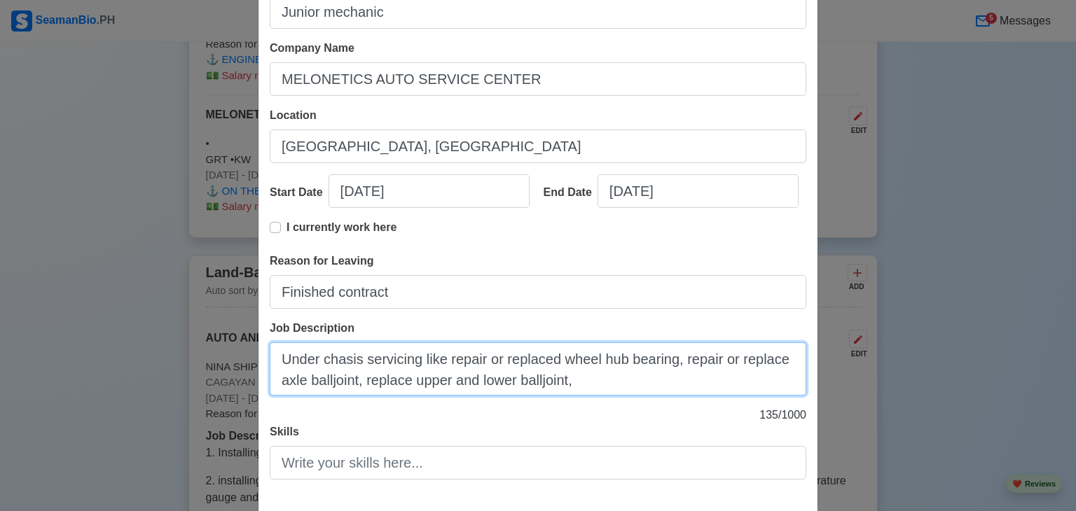
click at [404, 382] on textarea "Under chasis servicing like repair or replaced wheel hub bearing, repair or rep…" at bounding box center [538, 368] width 536 height 53
click at [778, 357] on textarea "Under chasis servicing like repair or replaced wheel hub bearing, repair or rep…" at bounding box center [538, 368] width 536 height 53
click at [638, 380] on textarea "Under chasis servicing like repair or replaced wheel hub bearing, repair or rep…" at bounding box center [538, 368] width 536 height 53
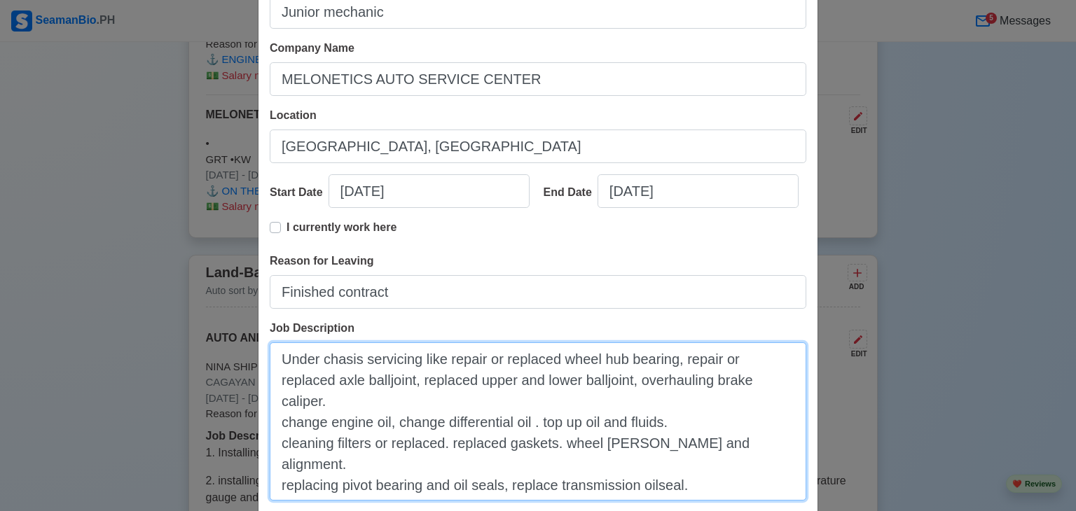
click at [466, 482] on textarea "Under chasis servicing like repair or replaced wheel hub bearing, repair or rep…" at bounding box center [538, 421] width 536 height 158
click at [588, 485] on textarea "Under chasis servicing like repair or replaced wheel hub bearing, repair or rep…" at bounding box center [538, 421] width 536 height 158
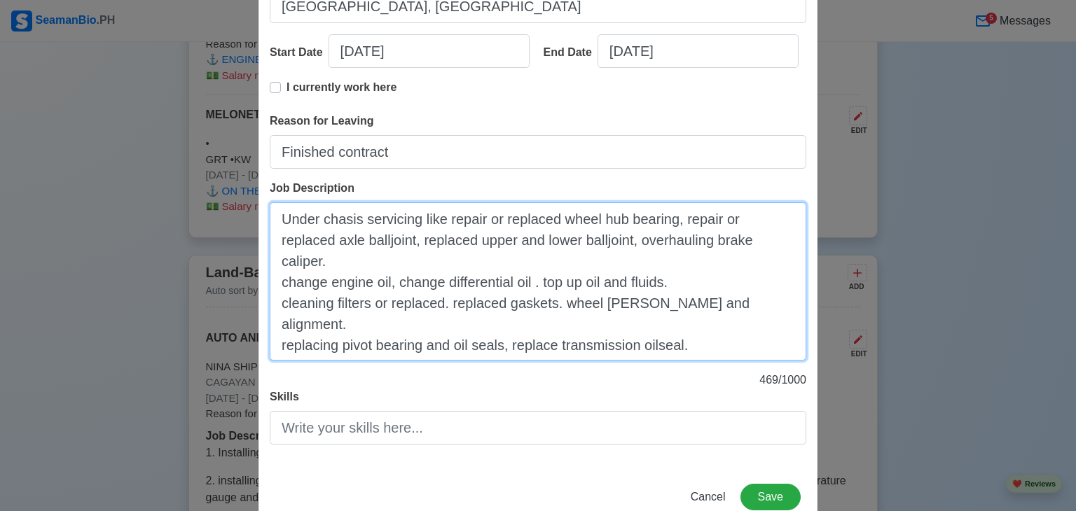
scroll to position [246, 0]
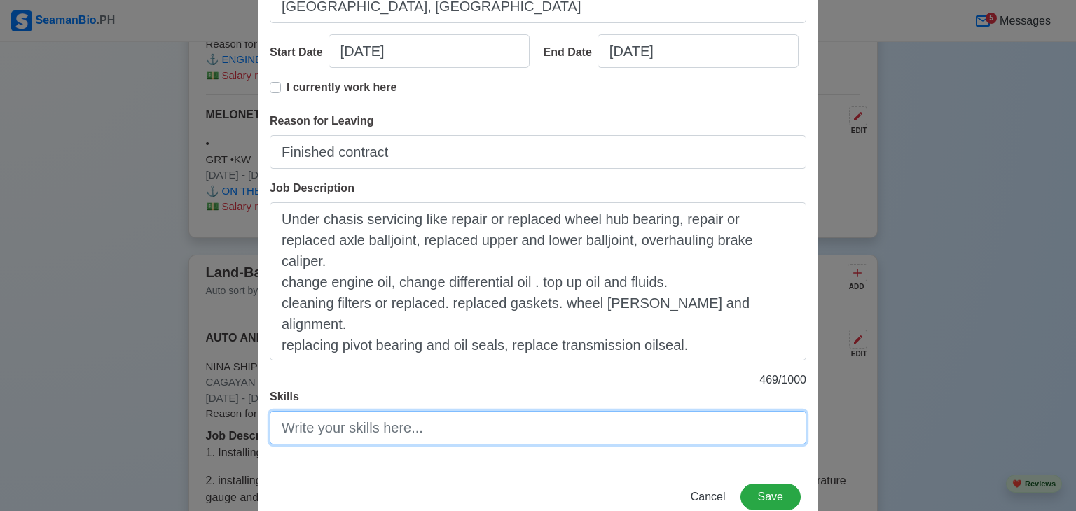
click at [459, 432] on input "Skills" at bounding box center [538, 428] width 536 height 34
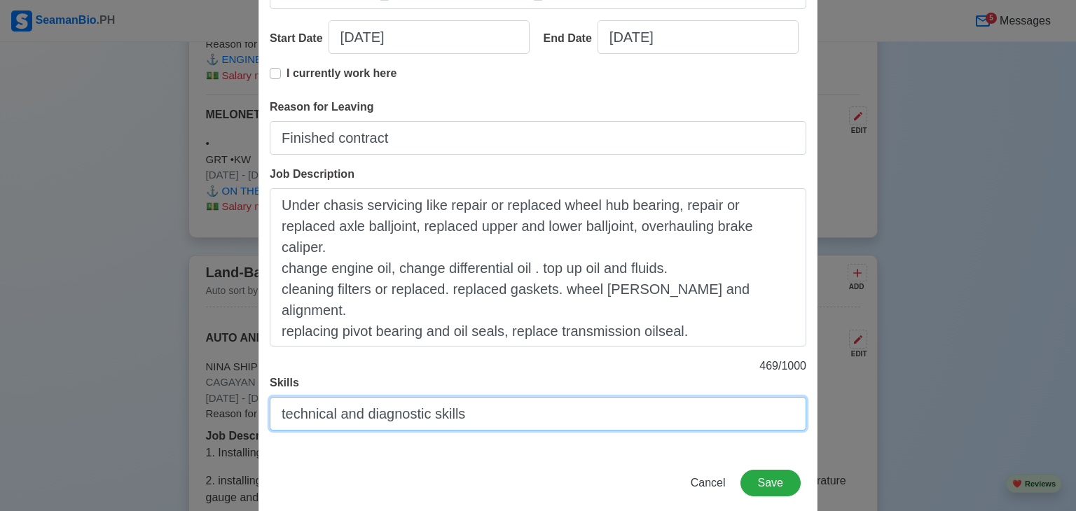
scroll to position [283, 0]
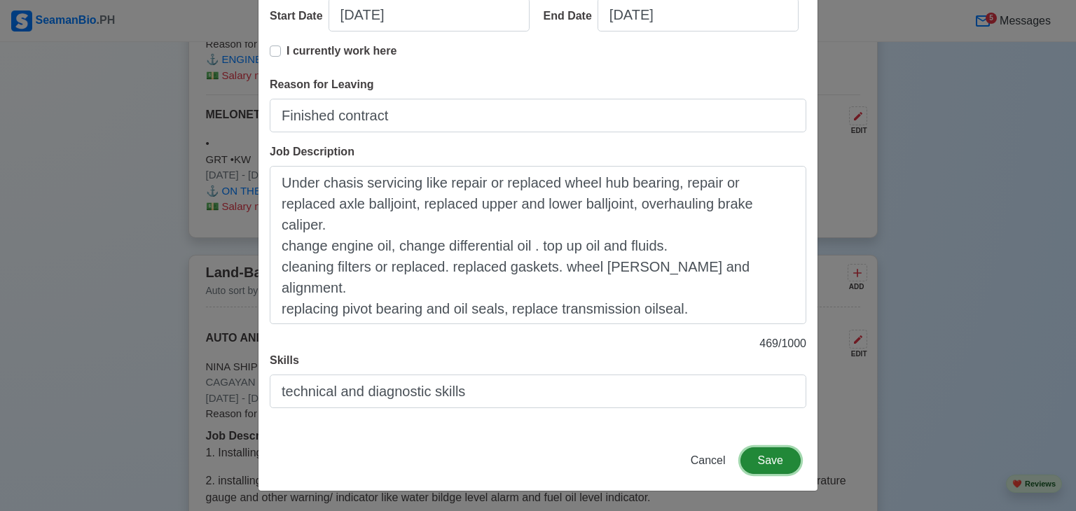
click at [756, 459] on button "Save" at bounding box center [770, 460] width 60 height 27
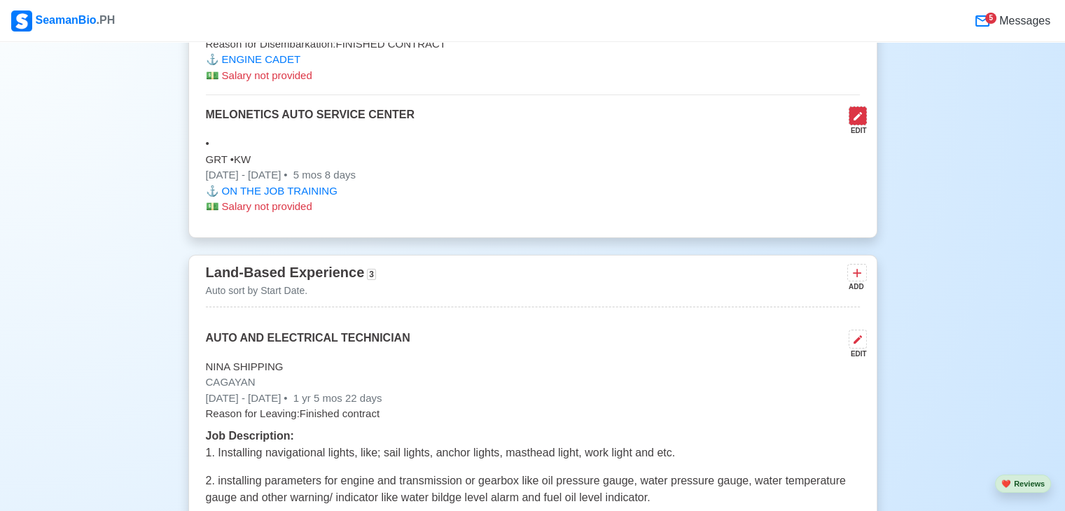
click at [852, 108] on button at bounding box center [858, 115] width 18 height 19
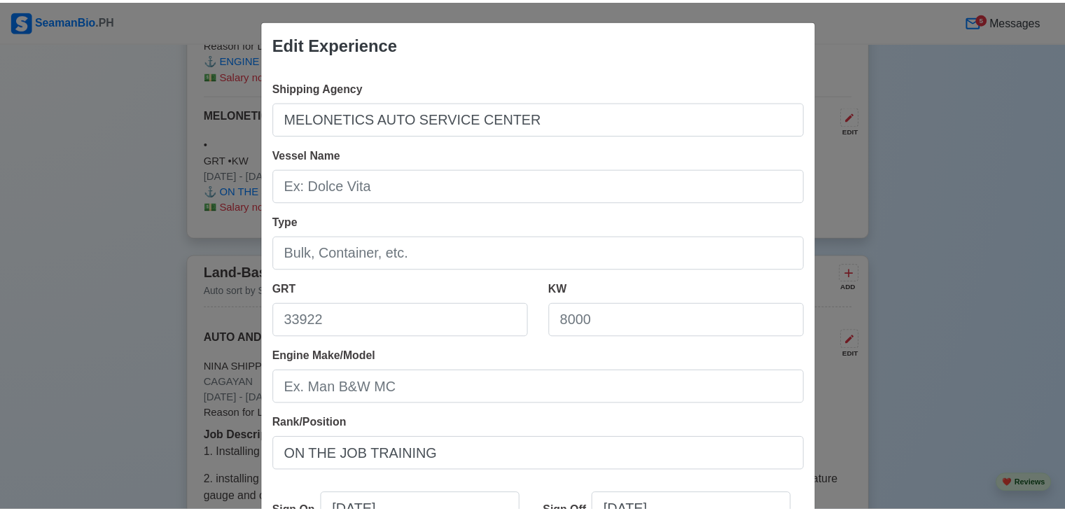
scroll to position [286, 0]
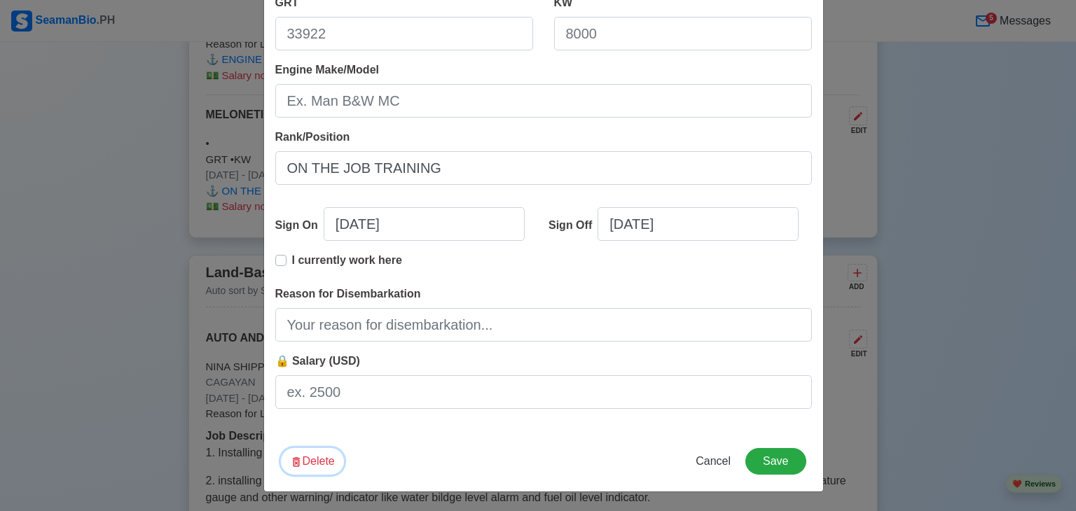
click at [305, 460] on button "Delete" at bounding box center [312, 461] width 63 height 27
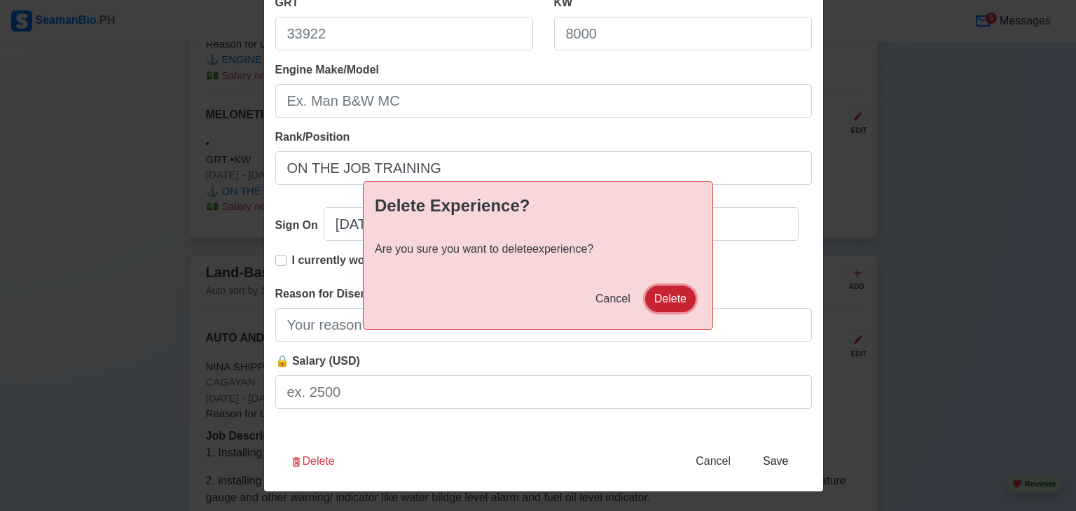
click at [672, 295] on button "Delete" at bounding box center [670, 299] width 50 height 27
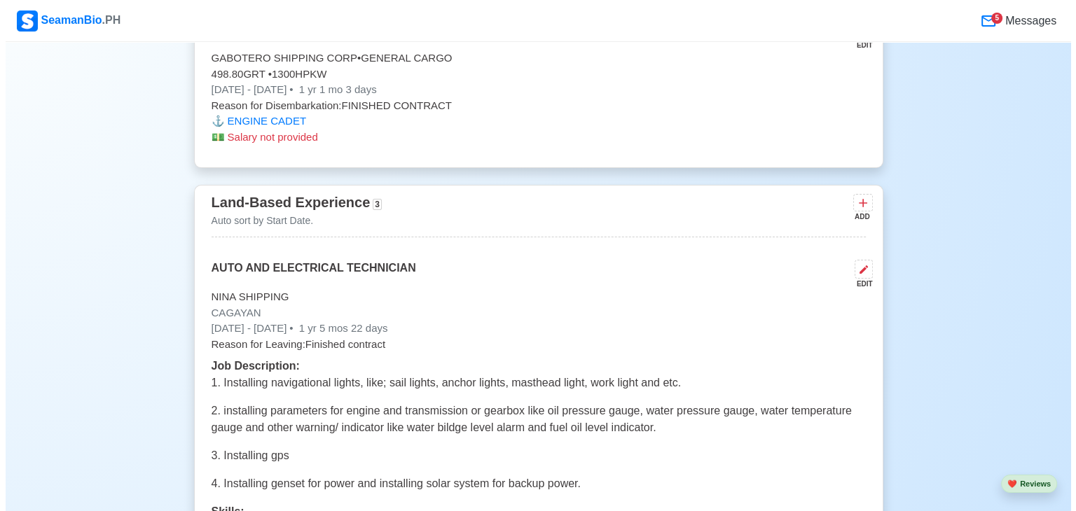
scroll to position [6193, 0]
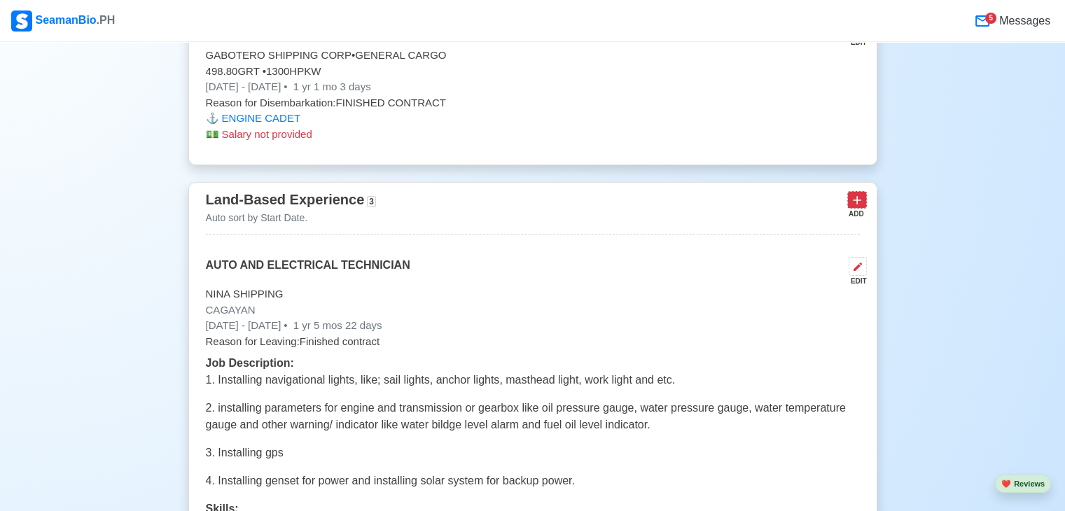
click at [860, 193] on icon at bounding box center [857, 200] width 14 height 14
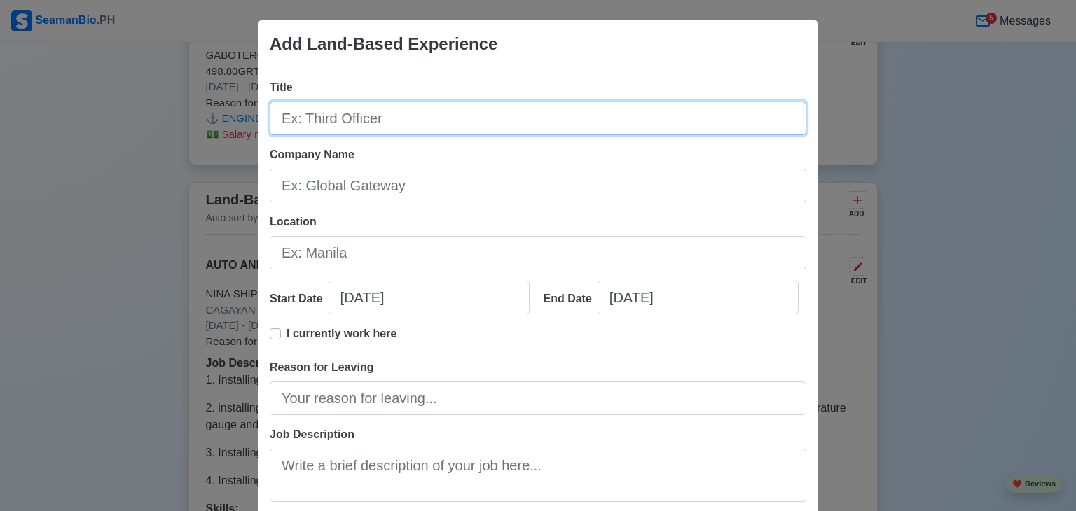
click at [326, 115] on input "Title" at bounding box center [538, 119] width 536 height 34
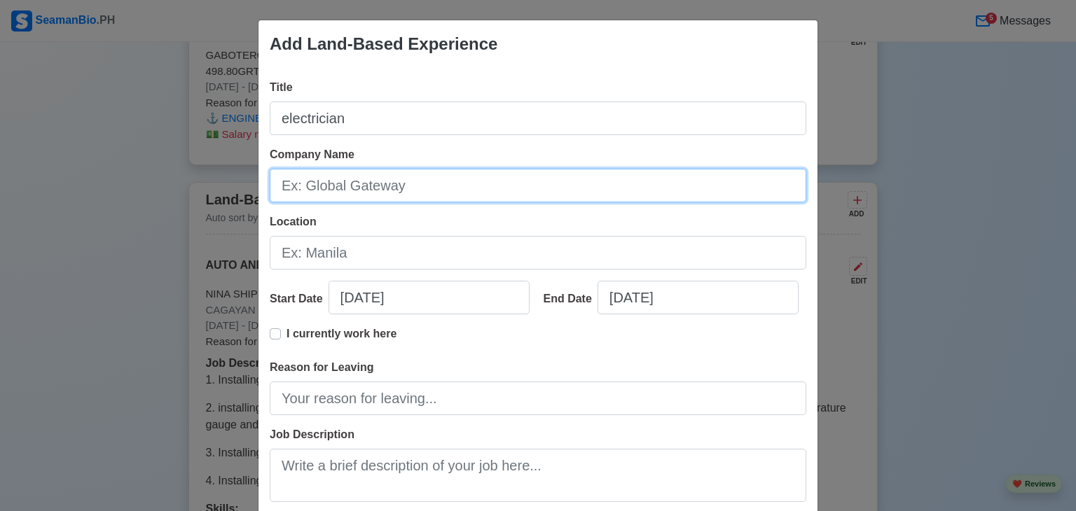
click at [328, 186] on input "Company Name" at bounding box center [538, 186] width 536 height 34
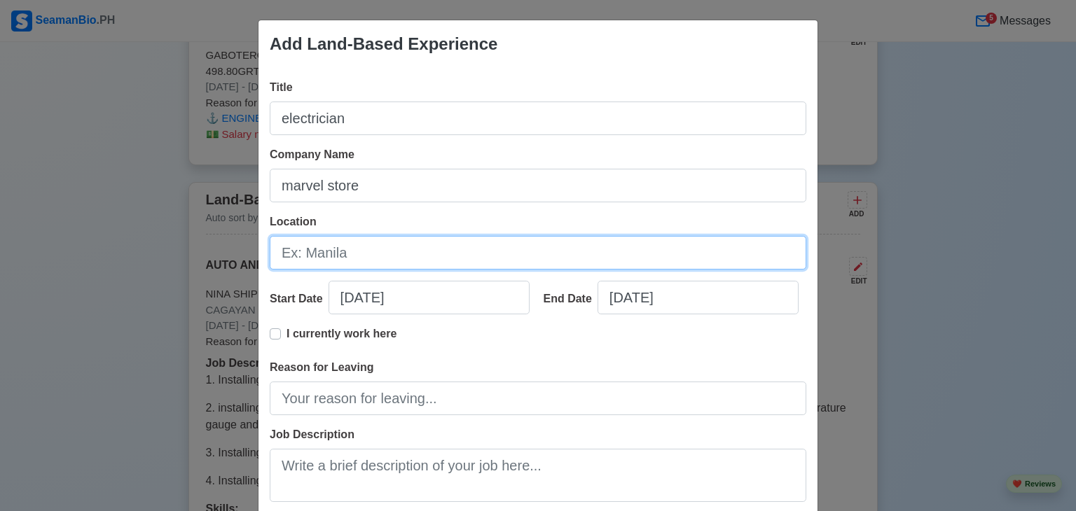
click at [328, 250] on input "Location" at bounding box center [538, 253] width 536 height 34
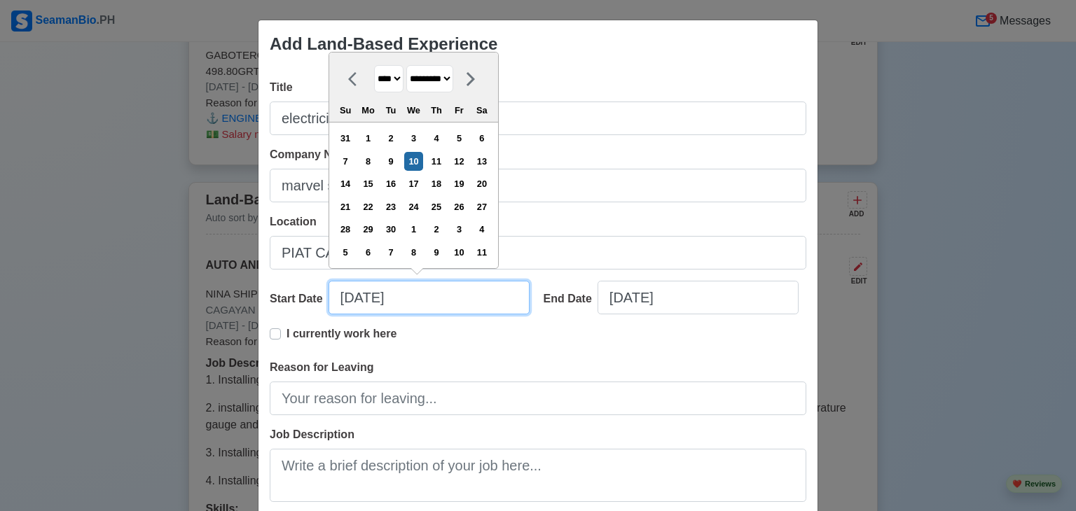
click at [427, 299] on input "[DATE]" at bounding box center [428, 298] width 201 height 34
click at [351, 295] on input "[DATE]" at bounding box center [428, 298] width 201 height 34
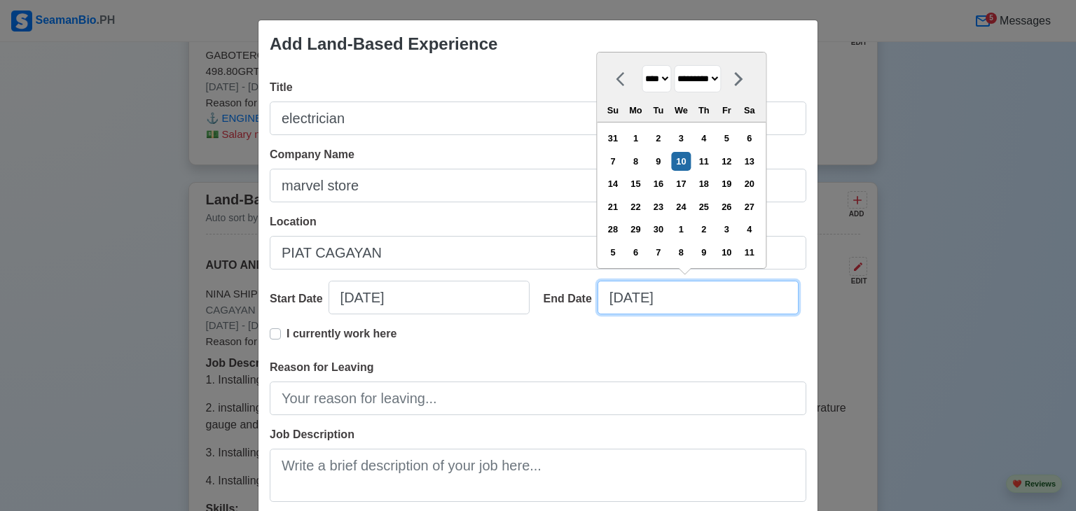
click at [616, 300] on input "[DATE]" at bounding box center [697, 298] width 201 height 34
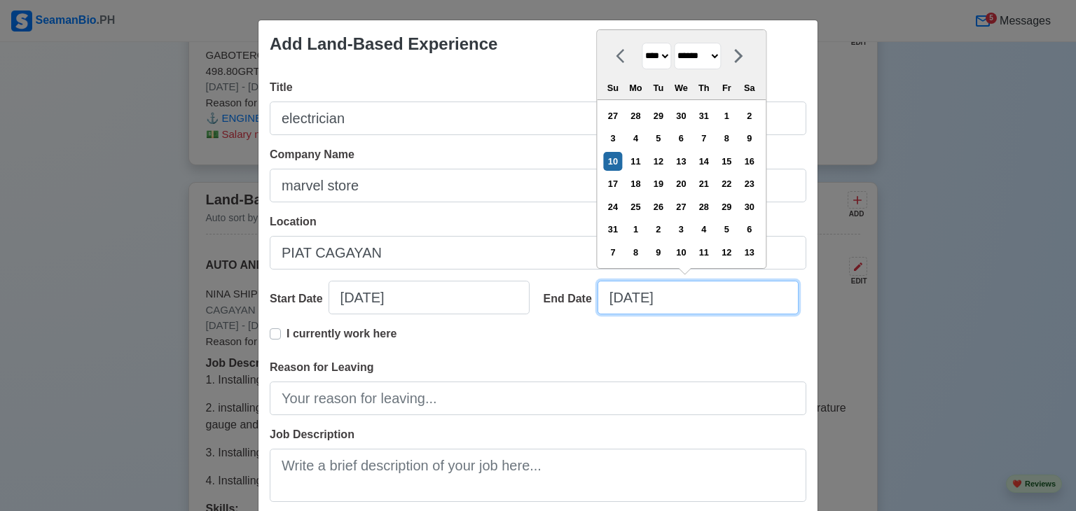
click at [635, 298] on input "[DATE]" at bounding box center [697, 298] width 201 height 34
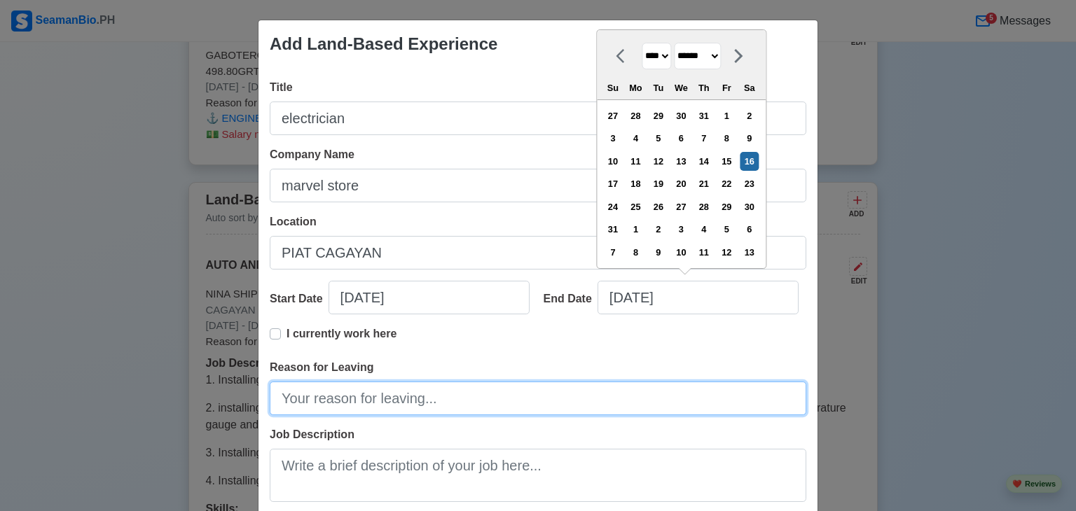
click at [389, 401] on input "Reason for Leaving" at bounding box center [538, 399] width 536 height 34
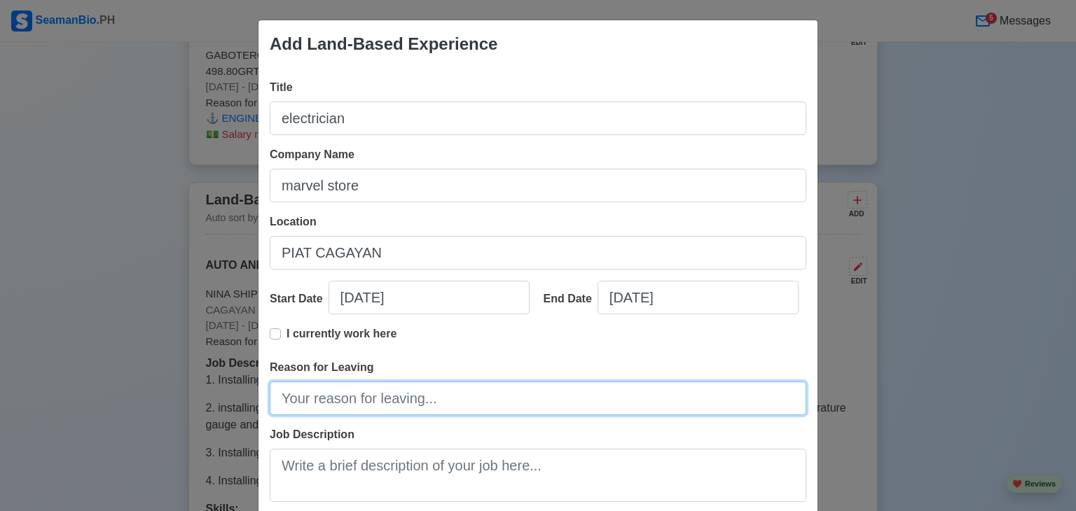
click at [375, 410] on input "Reason for Leaving" at bounding box center [538, 399] width 536 height 34
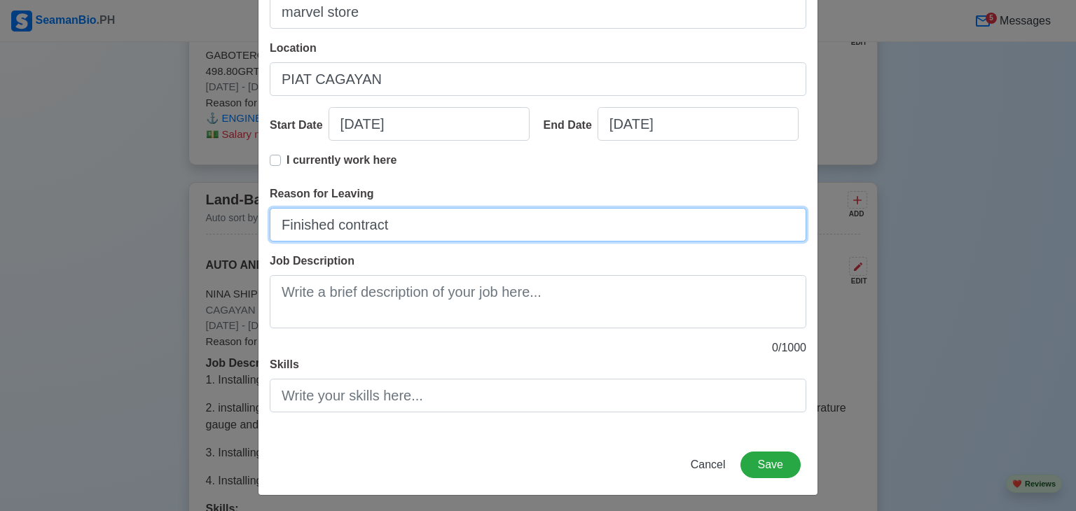
scroll to position [176, 0]
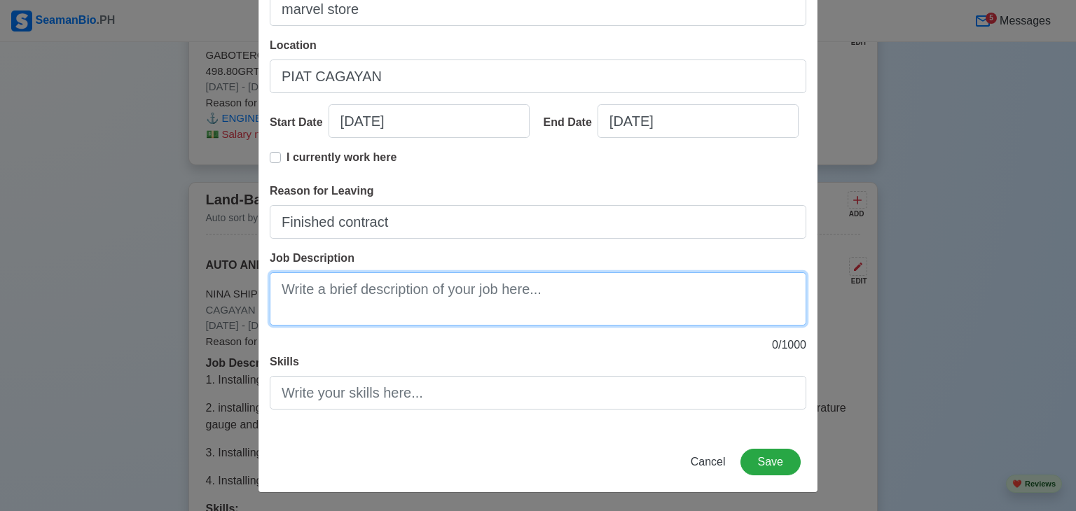
click at [389, 307] on textarea "Job Description" at bounding box center [538, 298] width 536 height 53
click at [464, 290] on textarea "Building wirings; intallation of breakers" at bounding box center [538, 298] width 536 height 53
click at [571, 289] on textarea "Building wirings; intallation of circuit breakers" at bounding box center [538, 298] width 536 height 53
click at [391, 291] on textarea "Building wirings; intallation of circuit breakers, outlets and switches. stall" at bounding box center [538, 298] width 536 height 53
click at [723, 294] on textarea "Building wirings; installation of circuit breakers, outlets and switches. stall" at bounding box center [538, 298] width 536 height 53
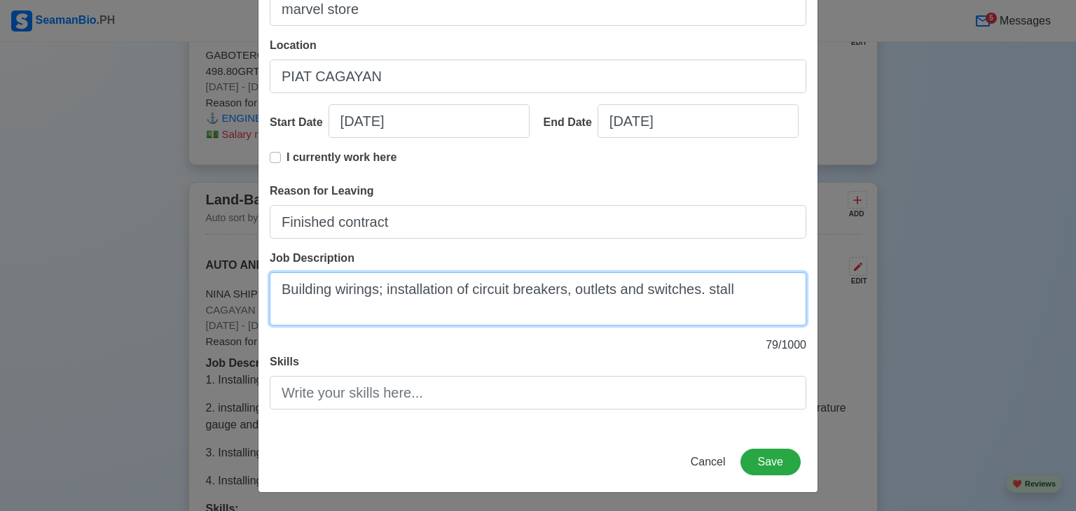
click at [450, 286] on textarea "Building wirings; installation of circuit breakers, outlets and switches. stall" at bounding box center [538, 298] width 536 height 53
click at [723, 291] on textarea "Building wirings; installing of circuit breakers, outlets and switches. stall" at bounding box center [538, 298] width 536 height 53
click at [687, 291] on textarea "Building wirings; installing of circuit breakers, outlets and switches. stallin…" at bounding box center [538, 298] width 536 height 53
click at [786, 292] on textarea "Building wirings; installing of circuit breakers, outlets and switches, stallin…" at bounding box center [538, 298] width 536 height 53
click at [693, 291] on textarea "Building wirings; installing of circuit breakers, outlets and switches, stallin…" at bounding box center [538, 298] width 536 height 53
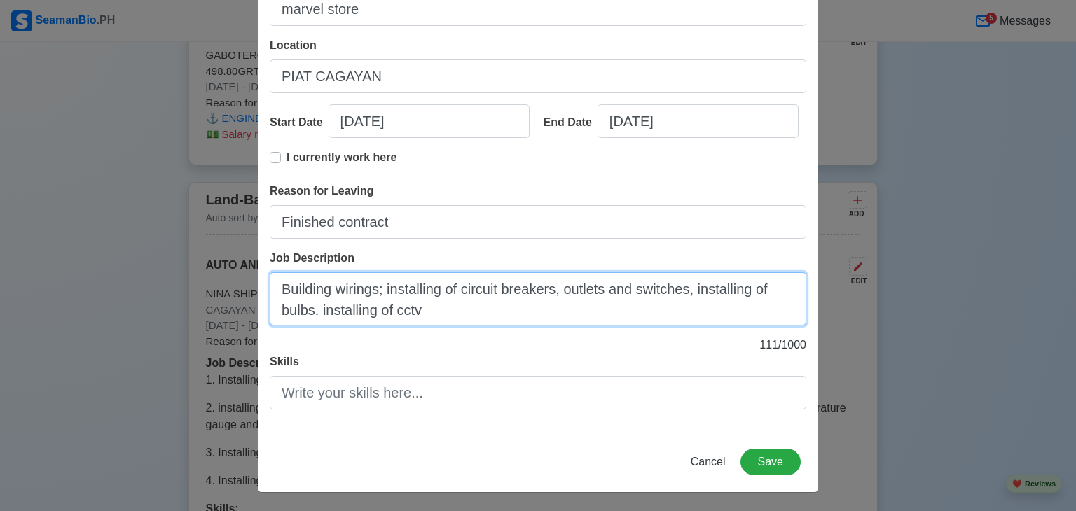
click at [310, 312] on textarea "Building wirings; installing of circuit breakers, outlets and switches, install…" at bounding box center [538, 298] width 536 height 53
click at [471, 318] on textarea "Building wirings; installing of circuit breakers, outlets and switches, install…" at bounding box center [538, 298] width 536 height 53
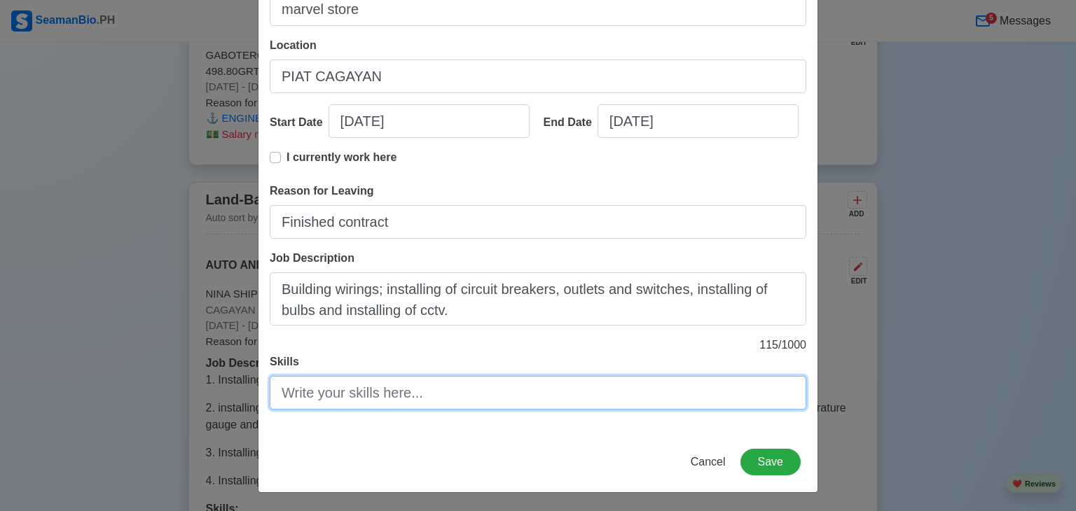
click at [356, 402] on input "Skills" at bounding box center [538, 393] width 536 height 34
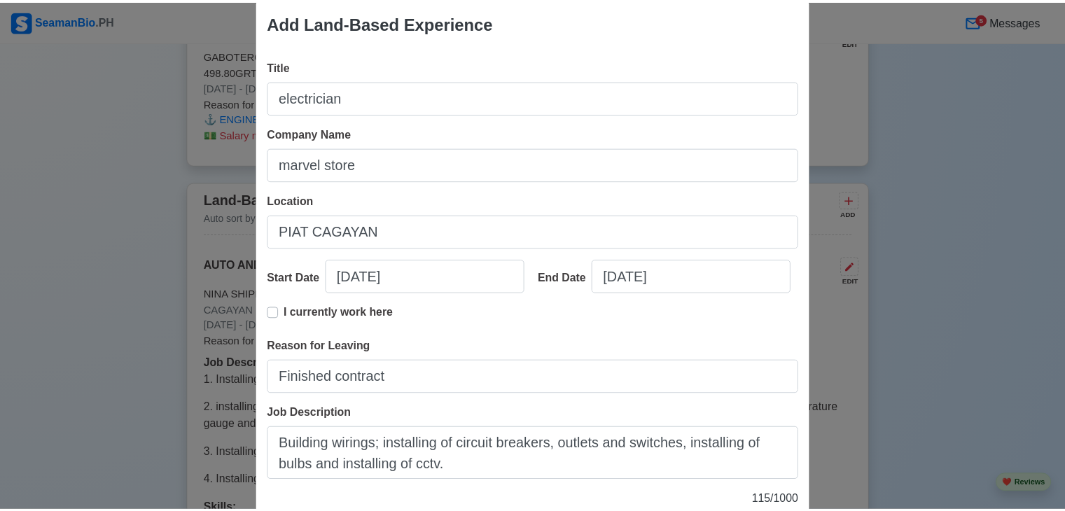
scroll to position [177, 0]
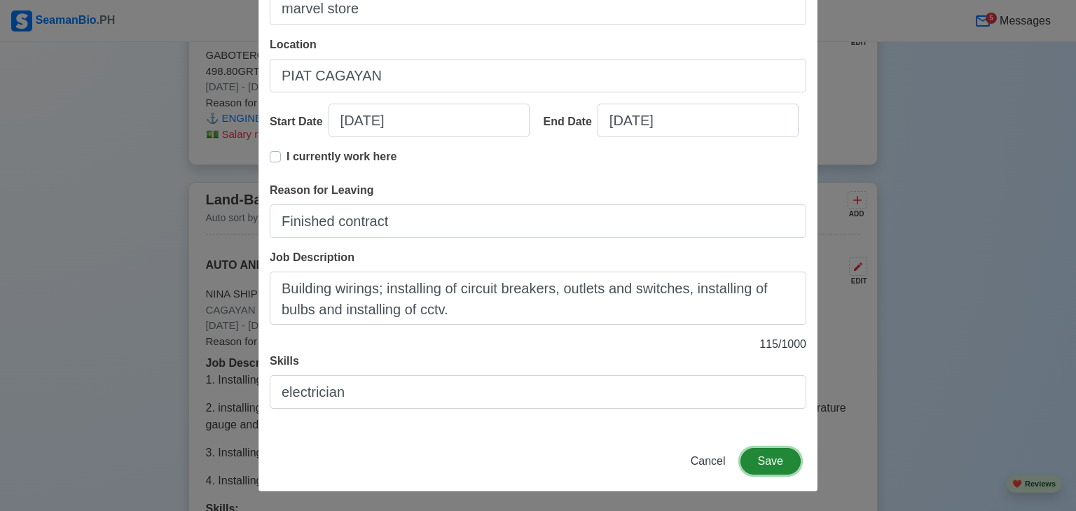
click at [765, 463] on button "Save" at bounding box center [770, 461] width 60 height 27
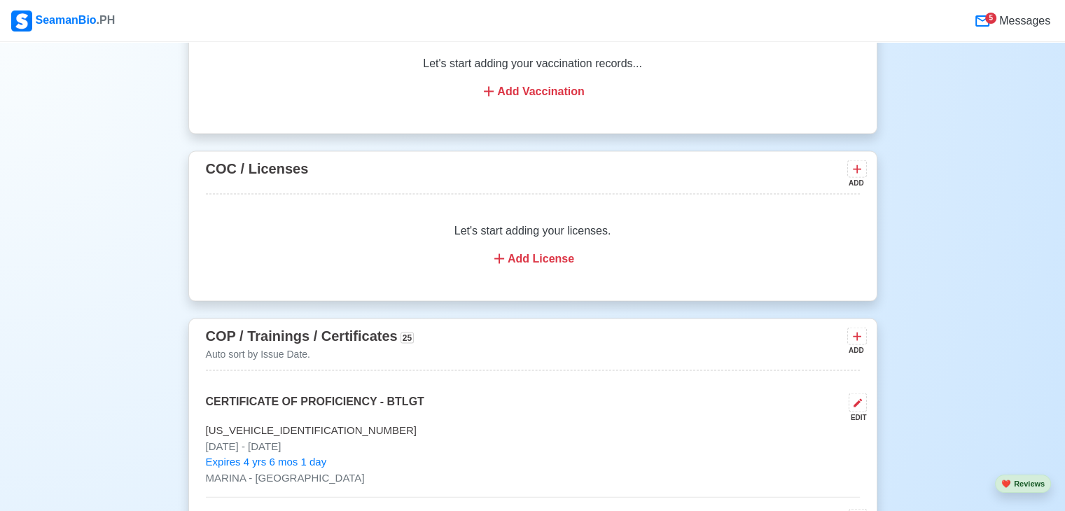
scroll to position [2846, 0]
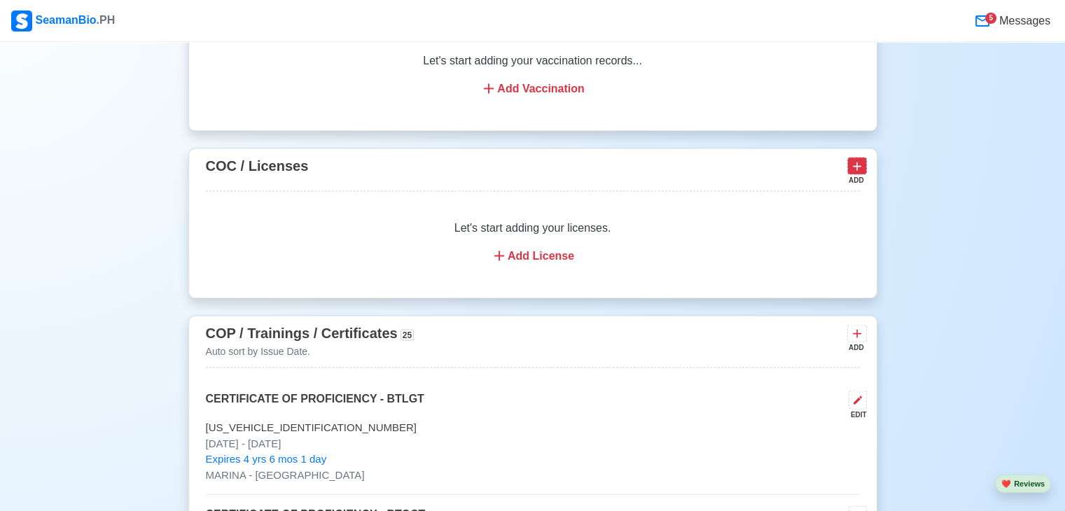
click at [859, 160] on icon at bounding box center [857, 167] width 14 height 14
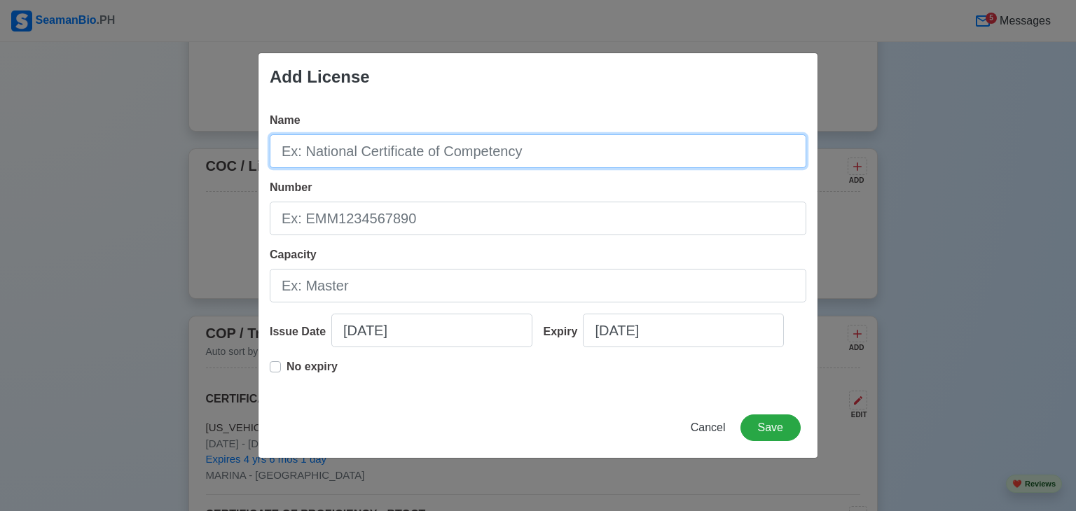
click at [427, 153] on input "Name" at bounding box center [538, 151] width 536 height 34
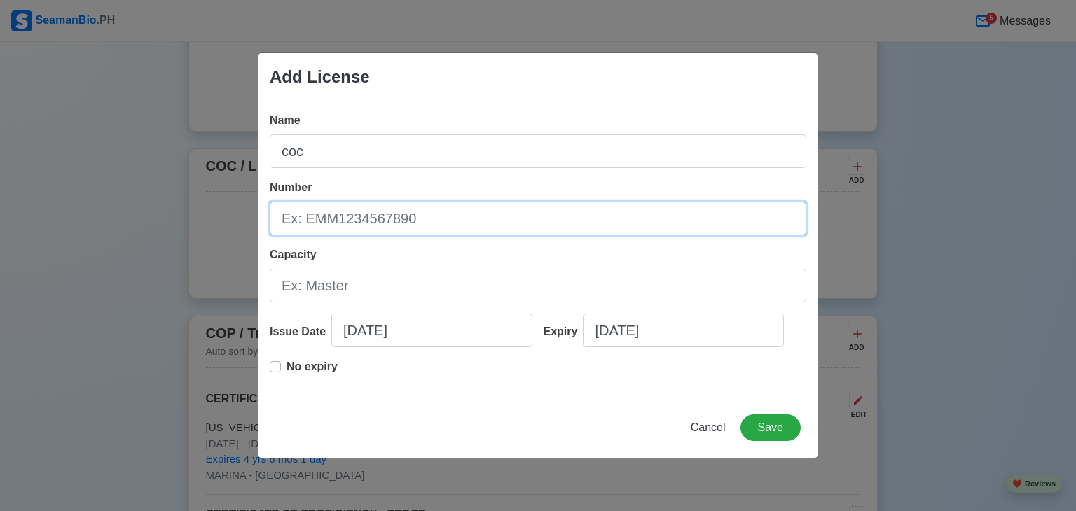
click at [389, 228] on input "Number" at bounding box center [538, 219] width 536 height 34
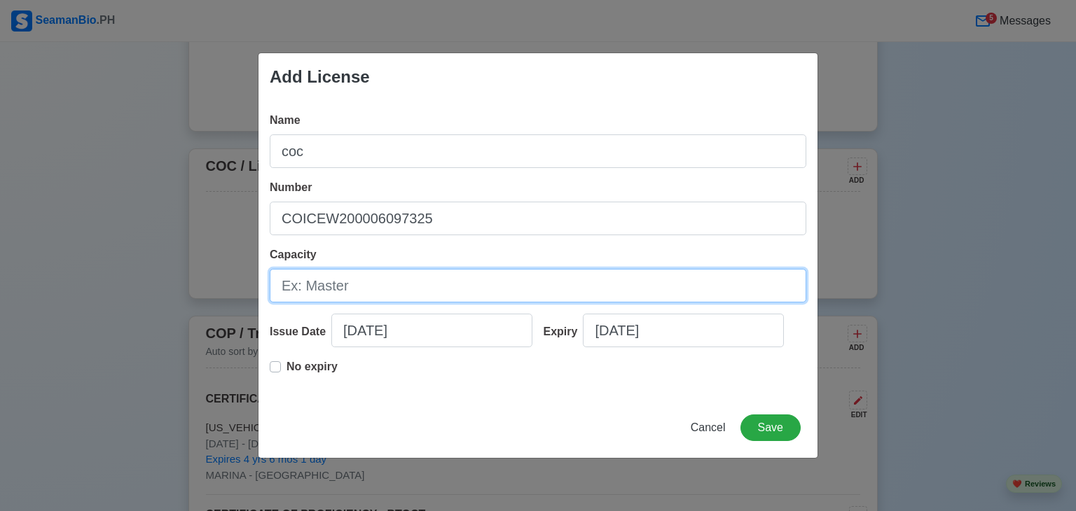
click at [352, 290] on input "Capacity" at bounding box center [538, 286] width 536 height 34
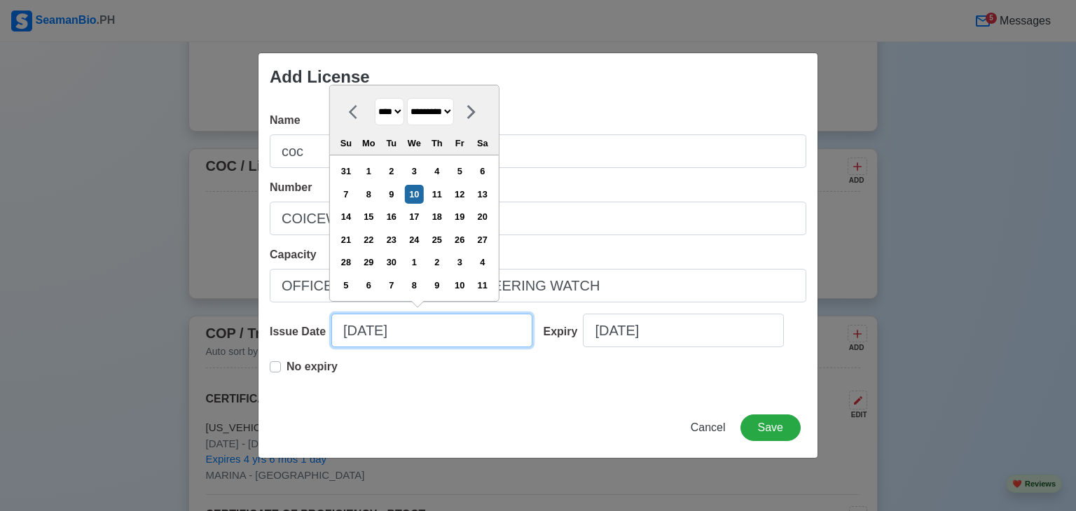
click at [354, 337] on input "[DATE]" at bounding box center [431, 331] width 201 height 34
click at [433, 323] on input "[DATE]" at bounding box center [431, 331] width 201 height 34
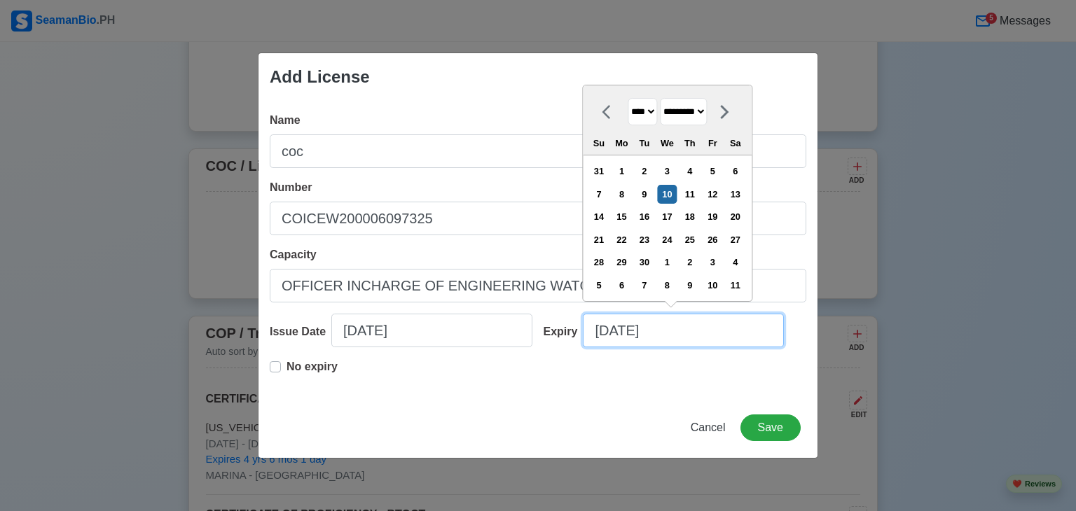
click at [608, 332] on input "[DATE]" at bounding box center [683, 331] width 201 height 34
click at [667, 333] on input "[DATE]" at bounding box center [683, 331] width 201 height 34
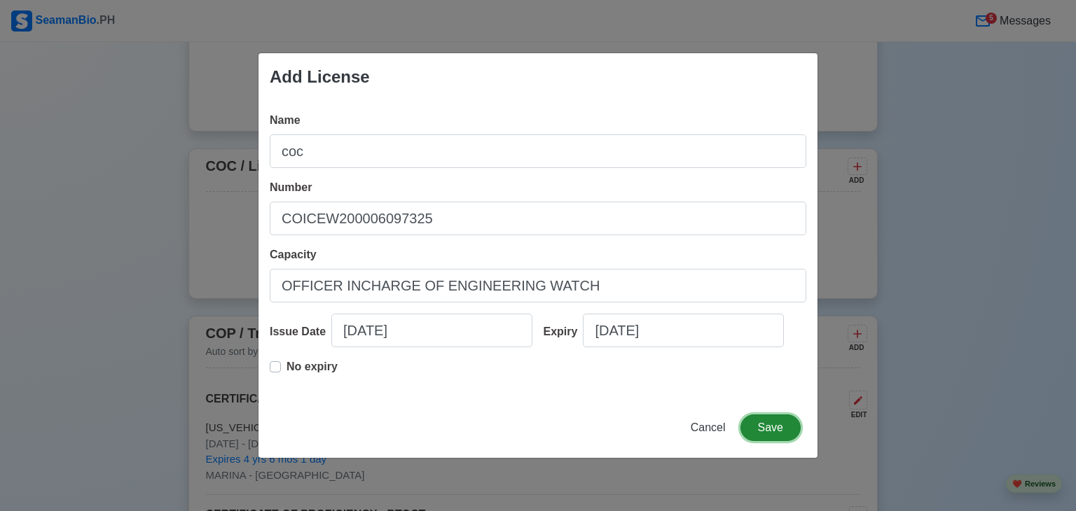
click at [776, 424] on button "Save" at bounding box center [770, 428] width 60 height 27
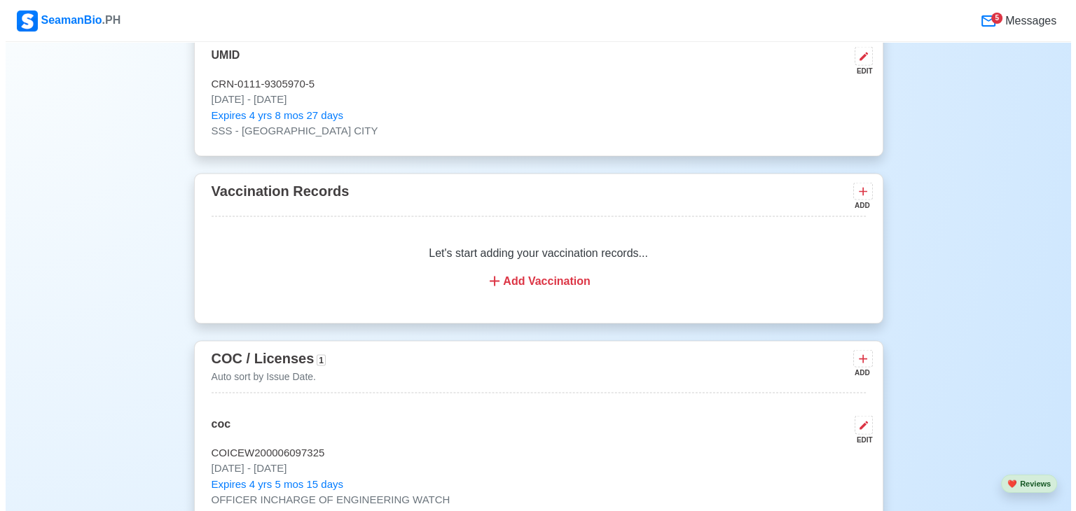
scroll to position [2658, 0]
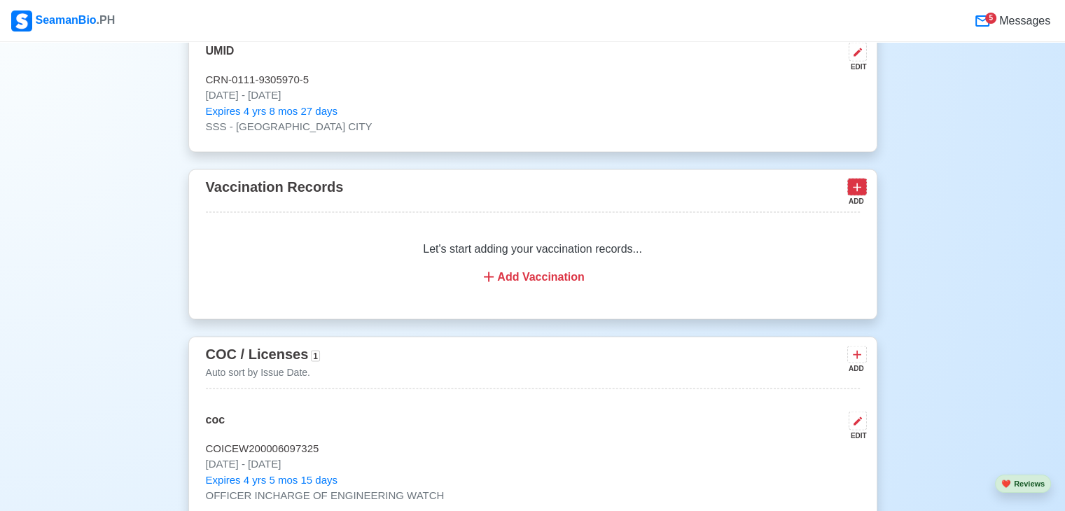
click at [854, 185] on icon at bounding box center [857, 187] width 14 height 14
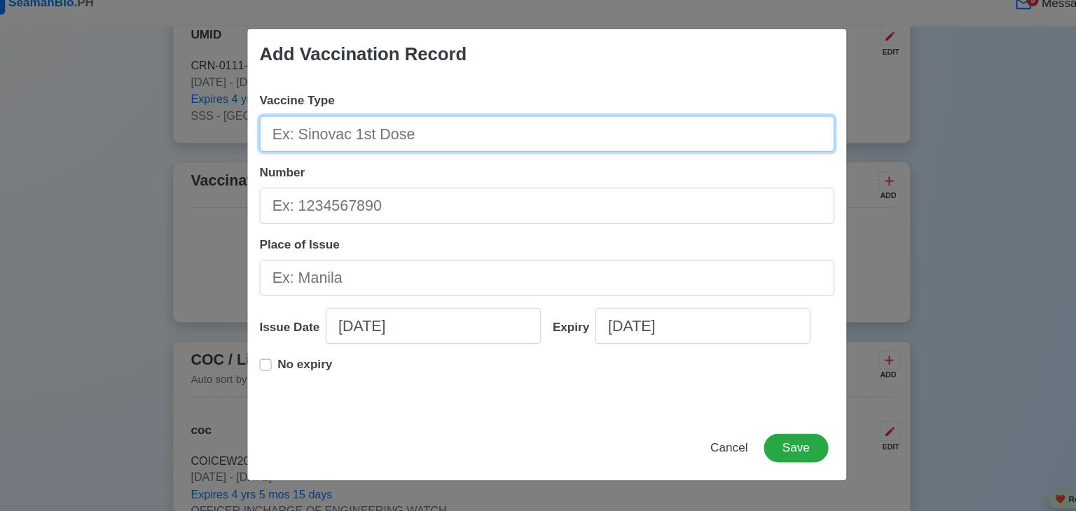
click at [360, 148] on input "Vaccine Type" at bounding box center [538, 143] width 536 height 34
click at [406, 144] on input "Vaccine Type" at bounding box center [538, 143] width 536 height 34
click at [347, 139] on input "Vaccine Type" at bounding box center [538, 143] width 536 height 34
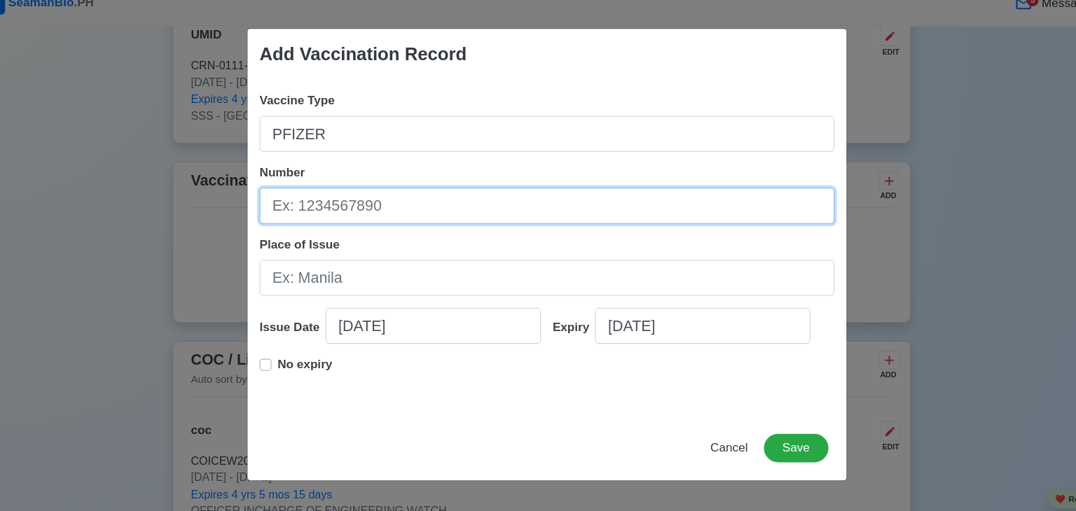
click at [338, 204] on input "Number" at bounding box center [538, 210] width 536 height 34
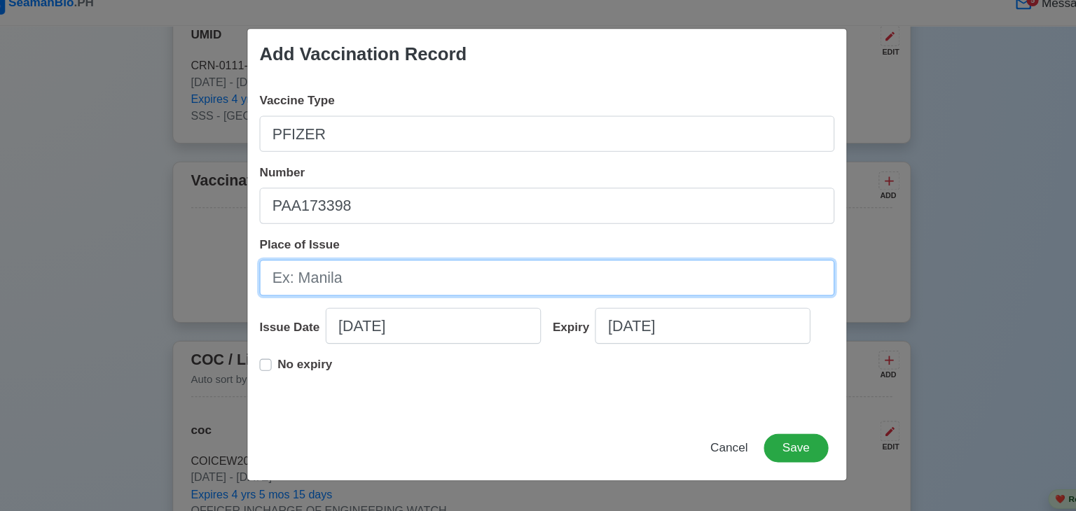
click at [319, 271] on input "Place of Issue" at bounding box center [538, 277] width 536 height 34
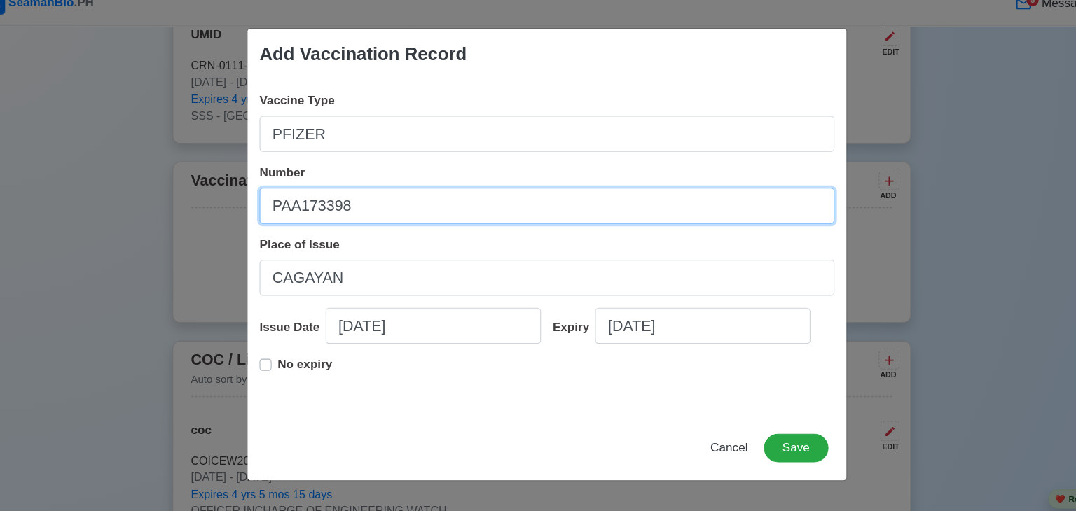
click at [356, 216] on input "PAA173398" at bounding box center [538, 210] width 536 height 34
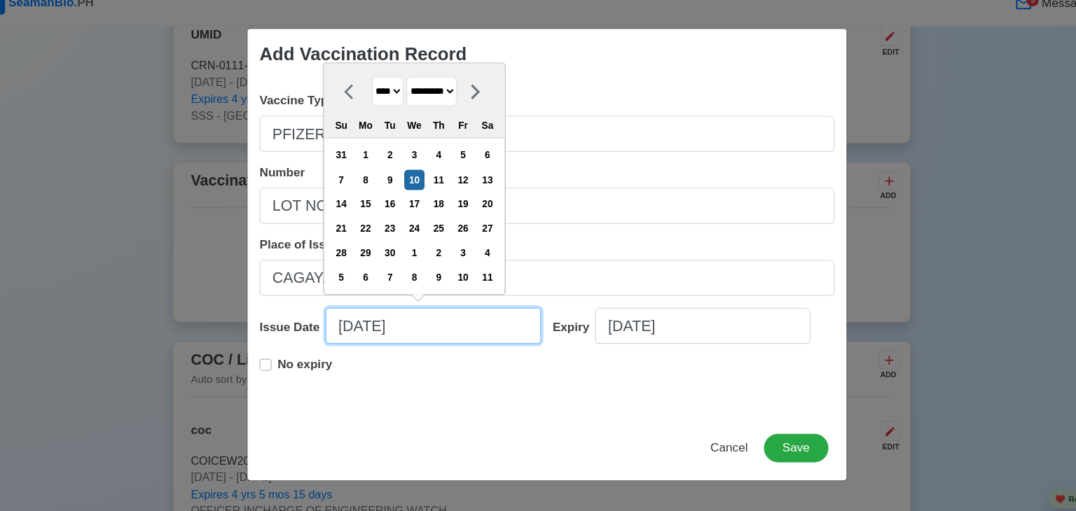
click at [354, 325] on input "[DATE]" at bounding box center [431, 322] width 201 height 34
click at [415, 329] on input "[DATE]" at bounding box center [431, 322] width 201 height 34
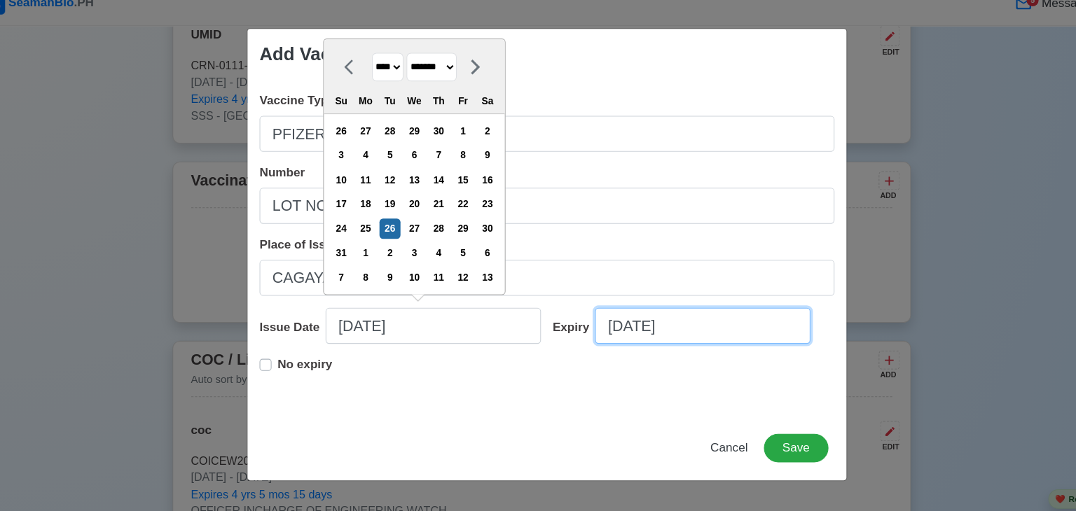
click at [608, 324] on input "[DATE]" at bounding box center [683, 322] width 201 height 34
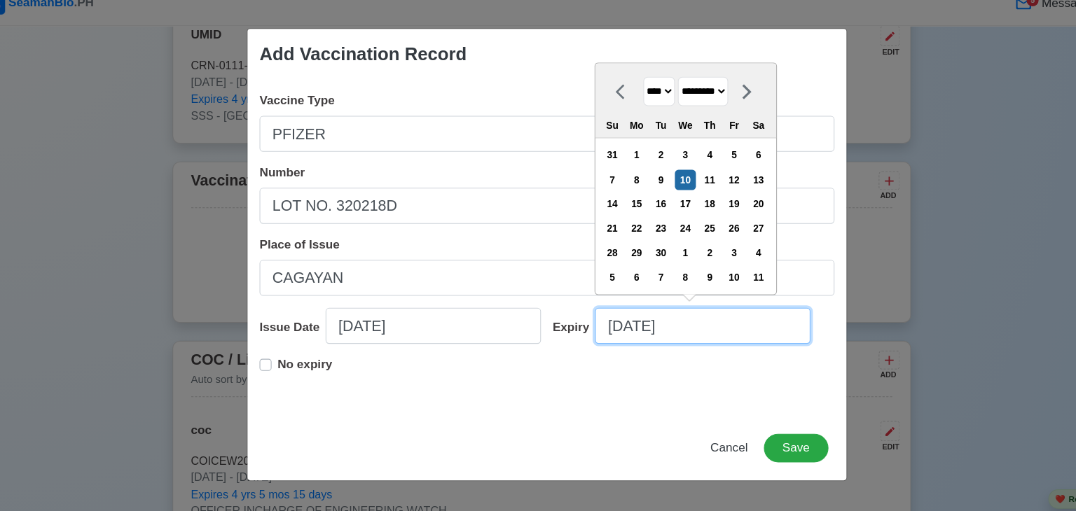
click at [701, 319] on input "[DATE]" at bounding box center [683, 322] width 201 height 34
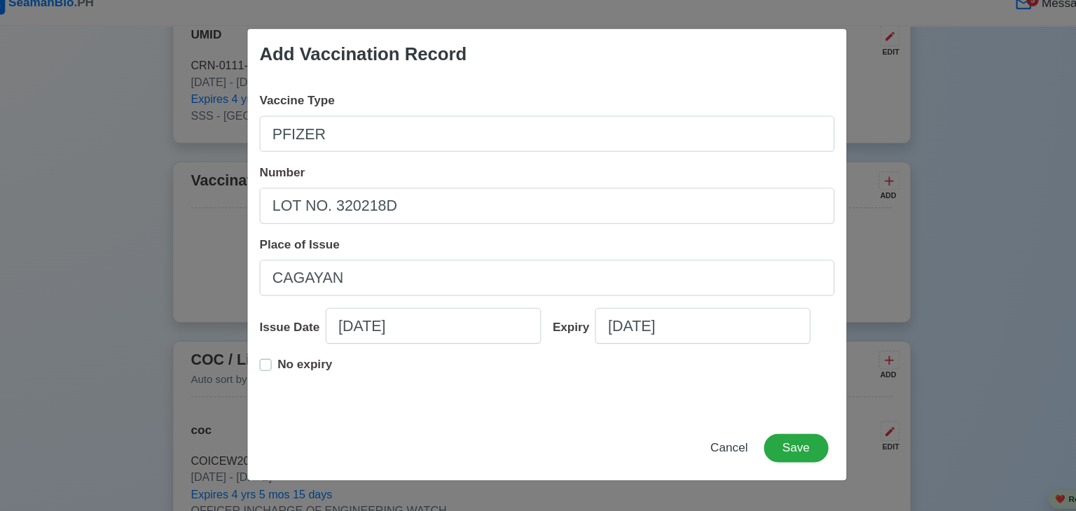
click at [286, 358] on label "No expiry" at bounding box center [311, 364] width 51 height 28
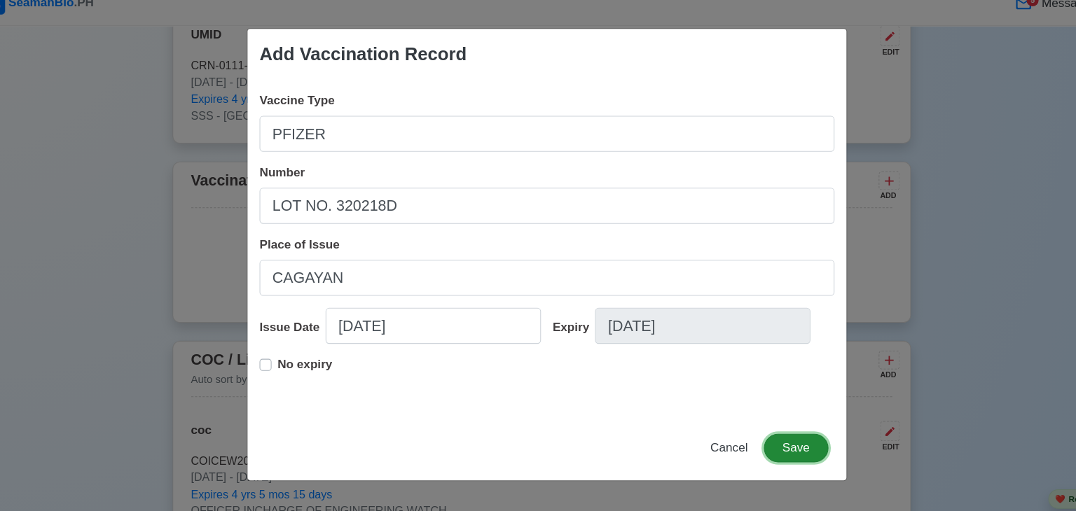
click at [765, 436] on button "Save" at bounding box center [770, 436] width 60 height 27
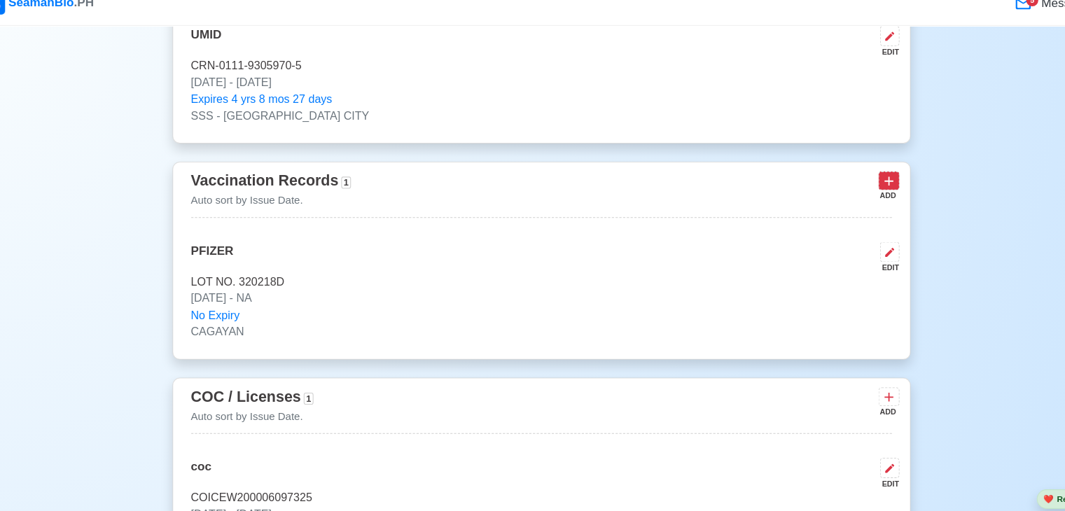
click at [855, 188] on button at bounding box center [857, 187] width 20 height 18
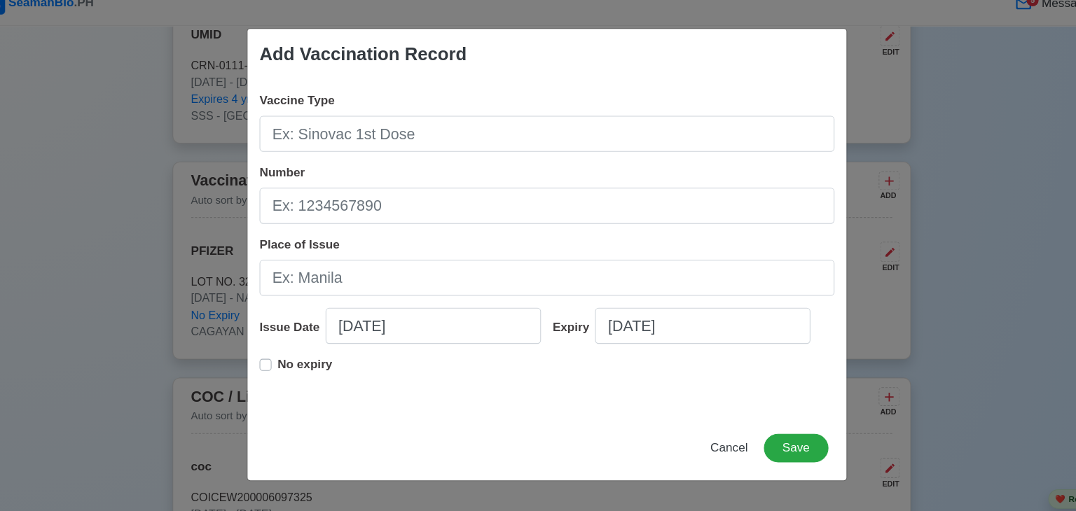
click at [90, 230] on div "Add Vaccination Record Vaccine Type Number Place of Issue Issue Date [DATE] Exp…" at bounding box center [538, 255] width 1076 height 511
click at [714, 444] on button "Cancel" at bounding box center [707, 436] width 53 height 27
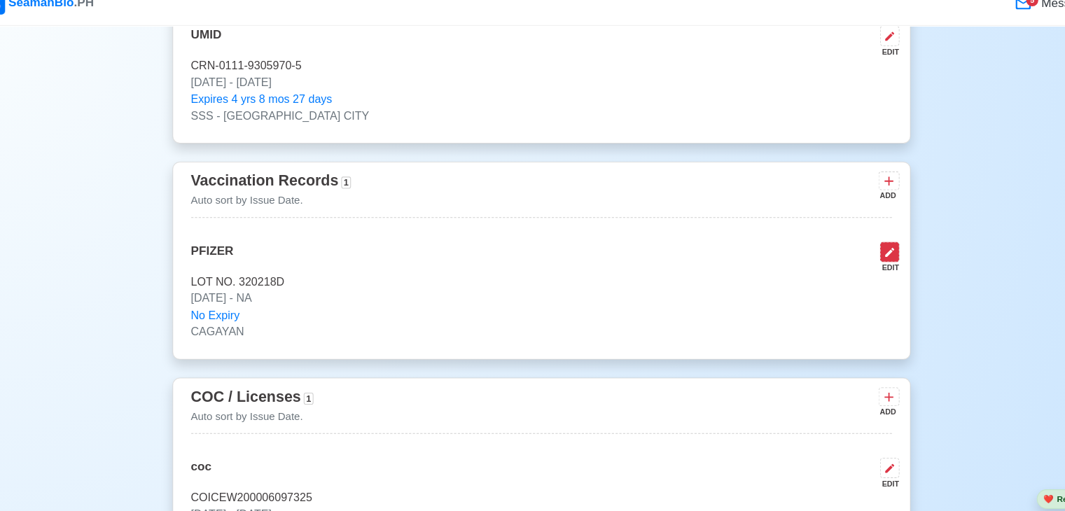
click at [852, 248] on icon at bounding box center [857, 253] width 11 height 11
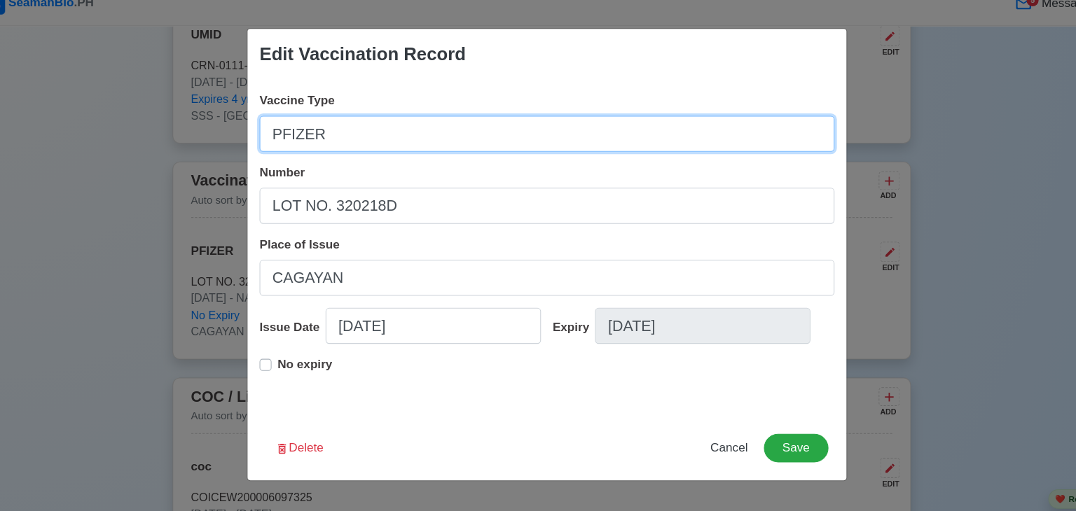
click at [281, 138] on input "PFIZER" at bounding box center [538, 143] width 536 height 34
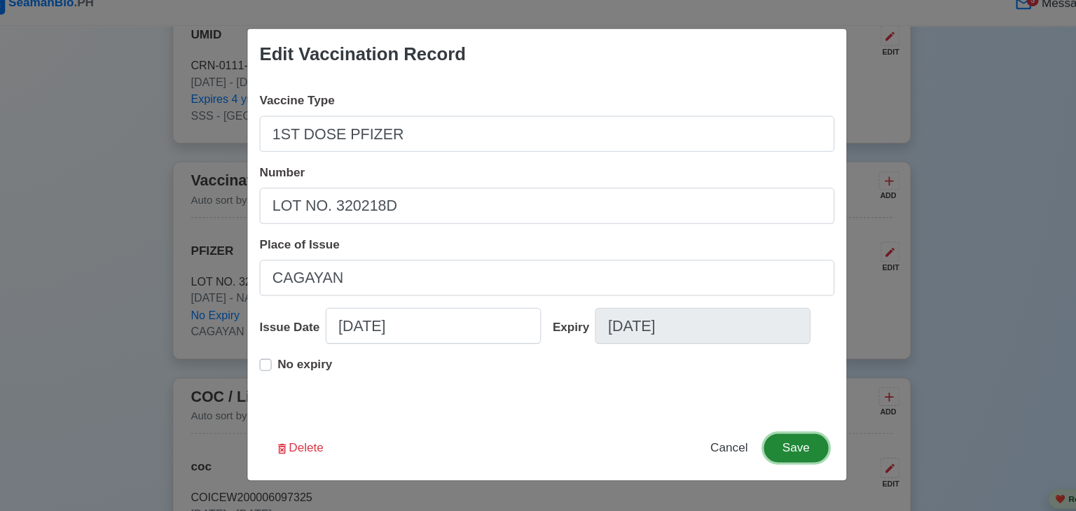
click at [766, 431] on button "Save" at bounding box center [770, 436] width 60 height 27
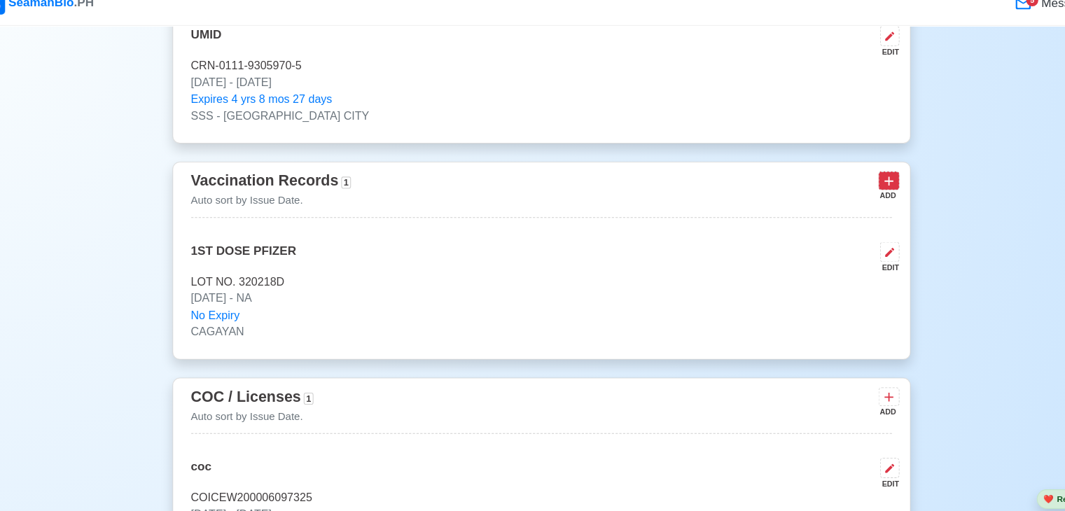
click at [851, 183] on icon at bounding box center [857, 187] width 14 height 14
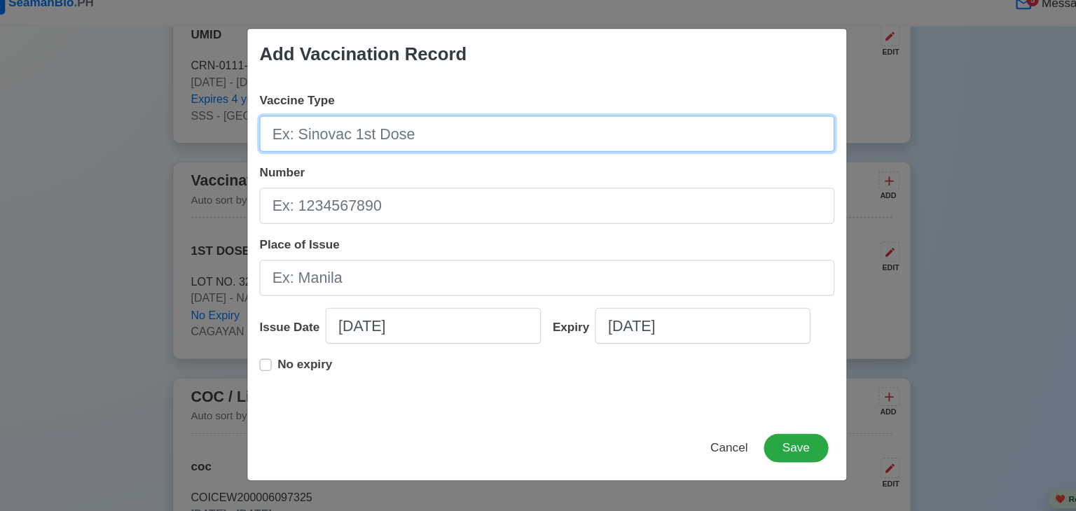
click at [324, 143] on input "Vaccine Type" at bounding box center [538, 143] width 536 height 34
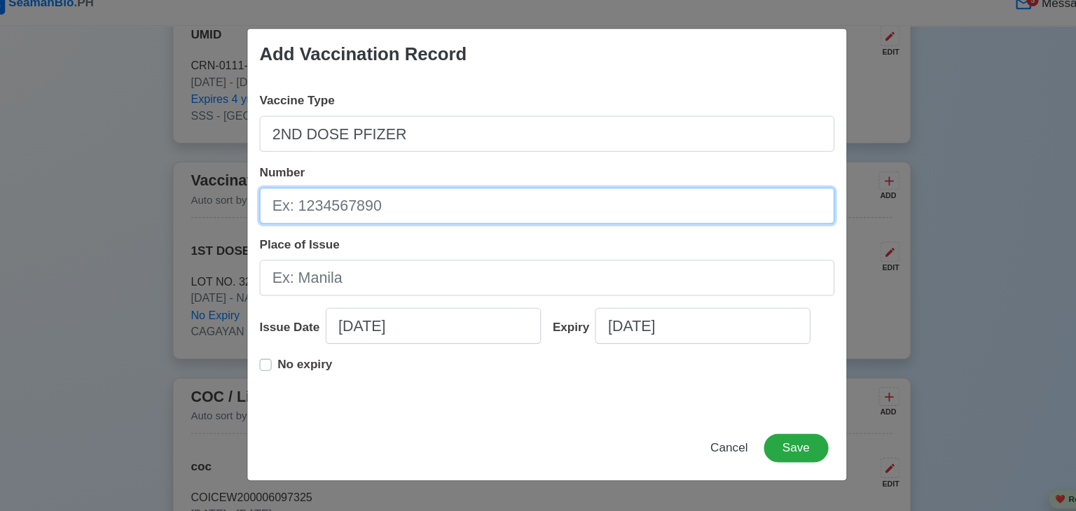
click at [327, 212] on input "Number" at bounding box center [538, 210] width 536 height 34
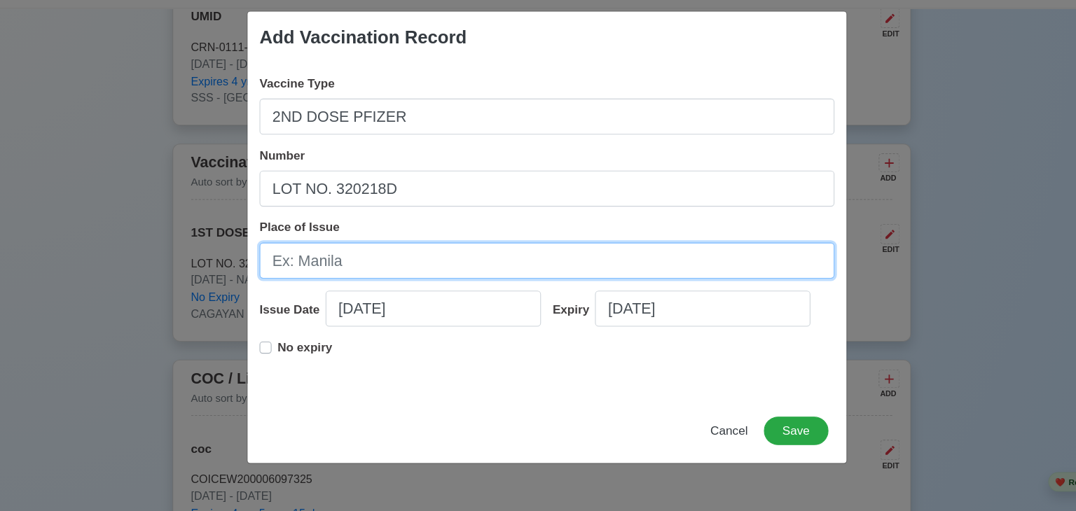
click at [338, 275] on input "Place of Issue" at bounding box center [538, 277] width 536 height 34
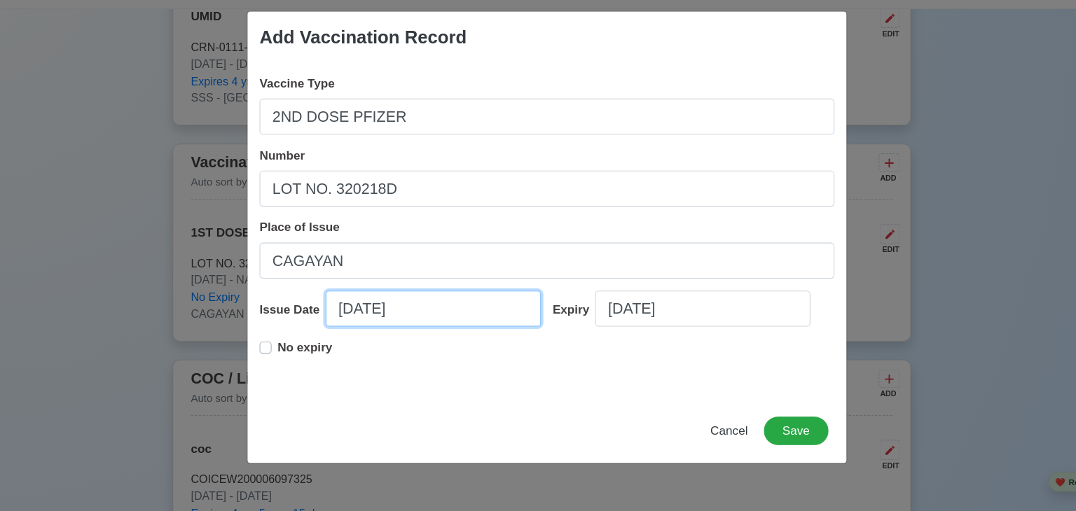
click at [359, 321] on input "[DATE]" at bounding box center [431, 322] width 201 height 34
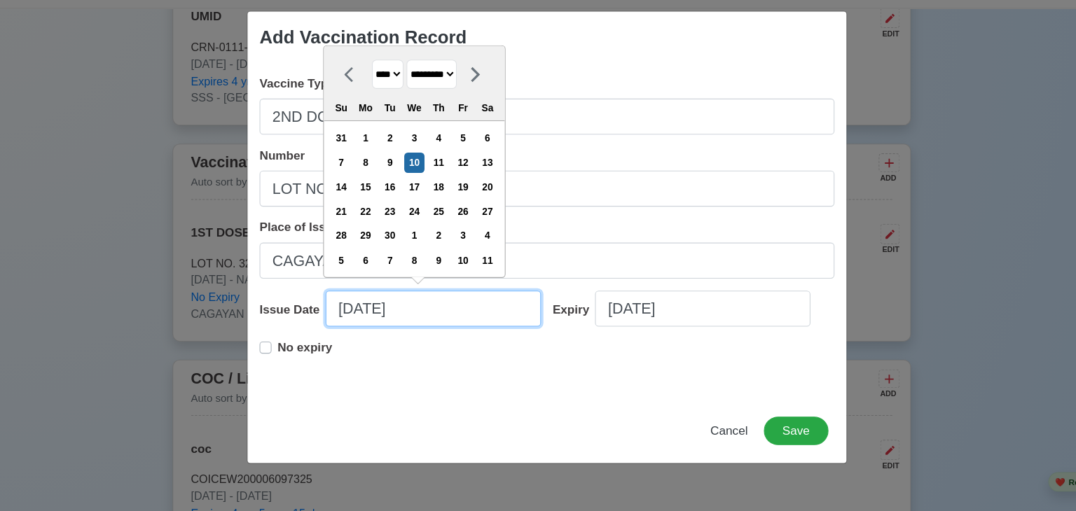
click at [420, 321] on input "[DATE]" at bounding box center [431, 322] width 201 height 34
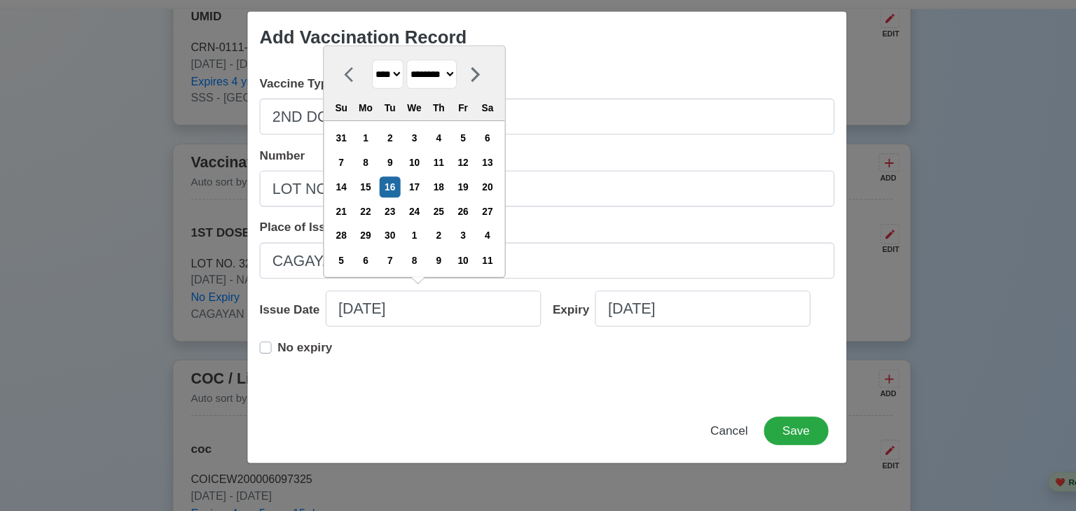
click at [286, 356] on label "No expiry" at bounding box center [311, 364] width 51 height 28
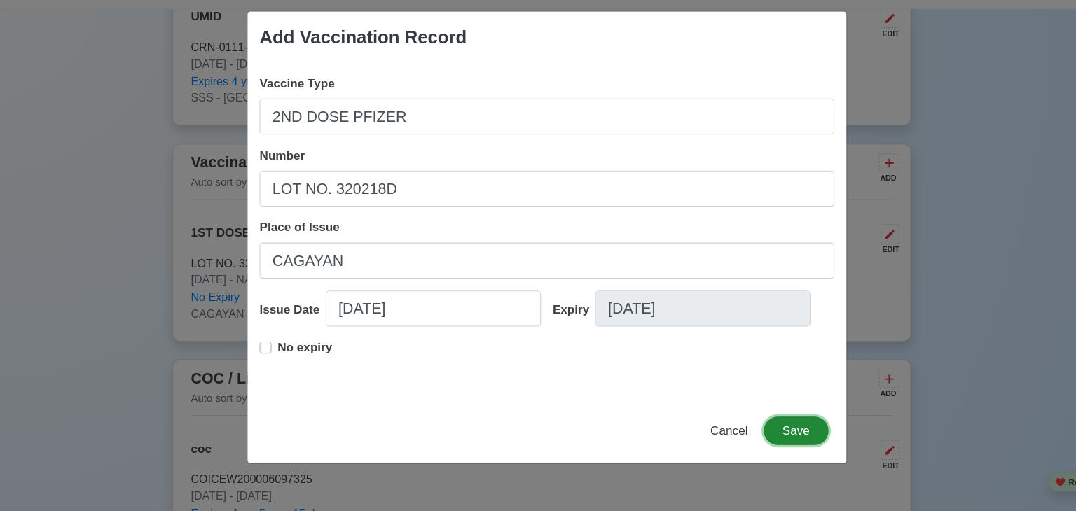
click at [762, 439] on button "Save" at bounding box center [770, 436] width 60 height 27
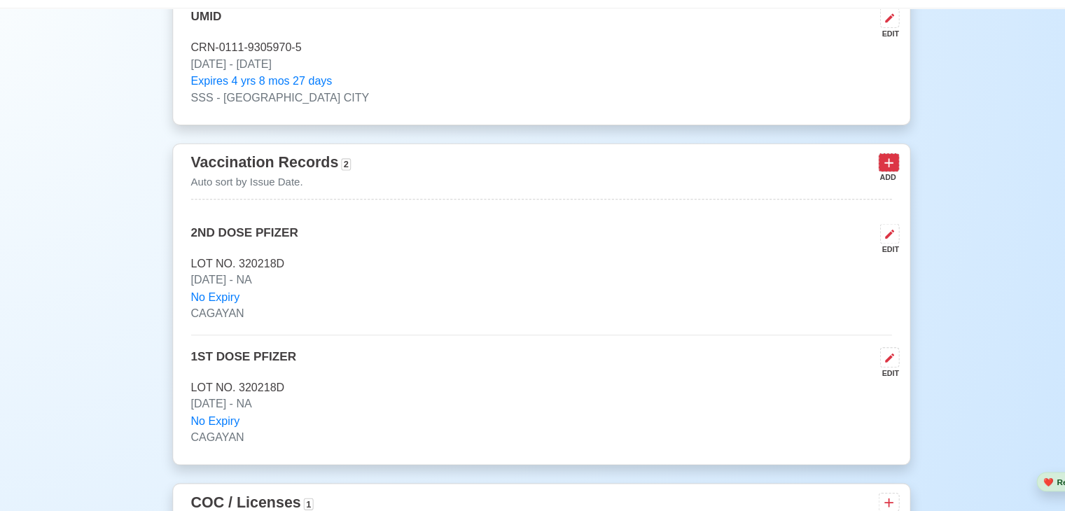
click at [856, 179] on icon at bounding box center [857, 186] width 14 height 14
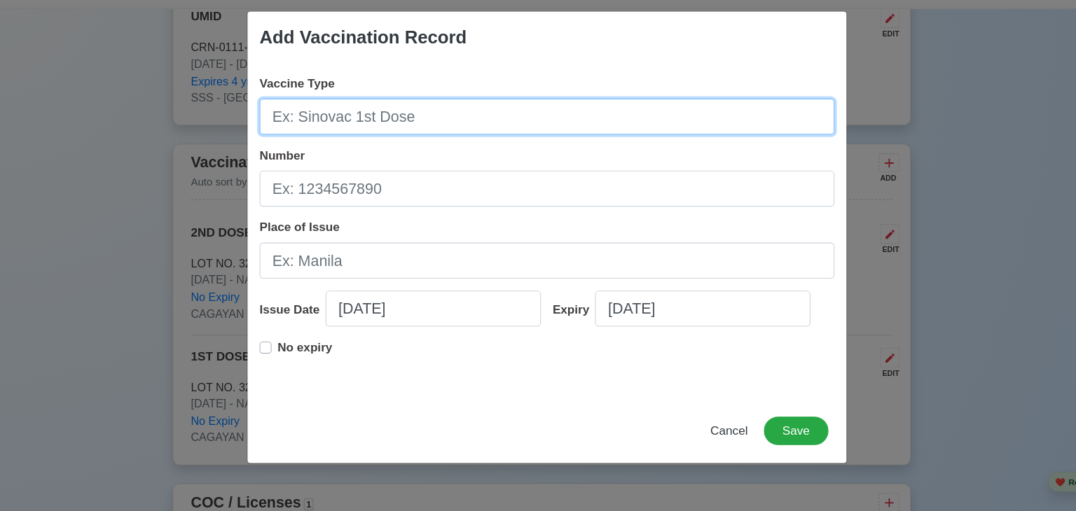
click at [382, 144] on input "Vaccine Type" at bounding box center [538, 143] width 536 height 34
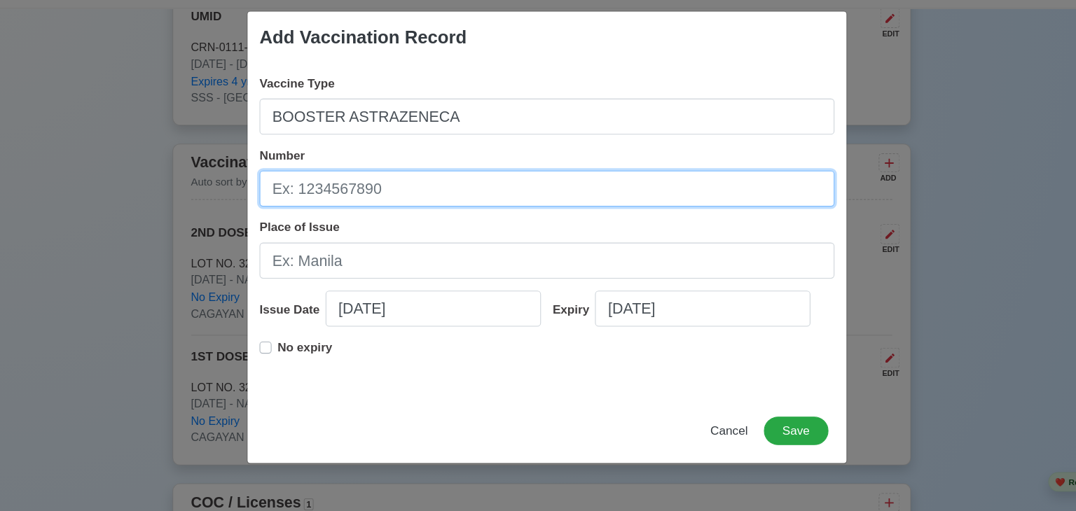
click at [347, 214] on input "Number" at bounding box center [538, 210] width 536 height 34
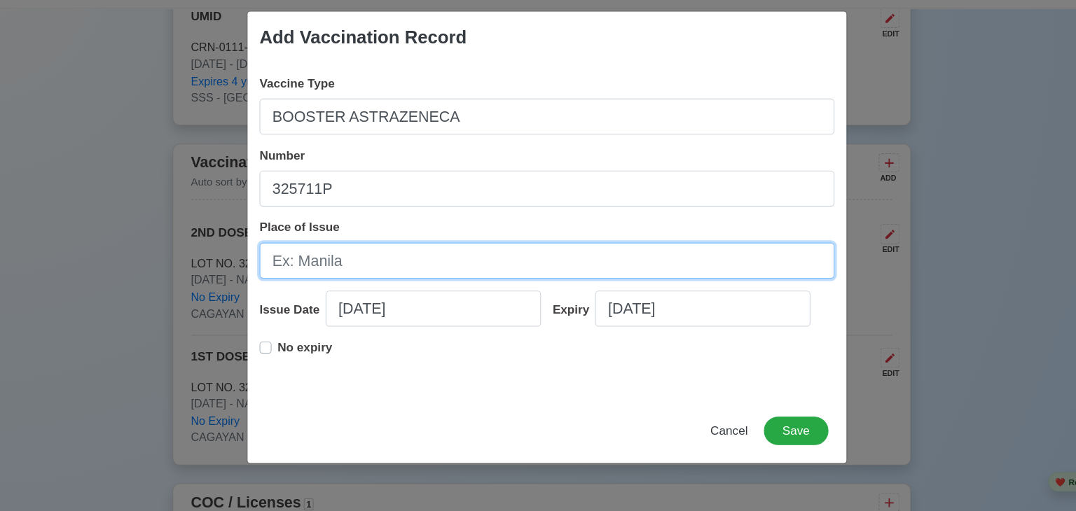
click at [354, 284] on input "Place of Issue" at bounding box center [538, 277] width 536 height 34
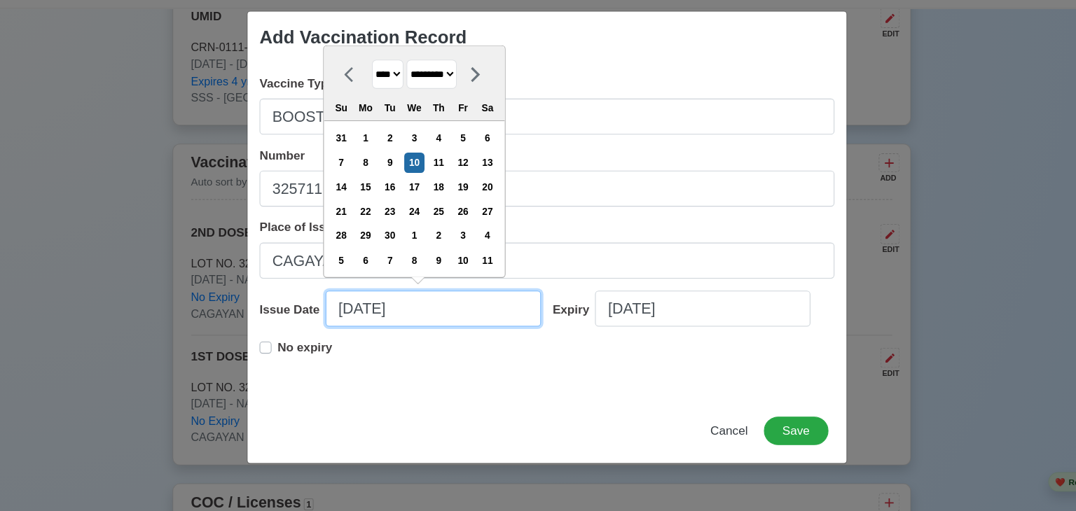
click at [410, 326] on input "[DATE]" at bounding box center [431, 322] width 201 height 34
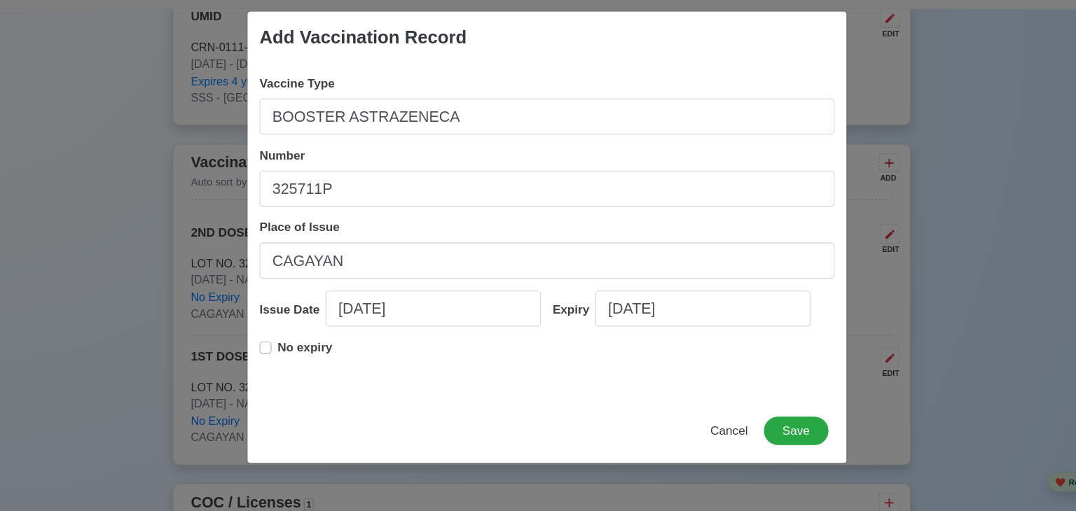
click at [286, 358] on label "No expiry" at bounding box center [311, 364] width 51 height 28
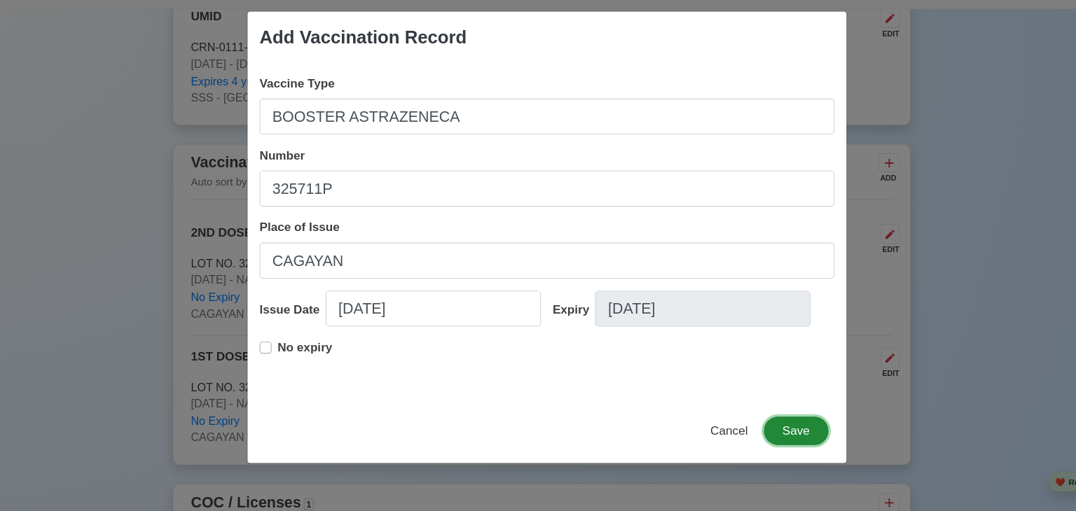
click at [763, 433] on button "Save" at bounding box center [770, 436] width 60 height 27
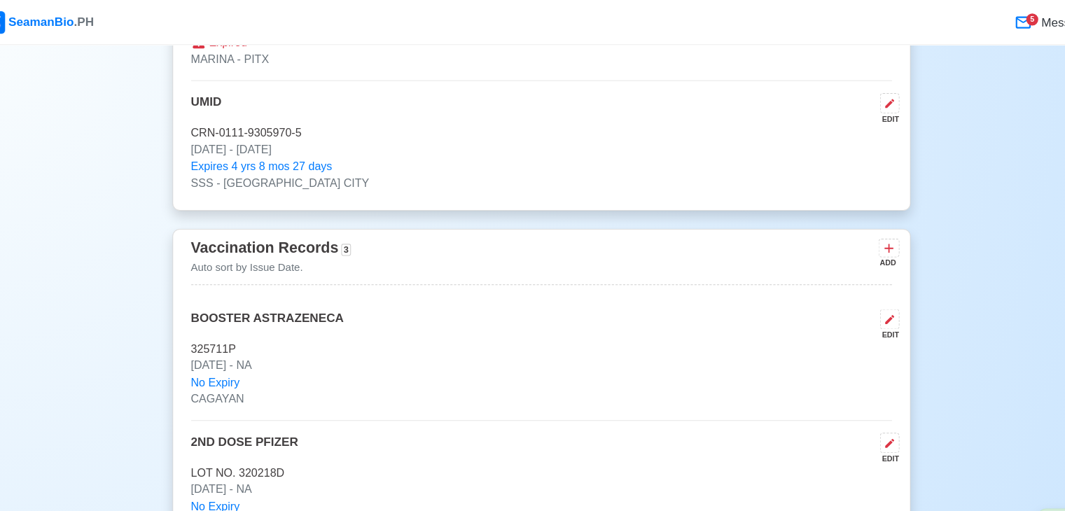
scroll to position [2606, 0]
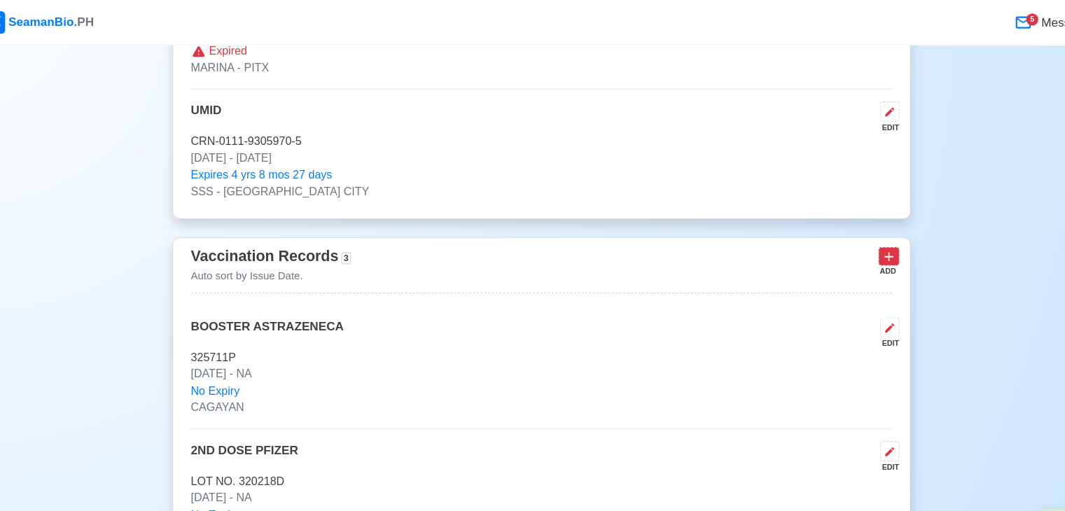
click at [853, 235] on icon at bounding box center [857, 239] width 14 height 14
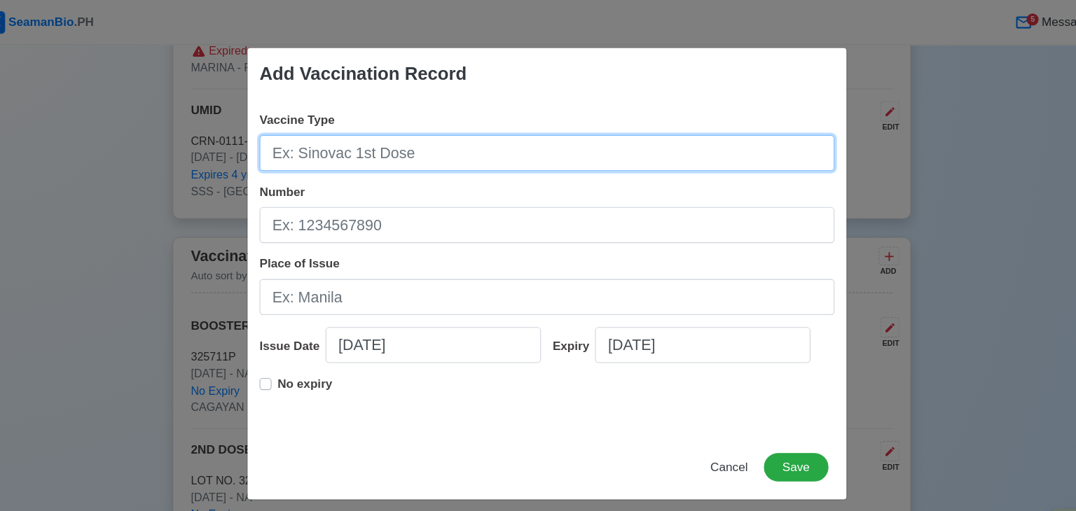
click at [395, 138] on input "Vaccine Type" at bounding box center [538, 143] width 536 height 34
click at [354, 145] on input "Vaccine Type" at bounding box center [538, 143] width 536 height 34
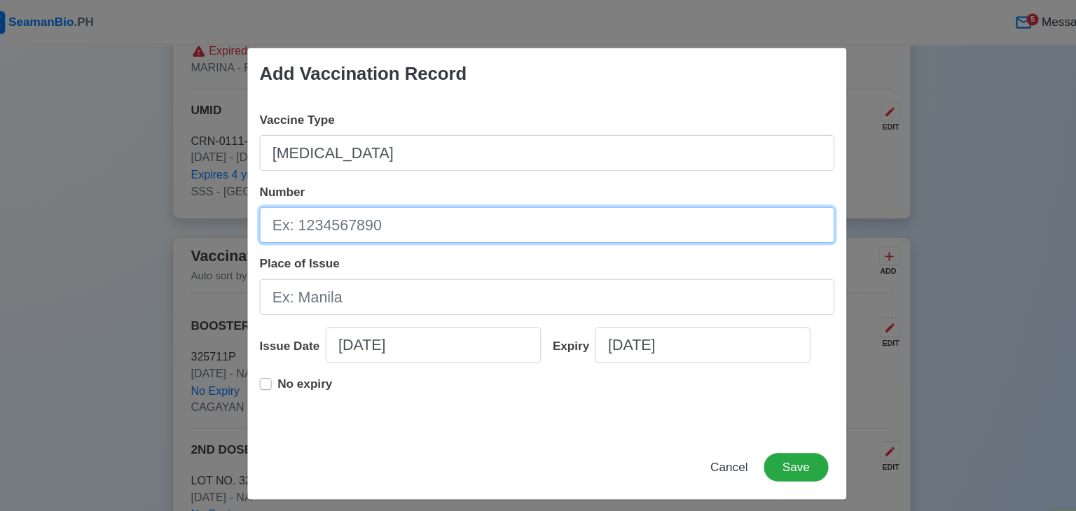
click at [326, 206] on input "Number" at bounding box center [538, 210] width 536 height 34
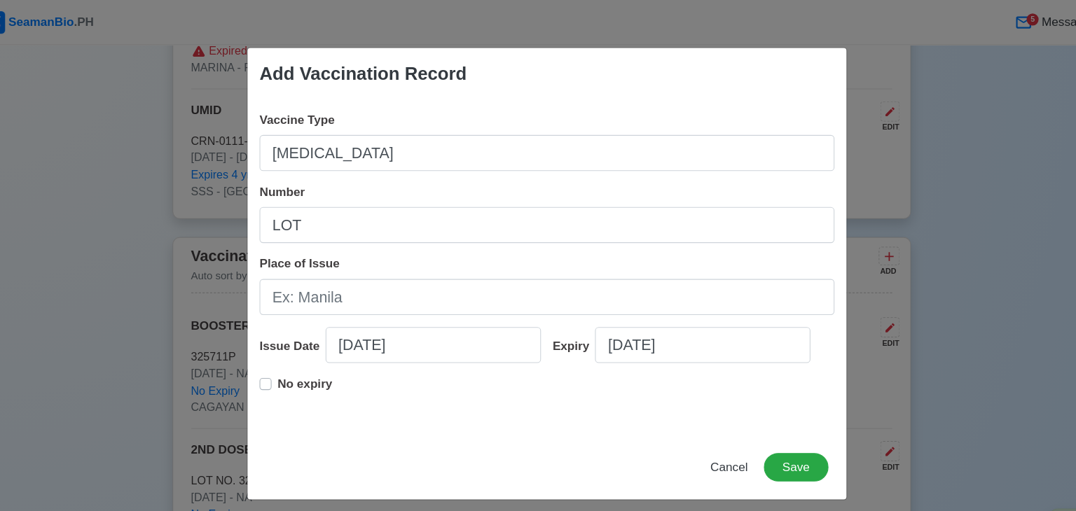
click at [552, 83] on div "Add Vaccination Record" at bounding box center [537, 69] width 559 height 48
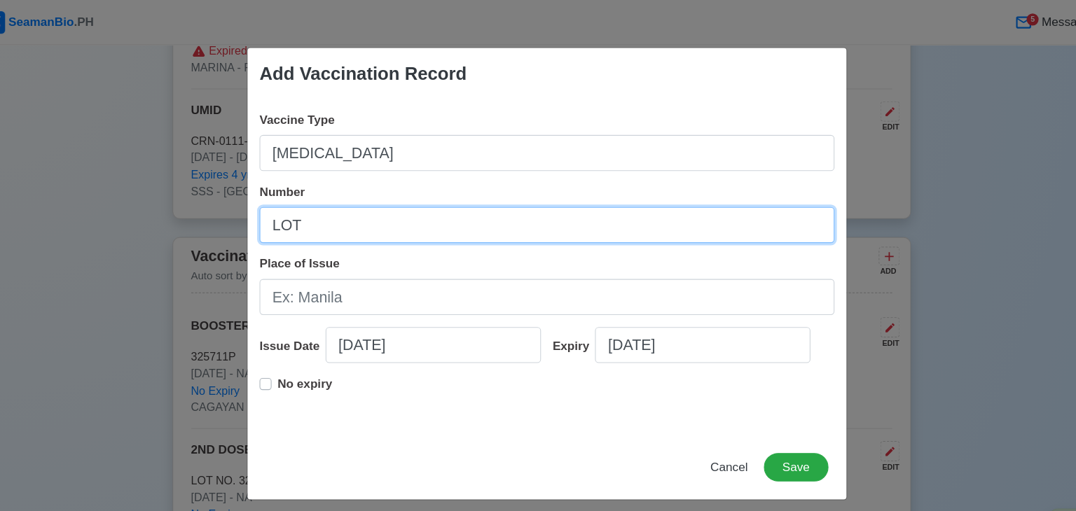
click at [321, 206] on input "LOT" at bounding box center [538, 210] width 536 height 34
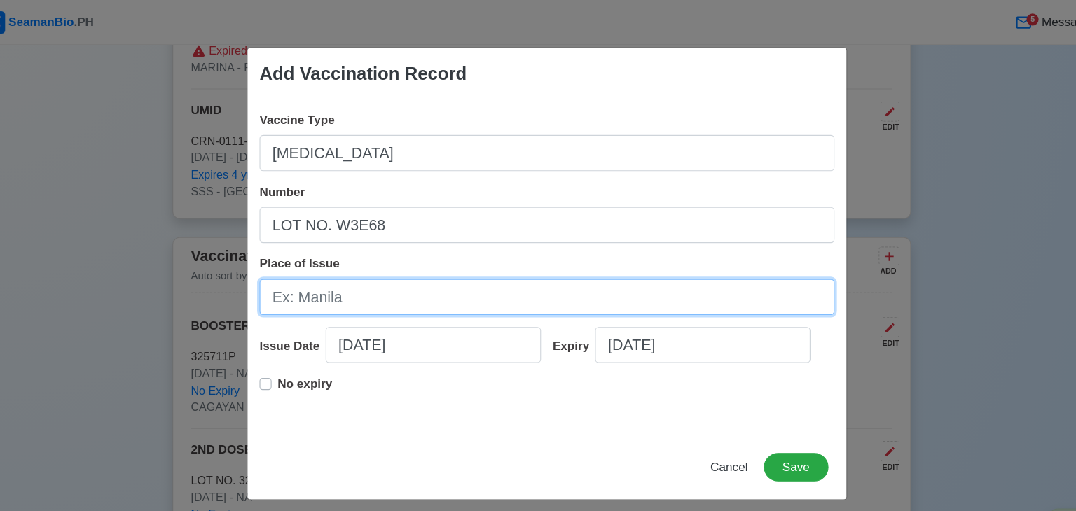
click at [360, 281] on input "Place of Issue" at bounding box center [538, 277] width 536 height 34
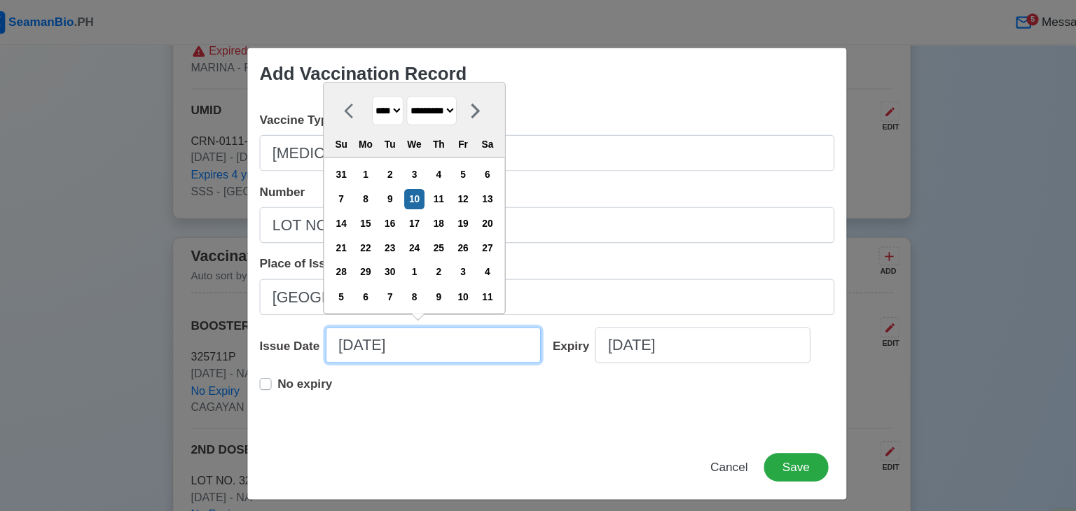
click at [426, 321] on input "[DATE]" at bounding box center [431, 322] width 201 height 34
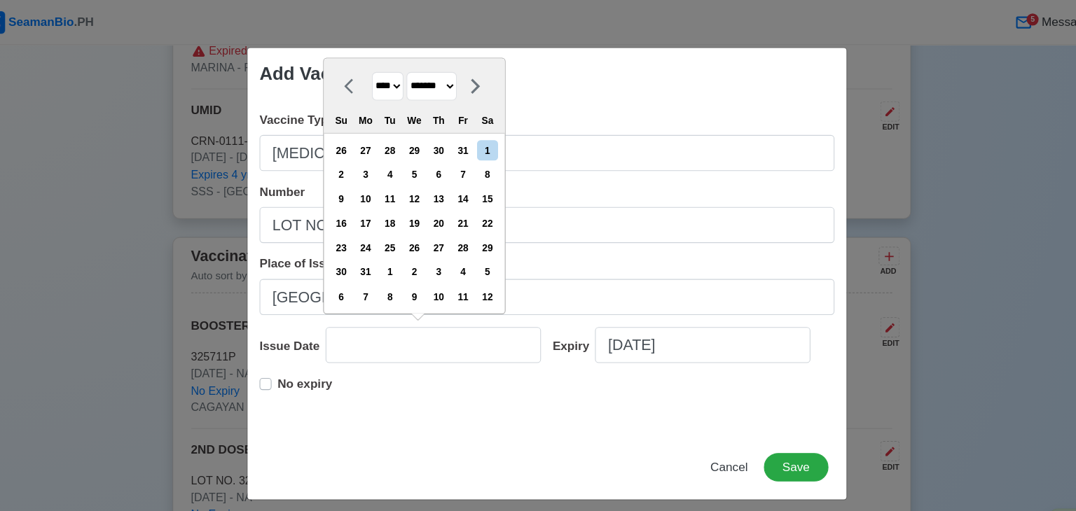
click at [454, 87] on select "******* ******** ***** ***** *** **** **** ****** ********* ******* ******** **…" at bounding box center [430, 80] width 47 height 27
click at [412, 90] on select "******* ******** ***** ***** *** **** **** ****** ********* ******* ******** **…" at bounding box center [430, 80] width 47 height 27
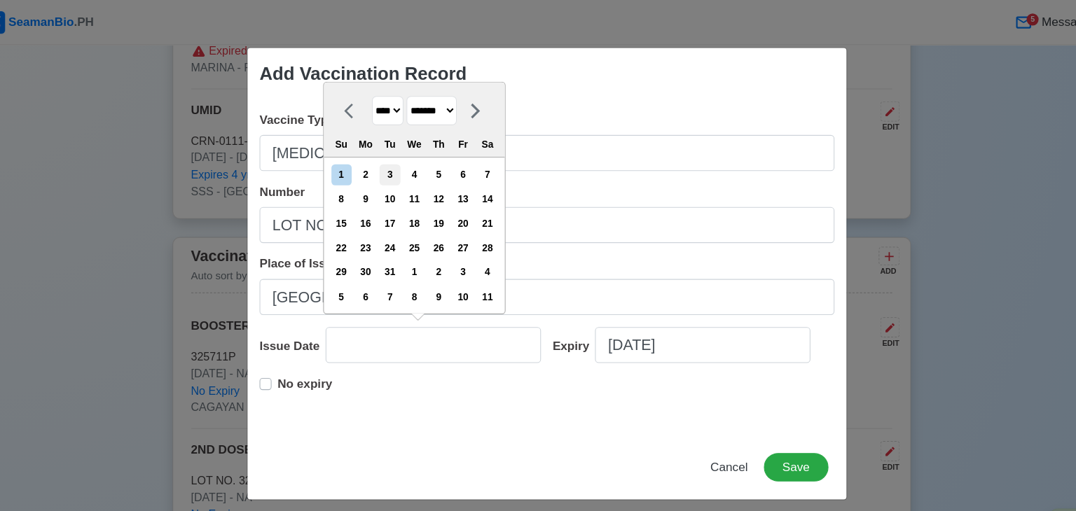
click at [398, 169] on div "3" at bounding box center [391, 162] width 19 height 19
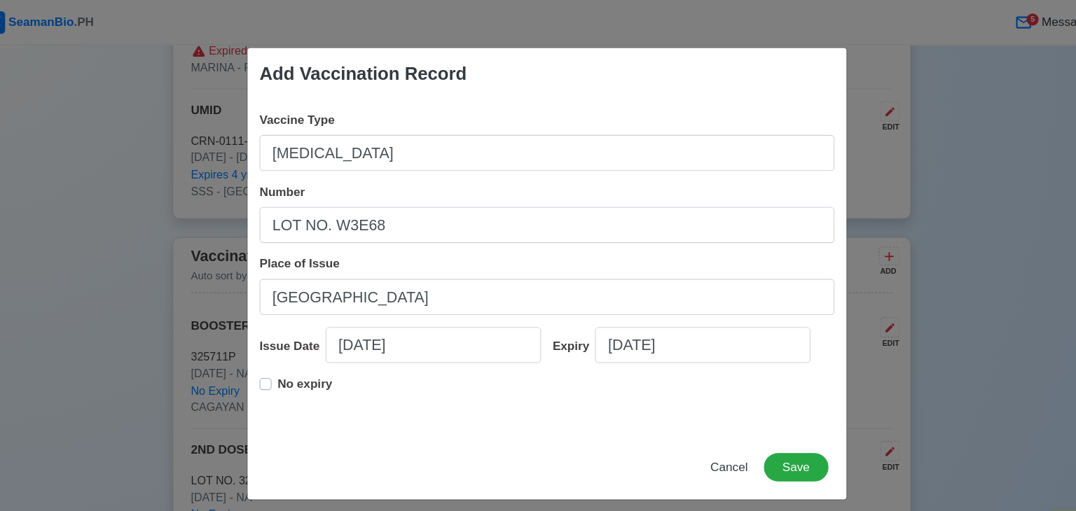
click at [286, 357] on label "No expiry" at bounding box center [311, 364] width 51 height 28
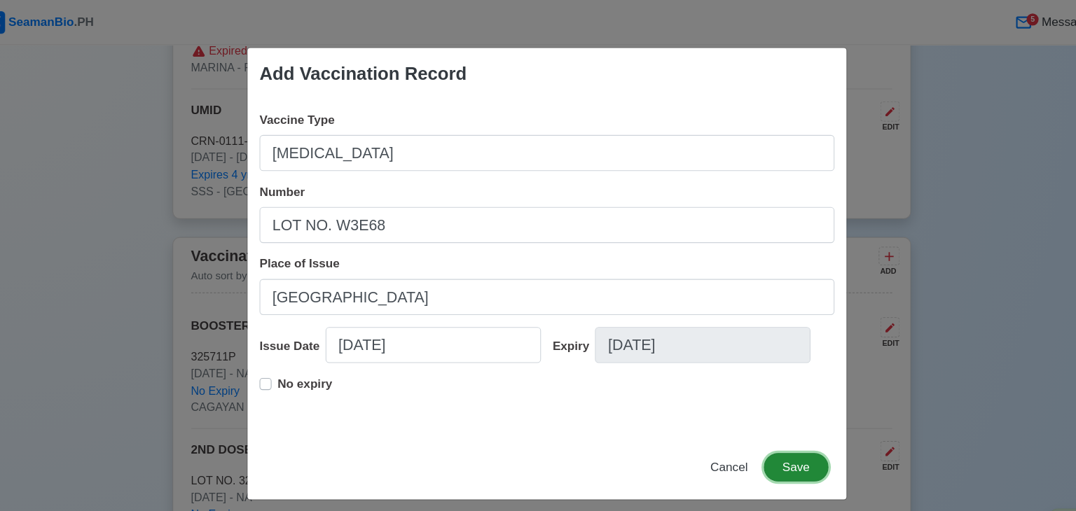
click at [754, 440] on button "Save" at bounding box center [770, 436] width 60 height 27
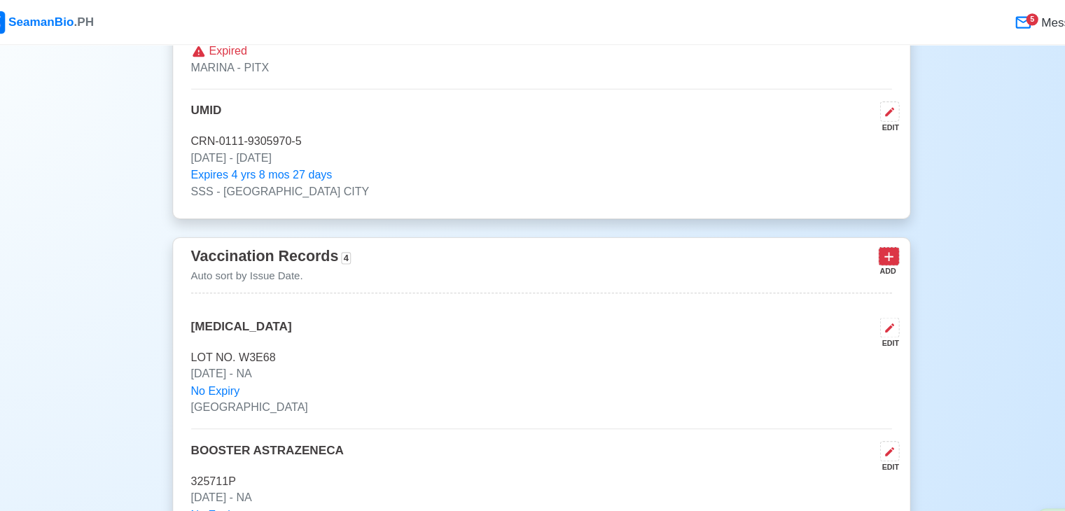
click at [852, 232] on icon at bounding box center [857, 239] width 14 height 14
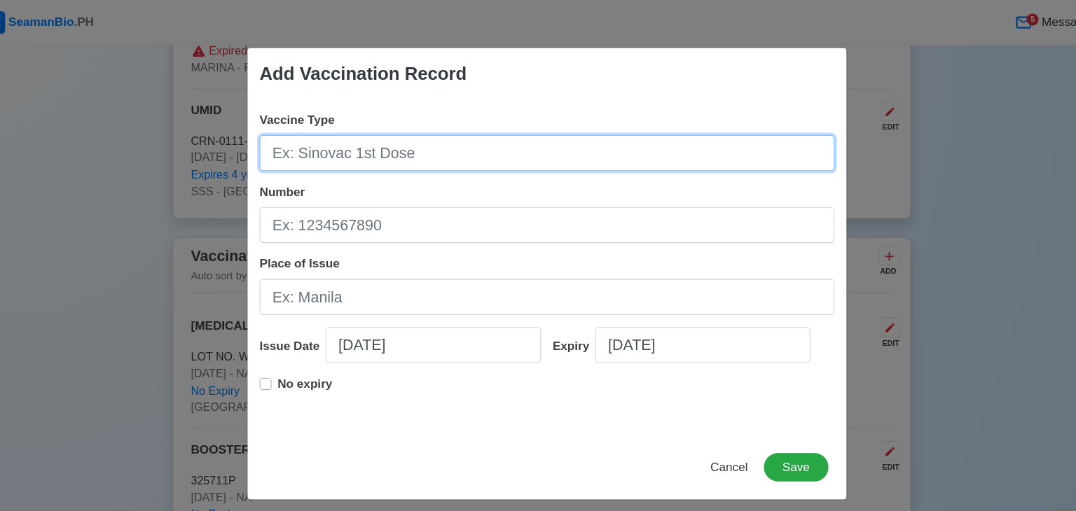
click at [431, 157] on input "Vaccine Type" at bounding box center [538, 143] width 536 height 34
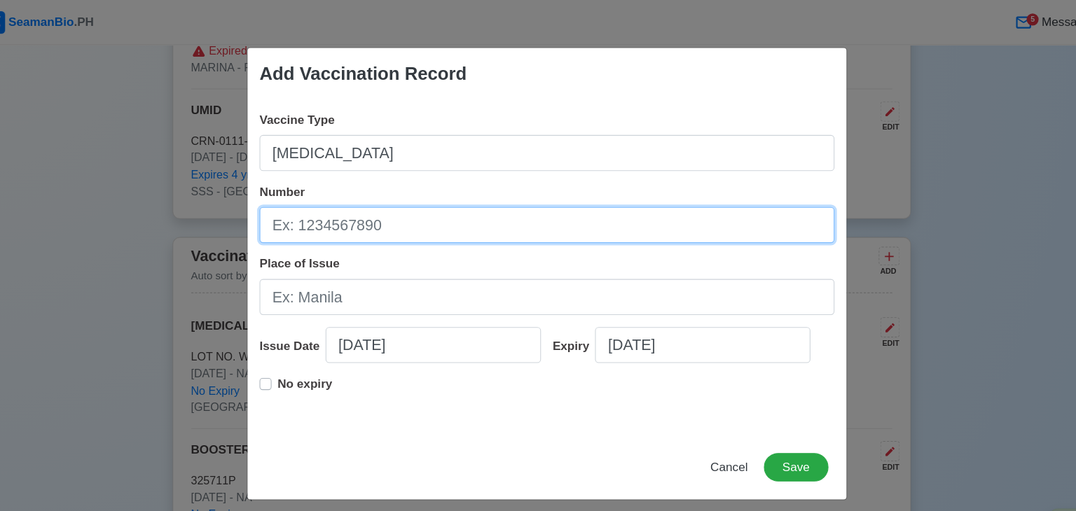
click at [375, 211] on input "Number" at bounding box center [538, 210] width 536 height 34
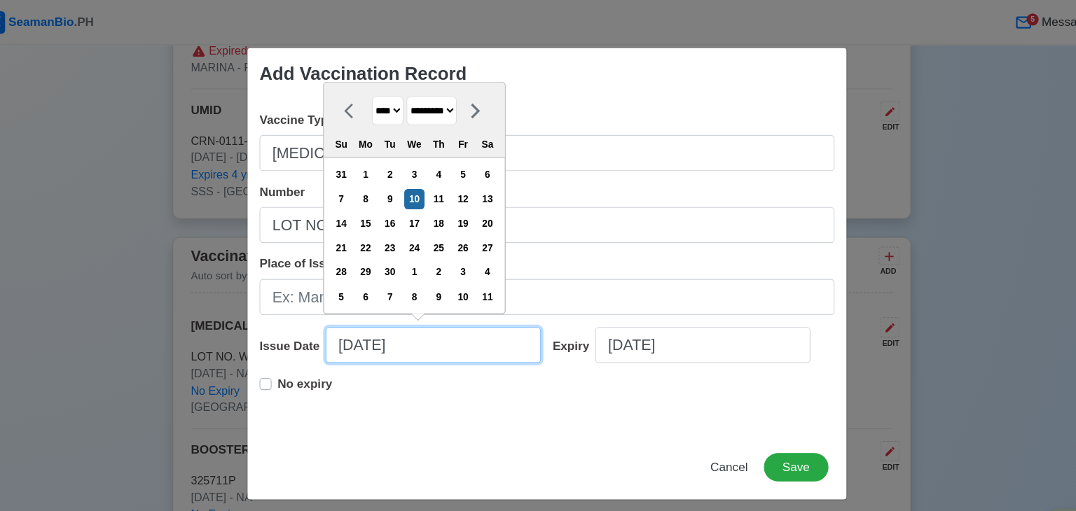
click at [428, 322] on input "[DATE]" at bounding box center [431, 322] width 201 height 34
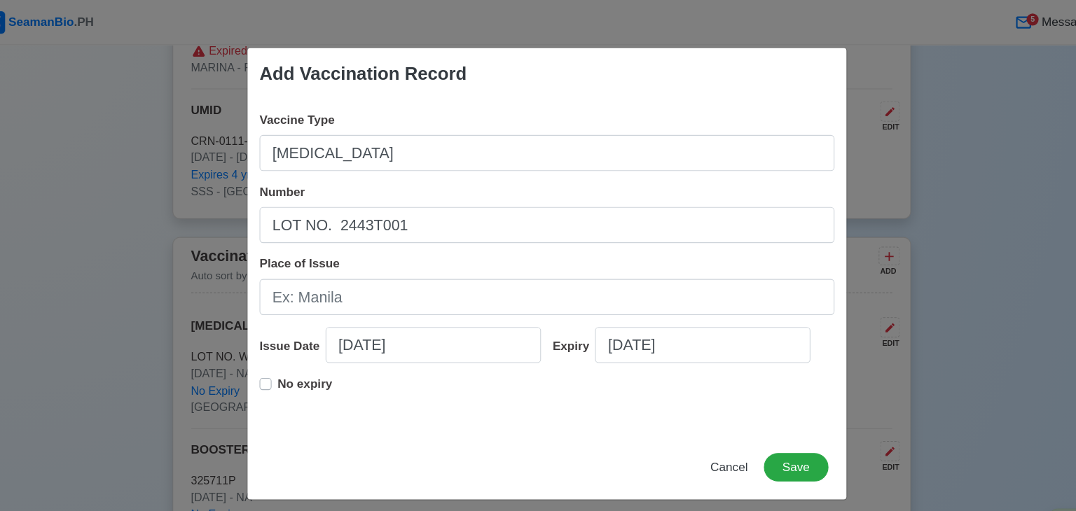
click at [286, 358] on label "No expiry" at bounding box center [311, 364] width 51 height 28
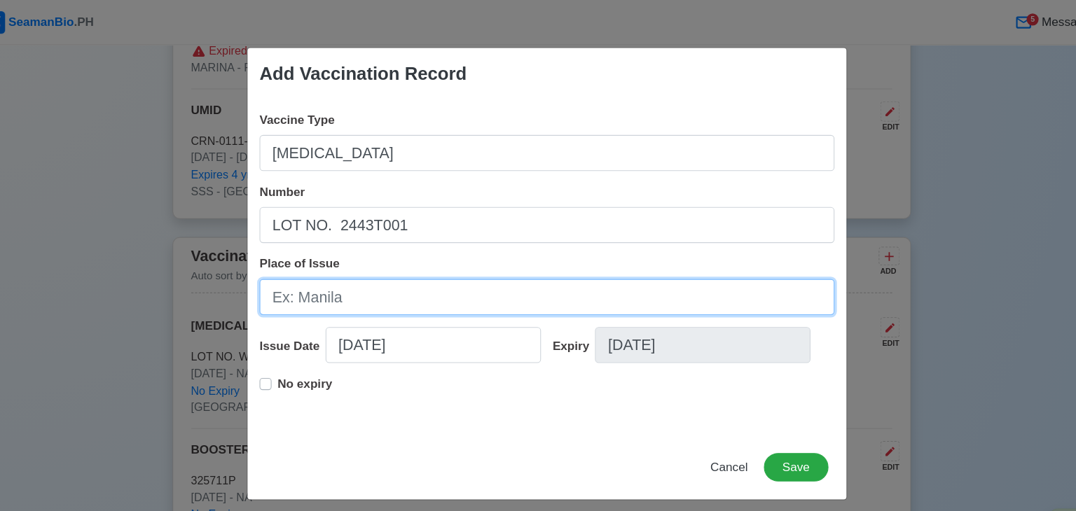
click at [317, 275] on input "Place of Issue" at bounding box center [538, 277] width 536 height 34
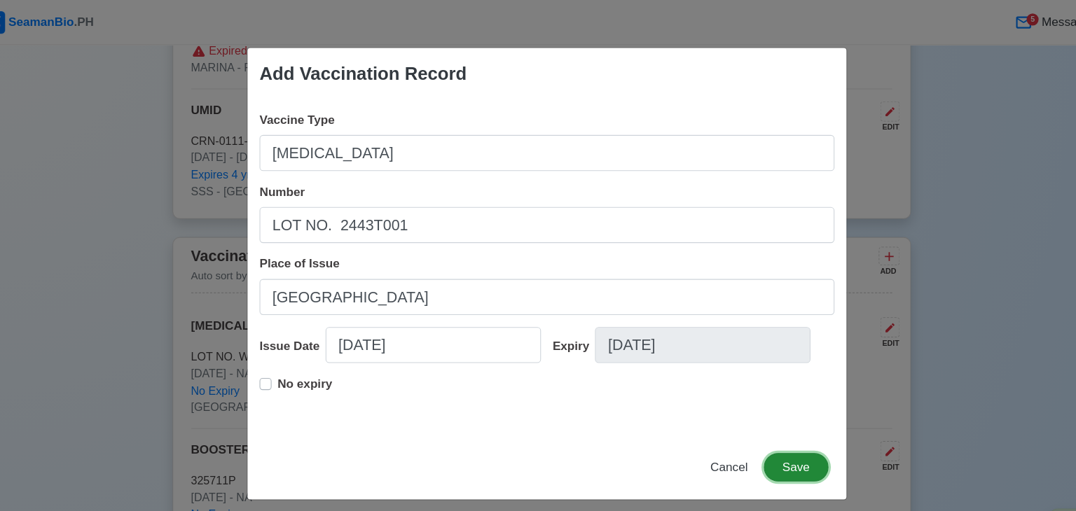
click at [774, 436] on button "Save" at bounding box center [770, 436] width 60 height 27
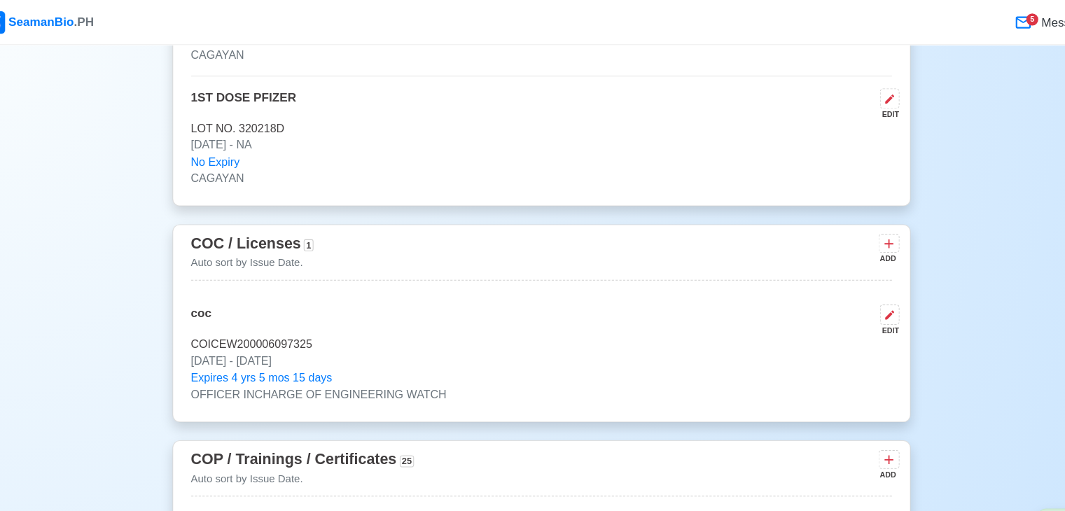
scroll to position [3277, 0]
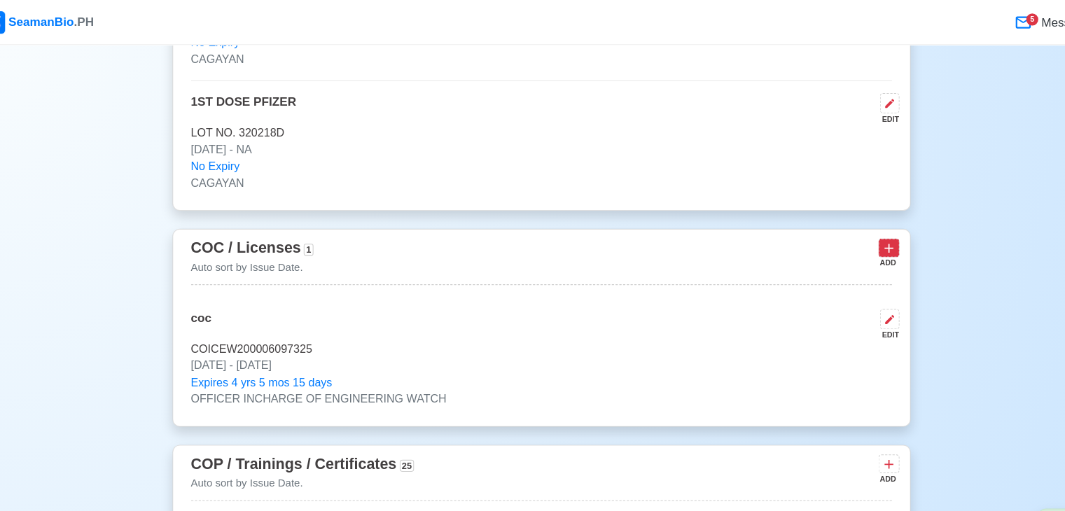
click at [857, 229] on icon at bounding box center [857, 232] width 14 height 14
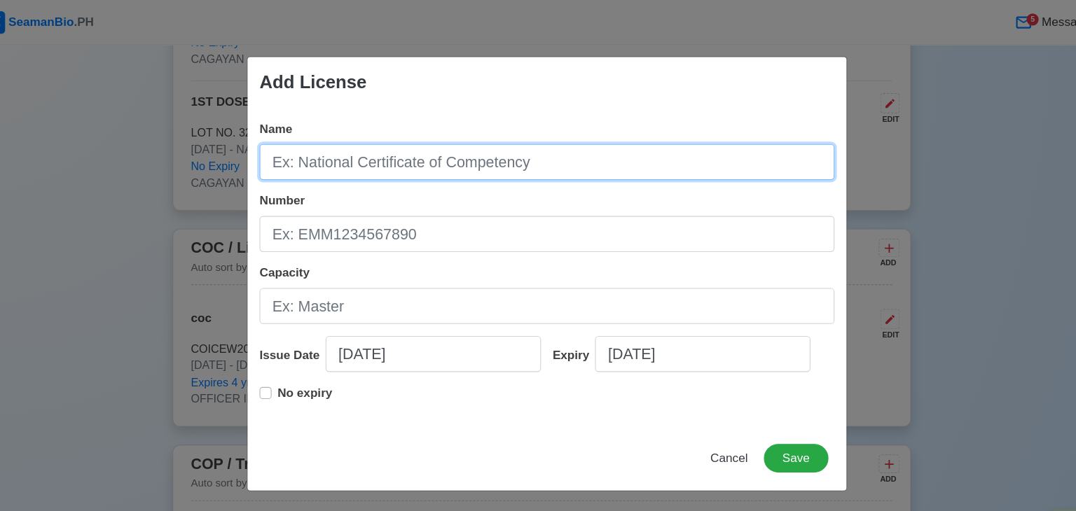
click at [424, 157] on input "Name" at bounding box center [538, 151] width 536 height 34
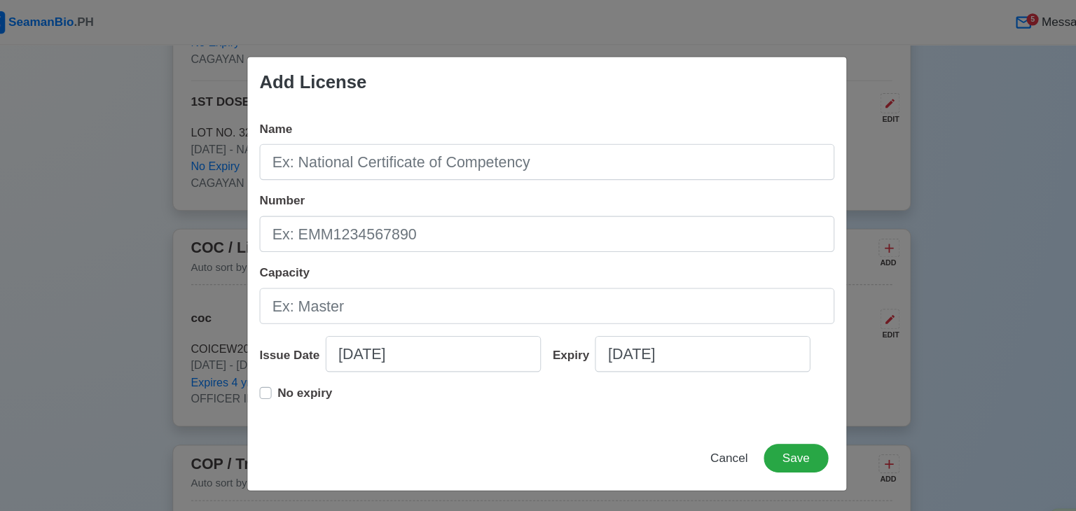
click at [938, 230] on div "Add License Name Number Capacity Issue Date [DATE] Expiry [DATE] No expiry Canc…" at bounding box center [538, 255] width 1076 height 511
click at [713, 429] on span "Cancel" at bounding box center [707, 428] width 35 height 12
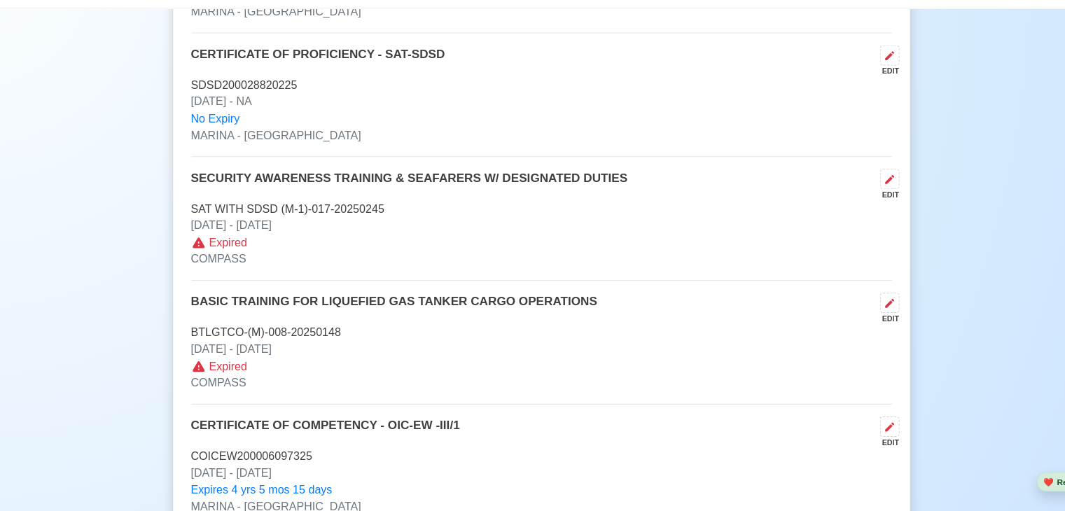
scroll to position [3928, 0]
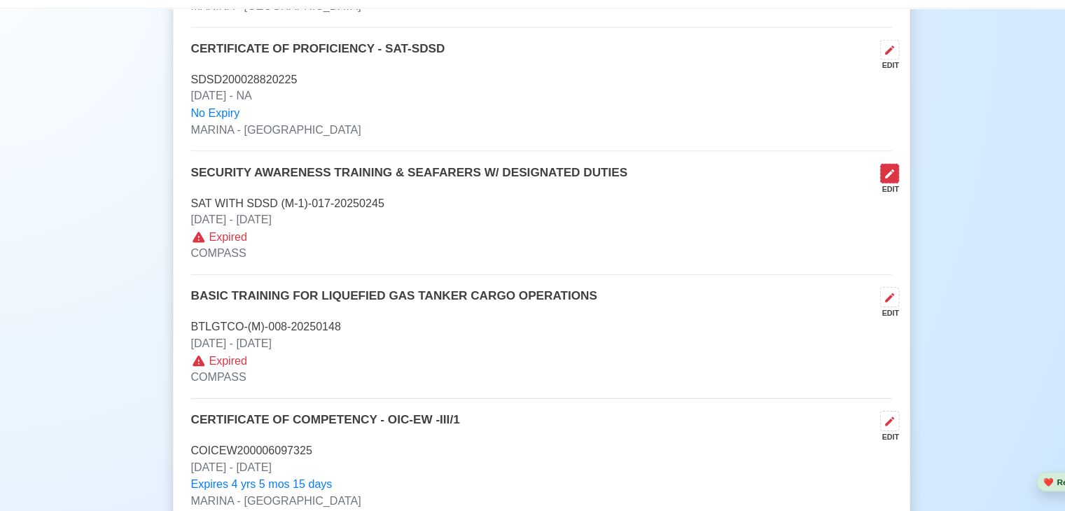
click at [861, 192] on icon at bounding box center [858, 196] width 8 height 8
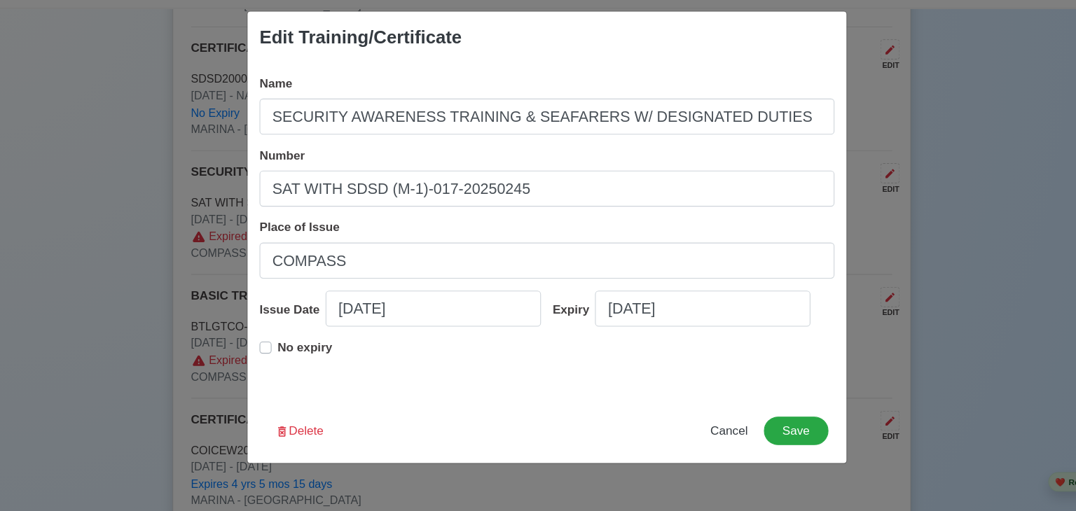
click at [286, 361] on label "No expiry" at bounding box center [311, 364] width 51 height 28
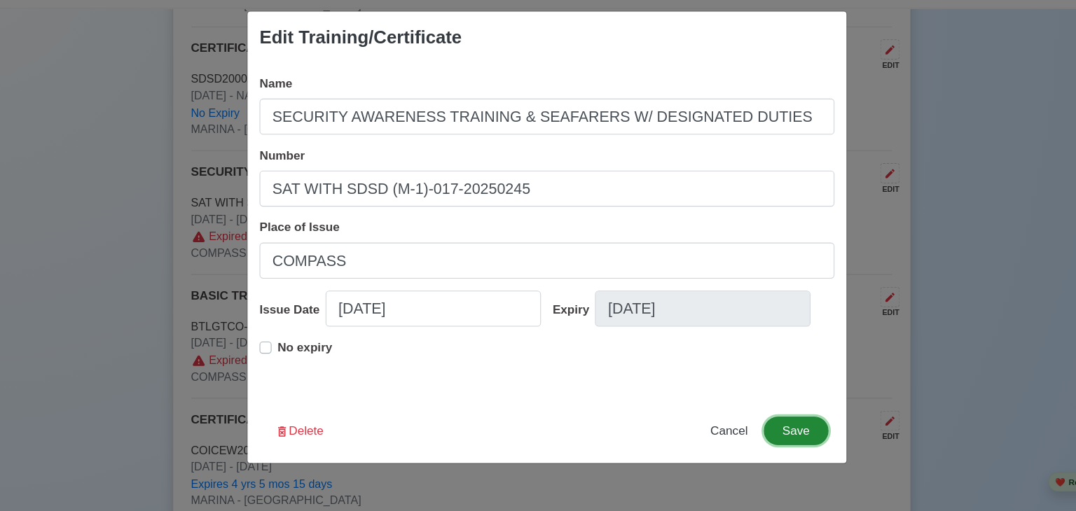
click at [774, 443] on button "Save" at bounding box center [770, 436] width 60 height 27
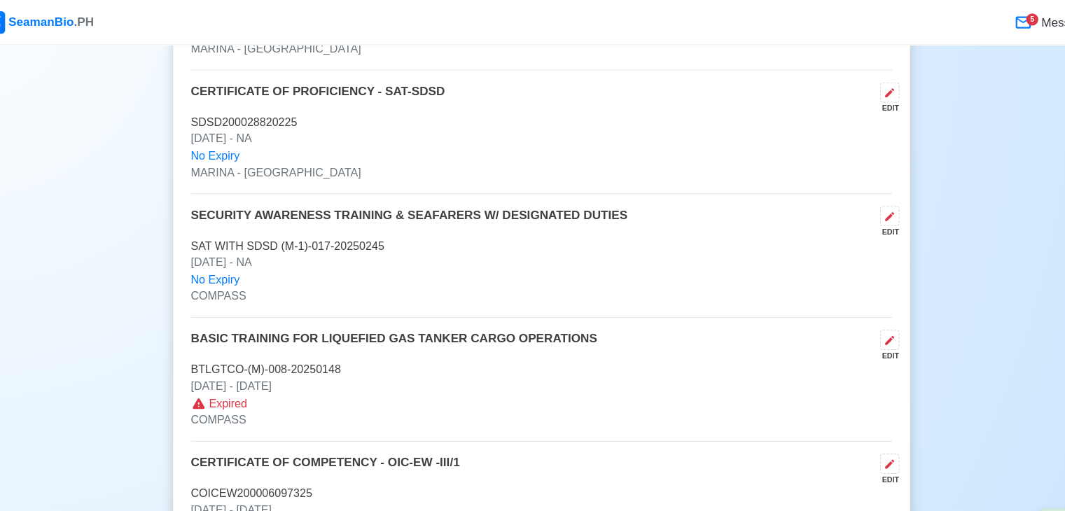
scroll to position [3921, 0]
click at [859, 314] on icon at bounding box center [858, 318] width 8 height 8
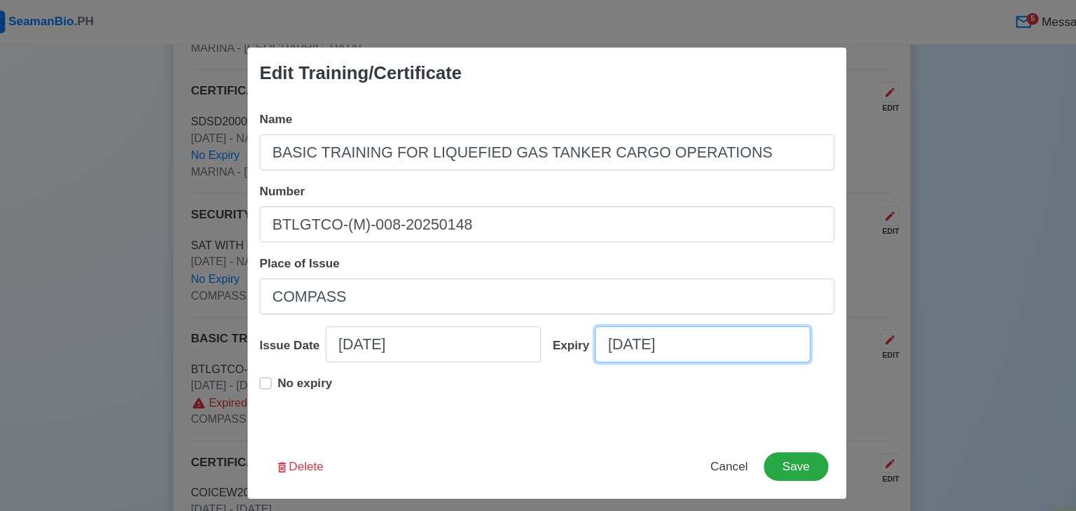
click at [692, 321] on input "[DATE]" at bounding box center [683, 322] width 201 height 34
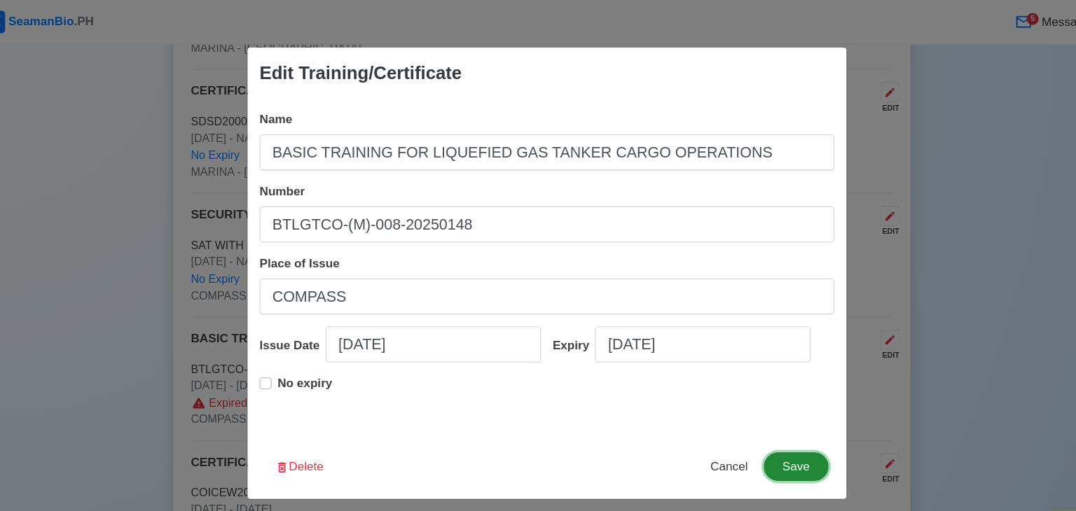
click at [763, 435] on button "Save" at bounding box center [770, 436] width 60 height 27
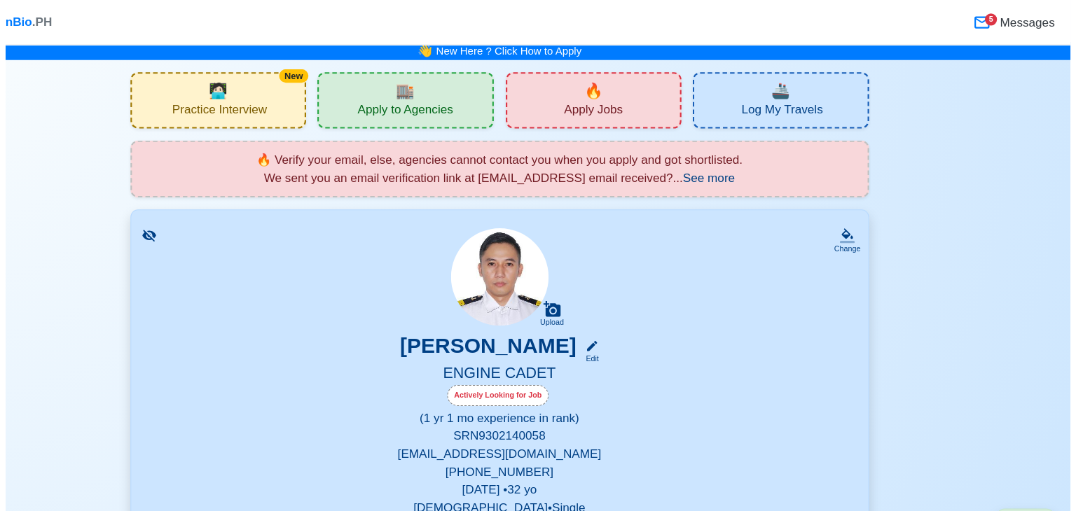
scroll to position [0, 0]
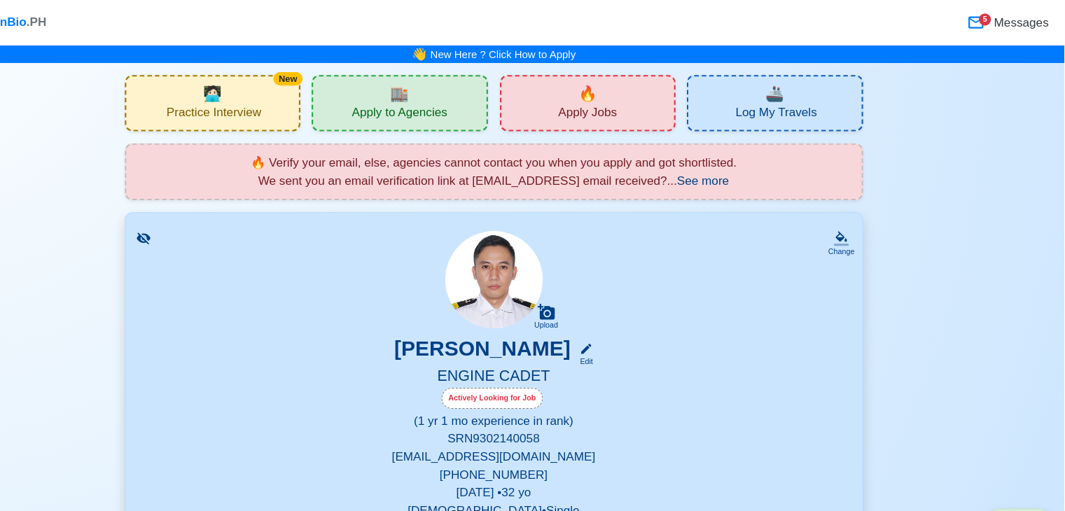
click at [533, 265] on img at bounding box center [532, 261] width 91 height 91
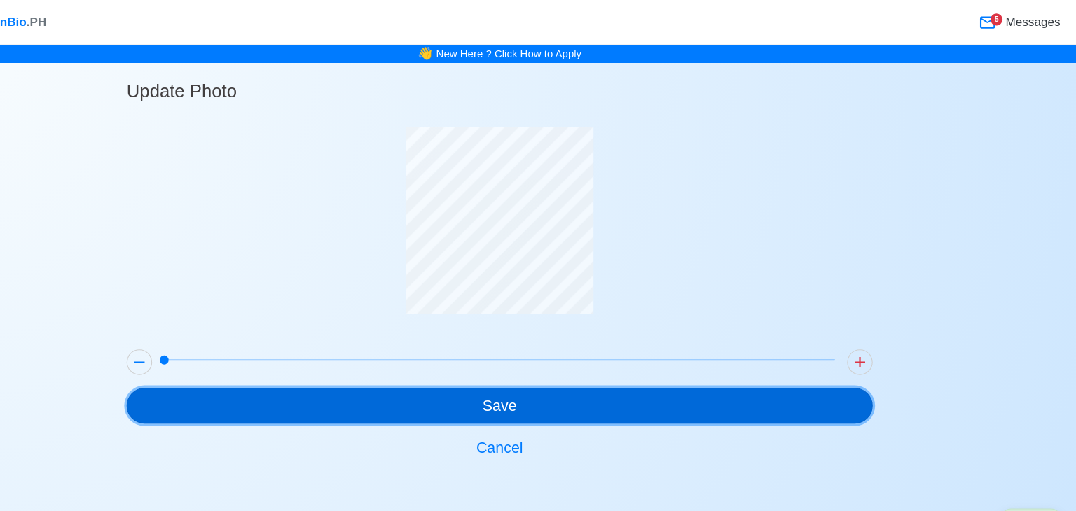
click at [551, 373] on button "Save" at bounding box center [538, 379] width 696 height 34
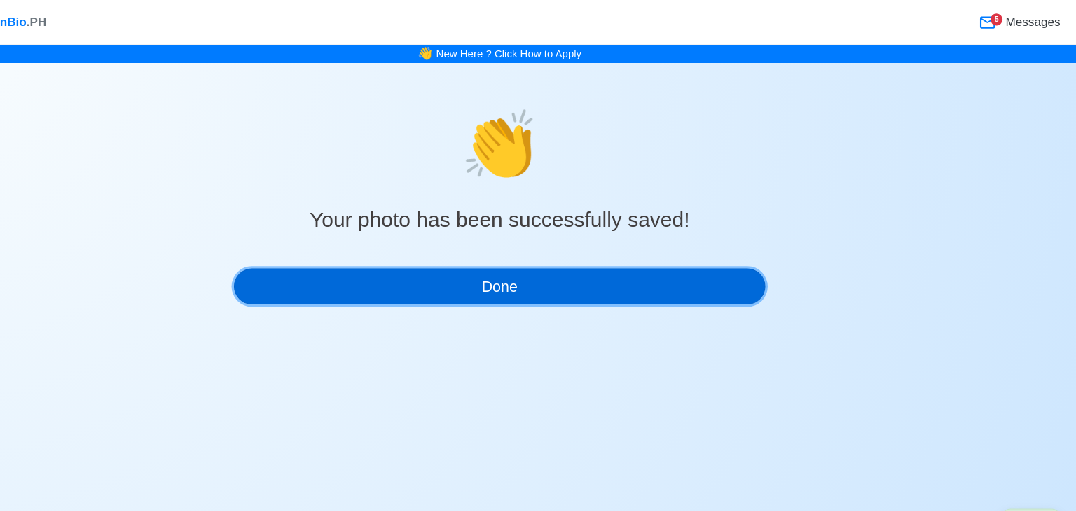
click at [582, 267] on button "Done" at bounding box center [538, 268] width 496 height 34
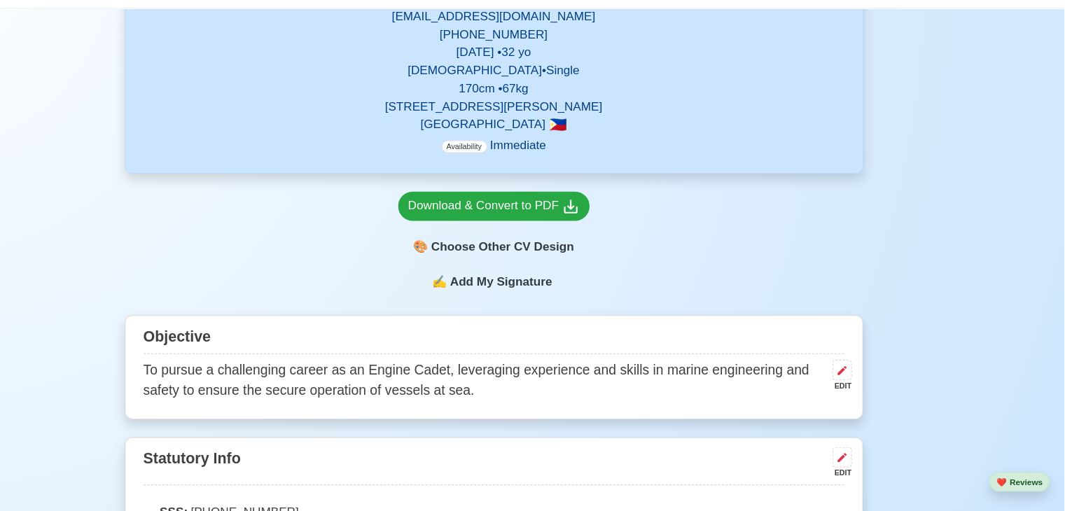
scroll to position [382, 0]
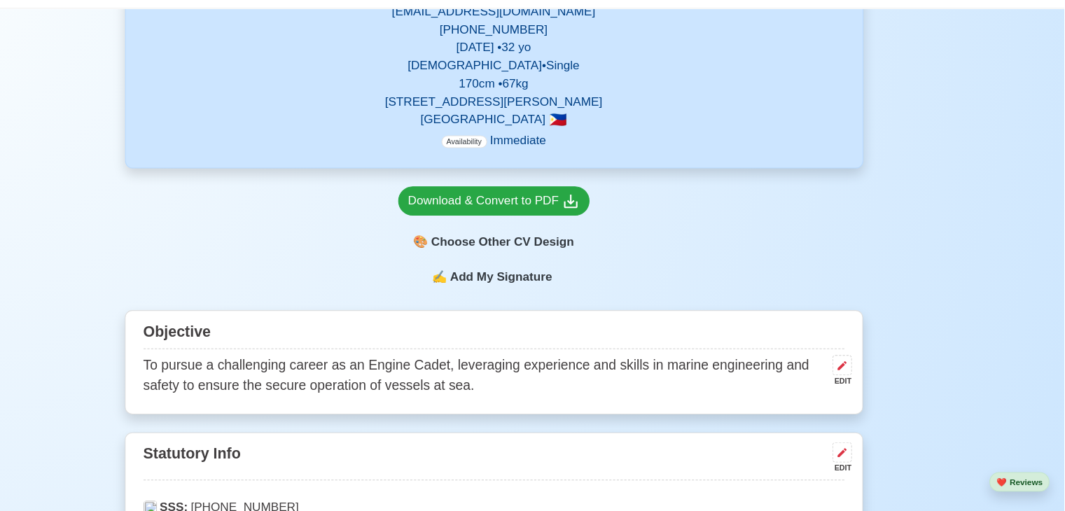
click at [576, 294] on span "Add My Signature" at bounding box center [539, 292] width 101 height 17
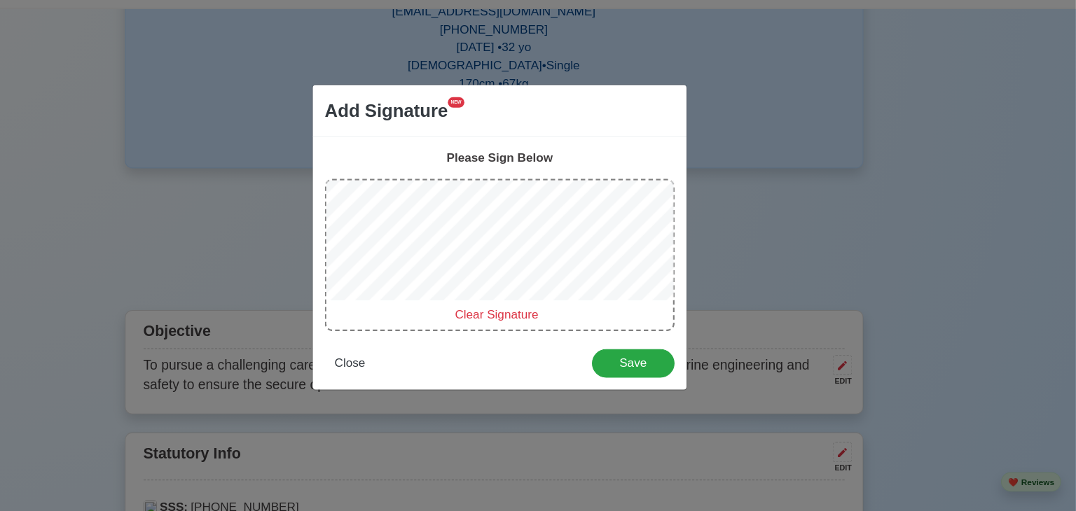
click at [520, 328] on span "Clear Signature" at bounding box center [535, 327] width 78 height 12
click at [536, 329] on span "Clear Signature" at bounding box center [535, 327] width 78 height 12
click at [517, 322] on span "Clear Signature" at bounding box center [535, 327] width 78 height 12
click at [896, 188] on div "Add Signature NEW Please Sign Below Clear Signature Close Save" at bounding box center [538, 255] width 1076 height 511
click at [563, 328] on span "Clear Signature" at bounding box center [535, 327] width 78 height 12
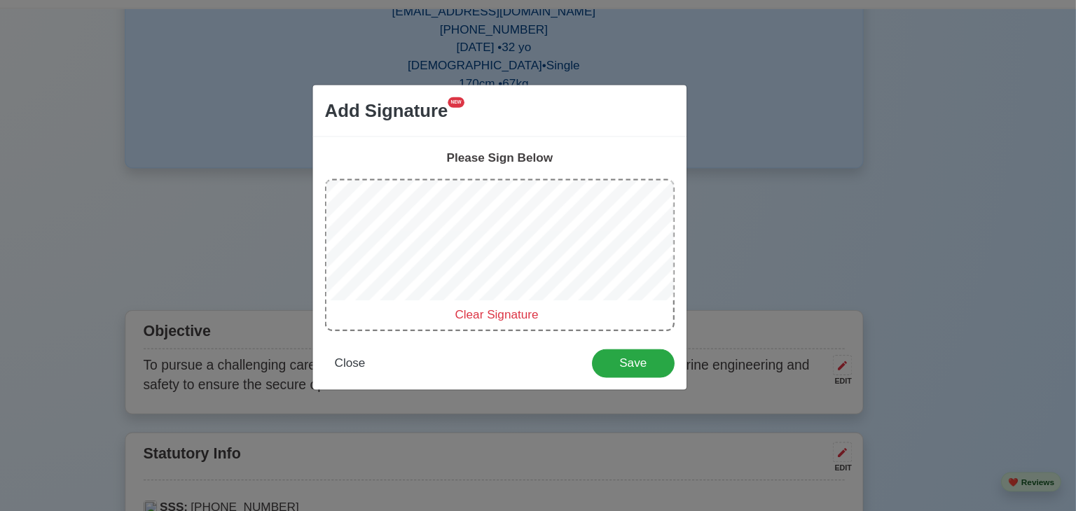
click at [522, 326] on span "Clear Signature" at bounding box center [535, 327] width 78 height 12
click at [534, 323] on span "Clear Signature" at bounding box center [535, 327] width 78 height 12
click at [526, 326] on span "Clear Signature" at bounding box center [535, 327] width 78 height 12
click at [496, 125] on span "NEW" at bounding box center [496, 130] width 15 height 10
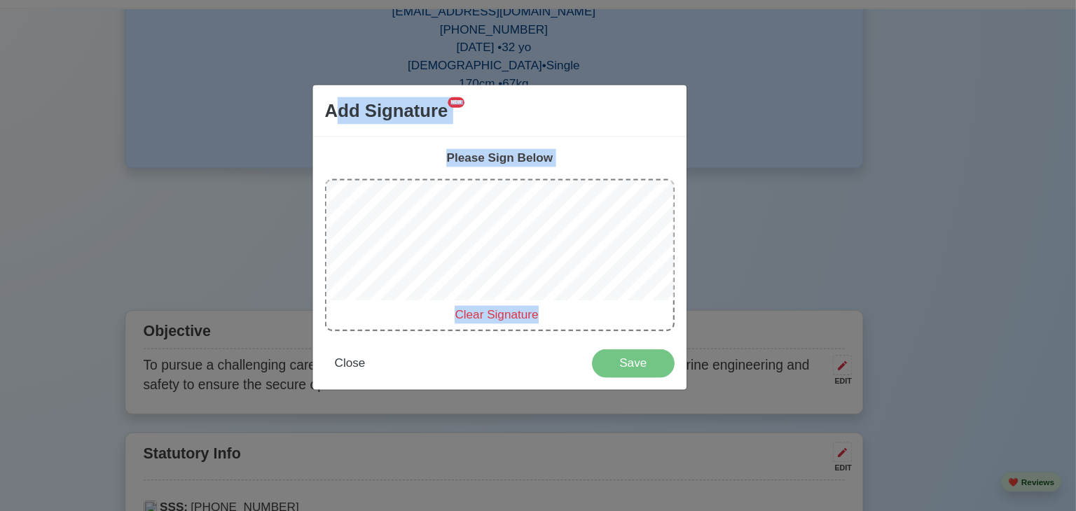
drag, startPoint x: 389, startPoint y: 145, endPoint x: 400, endPoint y: 371, distance: 226.5
click at [400, 371] on div "Add Signature NEW Please Sign Below Clear Signature Close Save" at bounding box center [538, 256] width 350 height 286
click at [400, 371] on span "Close" at bounding box center [398, 373] width 29 height 12
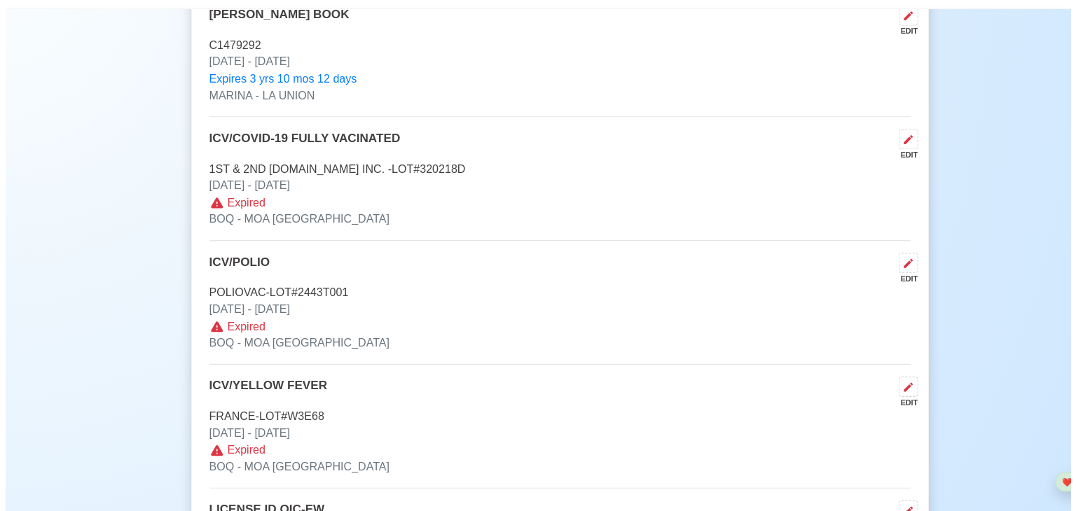
scroll to position [1634, 0]
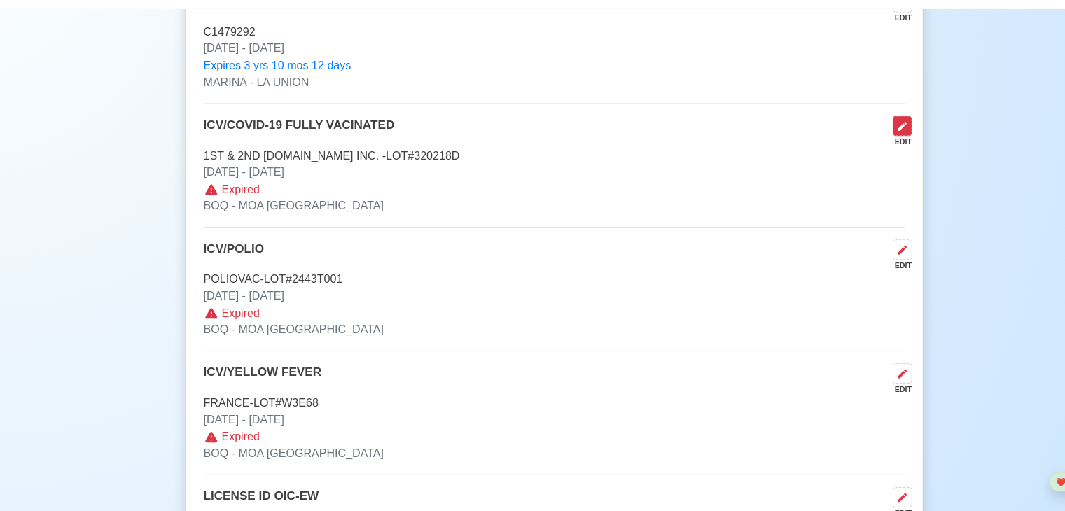
click at [854, 155] on icon at bounding box center [857, 151] width 11 height 11
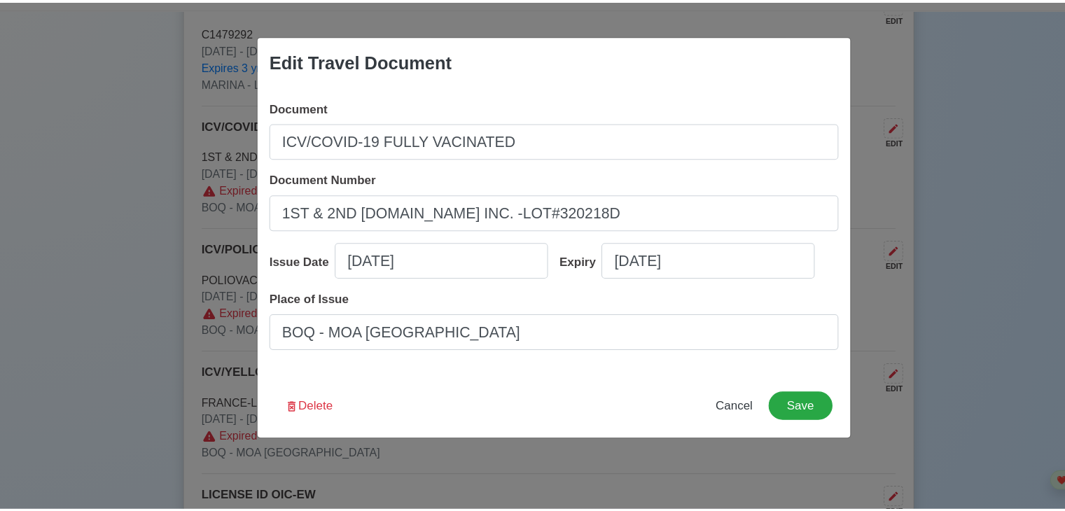
scroll to position [1632, 0]
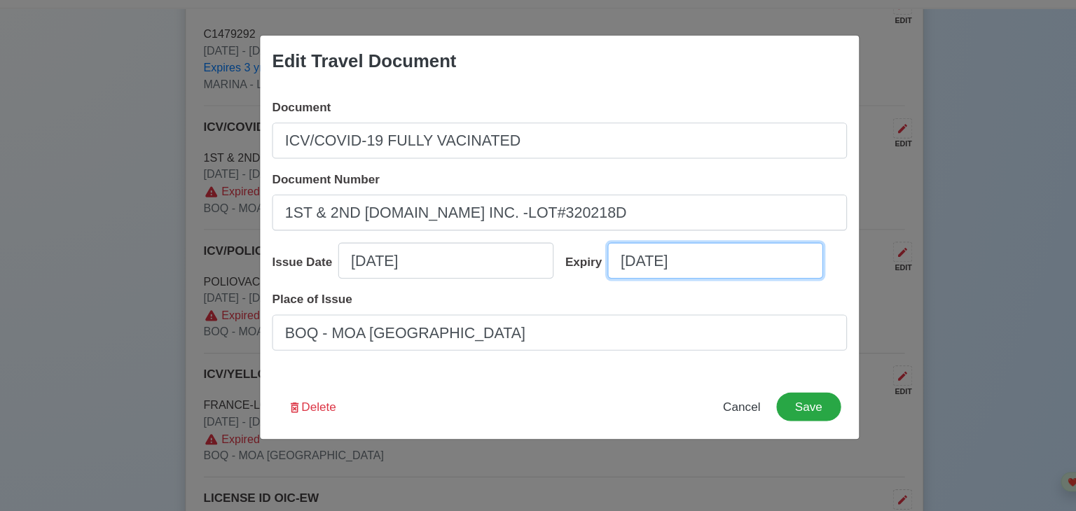
select select "****"
select select "*********"
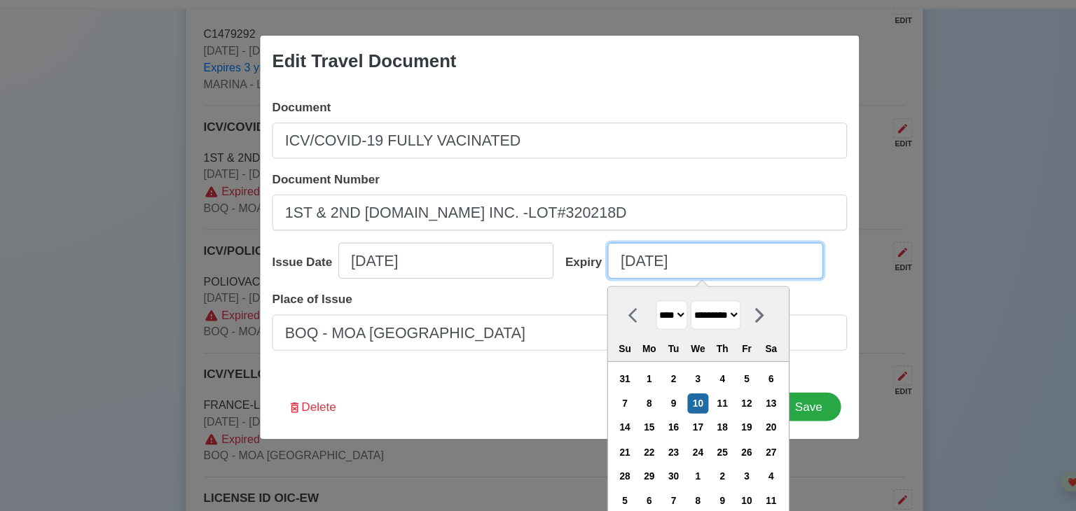
click at [683, 276] on input "[DATE]" at bounding box center [683, 277] width 201 height 34
type input "[DATE]"
select select "****"
type input "09/10/2"
select select "****"
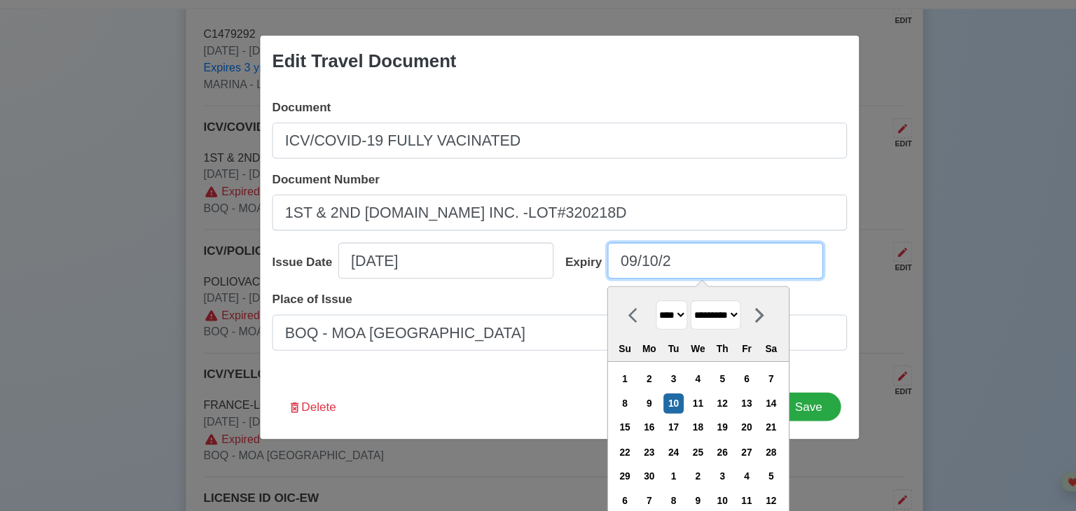
type input "09/10/"
select select "****"
type input "0"
select select "****"
select select "*******"
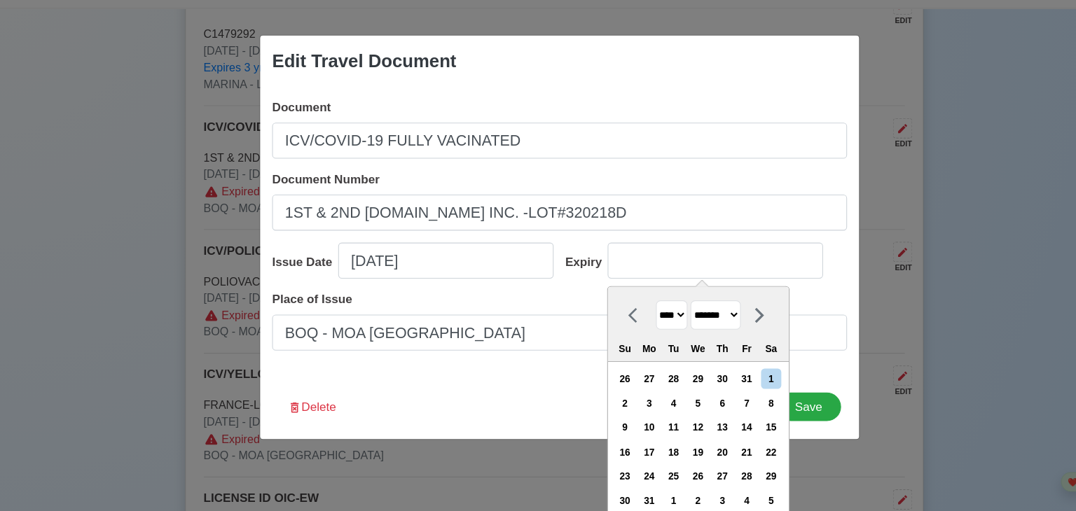
type input "[DATE]"
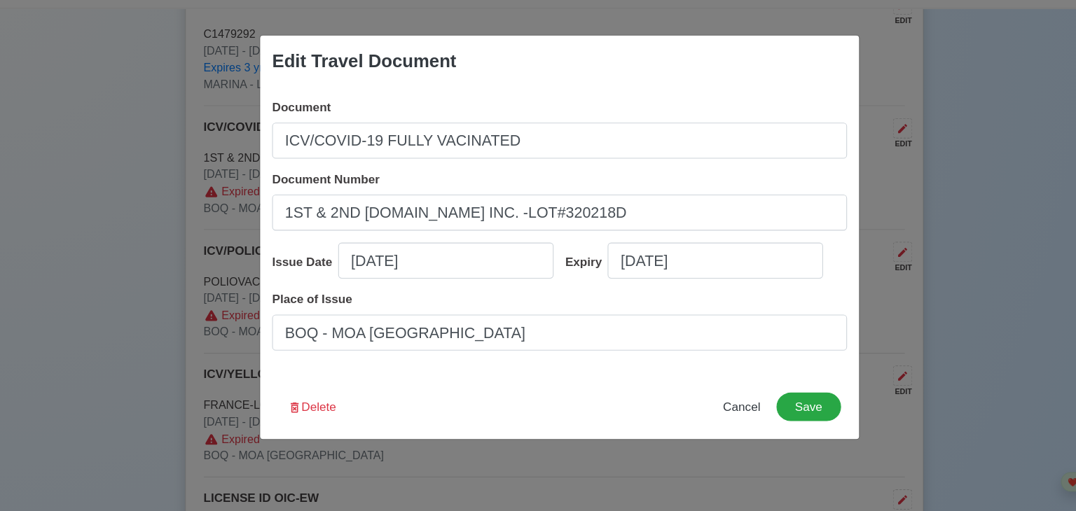
click at [533, 293] on div "Expiry 09/10/2025" at bounding box center [670, 282] width 274 height 45
select select "****"
select select "*********"
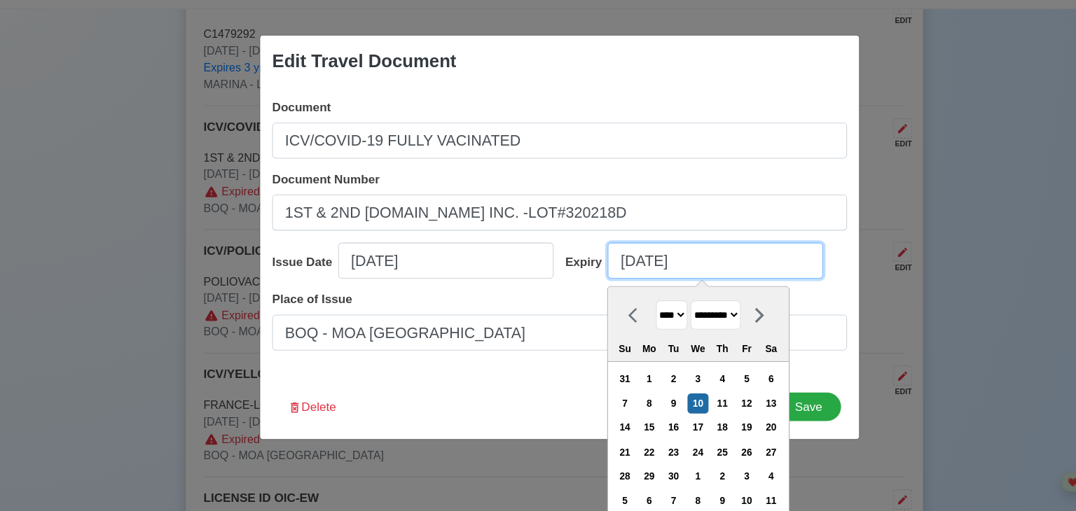
click at [676, 280] on input "[DATE]" at bounding box center [683, 277] width 201 height 34
type input "[DATE]"
select select "****"
type input "09/10/2030"
select select "****"
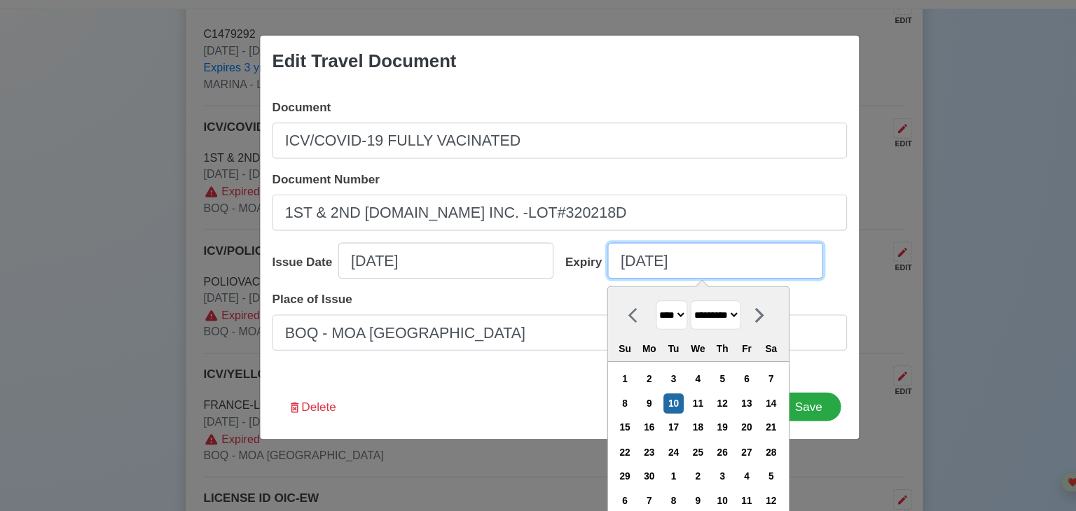
type input "09/10/2030"
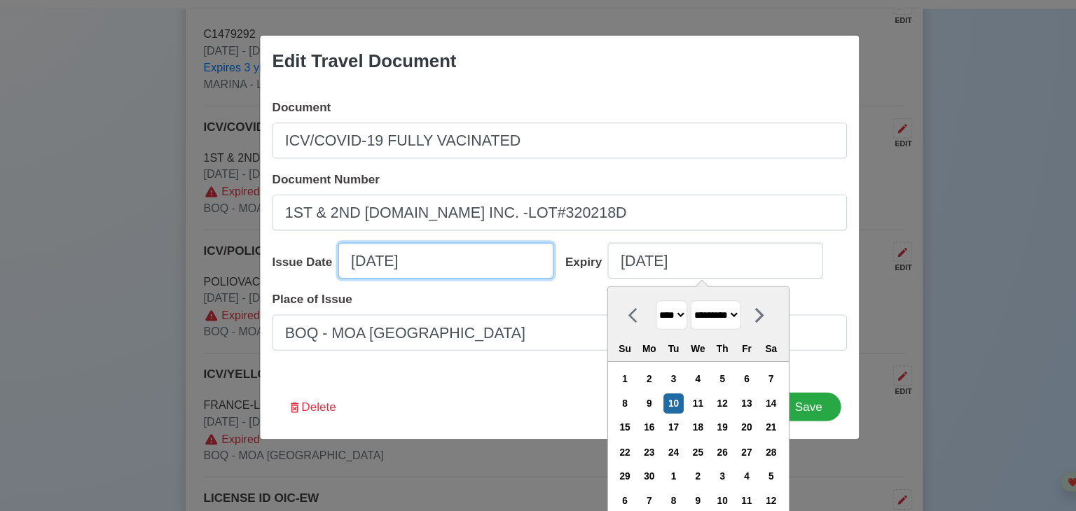
select select "****"
select select "*******"
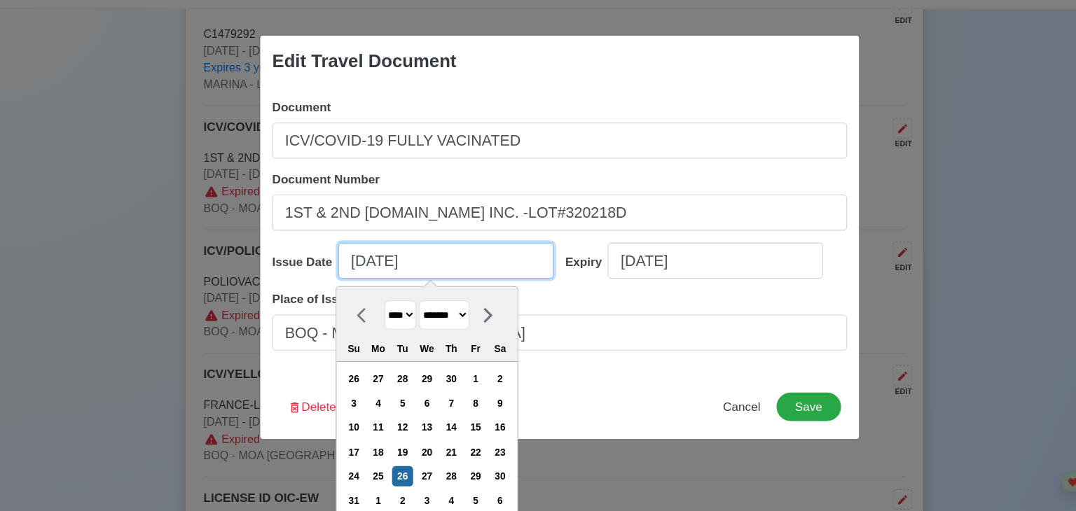
click at [417, 284] on input "[DATE]" at bounding box center [431, 277] width 201 height 34
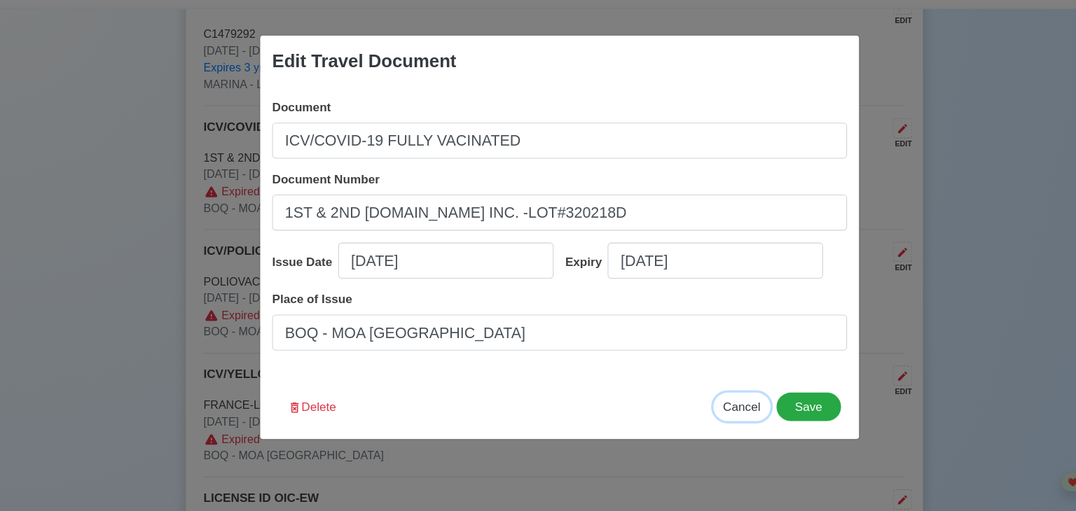
click at [699, 413] on span "Cancel" at bounding box center [707, 414] width 35 height 12
type input "[DATE]"
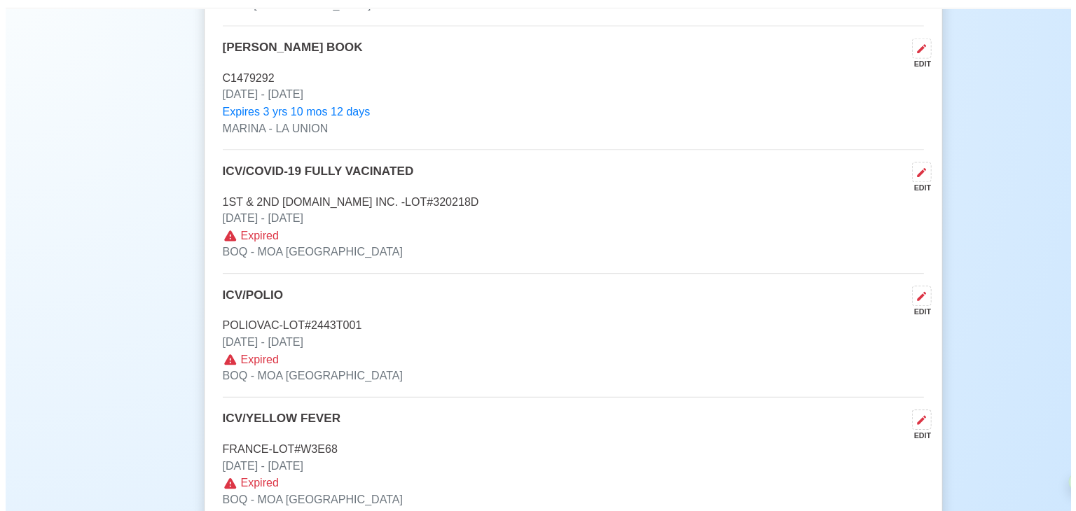
scroll to position [1594, 0]
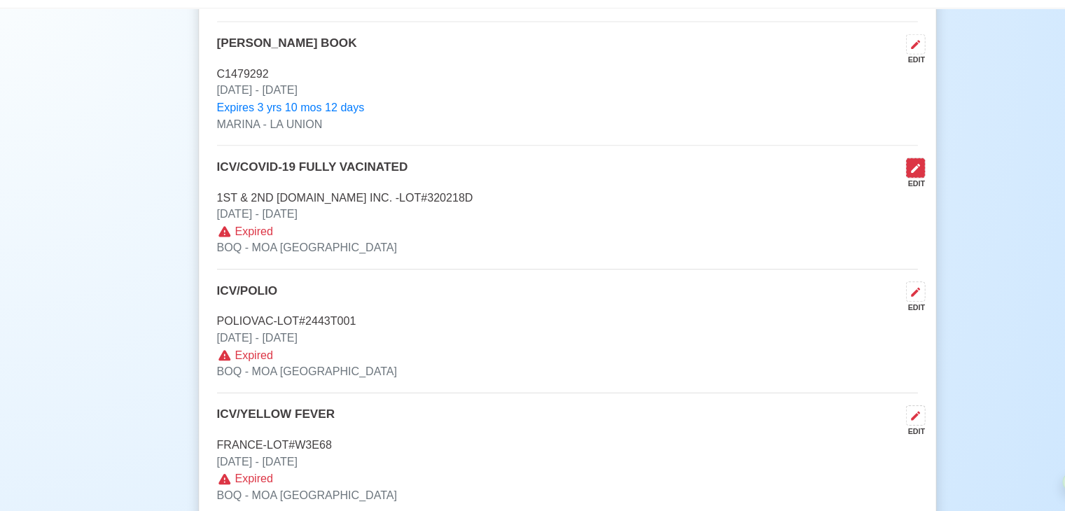
click at [855, 188] on icon at bounding box center [857, 191] width 11 height 11
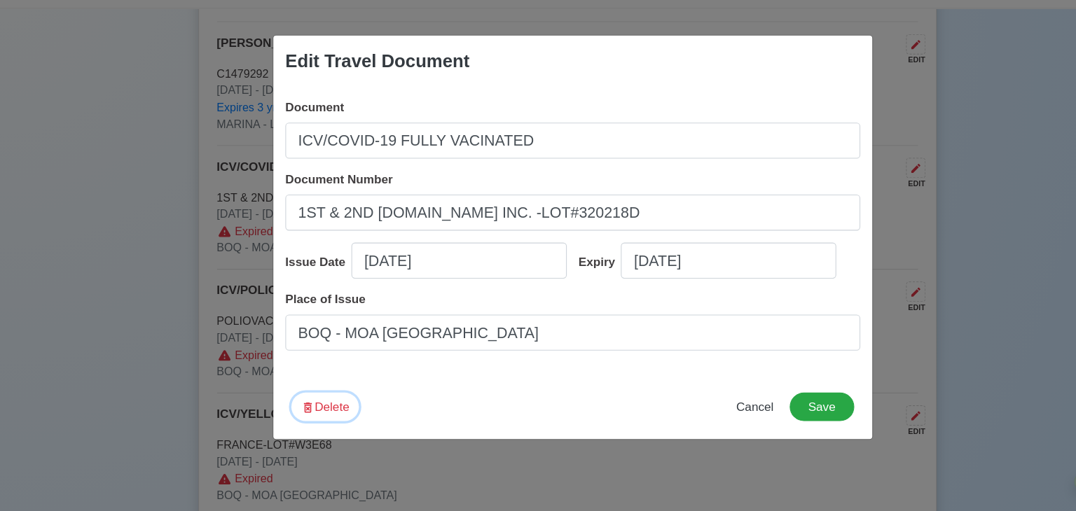
click at [296, 411] on button "Delete" at bounding box center [306, 414] width 63 height 27
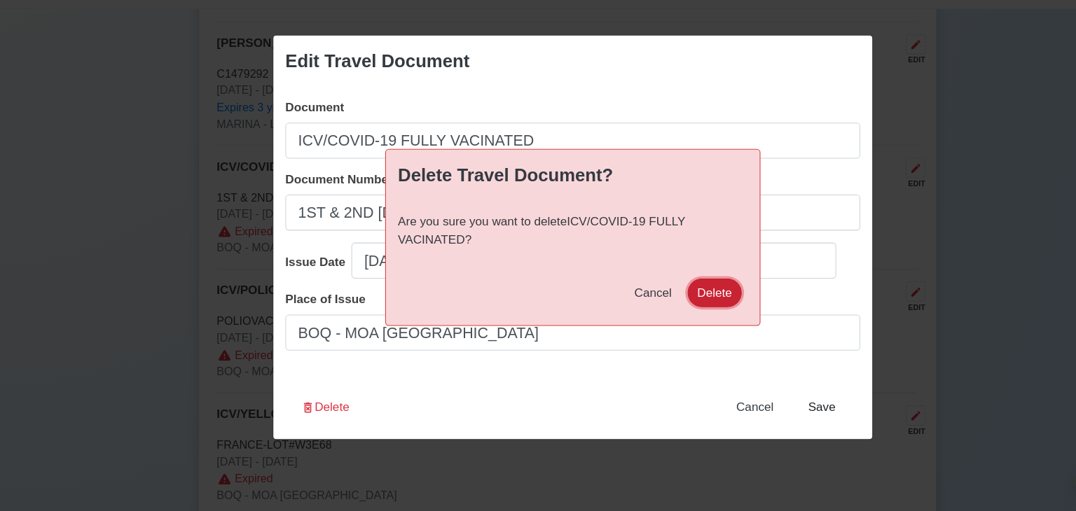
click at [662, 305] on button "Delete" at bounding box center [670, 307] width 50 height 27
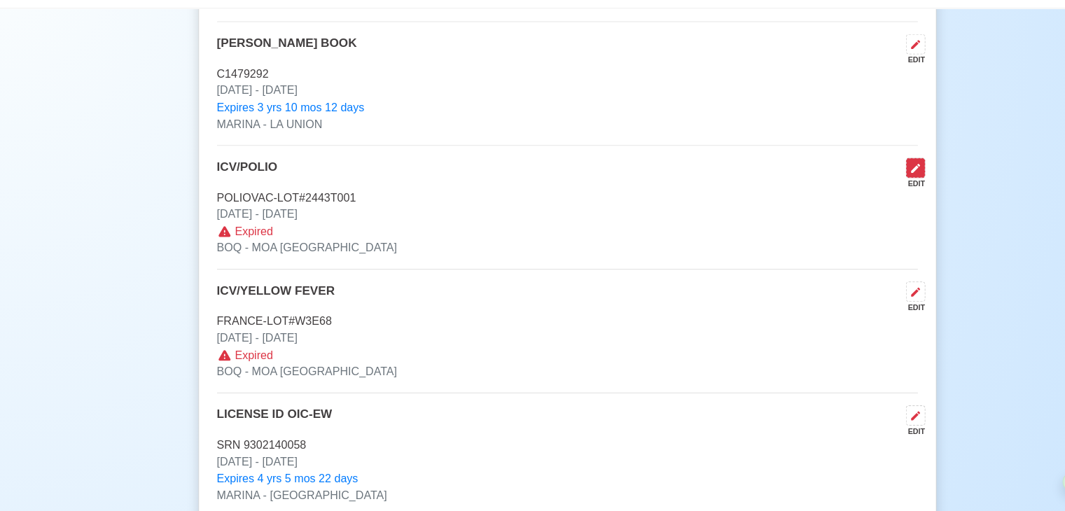
click at [863, 190] on button at bounding box center [858, 190] width 18 height 19
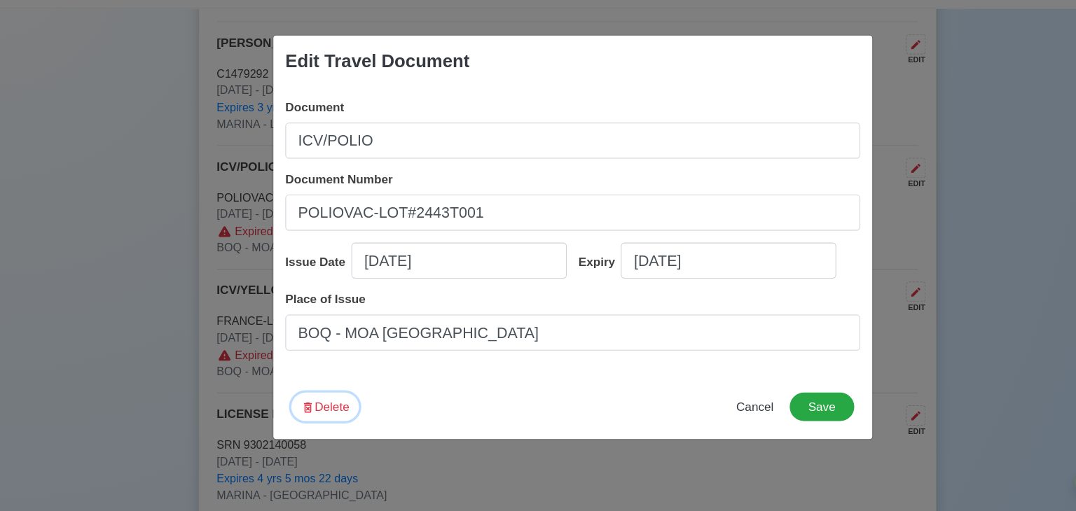
click at [311, 415] on button "Delete" at bounding box center [306, 414] width 63 height 27
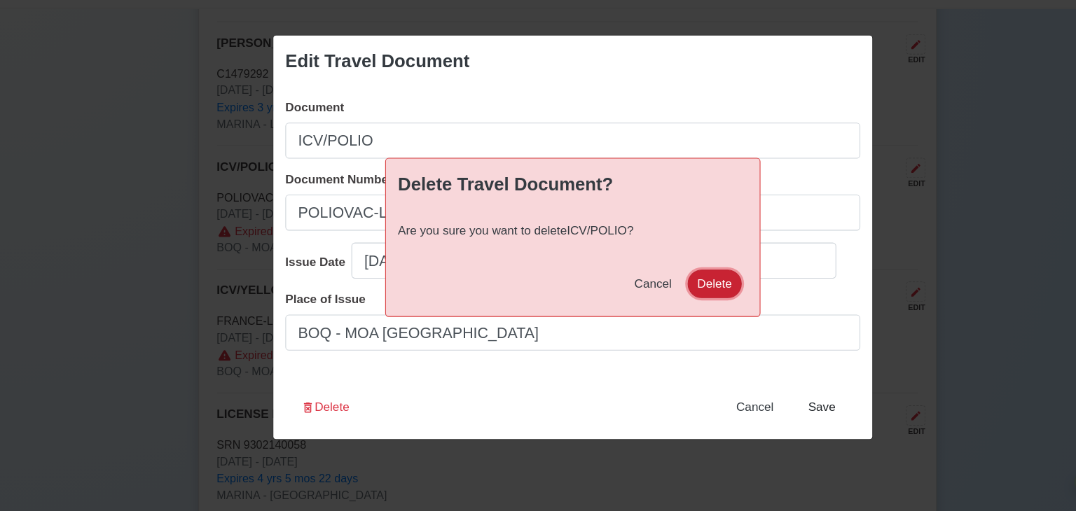
click at [673, 290] on button "Delete" at bounding box center [670, 299] width 50 height 27
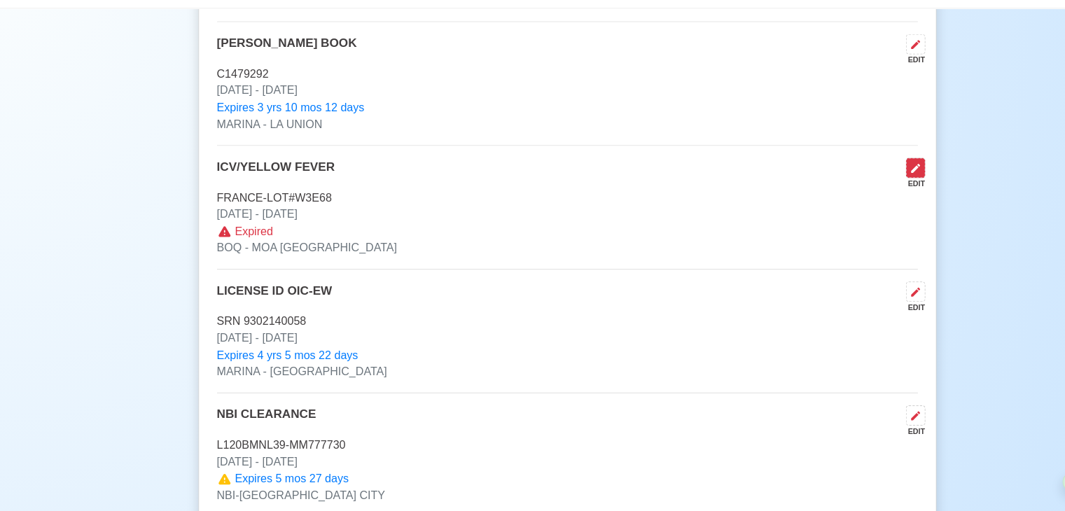
click at [852, 191] on icon at bounding box center [857, 191] width 11 height 11
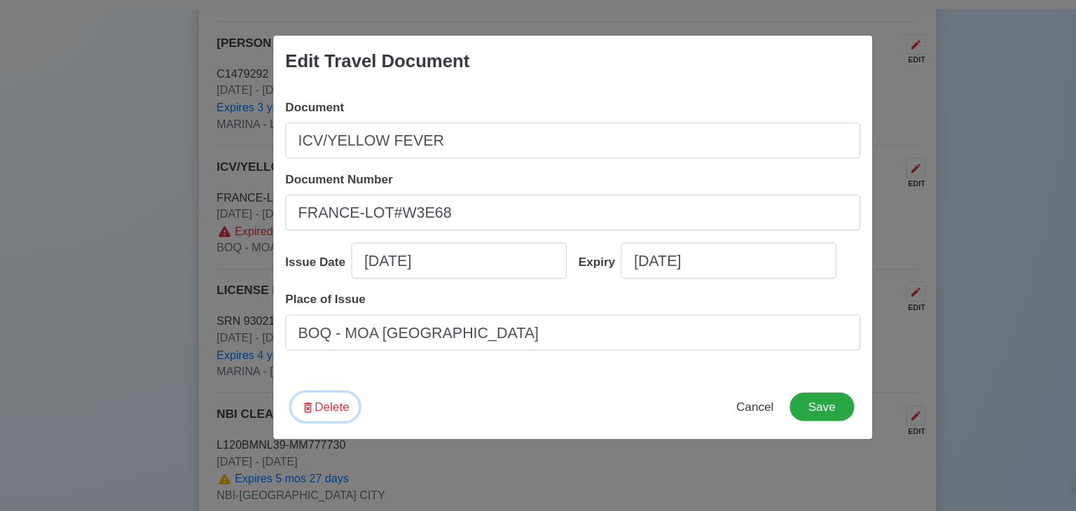
click at [303, 412] on button "Delete" at bounding box center [306, 414] width 63 height 27
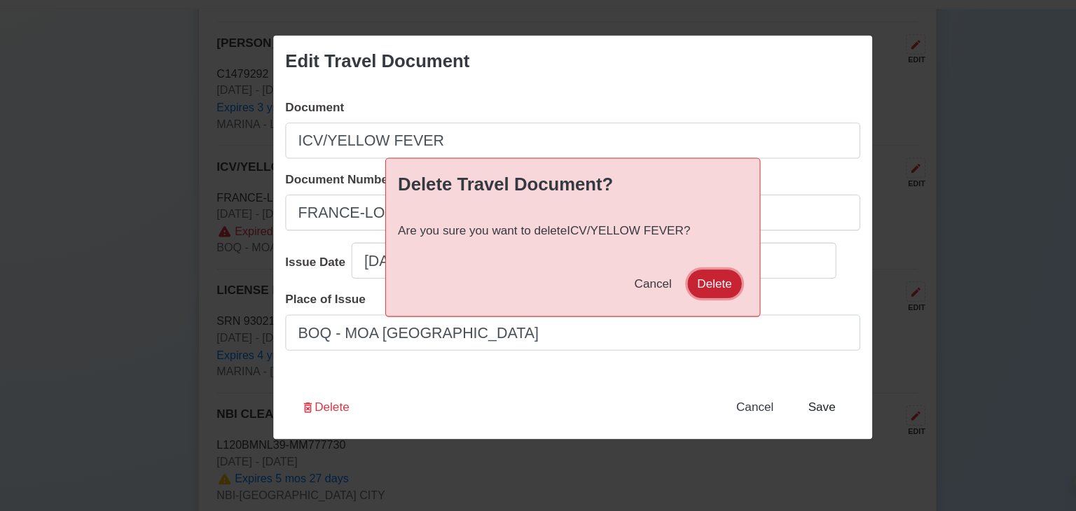
click at [674, 299] on button "Delete" at bounding box center [670, 299] width 50 height 27
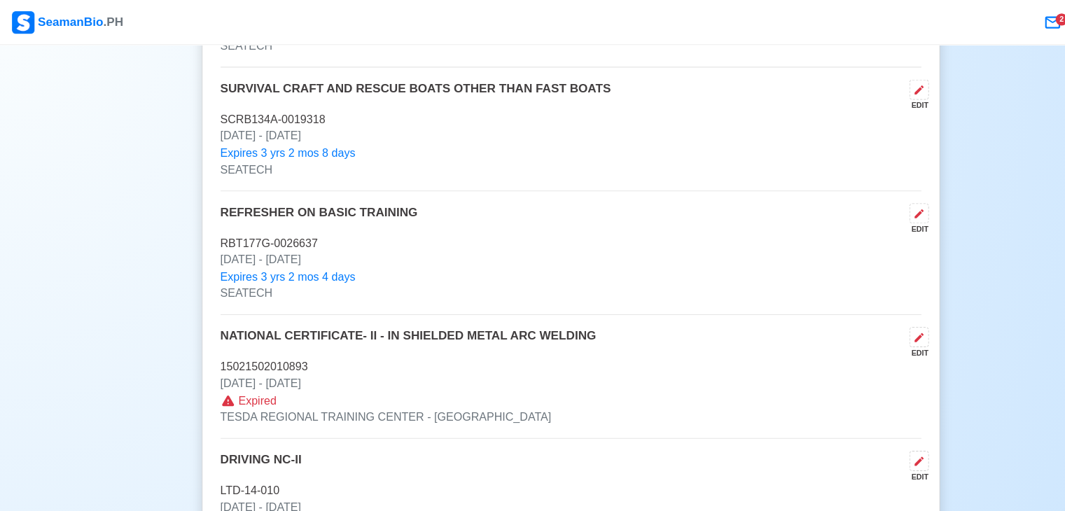
scroll to position [5405, 0]
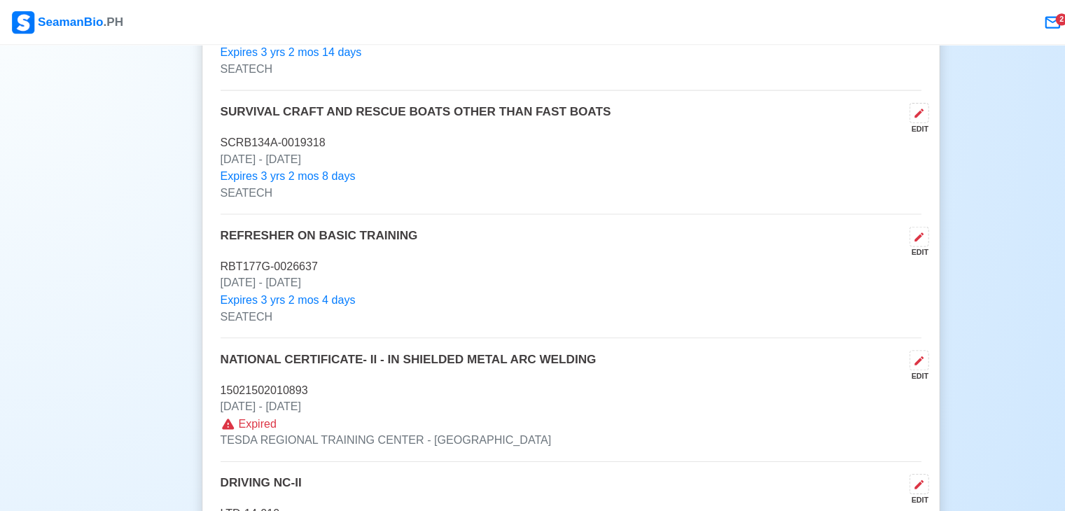
click at [980, 19] on icon at bounding box center [982, 21] width 17 height 17
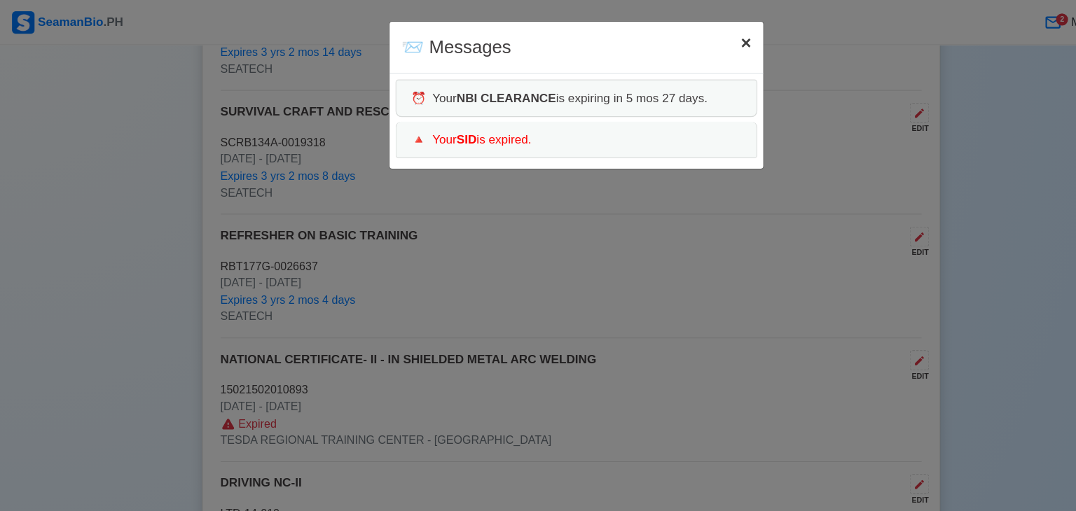
click at [698, 43] on span "×" at bounding box center [696, 39] width 10 height 19
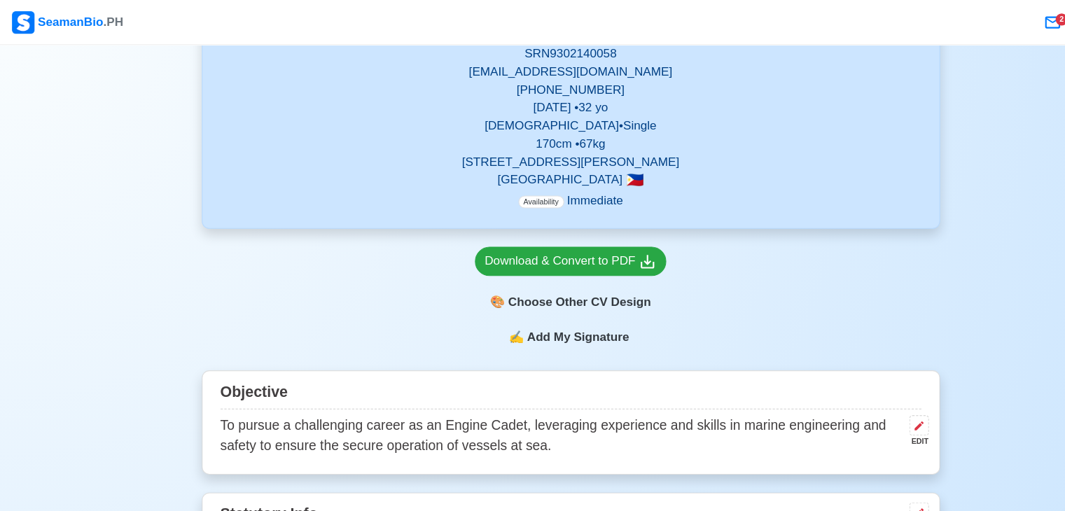
scroll to position [0, 0]
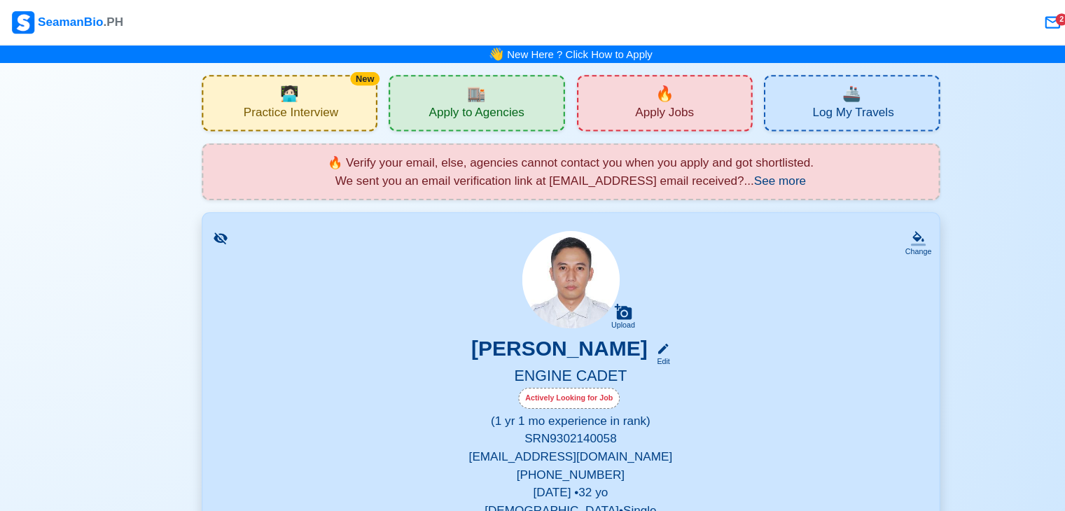
click at [457, 108] on span "Apply to Agencies" at bounding box center [445, 107] width 89 height 18
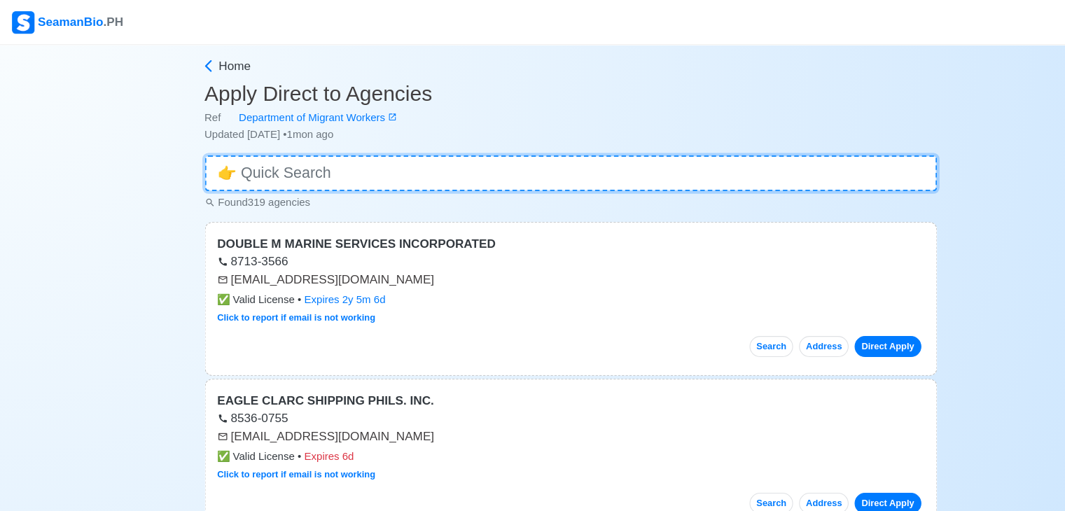
click at [371, 160] on input at bounding box center [532, 162] width 683 height 34
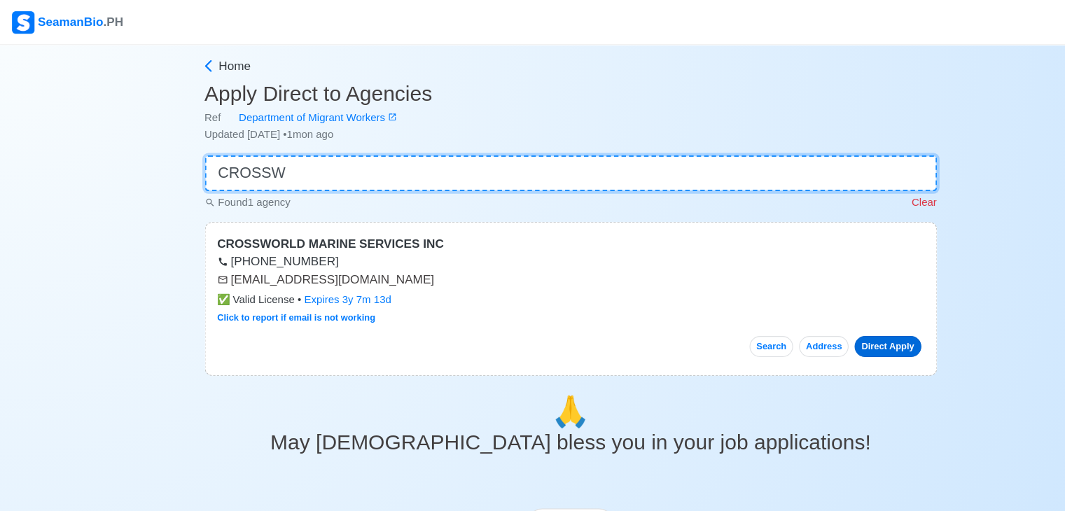
type input "CROSSW"
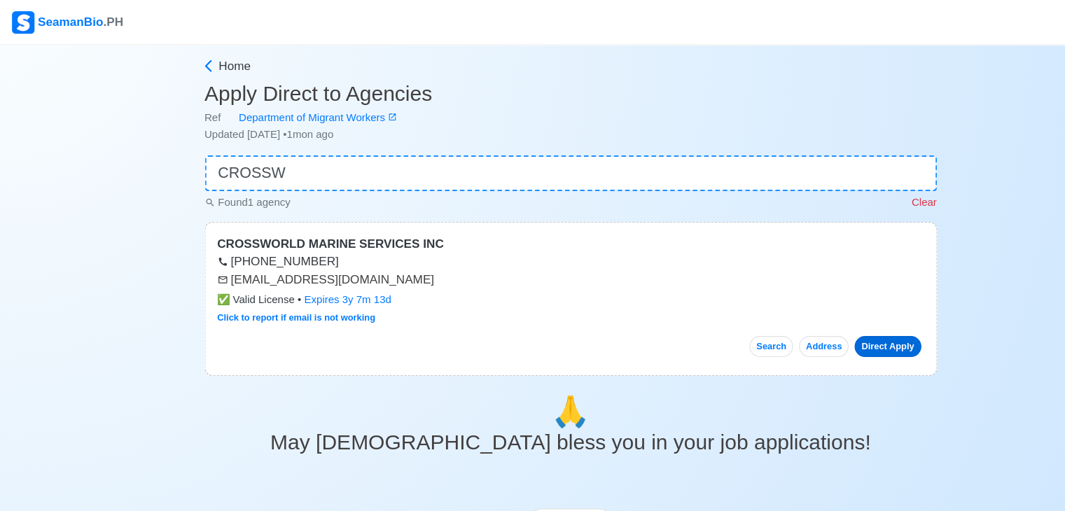
click at [823, 324] on link "Direct Apply" at bounding box center [829, 324] width 62 height 20
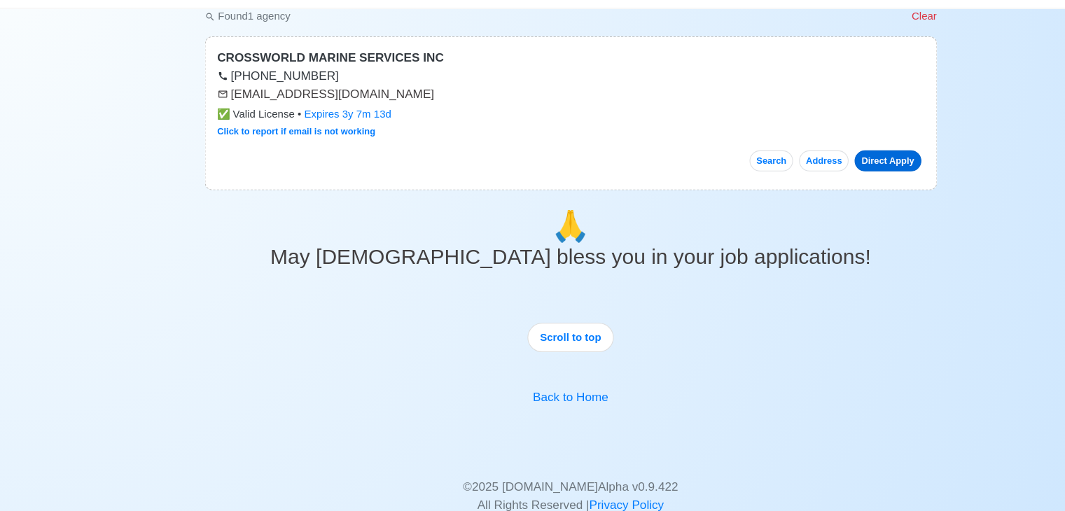
scroll to position [248, 0]
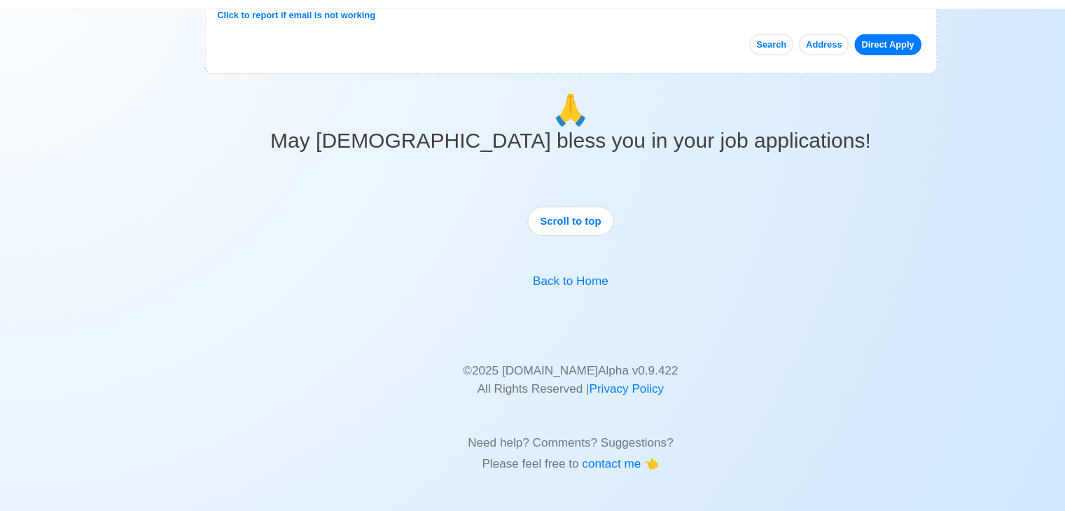
drag, startPoint x: 979, startPoint y: 34, endPoint x: 745, endPoint y: 407, distance: 440.5
click at [745, 407] on div "© 2025 SeamanBio.PH Alpha v 0.9.422 All Rights Reserved | Privacy Policy Need h…" at bounding box center [532, 415] width 683 height 120
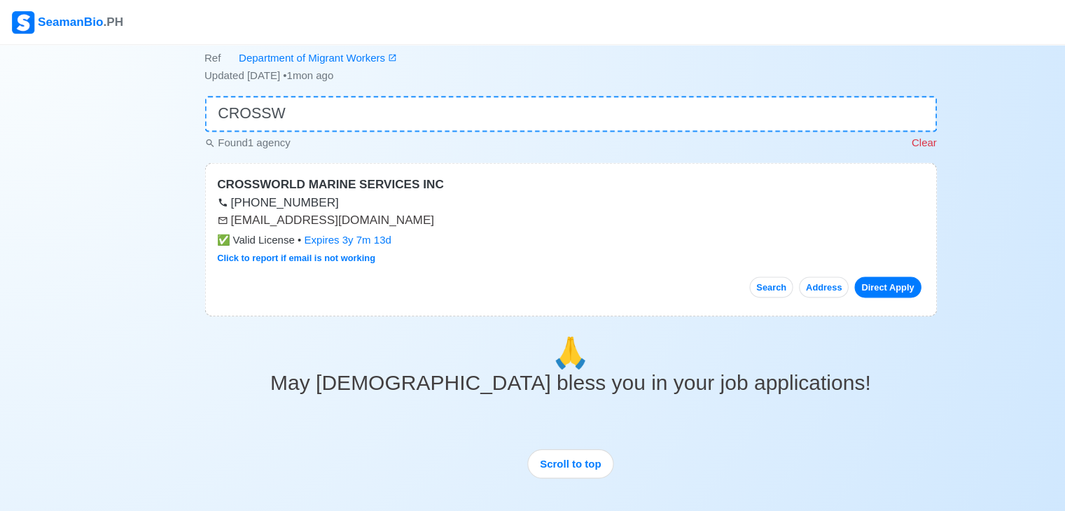
scroll to position [55, 0]
click at [829, 269] on link "Direct Apply" at bounding box center [829, 269] width 62 height 20
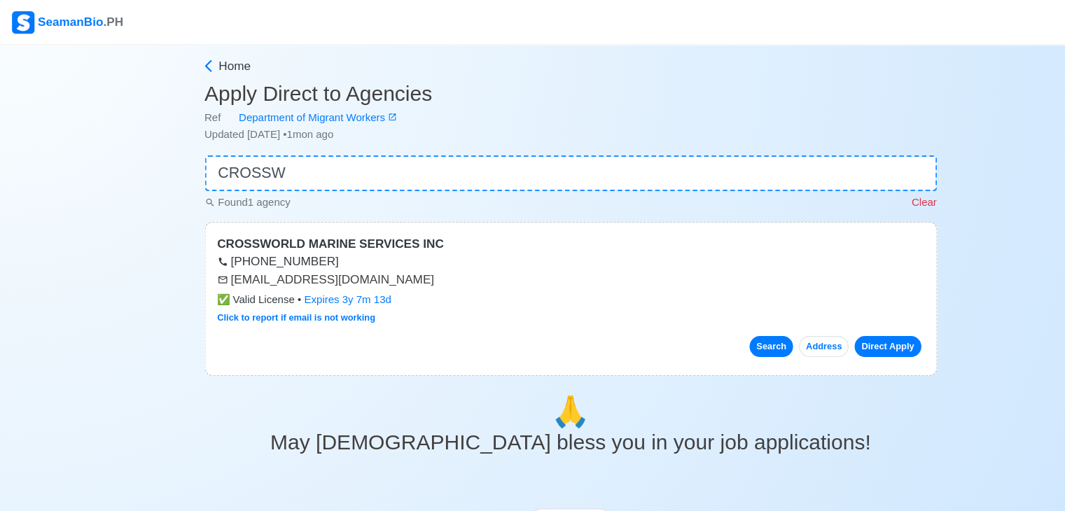
click at [720, 325] on button "Search" at bounding box center [720, 324] width 41 height 20
click at [226, 262] on div "apply@crossworldmarine.com" at bounding box center [533, 261] width 660 height 17
click at [263, 258] on div "apply@crossworldmarine.com" at bounding box center [533, 261] width 660 height 17
click at [439, 290] on div "Click to report if email is not working" at bounding box center [533, 296] width 660 height 13
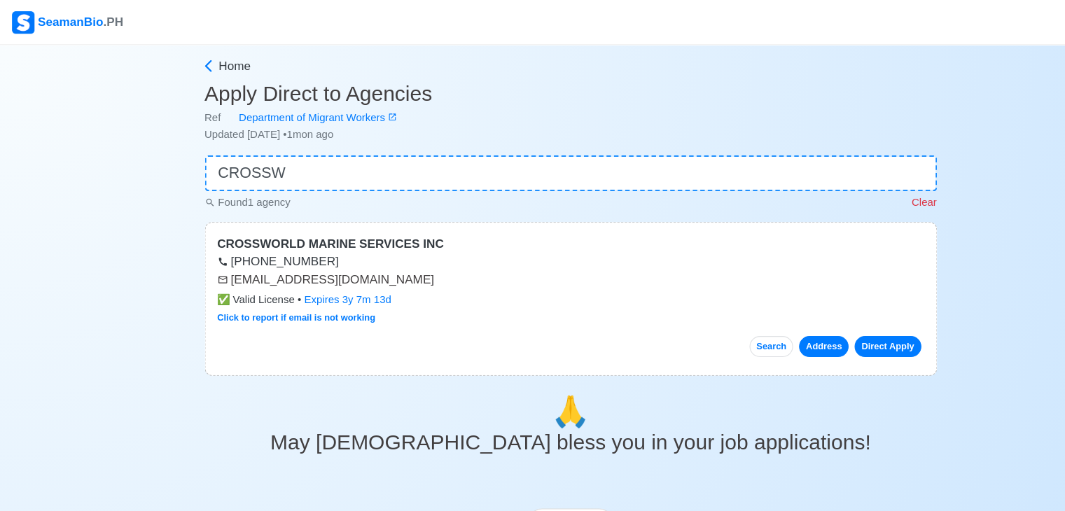
click at [760, 318] on button "Address" at bounding box center [769, 324] width 46 height 20
drag, startPoint x: 253, startPoint y: 260, endPoint x: 362, endPoint y: 257, distance: 108.6
click at [362, 257] on div "apply@crossworldmarine.com" at bounding box center [533, 261] width 660 height 17
copy div "crossworldmarine.com"
click at [110, 148] on div "Home Apply Direct to Agencies Ref Department of Migrant Workers Updated Jul 15,…" at bounding box center [532, 384] width 1065 height 684
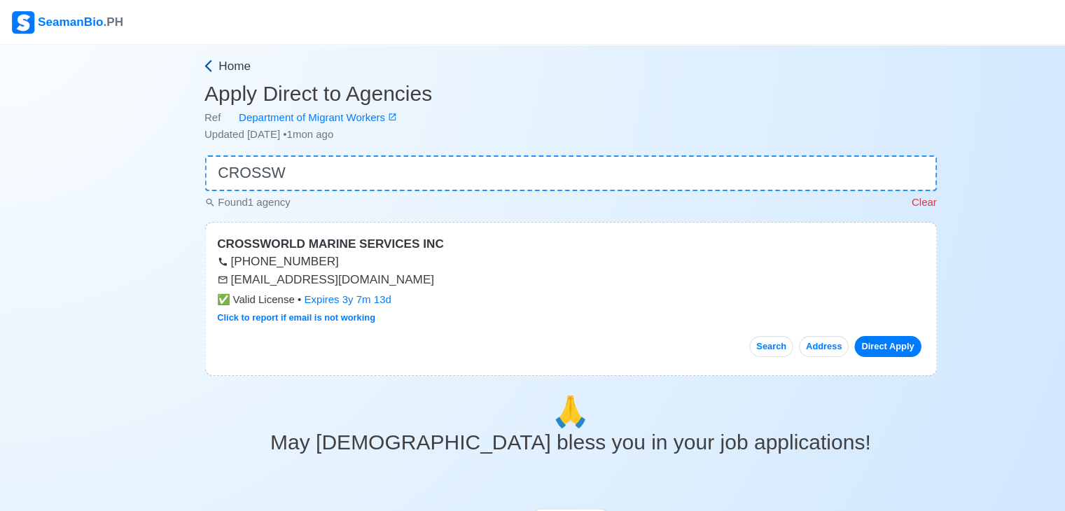
click at [220, 61] on span "Home" at bounding box center [219, 61] width 30 height 17
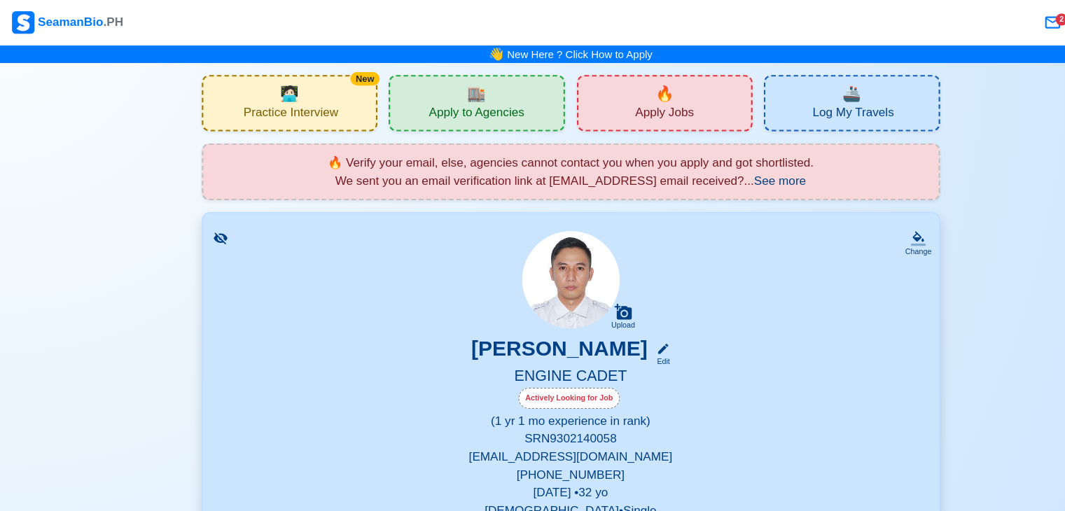
click at [599, 94] on div "🔥 Apply Jobs" at bounding box center [621, 96] width 165 height 53
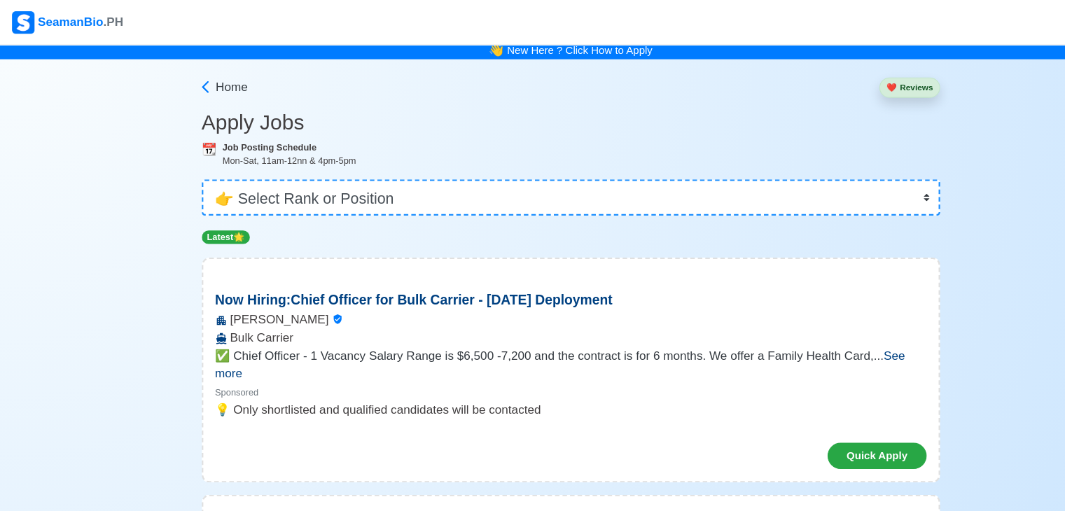
scroll to position [3, 0]
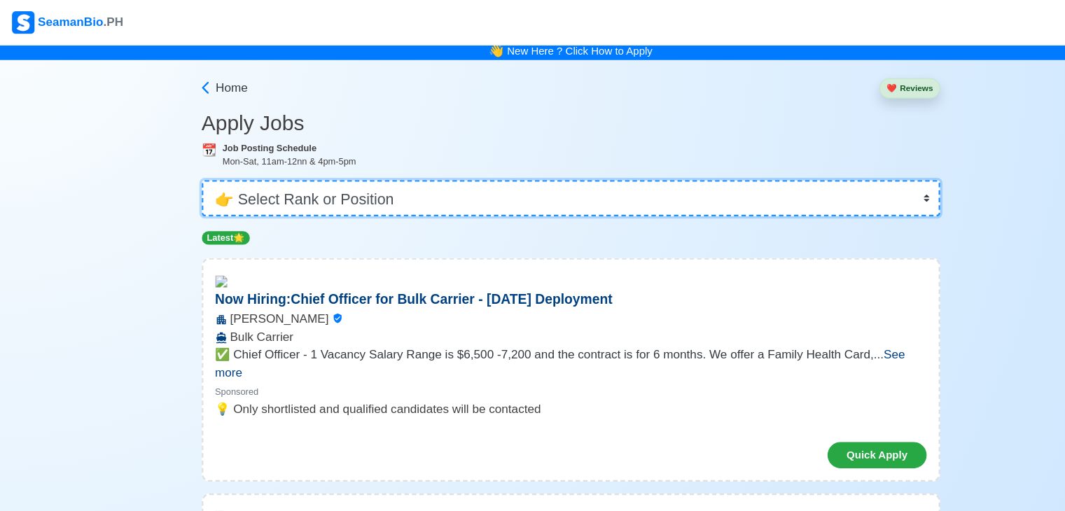
click at [560, 181] on select "👉 Select Rank or Position Master Chief Officer 2nd Officer 3rd Officer Junior O…" at bounding box center [532, 185] width 689 height 34
select select "Messman"
click at [190, 170] on select "👉 Select Rank or Position Master Chief Officer 2nd Officer 3rd Officer Junior O…" at bounding box center [532, 185] width 689 height 34
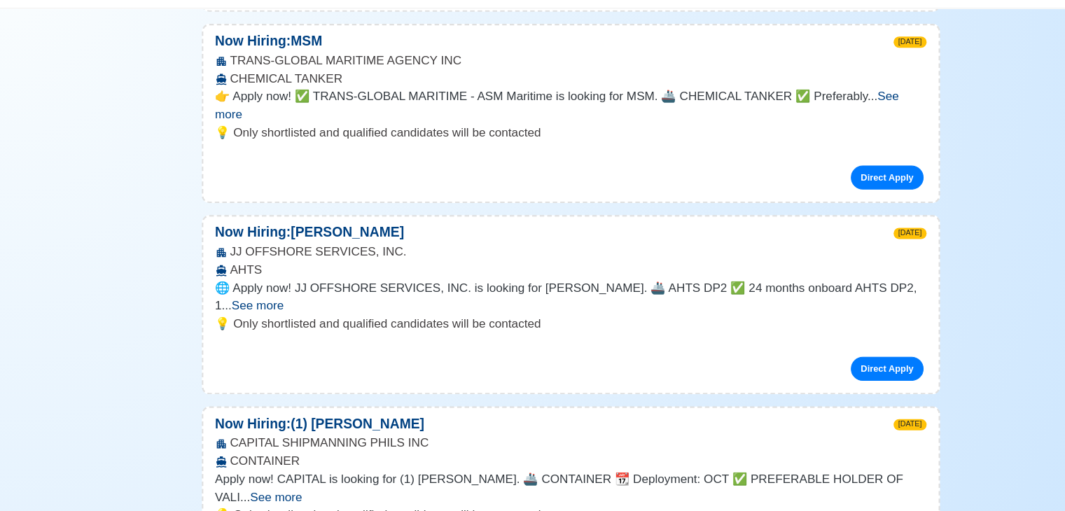
scroll to position [1078, 0]
click at [833, 328] on p "💡 Only shortlisted and qualified candidates will be contacted" at bounding box center [533, 336] width 664 height 17
click at [265, 314] on span "See more" at bounding box center [240, 320] width 48 height 12
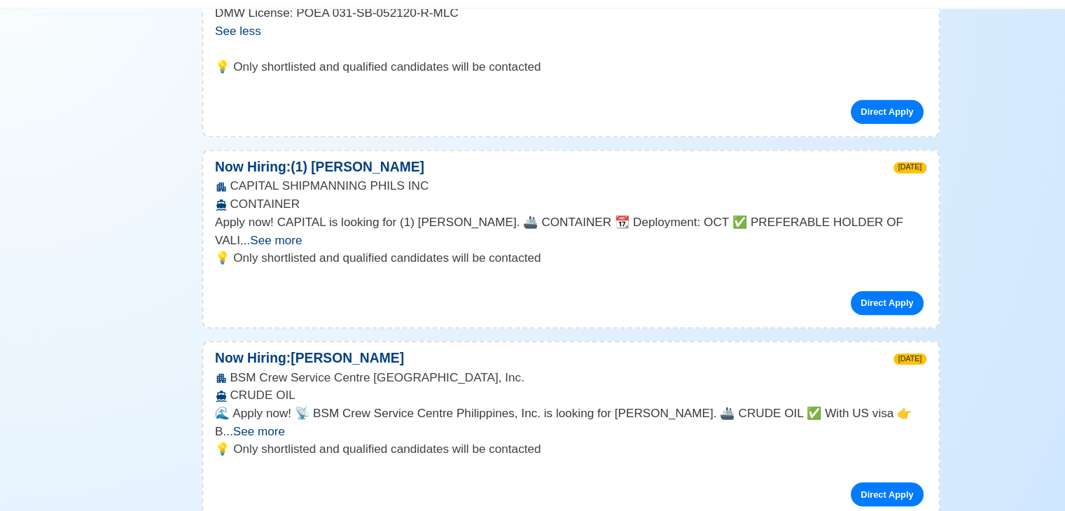
scroll to position [1437, 0]
click at [282, 251] on span "See more" at bounding box center [257, 257] width 48 height 12
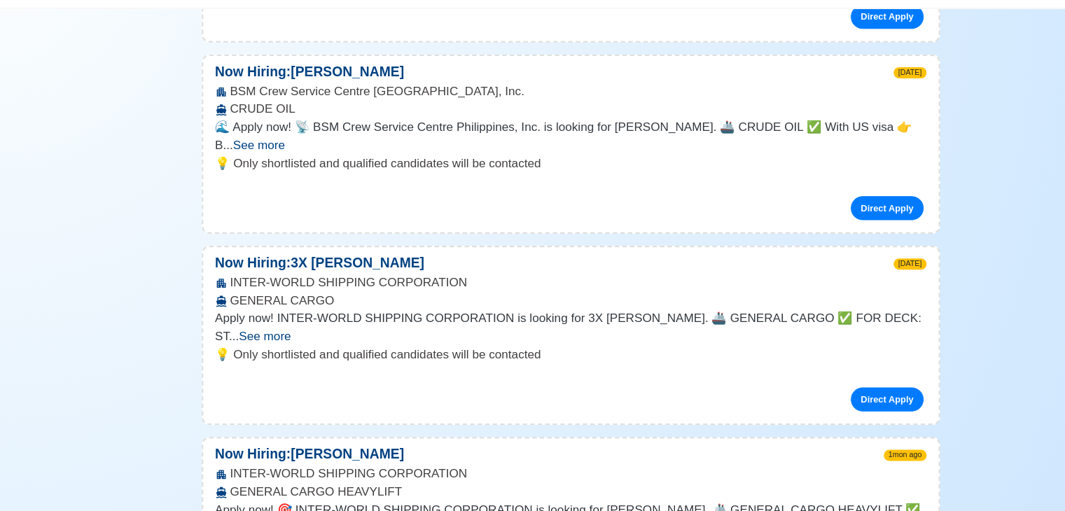
scroll to position [1824, 0]
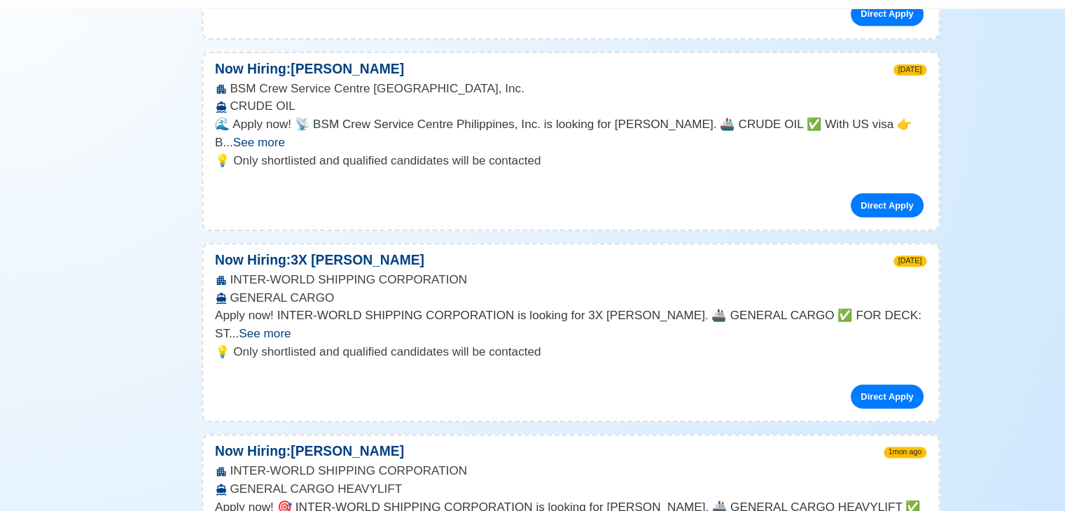
click at [272, 339] on span "See more" at bounding box center [247, 345] width 48 height 12
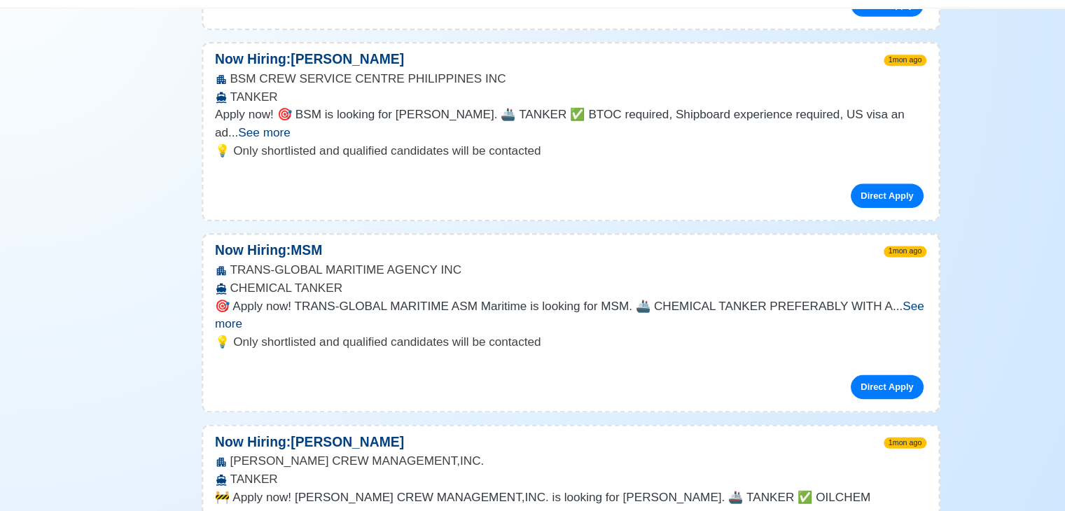
scroll to position [2648, 0]
click at [831, 313] on span "See more" at bounding box center [532, 327] width 662 height 29
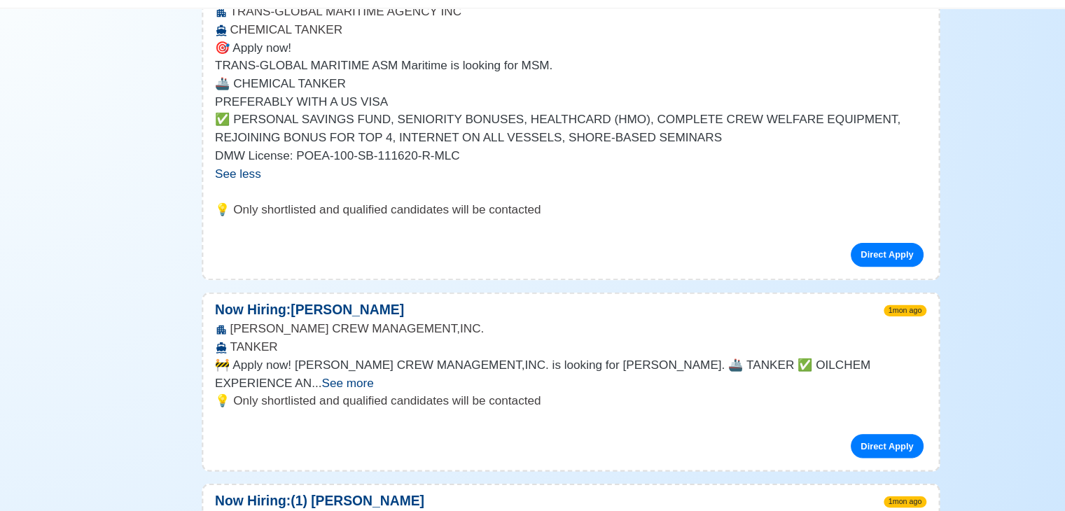
scroll to position [2891, 0]
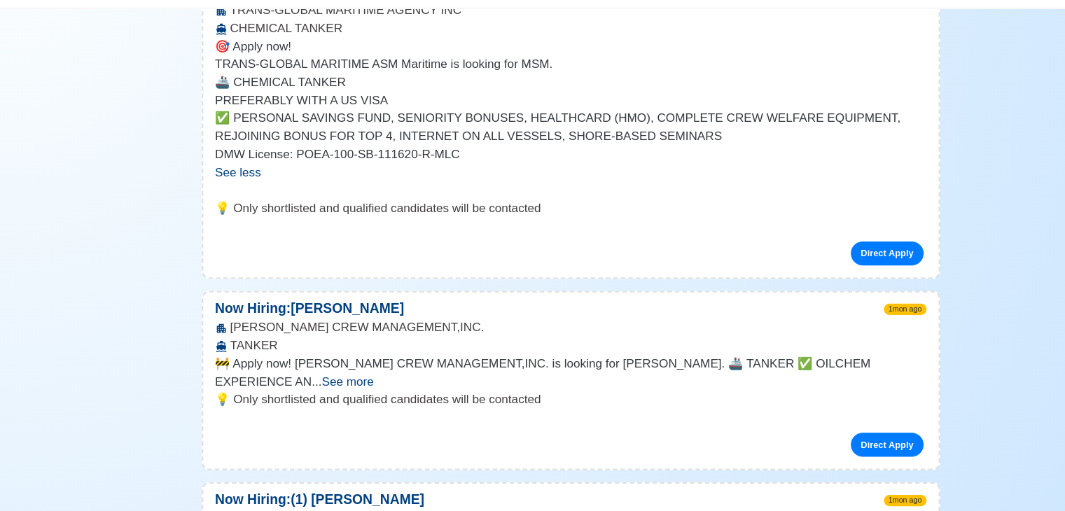
click at [349, 384] on span "See more" at bounding box center [324, 390] width 48 height 12
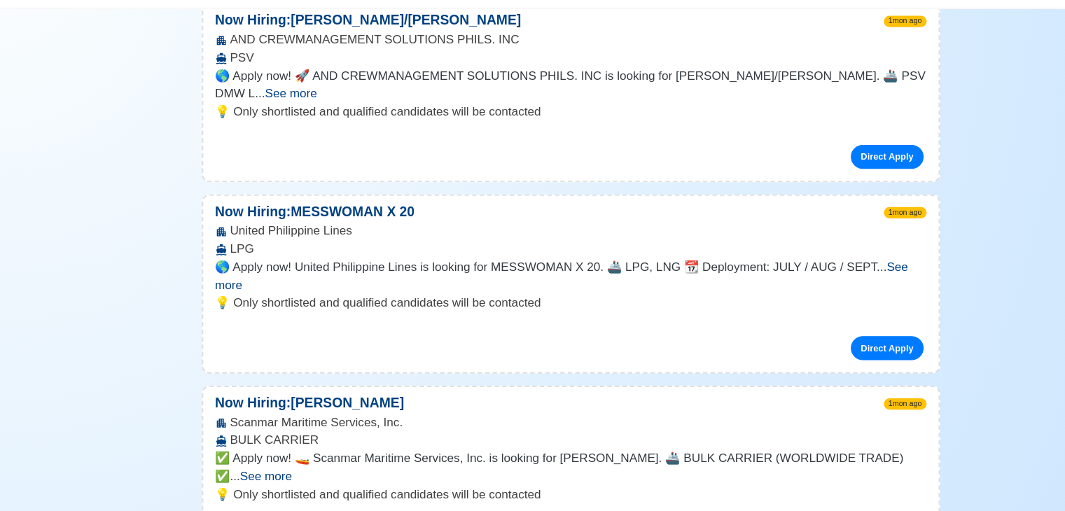
scroll to position [3812, 0]
click at [272, 473] on span "See more" at bounding box center [248, 479] width 48 height 12
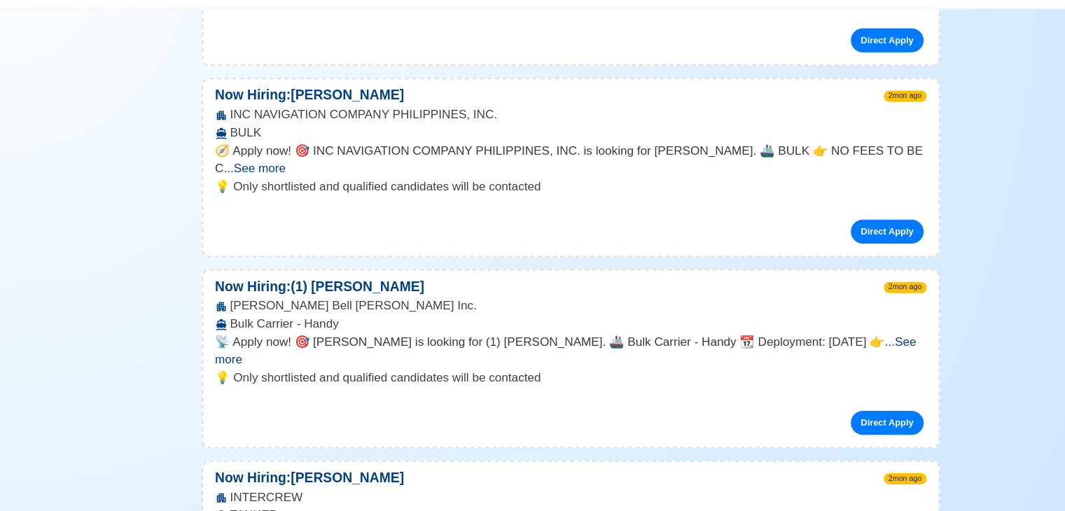
scroll to position [4524, 0]
drag, startPoint x: 625, startPoint y: 277, endPoint x: 642, endPoint y: 202, distance: 77.5
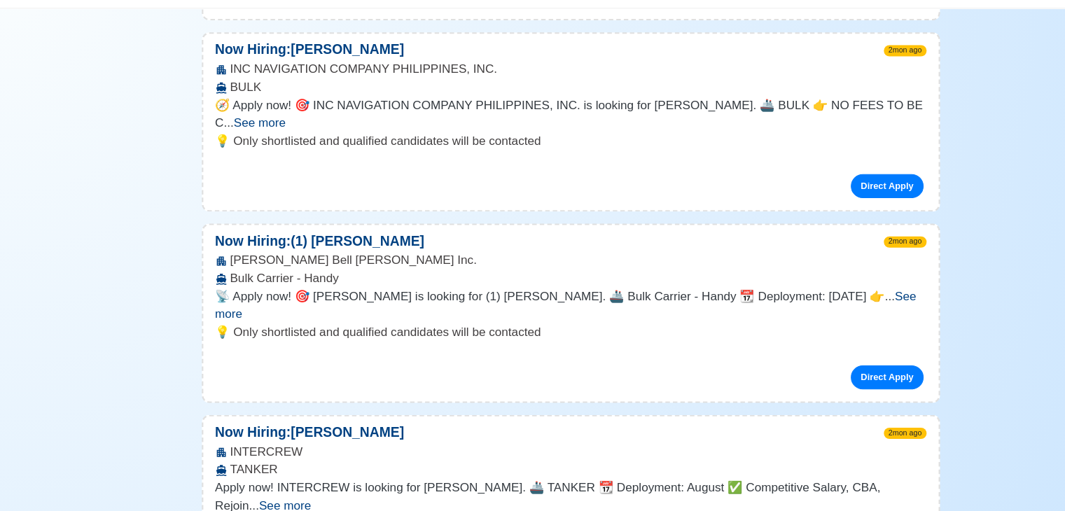
scroll to position [4575, 0]
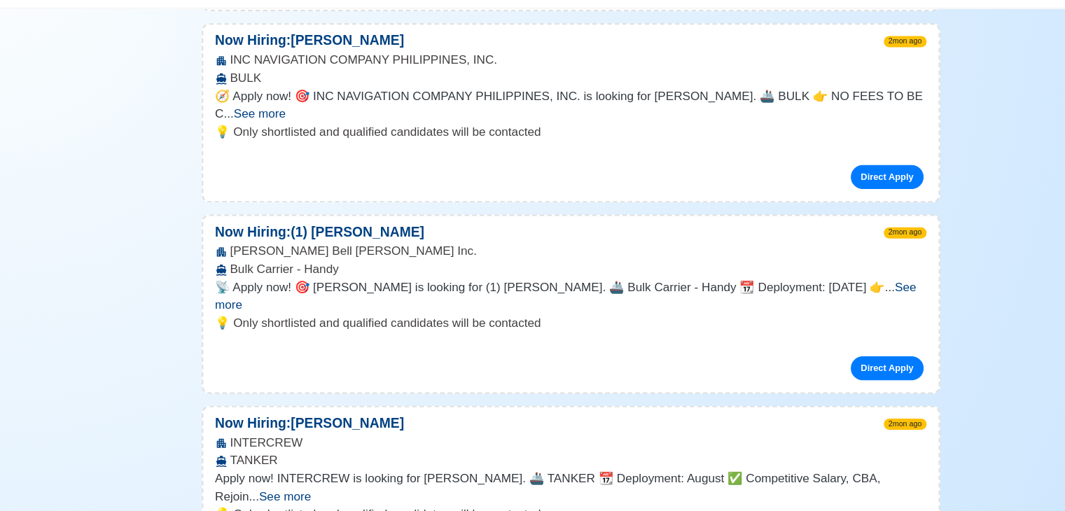
click at [290, 492] on span "See more" at bounding box center [266, 498] width 48 height 12
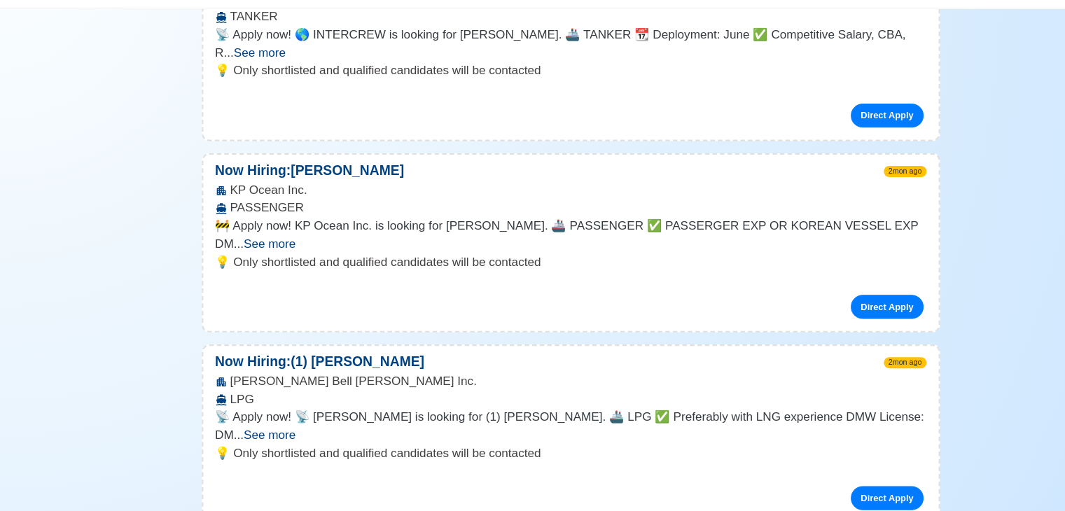
scroll to position [5483, 0]
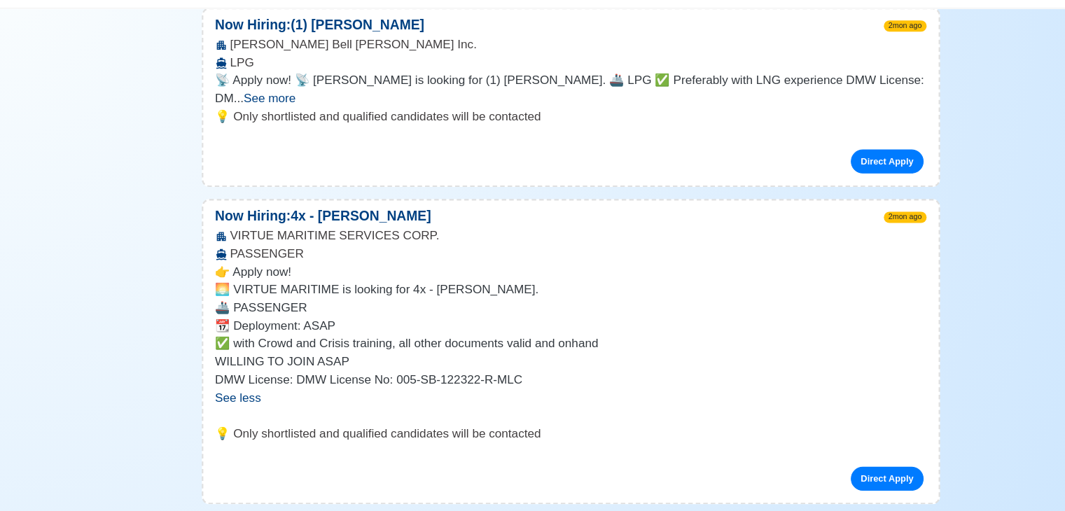
scroll to position [5762, 0]
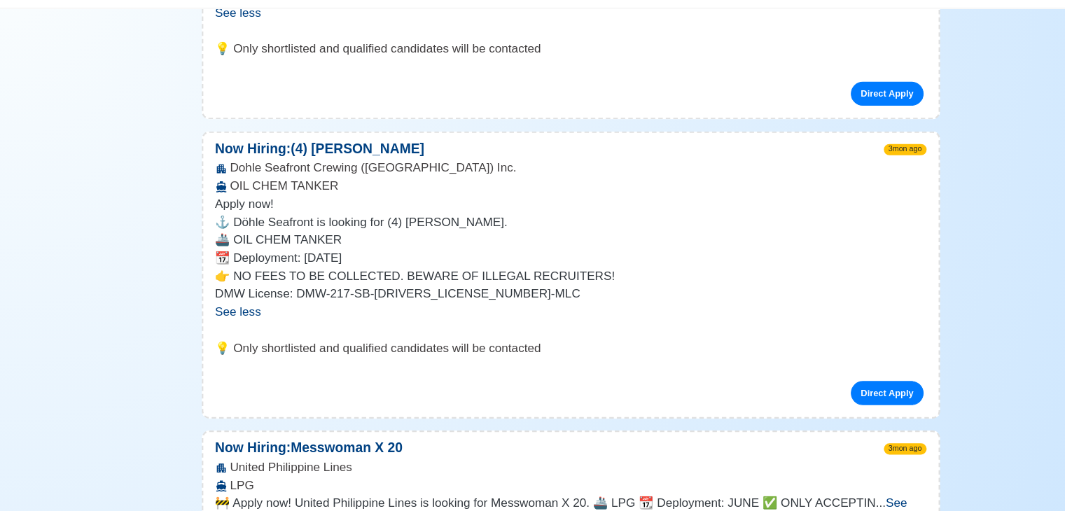
scroll to position [6128, 0]
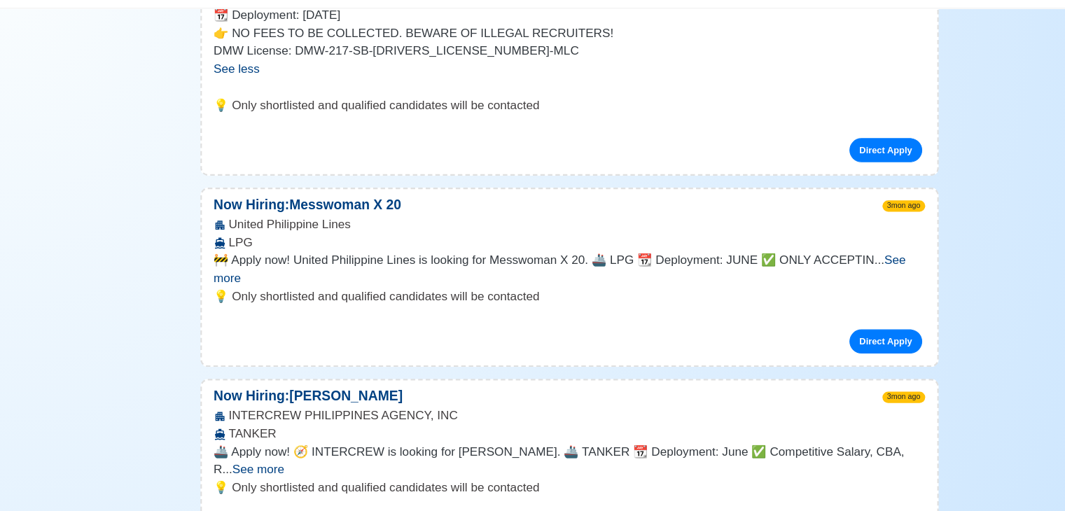
scroll to position [6374, 0]
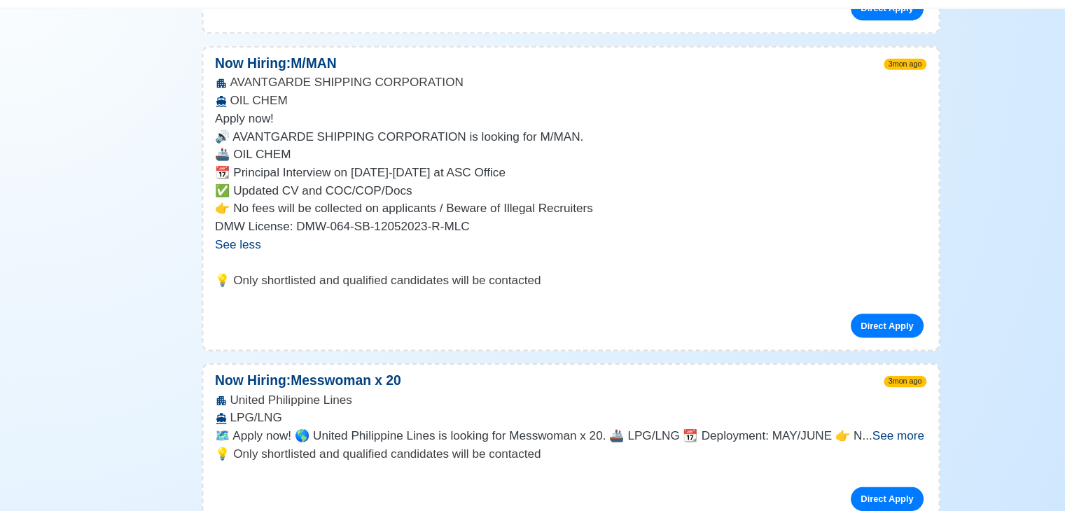
scroll to position [6838, 0]
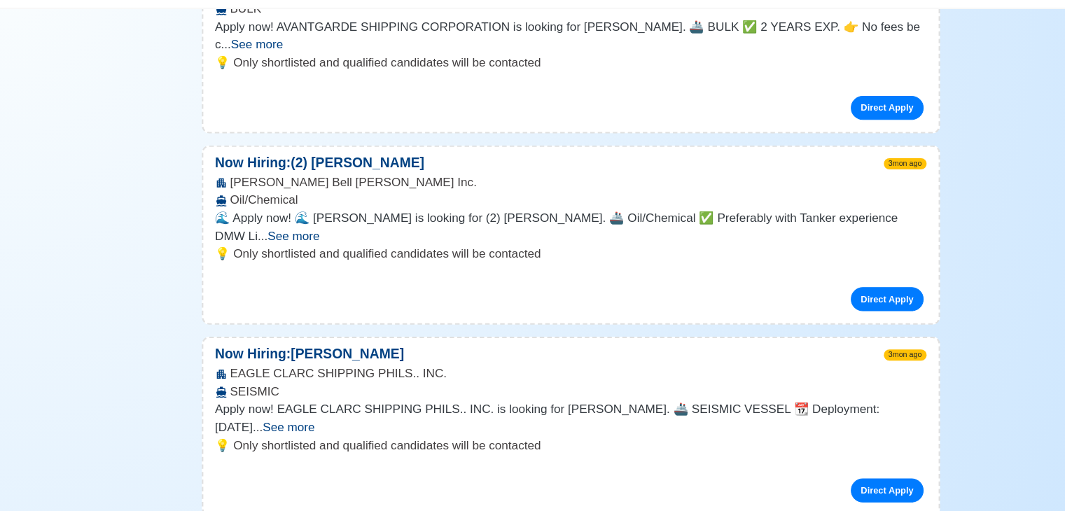
scroll to position [7900, 0]
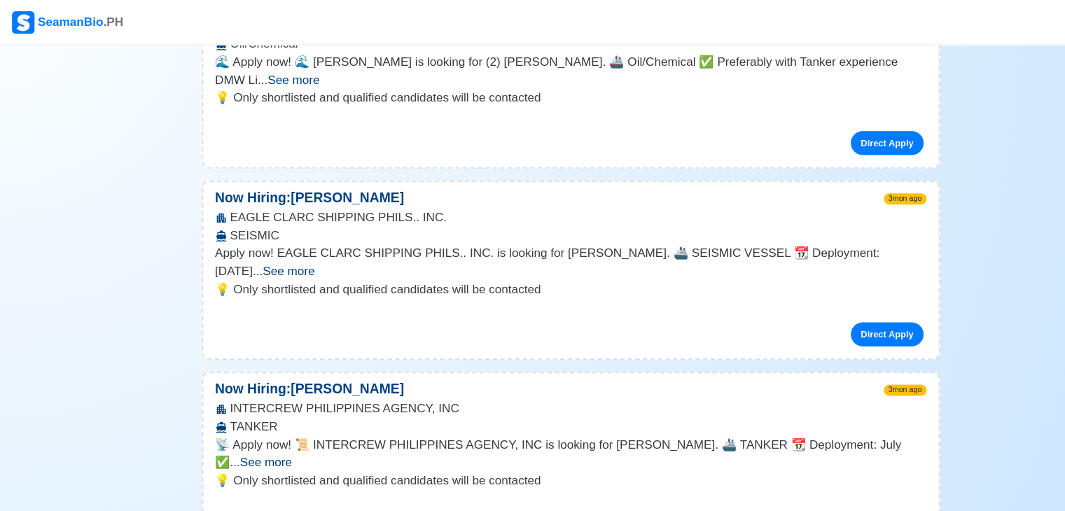
scroll to position [8000, 0]
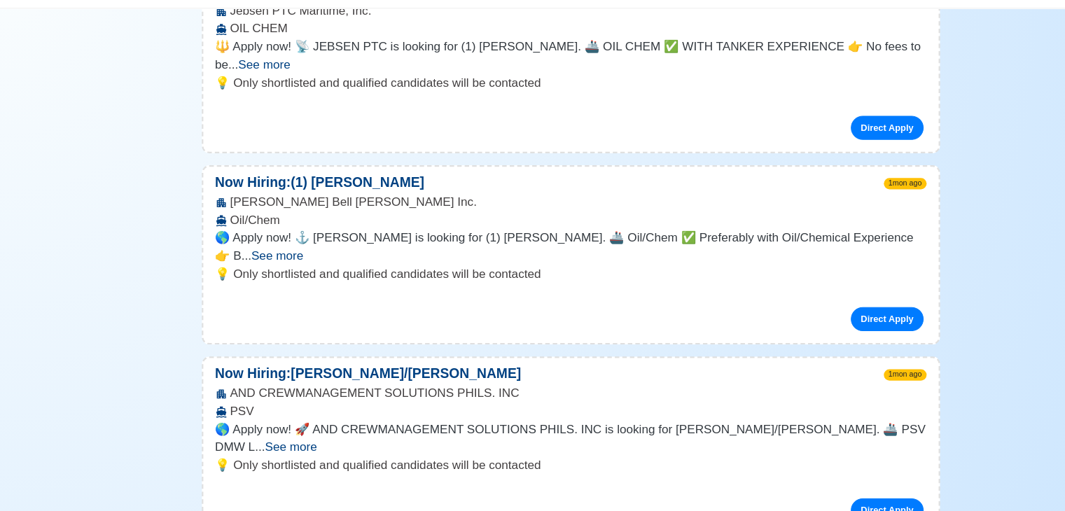
scroll to position [3496, 0]
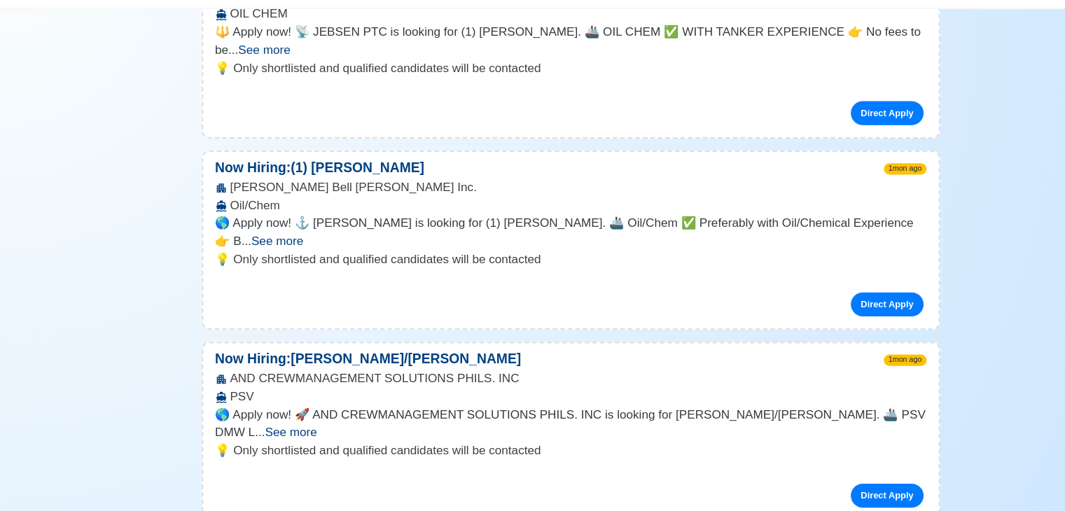
click at [296, 431] on span "See more" at bounding box center [271, 437] width 48 height 12
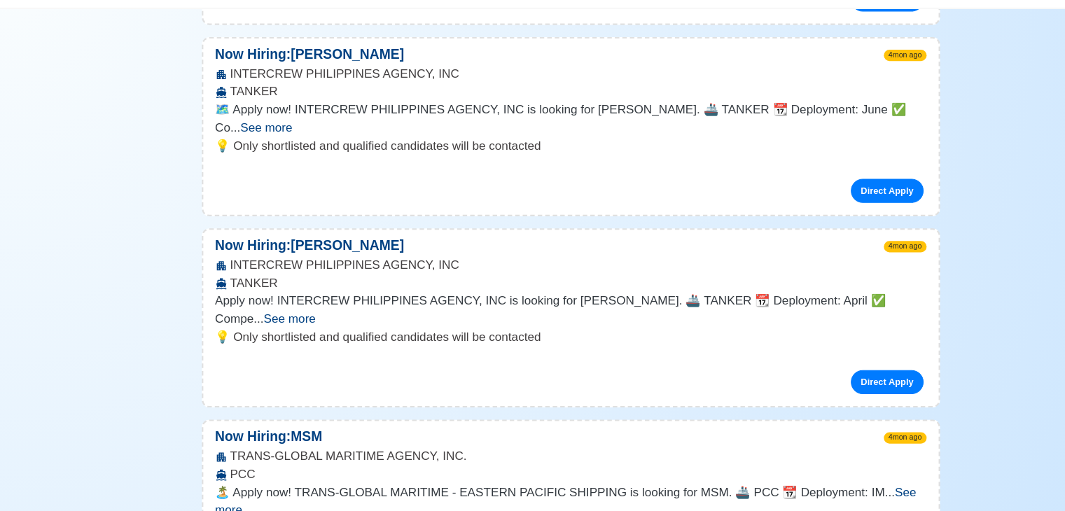
scroll to position [10762, 0]
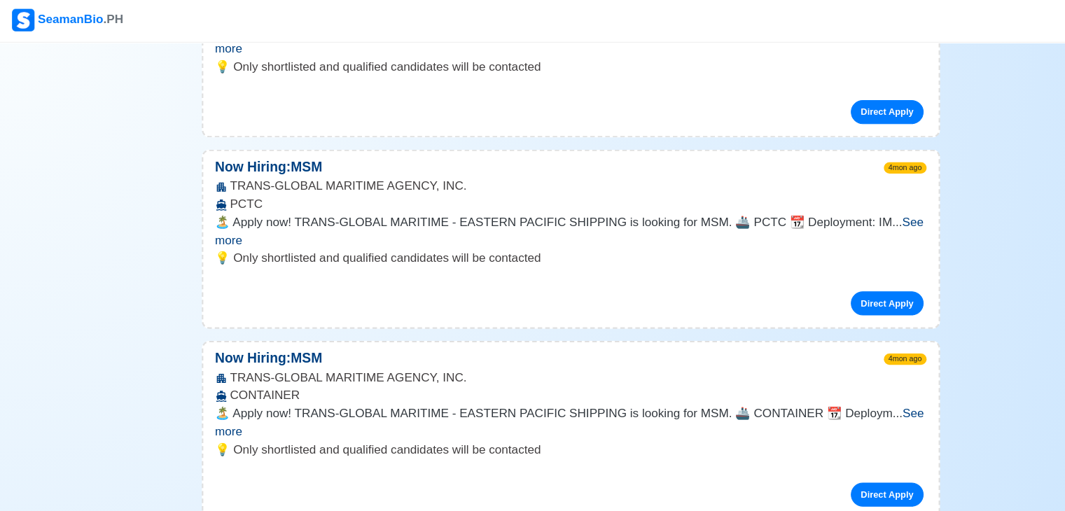
scroll to position [11215, 0]
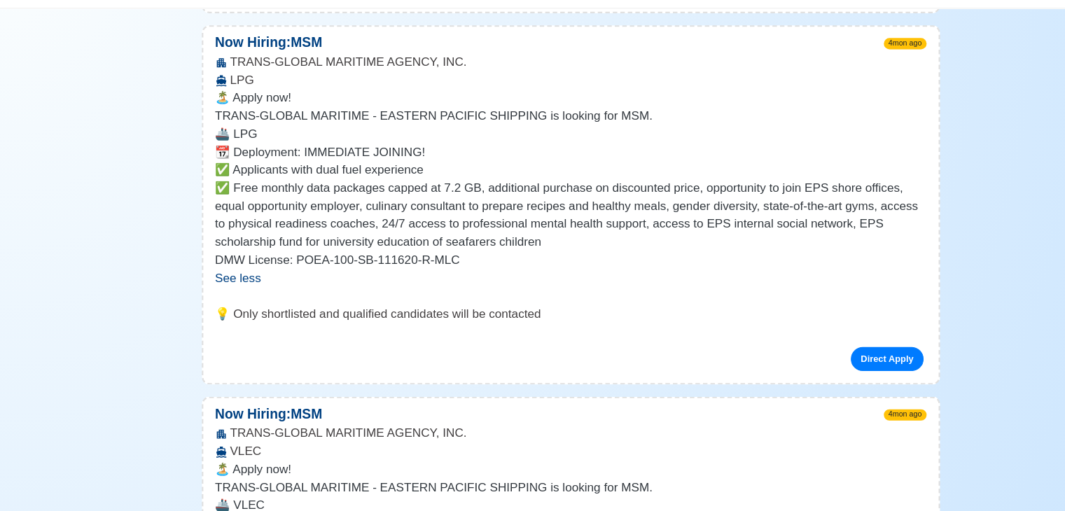
scroll to position [11658, 0]
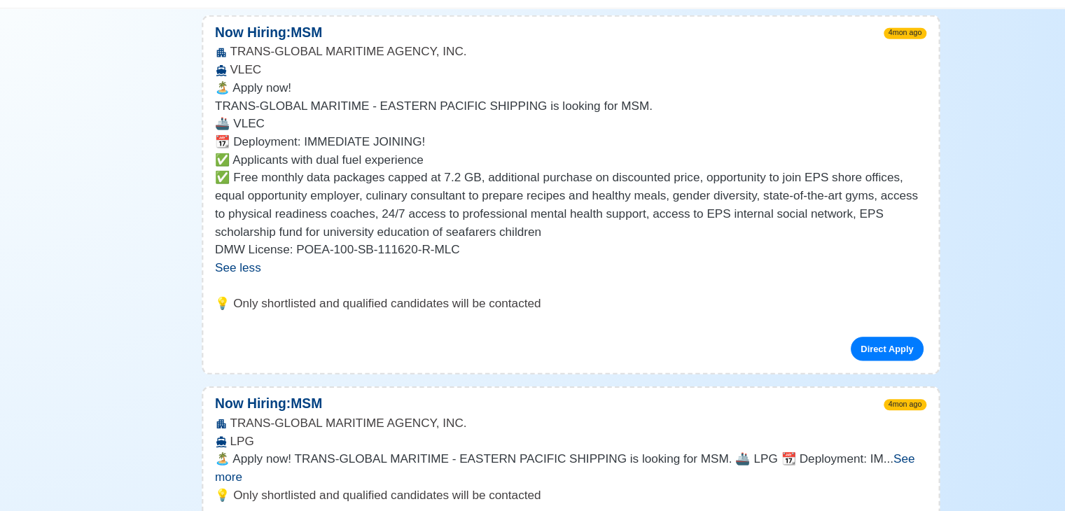
scroll to position [12014, 0]
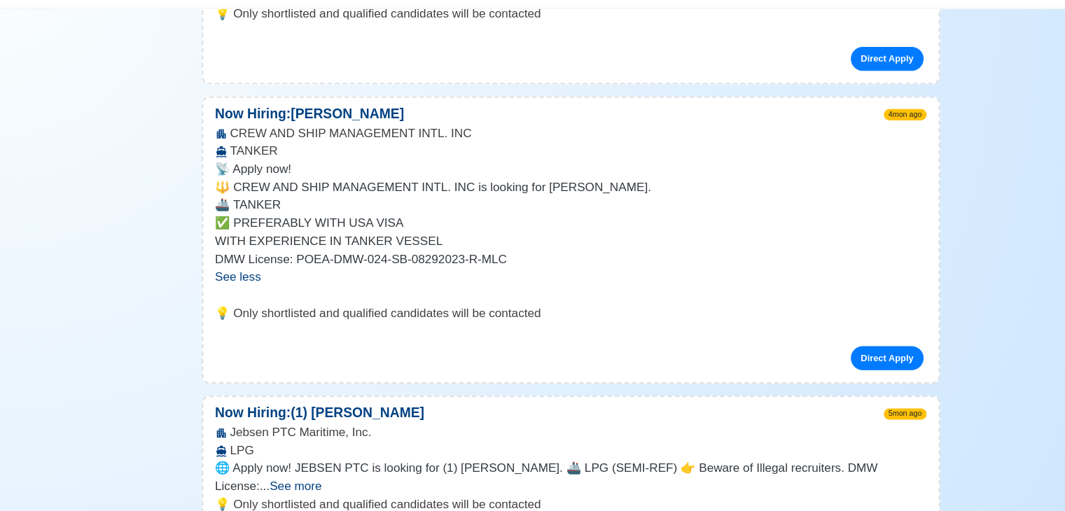
scroll to position [12858, 0]
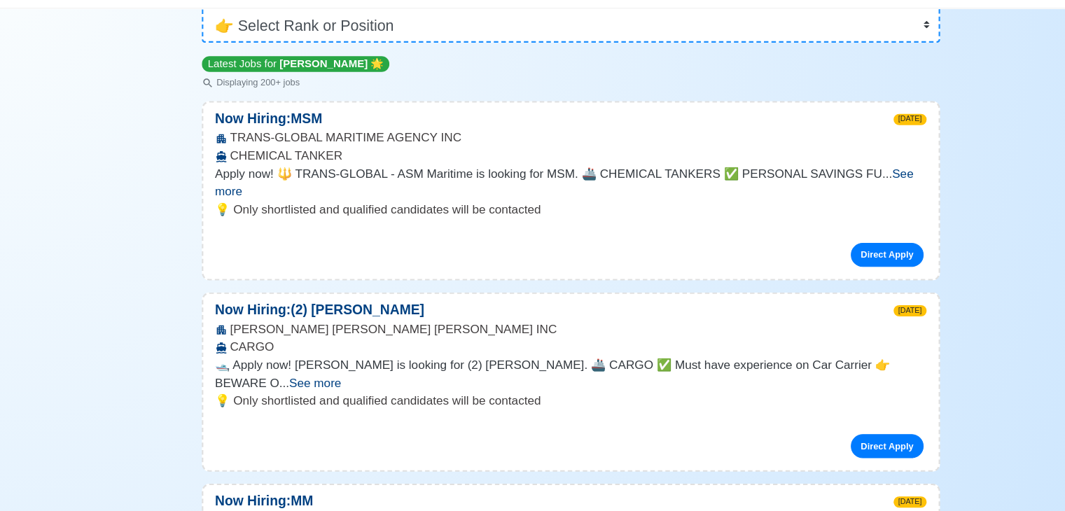
scroll to position [132, 0]
click at [822, 197] on span "See more" at bounding box center [527, 203] width 652 height 29
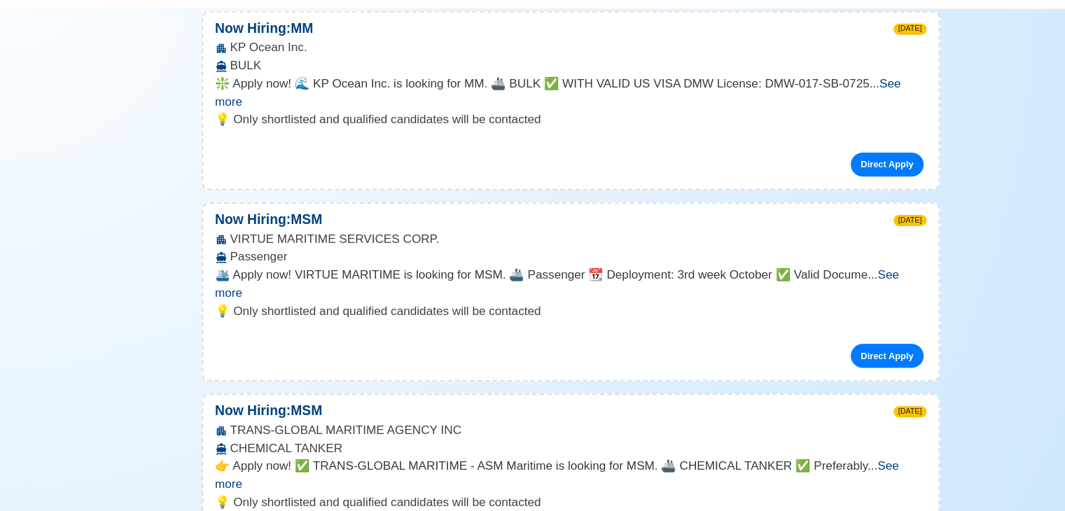
scroll to position [853, 0]
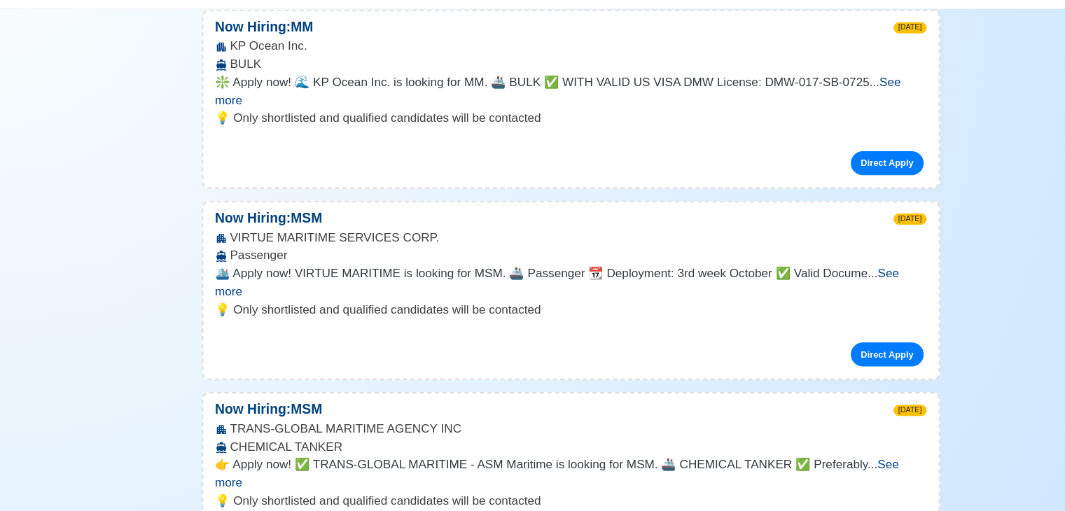
click at [835, 283] on span "See more" at bounding box center [520, 297] width 639 height 29
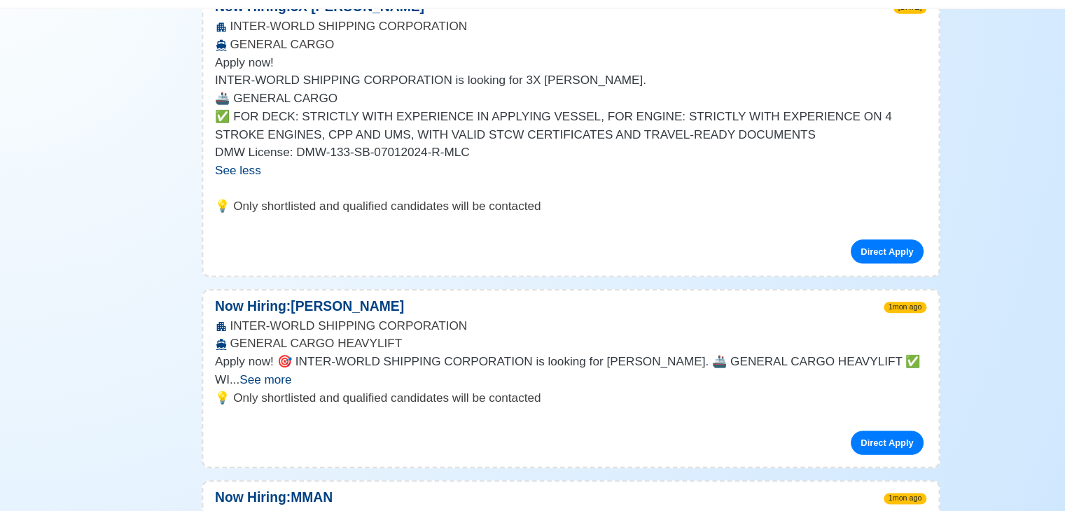
scroll to position [2280, 0]
